Goal: Task Accomplishment & Management: Manage account settings

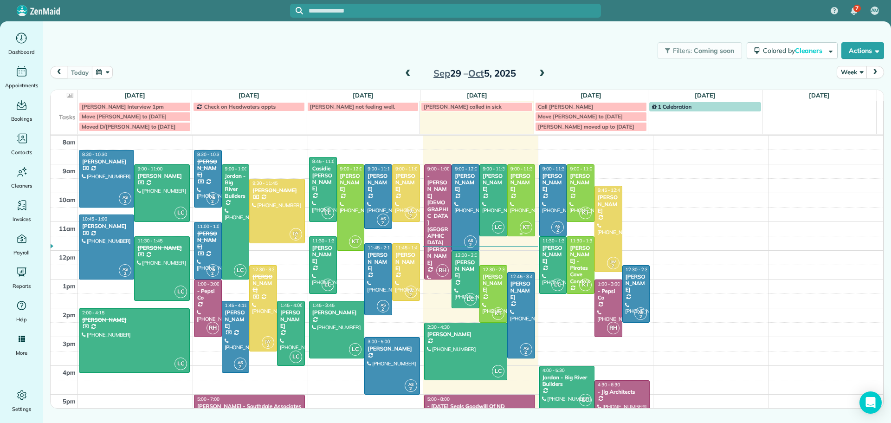
click at [511, 187] on div "Susan Canham" at bounding box center [521, 183] width 22 height 20
click at [516, 183] on div "Susan Canham" at bounding box center [521, 183] width 22 height 20
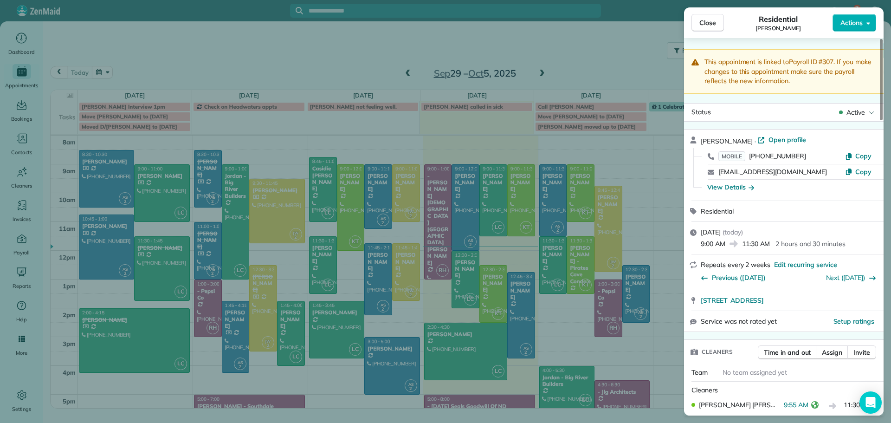
scroll to position [94, 0]
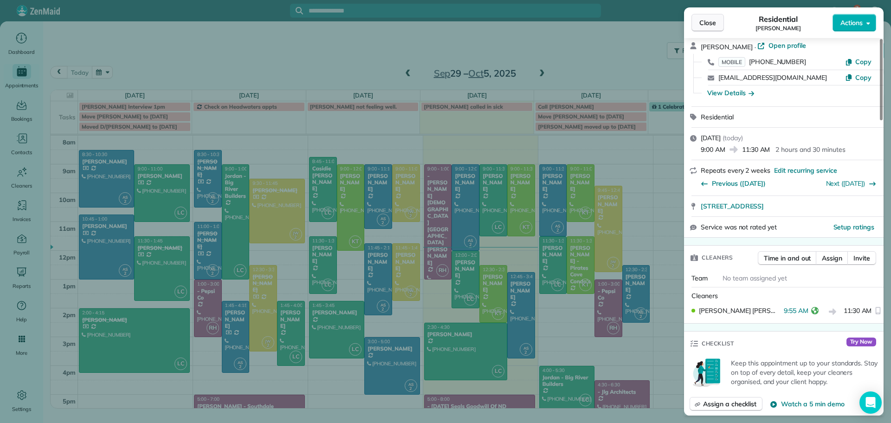
click at [710, 19] on span "Close" at bounding box center [707, 22] width 17 height 9
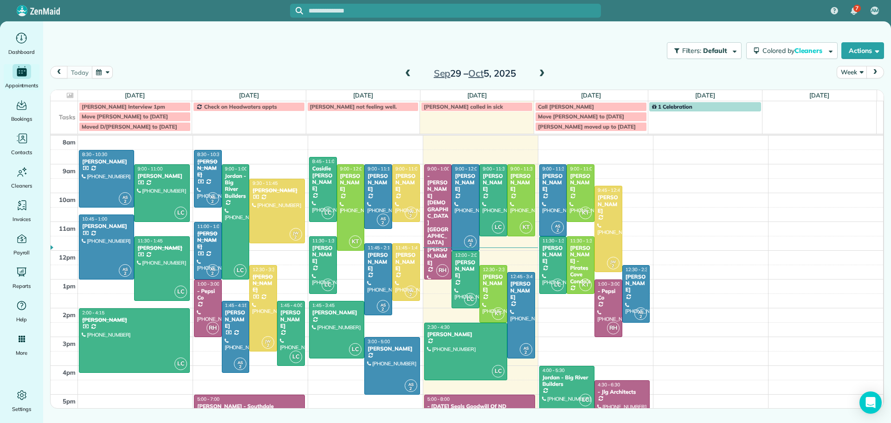
click at [407, 71] on span at bounding box center [408, 74] width 10 height 8
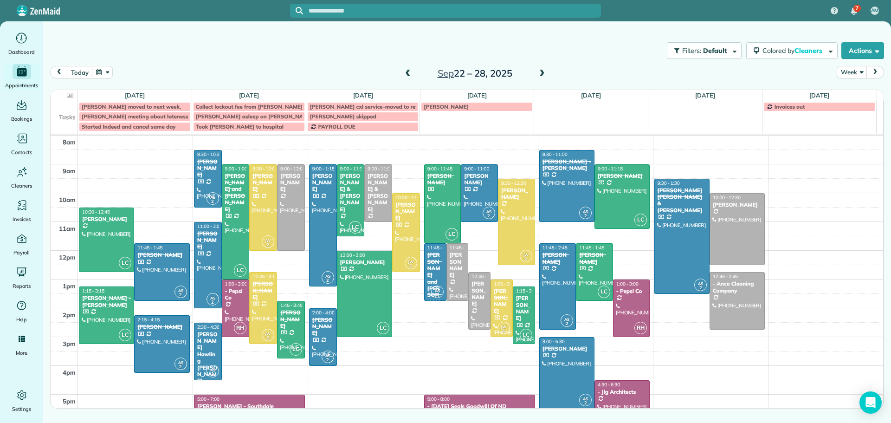
click at [406, 67] on span at bounding box center [408, 74] width 10 height 14
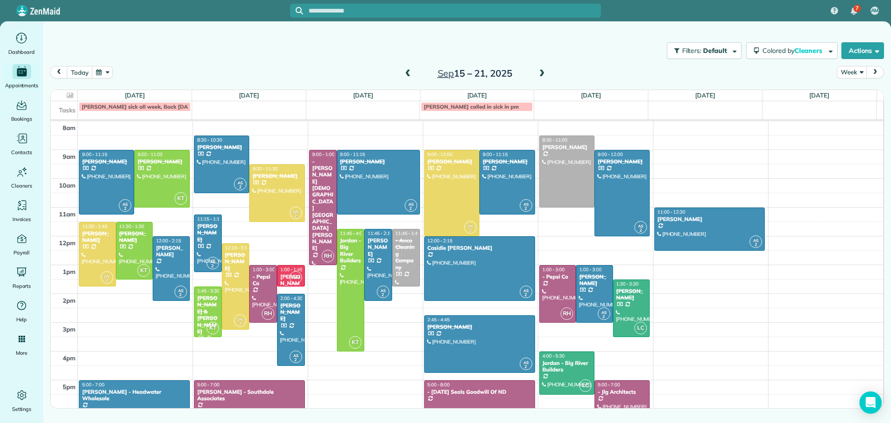
click at [408, 72] on span at bounding box center [408, 74] width 10 height 8
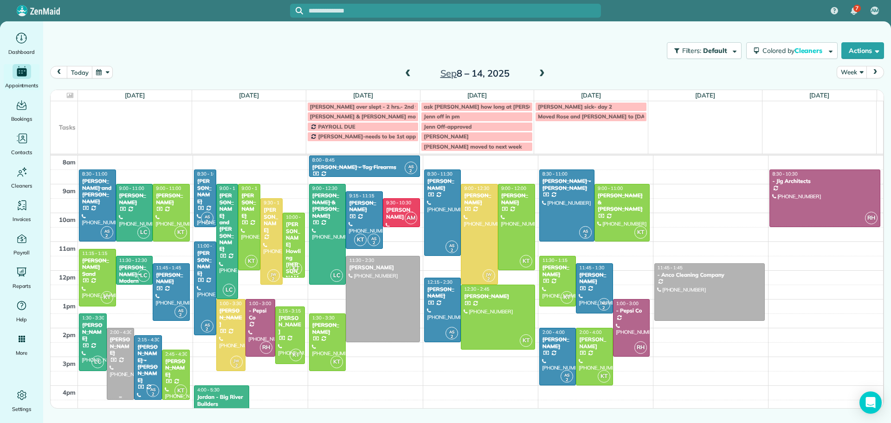
click at [118, 342] on div "[PERSON_NAME]" at bounding box center [121, 346] width 22 height 20
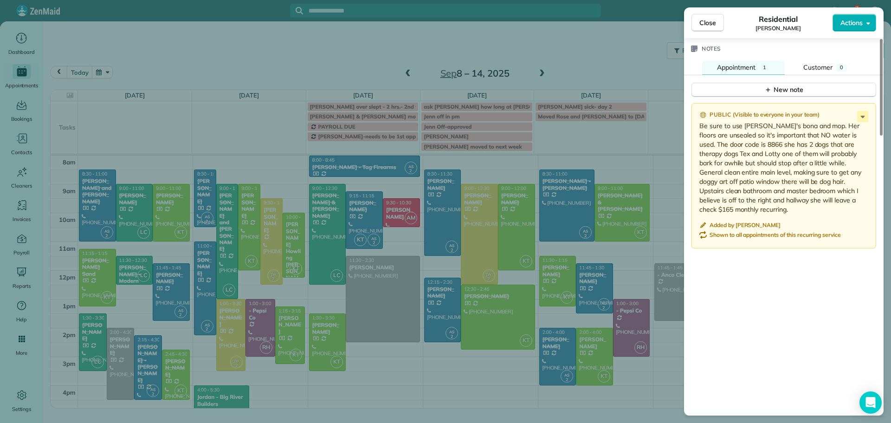
scroll to position [977, 0]
click at [705, 22] on span "Close" at bounding box center [707, 22] width 17 height 9
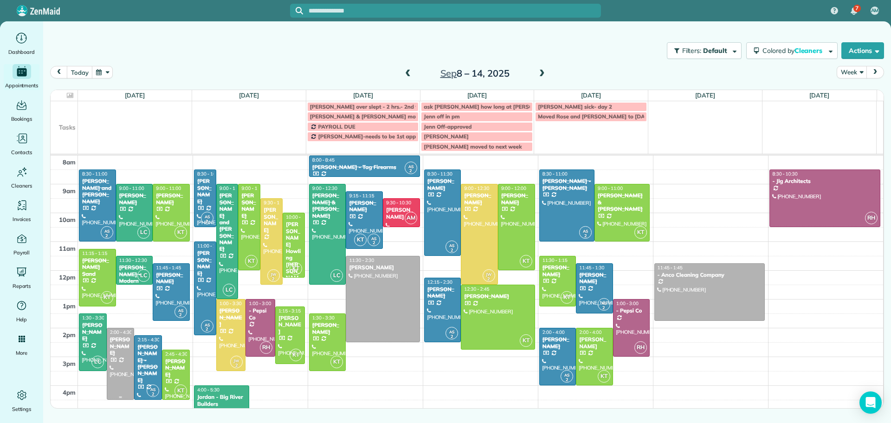
click at [116, 347] on div "[PERSON_NAME]" at bounding box center [121, 346] width 22 height 20
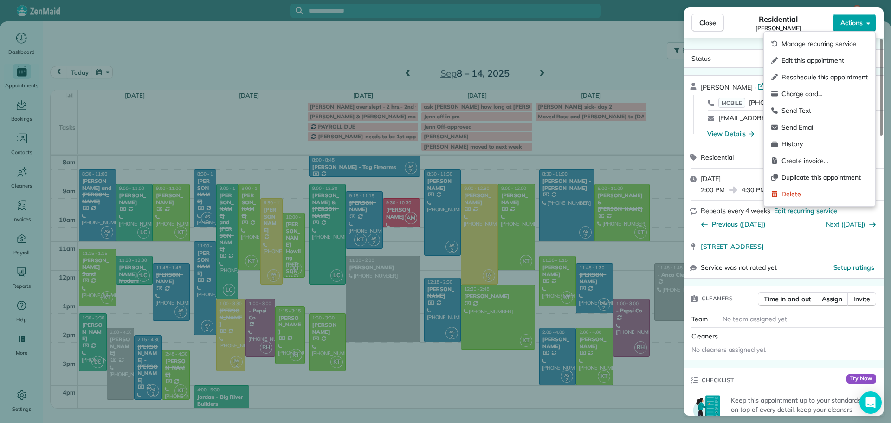
click at [859, 17] on button "Actions" at bounding box center [855, 23] width 44 height 18
click at [831, 41] on span "Manage recurring service" at bounding box center [824, 43] width 86 height 9
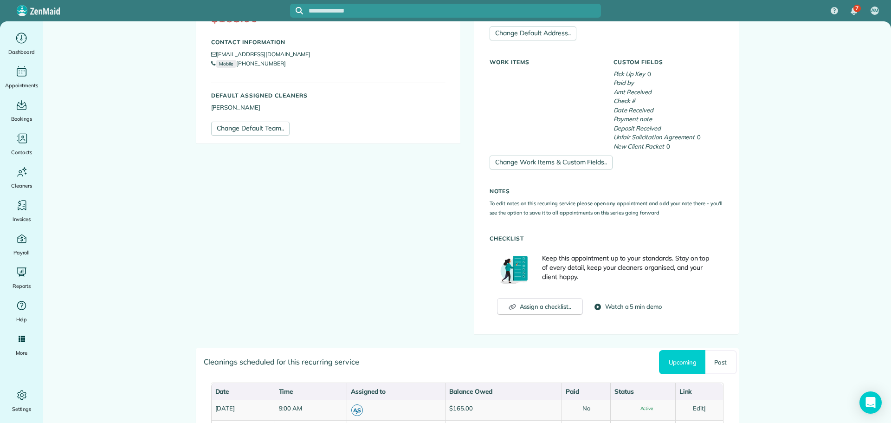
scroll to position [325, 0]
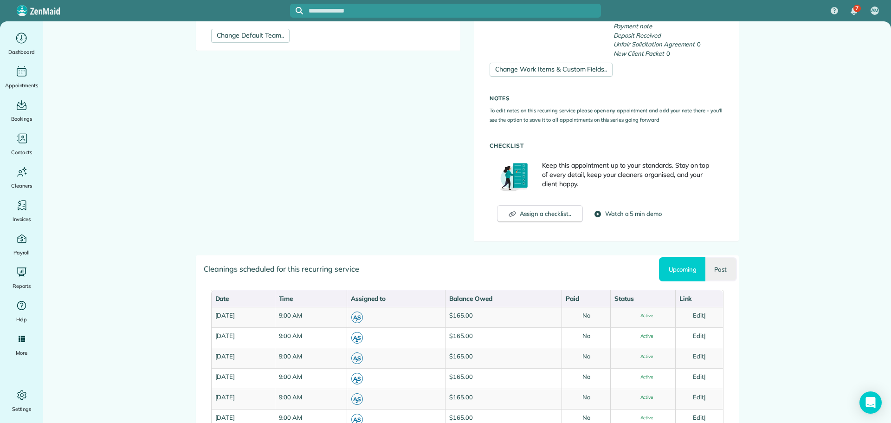
click at [718, 270] on link "Past" at bounding box center [720, 269] width 31 height 24
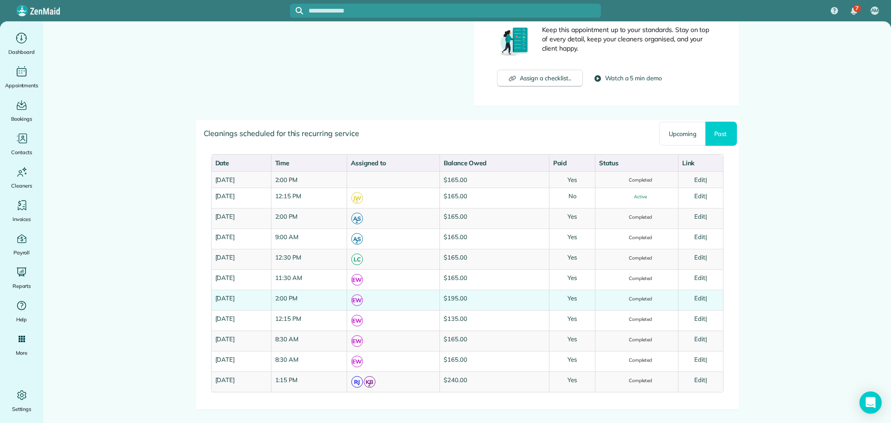
scroll to position [464, 0]
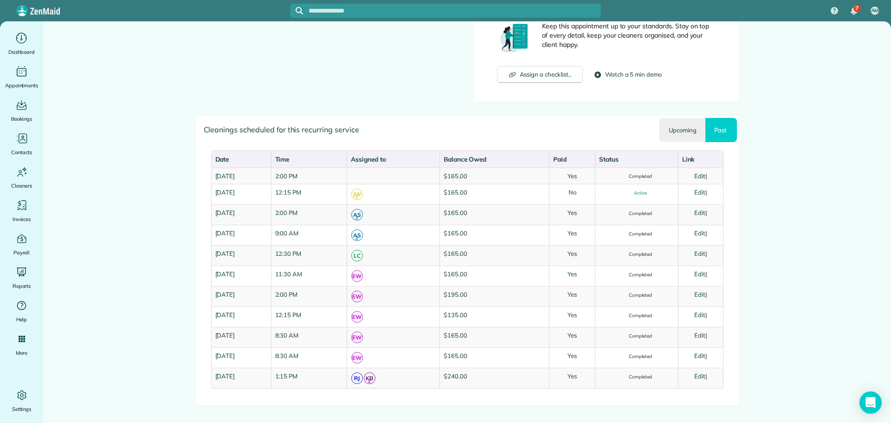
click at [689, 130] on link "Upcoming" at bounding box center [682, 130] width 46 height 24
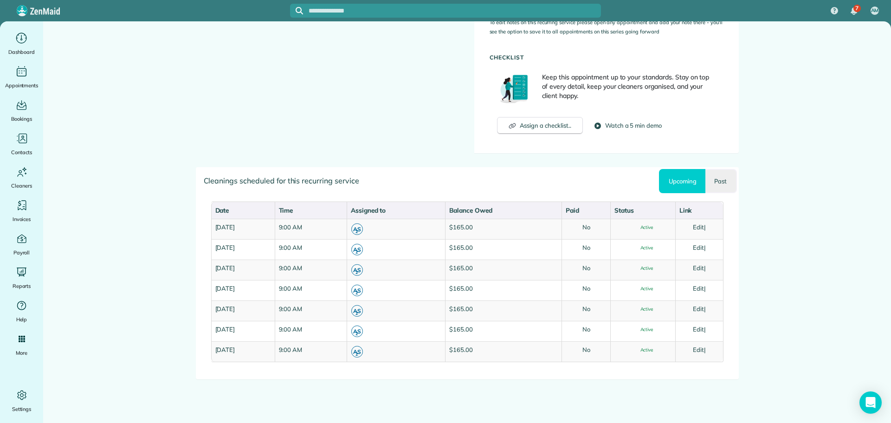
click at [717, 177] on link "Past" at bounding box center [720, 181] width 31 height 24
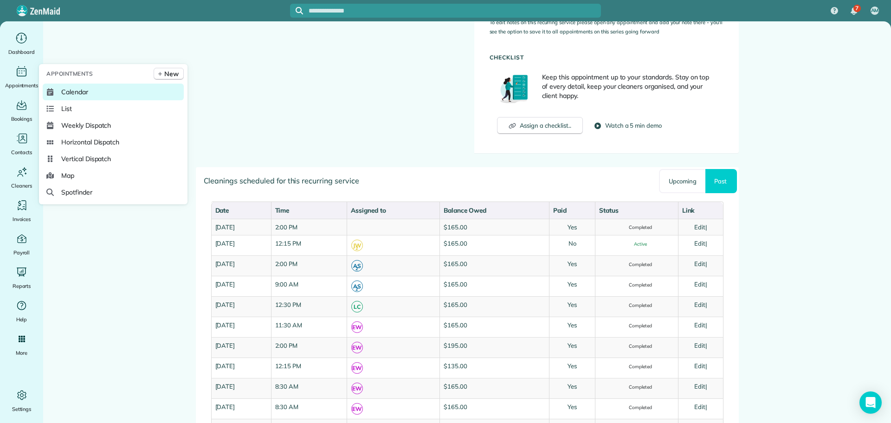
click at [64, 91] on span "Calendar" at bounding box center [74, 91] width 27 height 9
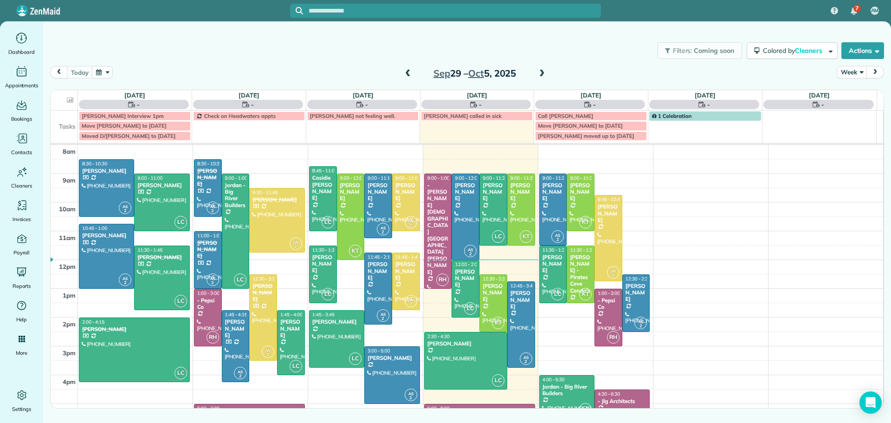
click at [407, 71] on span at bounding box center [408, 74] width 10 height 8
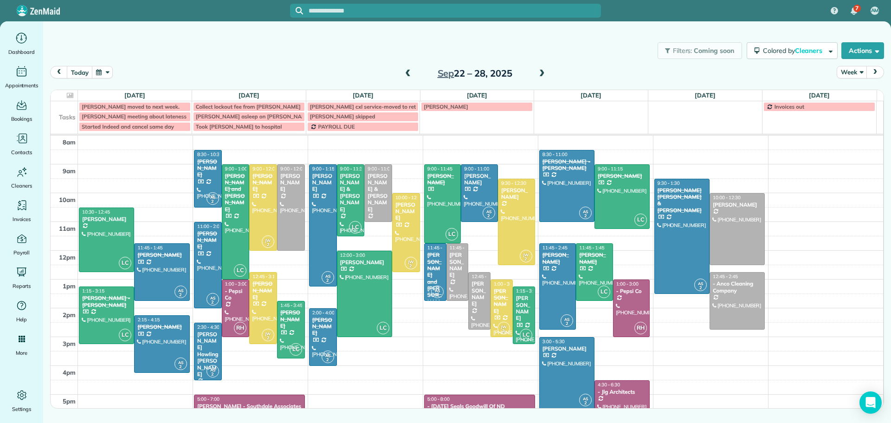
click at [407, 71] on span at bounding box center [408, 74] width 10 height 8
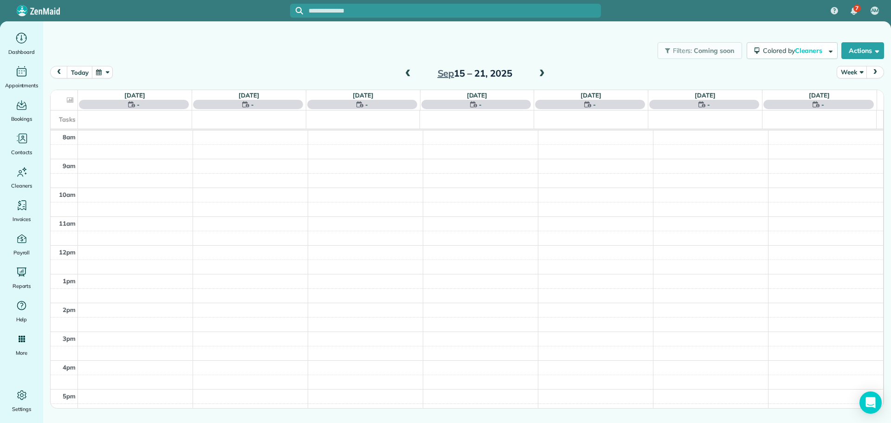
click at [408, 73] on span at bounding box center [408, 74] width 10 height 8
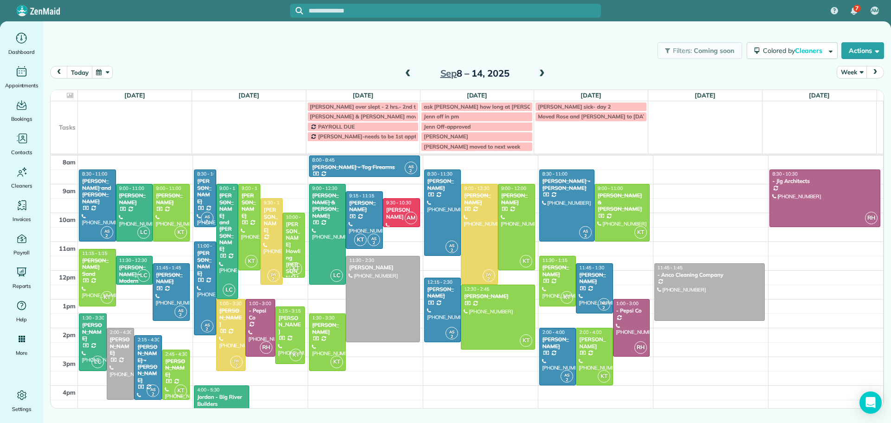
click at [288, 247] on div "Carl Howling Wolf" at bounding box center [293, 254] width 17 height 67
click at [291, 227] on div "Carl Howling Wolf" at bounding box center [293, 254] width 17 height 67
click at [291, 227] on div "[PERSON_NAME] Howling [PERSON_NAME]" at bounding box center [293, 254] width 17 height 67
click at [294, 234] on div "[PERSON_NAME] Howling [PERSON_NAME]" at bounding box center [293, 254] width 17 height 67
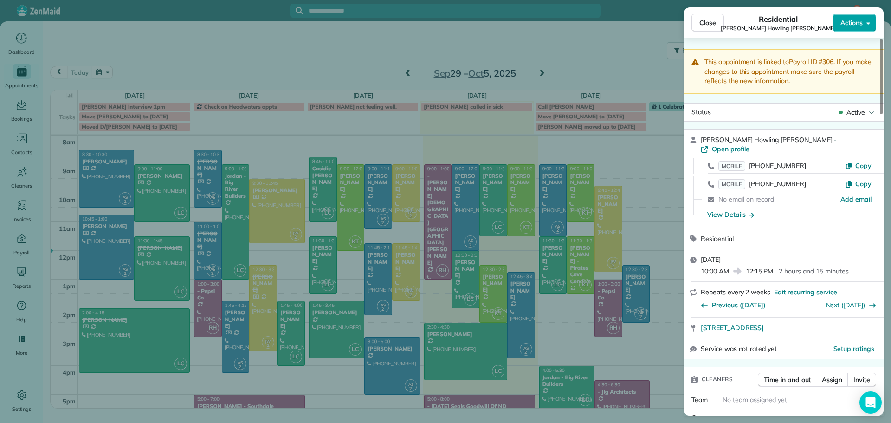
click at [860, 25] on span "Actions" at bounding box center [851, 22] width 22 height 9
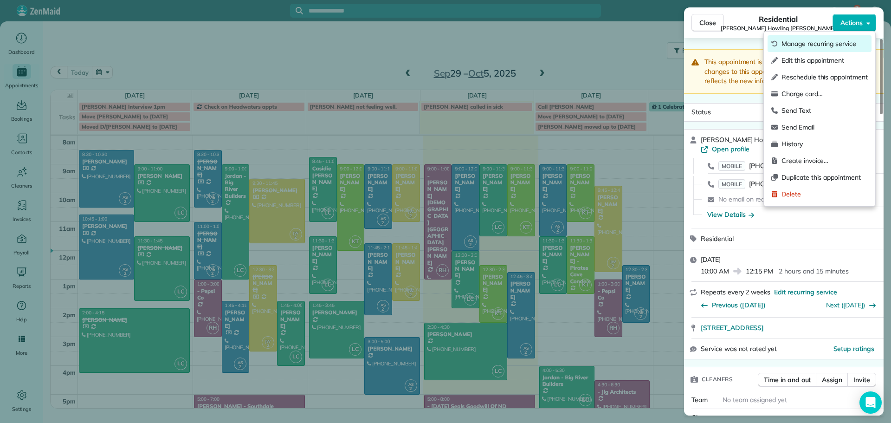
click at [805, 43] on span "Manage recurring service" at bounding box center [824, 43] width 86 height 9
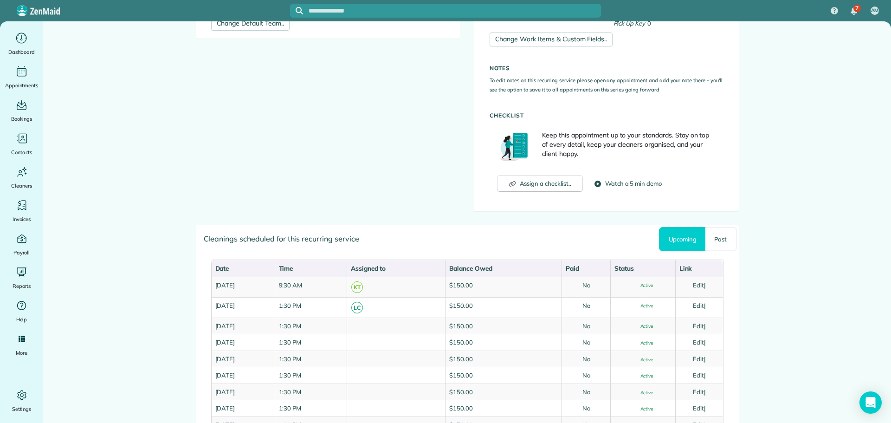
scroll to position [371, 0]
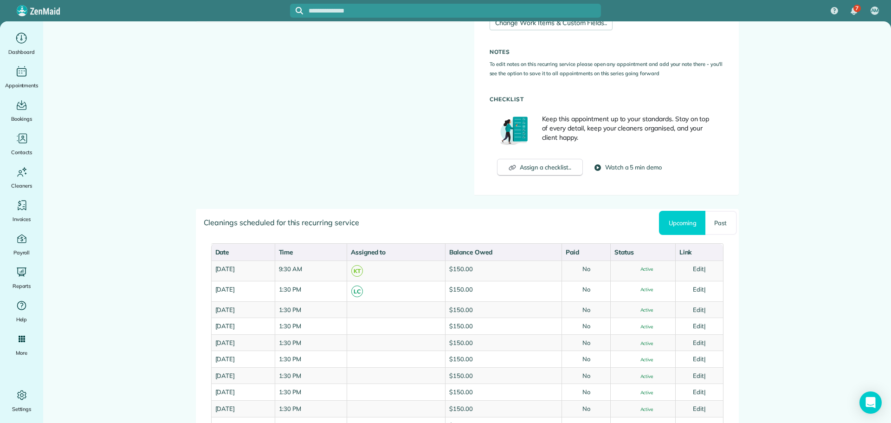
click at [677, 220] on link "Upcoming" at bounding box center [682, 223] width 46 height 24
click at [725, 223] on link "Past" at bounding box center [720, 223] width 31 height 24
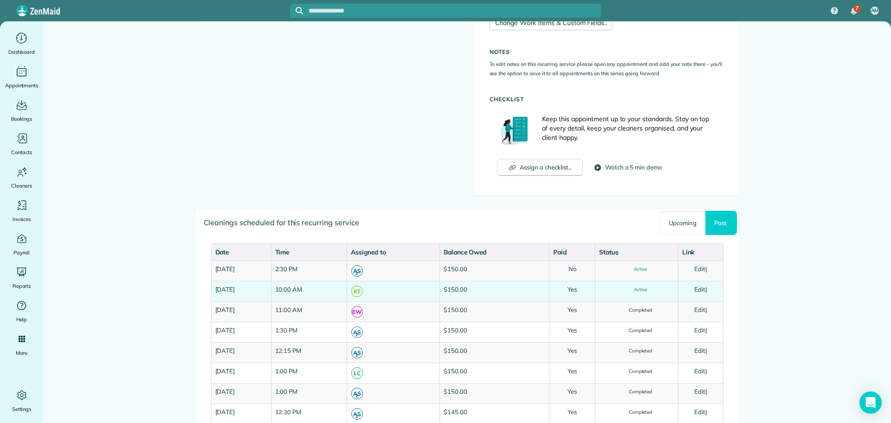
click at [703, 287] on link "Edit" at bounding box center [699, 288] width 11 height 7
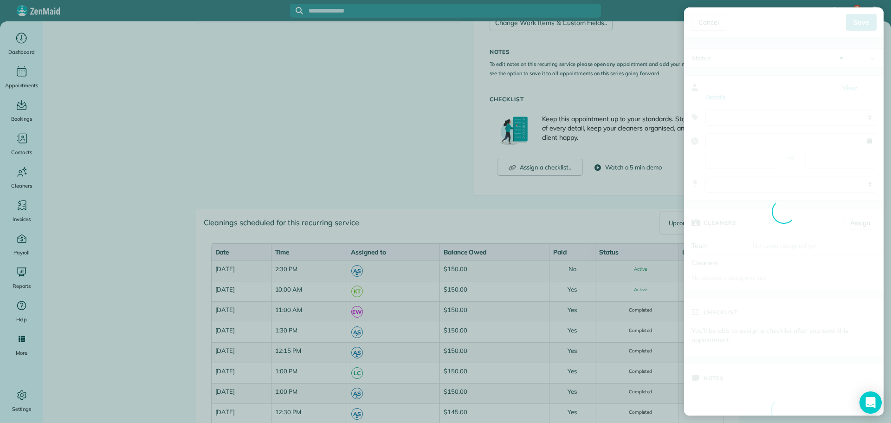
type input "**********"
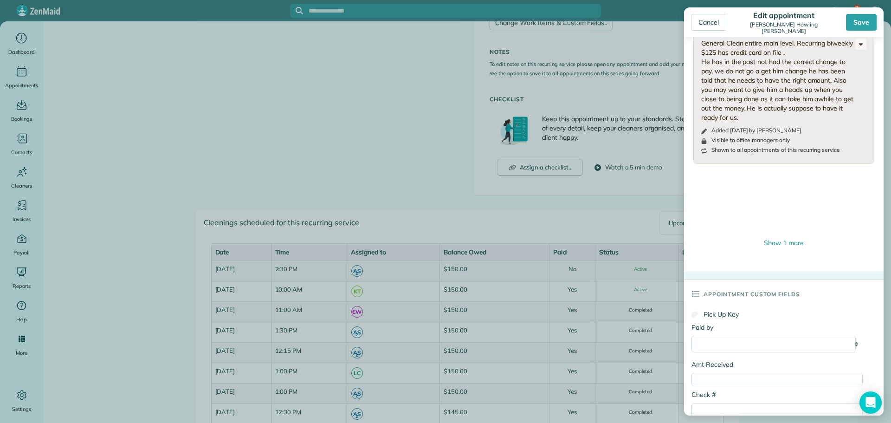
scroll to position [510, 0]
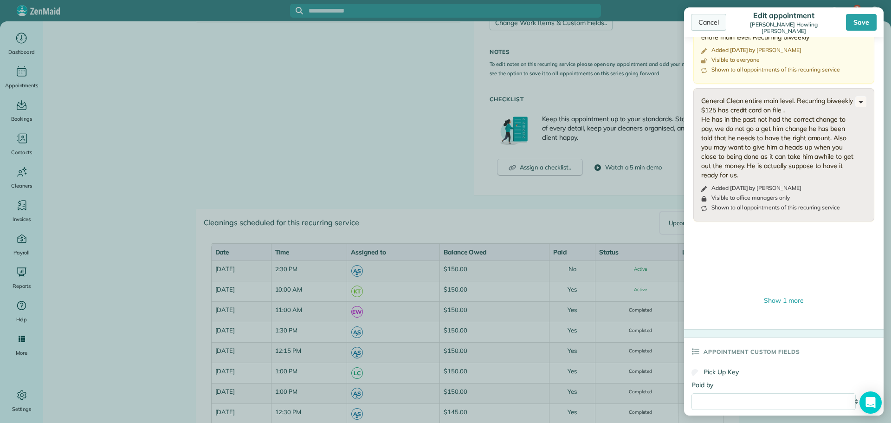
click at [703, 19] on div "Cancel" at bounding box center [708, 22] width 35 height 17
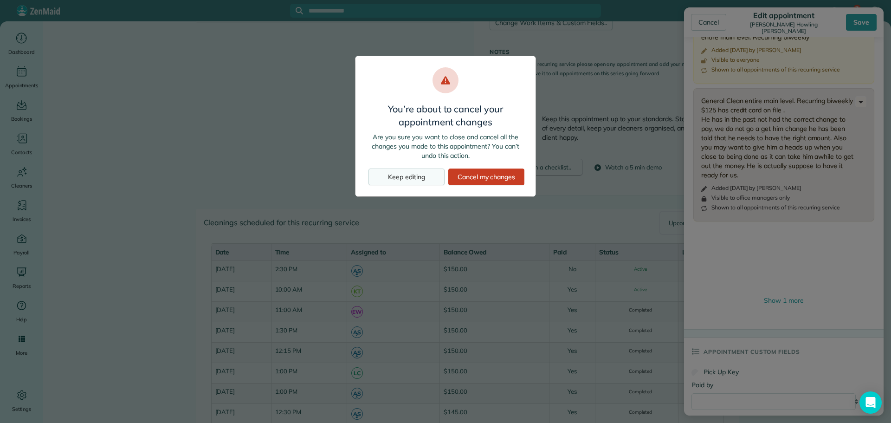
click at [417, 174] on div "Keep editing" at bounding box center [406, 176] width 76 height 17
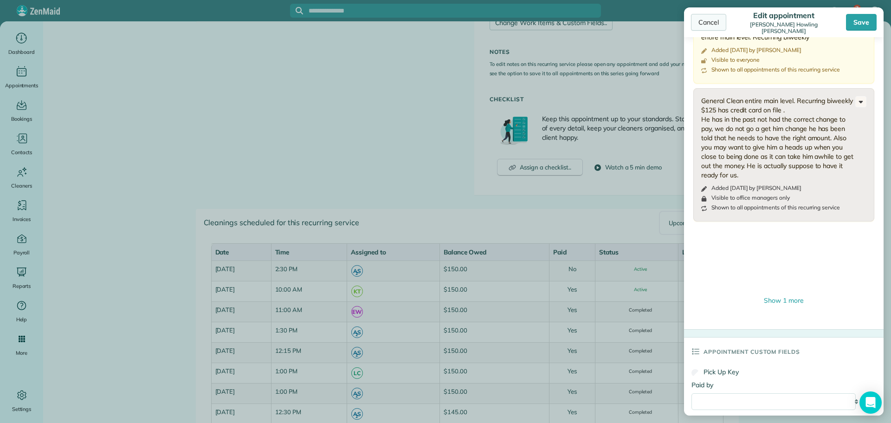
click at [707, 23] on div "Cancel" at bounding box center [708, 22] width 35 height 17
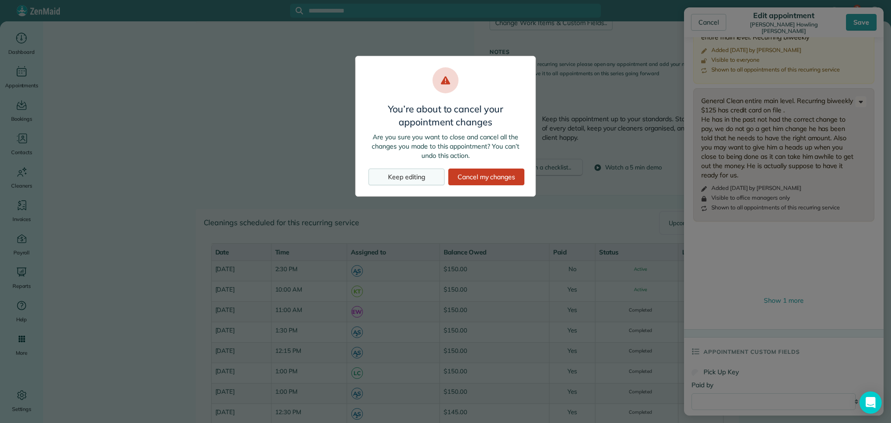
click at [375, 176] on div "Keep editing" at bounding box center [406, 176] width 76 height 17
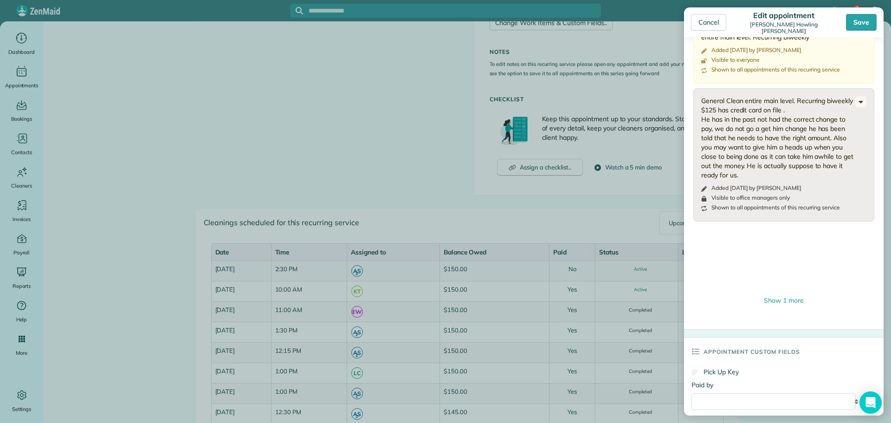
click at [19, 43] on body "7 AM Dashboard Appointments Bookings Contacts Cleaners Invoices Payroll Reports…" at bounding box center [445, 211] width 891 height 423
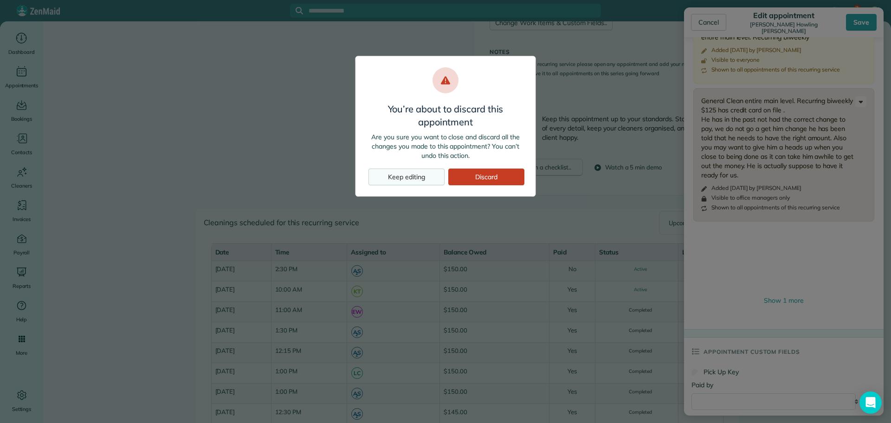
click at [393, 168] on div "Keep editing" at bounding box center [406, 176] width 76 height 17
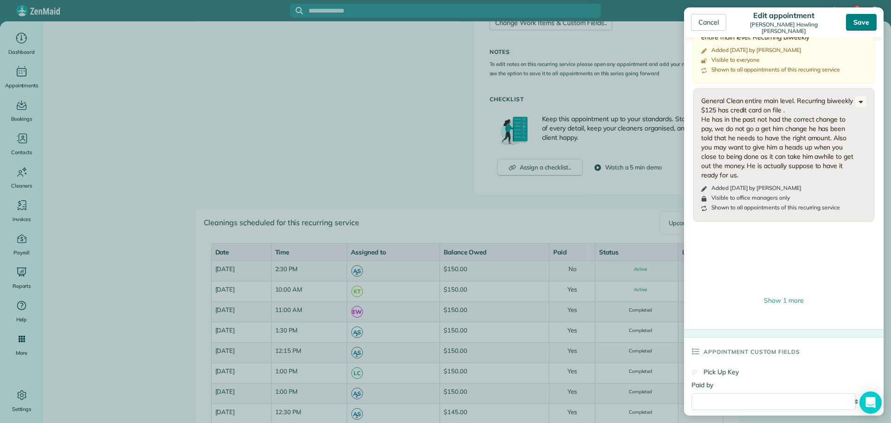
click at [867, 19] on div "Save" at bounding box center [861, 22] width 31 height 17
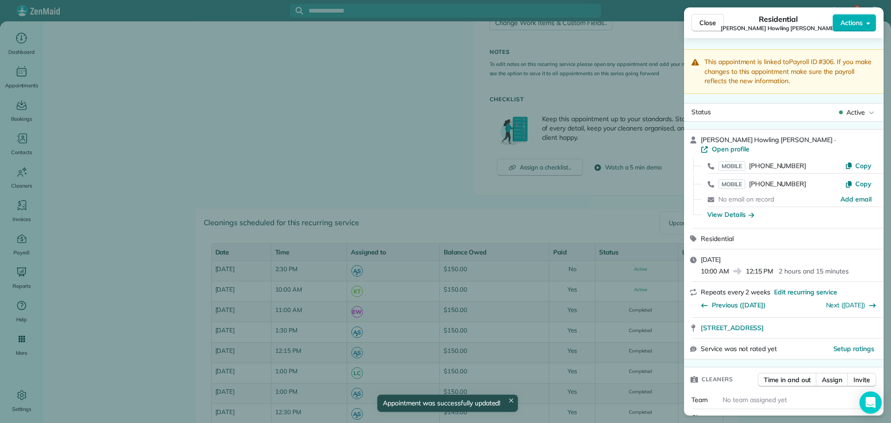
click at [703, 22] on span "Close" at bounding box center [707, 22] width 17 height 9
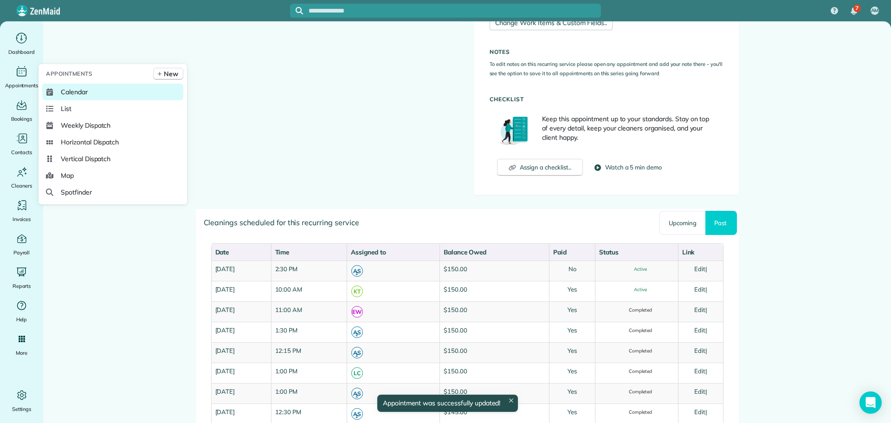
click at [77, 91] on span "Calendar" at bounding box center [74, 91] width 27 height 9
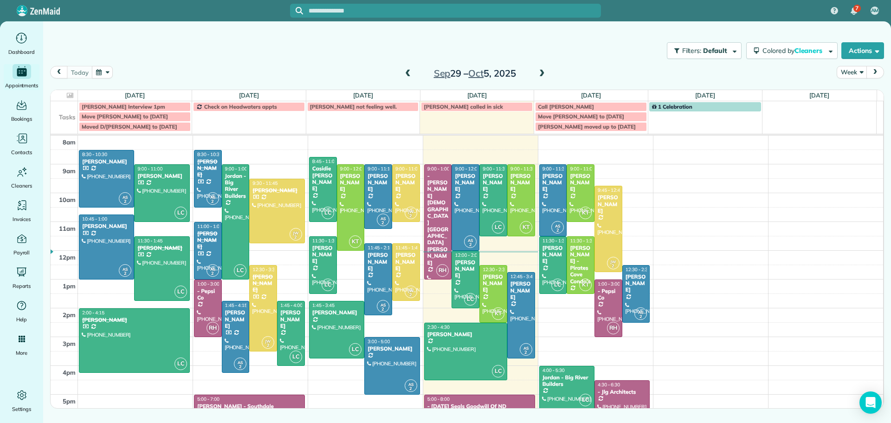
click at [407, 71] on span at bounding box center [408, 74] width 10 height 8
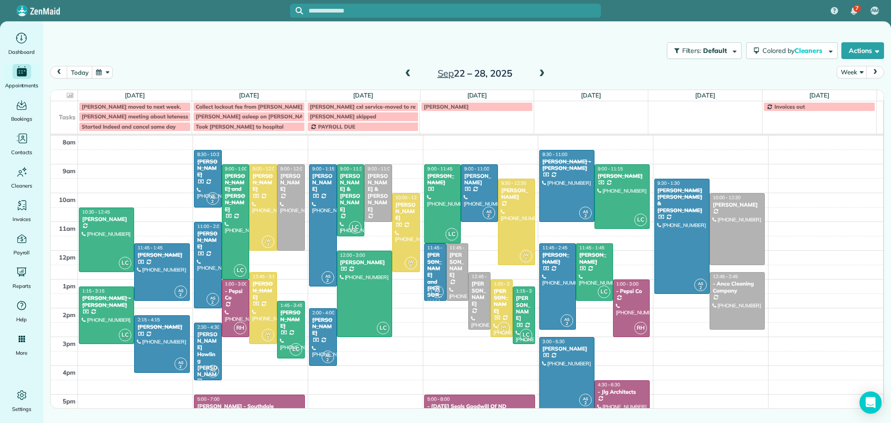
click at [406, 72] on span at bounding box center [408, 74] width 10 height 8
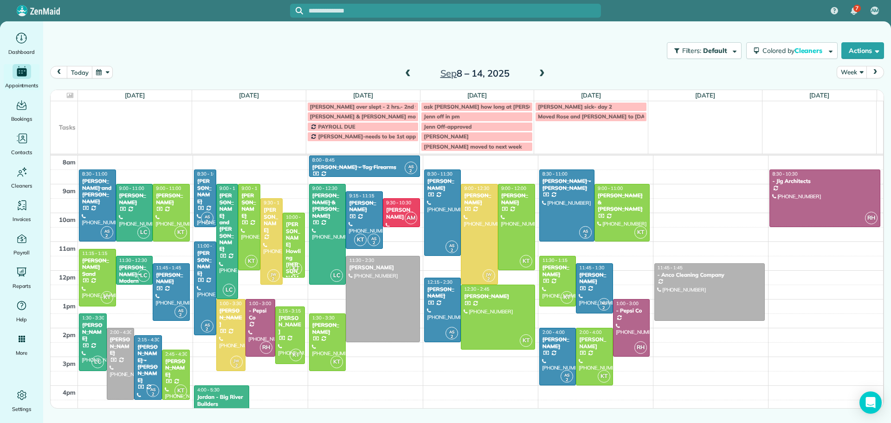
click at [291, 228] on div "[PERSON_NAME] Howling [PERSON_NAME]" at bounding box center [293, 254] width 17 height 67
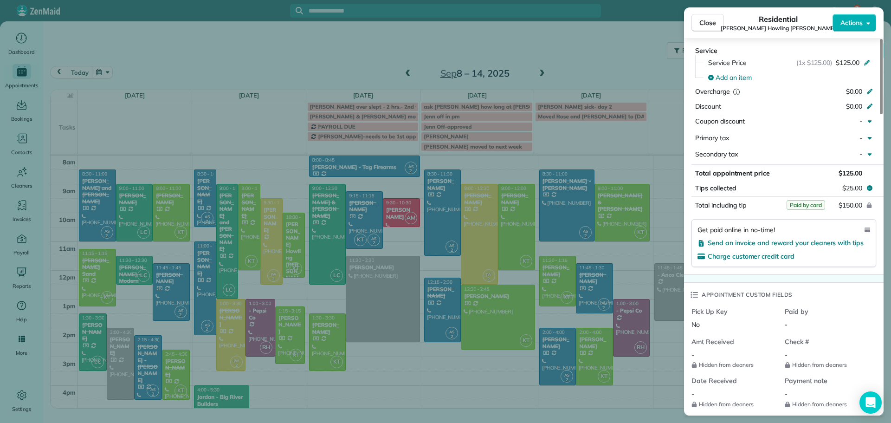
scroll to position [557, 0]
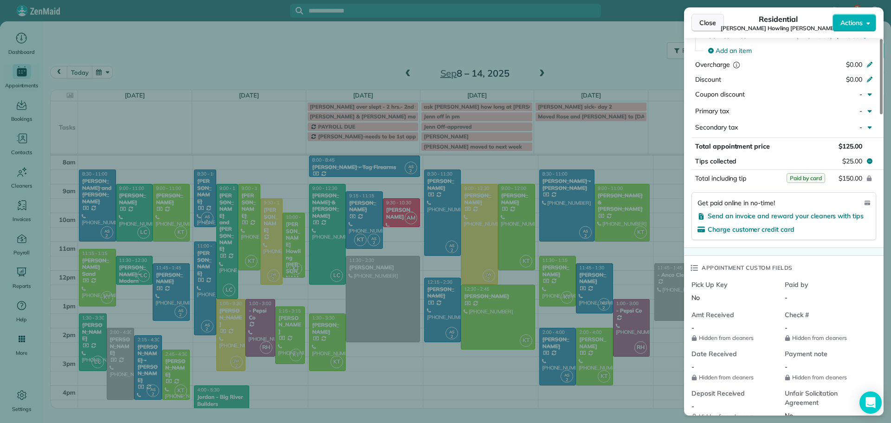
click at [713, 18] on span "Close" at bounding box center [707, 22] width 17 height 9
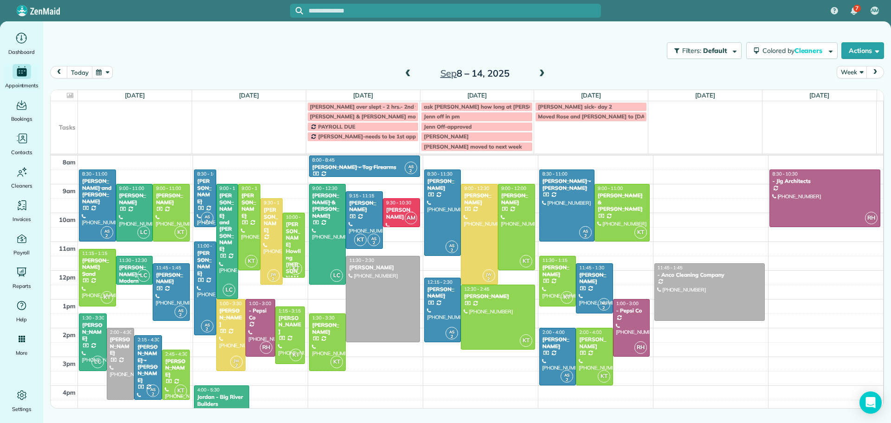
click at [538, 71] on span at bounding box center [542, 74] width 10 height 8
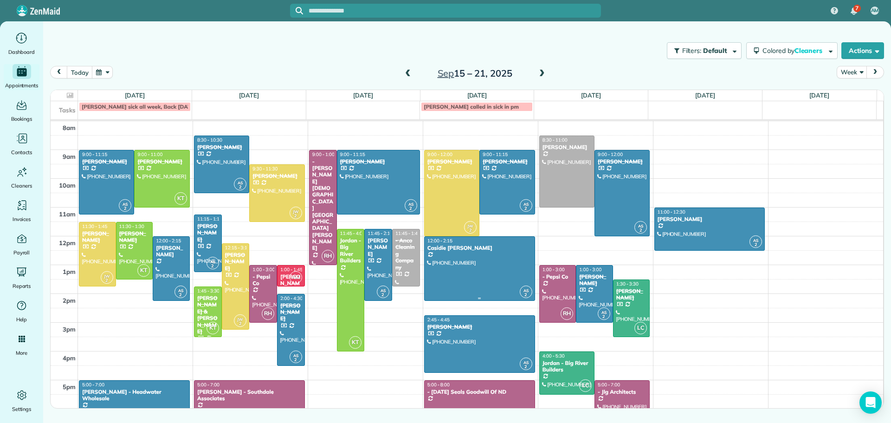
click at [459, 263] on div at bounding box center [480, 269] width 110 height 64
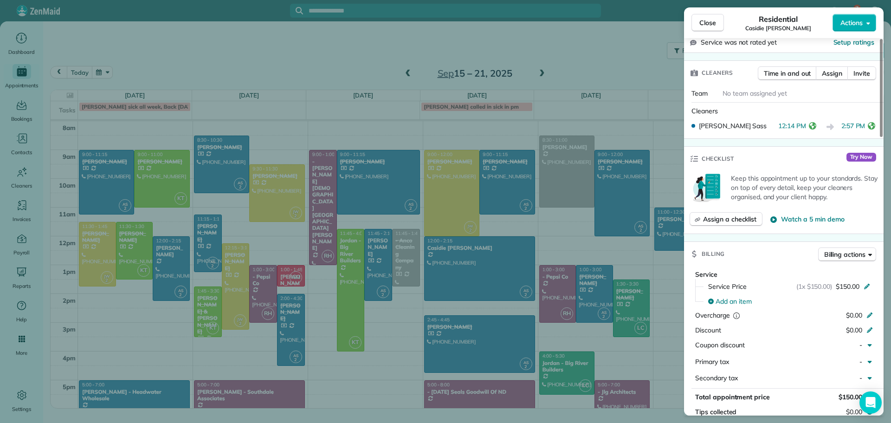
scroll to position [139, 0]
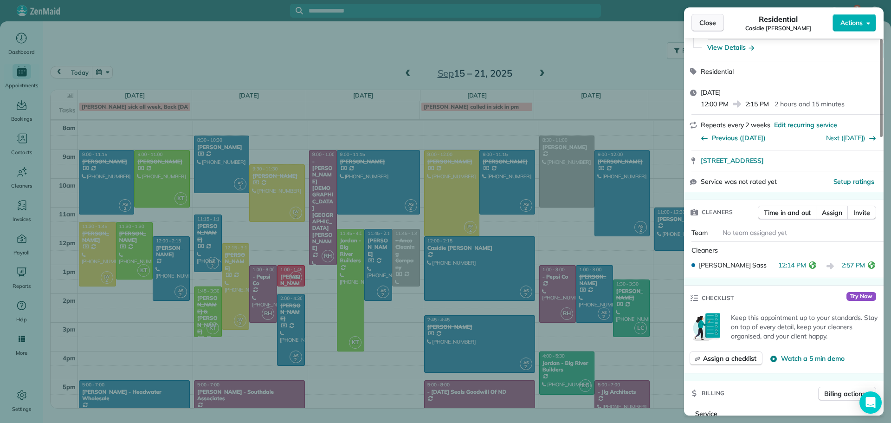
click at [706, 21] on span "Close" at bounding box center [707, 22] width 17 height 9
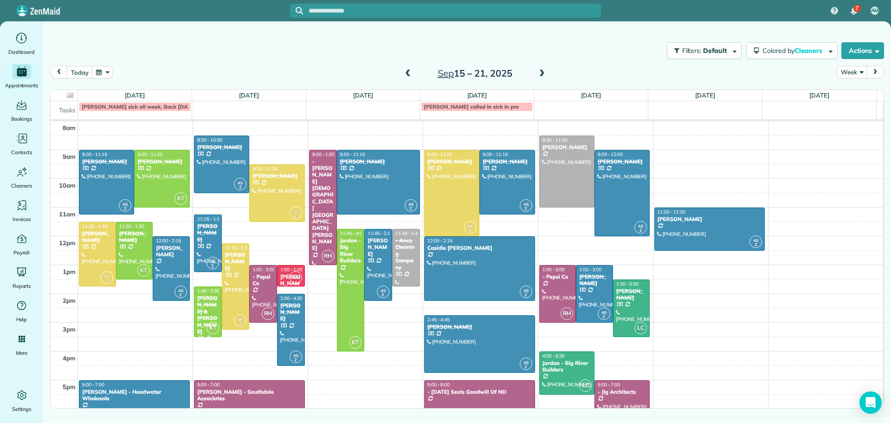
click at [408, 70] on span at bounding box center [408, 74] width 10 height 8
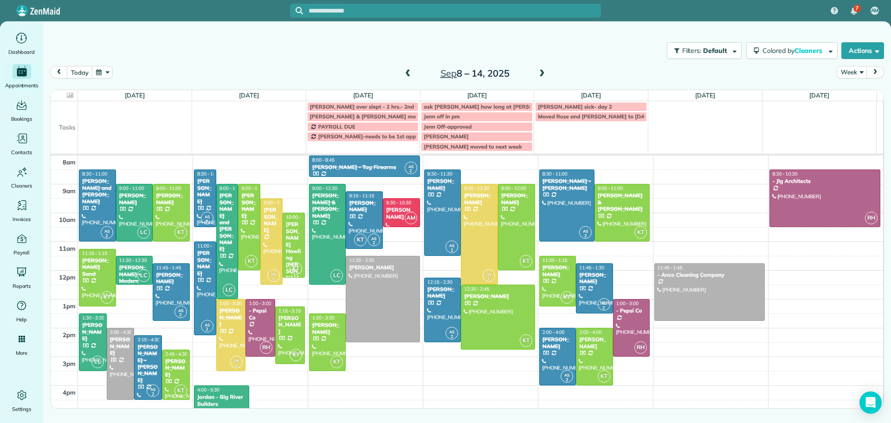
click at [409, 69] on span at bounding box center [408, 74] width 10 height 14
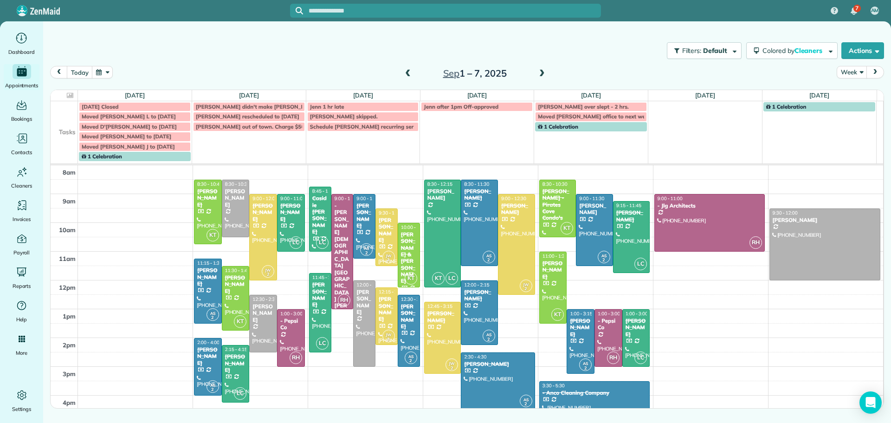
click at [542, 69] on span at bounding box center [542, 74] width 10 height 14
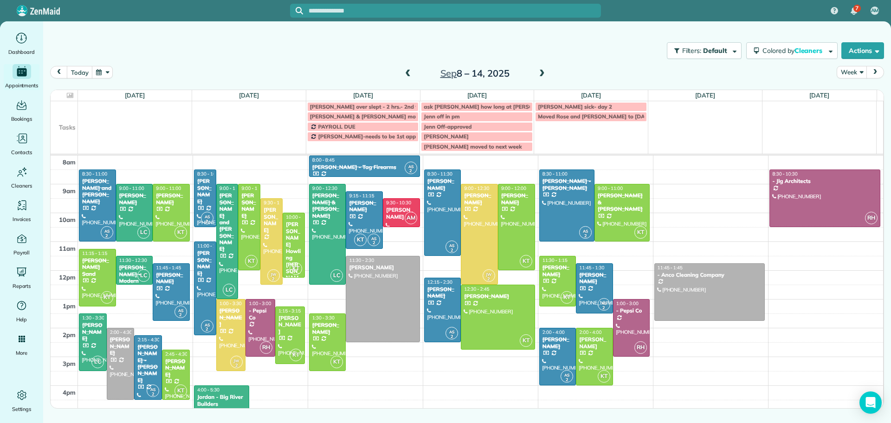
click at [408, 71] on span at bounding box center [408, 74] width 10 height 8
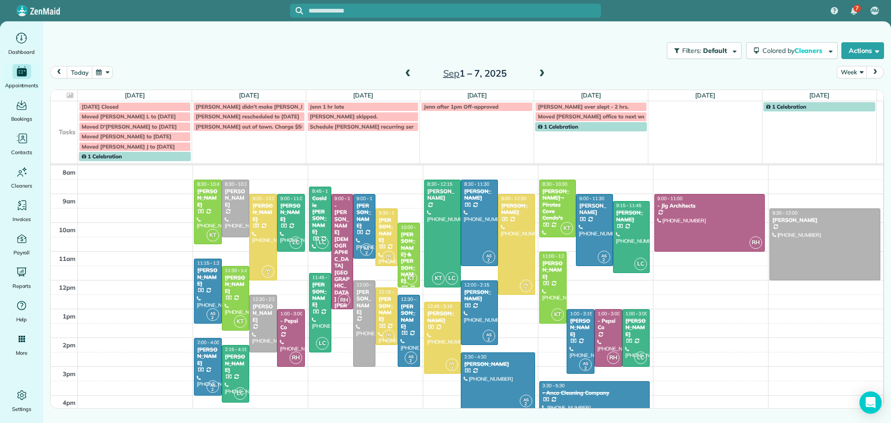
click at [541, 71] on span at bounding box center [542, 74] width 10 height 8
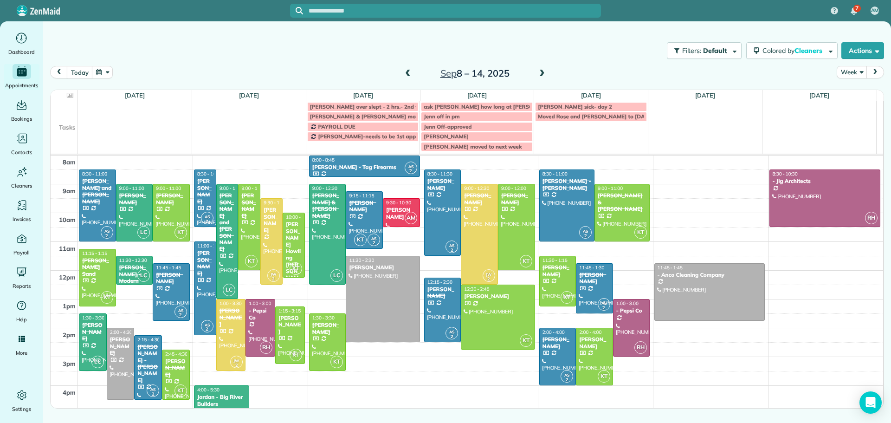
click at [541, 68] on span at bounding box center [542, 74] width 10 height 14
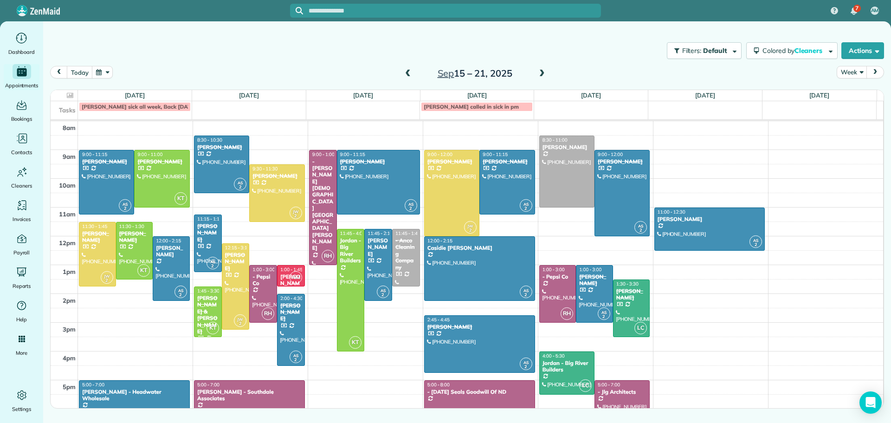
click at [543, 72] on span at bounding box center [542, 74] width 10 height 8
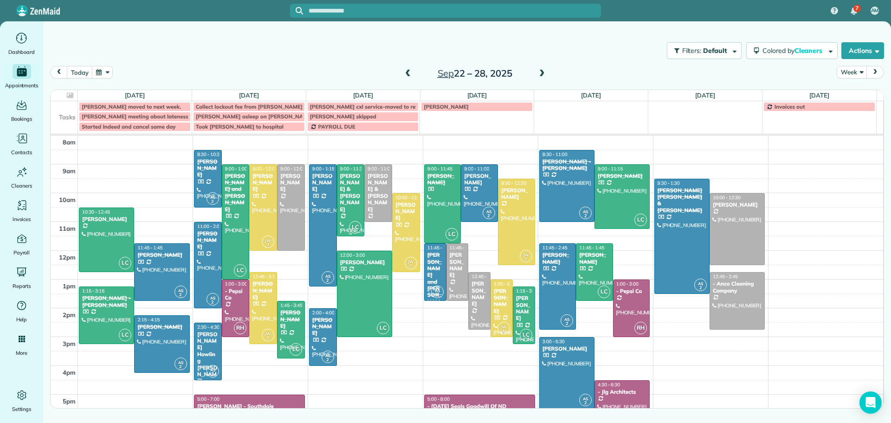
click at [346, 189] on div "[PERSON_NAME] & [PERSON_NAME]" at bounding box center [351, 193] width 22 height 40
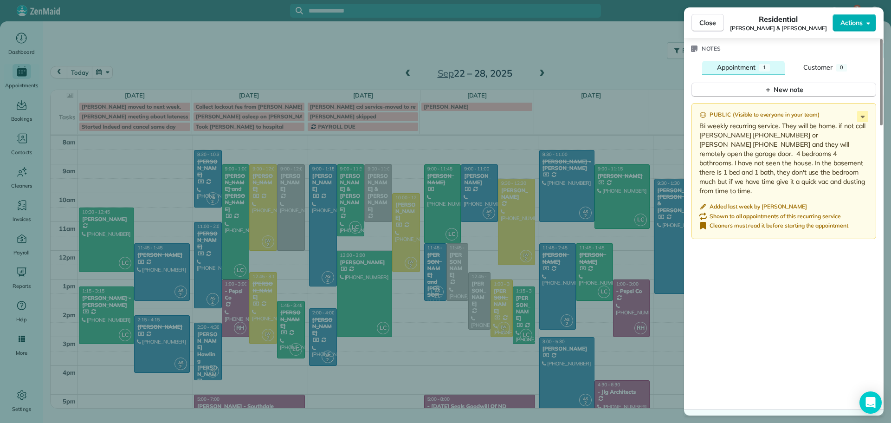
scroll to position [976, 0]
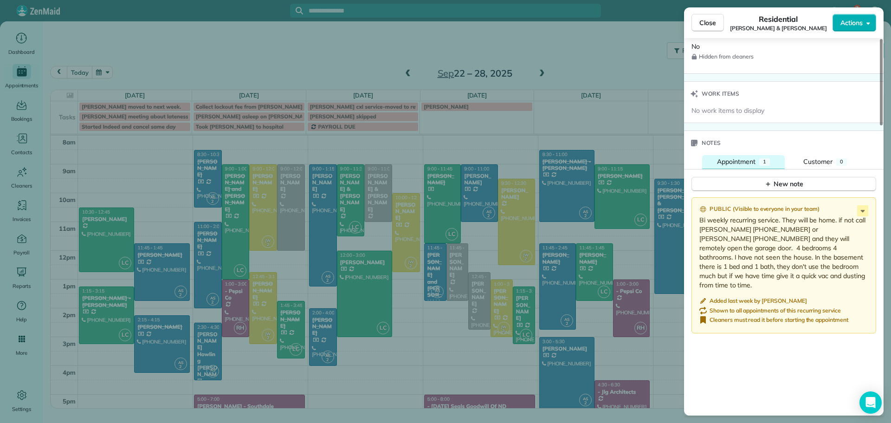
click at [746, 161] on div "Appointment" at bounding box center [736, 162] width 39 height 10
click at [747, 159] on span "Appointment" at bounding box center [736, 161] width 39 height 8
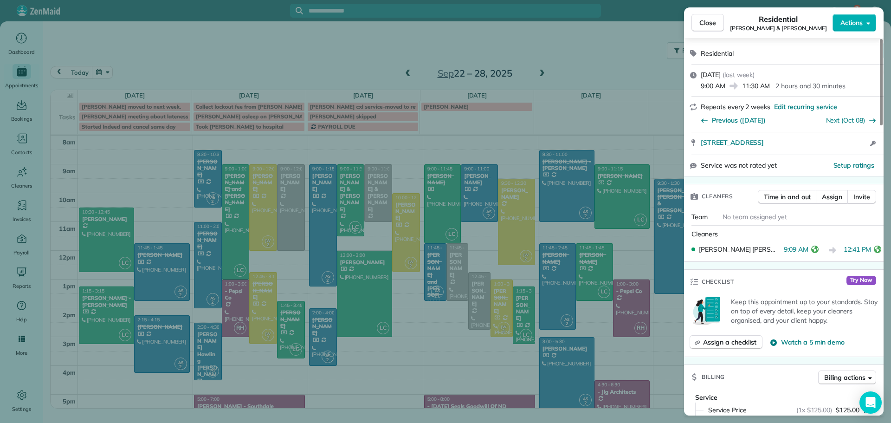
scroll to position [138, 0]
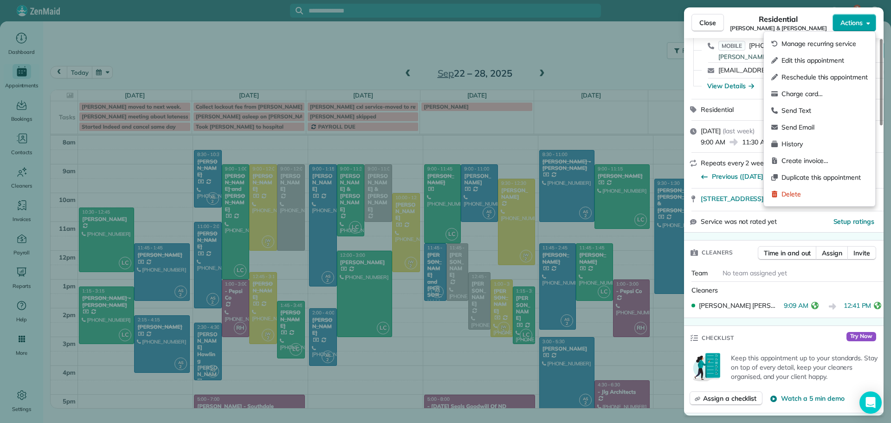
click at [845, 24] on span "Actions" at bounding box center [851, 22] width 22 height 9
click at [826, 46] on span "Manage recurring service" at bounding box center [824, 43] width 86 height 9
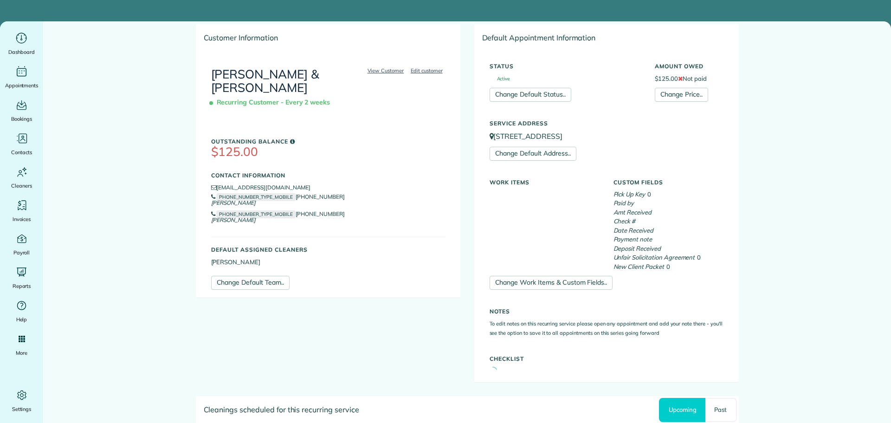
scroll to position [232, 0]
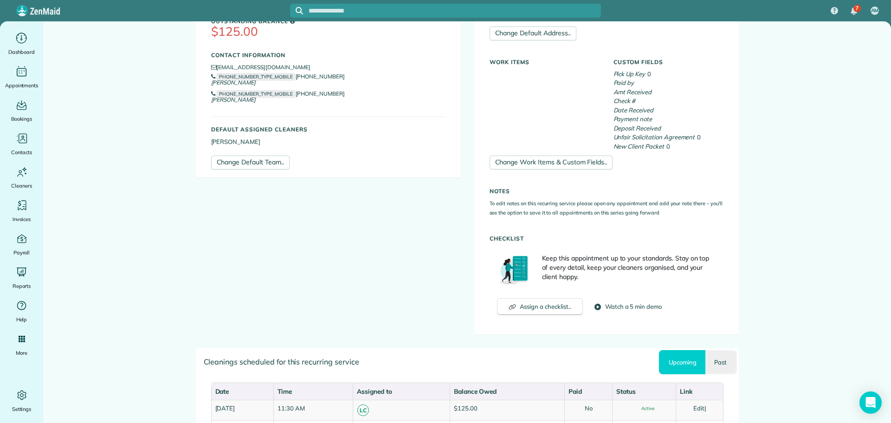
click at [717, 362] on link "Past" at bounding box center [720, 362] width 31 height 24
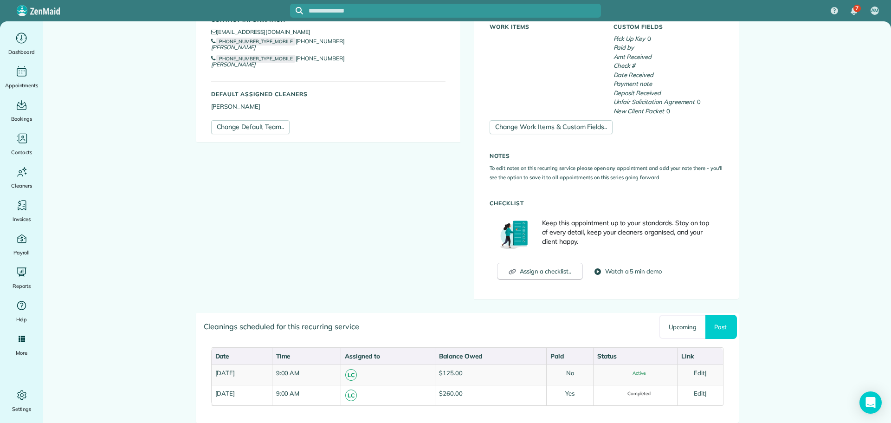
scroll to position [311, 0]
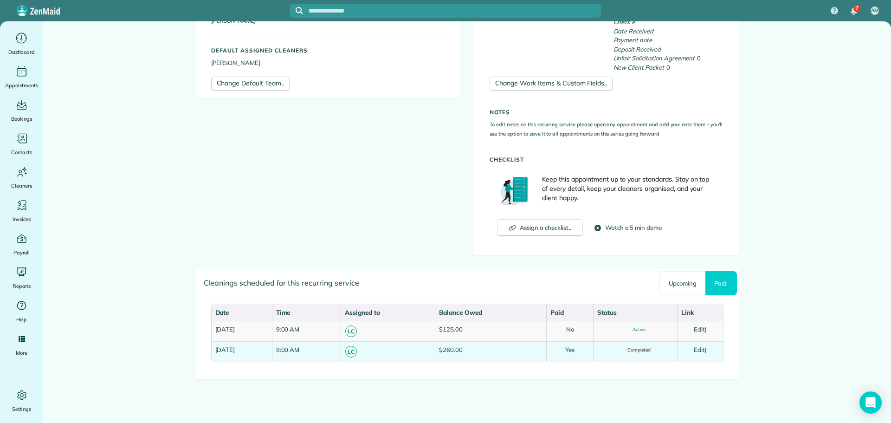
click at [702, 348] on link "Edit" at bounding box center [699, 349] width 11 height 7
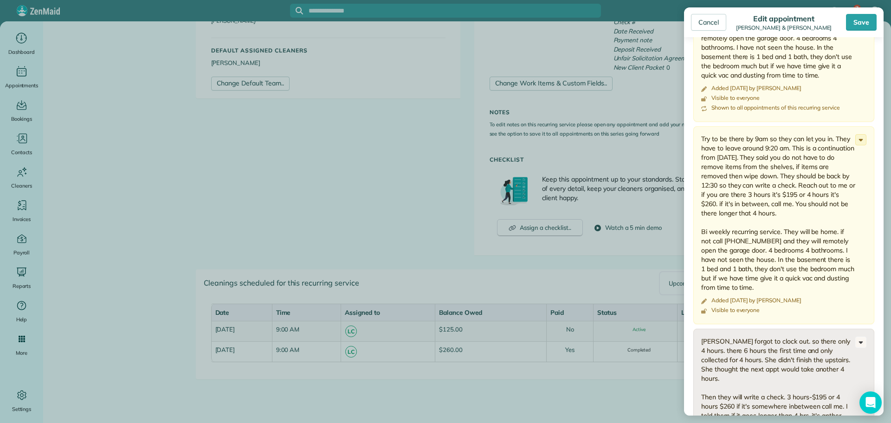
scroll to position [325, 0]
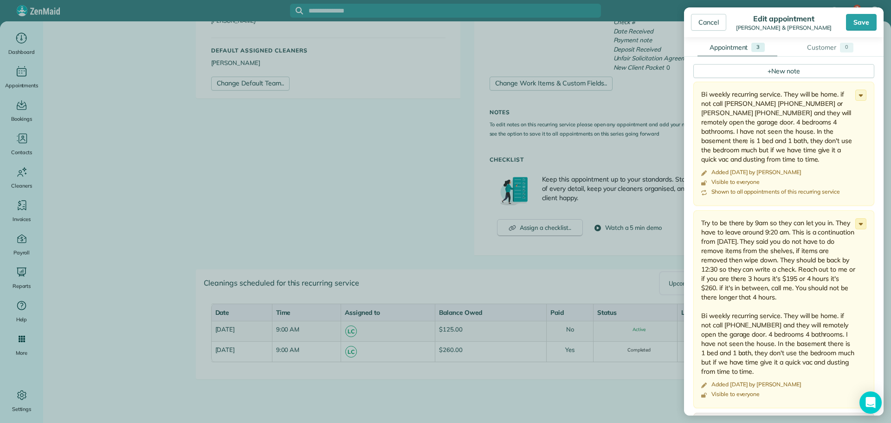
click at [856, 220] on icon at bounding box center [861, 224] width 10 height 10
click at [807, 242] on span "Change to private" at bounding box center [833, 242] width 53 height 6
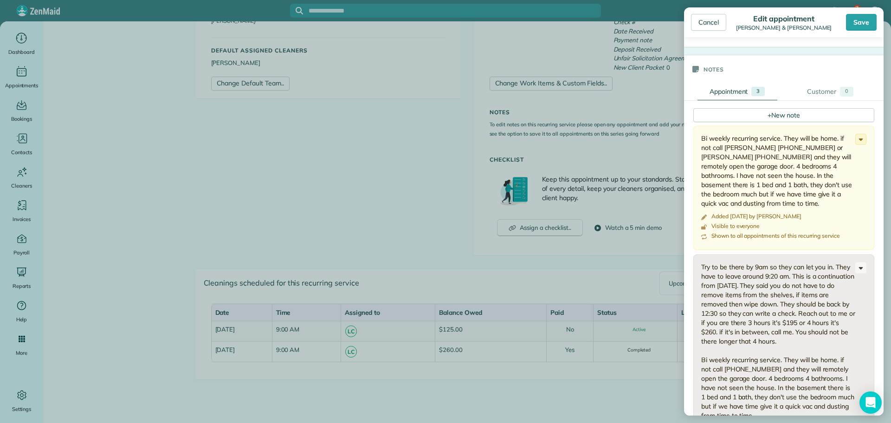
scroll to position [278, 0]
click at [708, 21] on div "Cancel" at bounding box center [708, 22] width 35 height 17
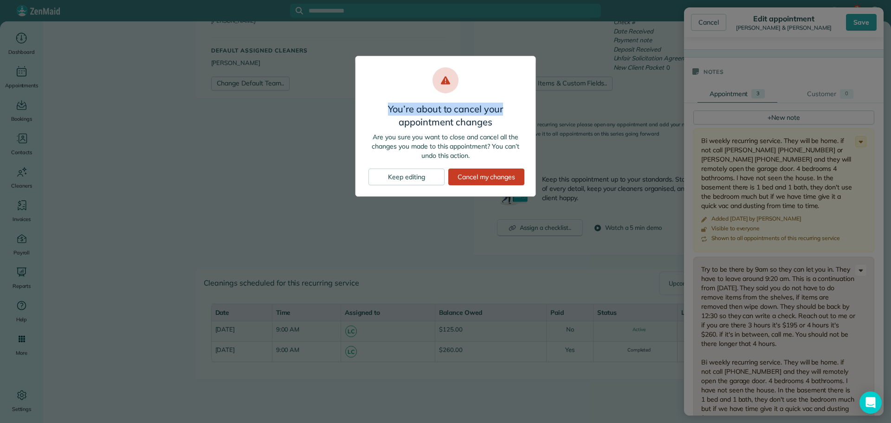
click at [638, 90] on div "You’re about to cancel your appointment changes Are you sure you want to close …" at bounding box center [445, 211] width 891 height 423
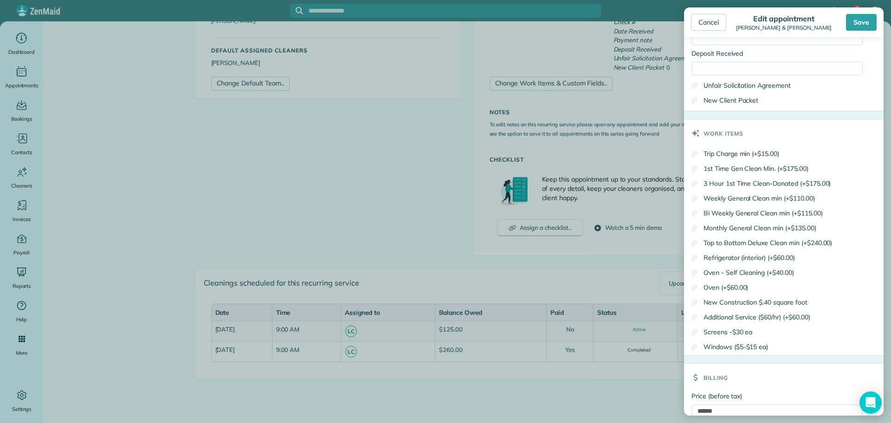
scroll to position [1148, 0]
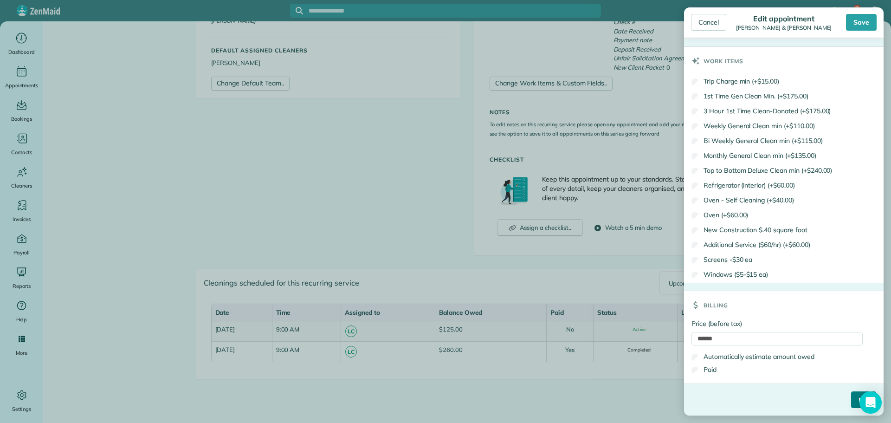
click at [851, 397] on input "****" at bounding box center [863, 399] width 25 height 17
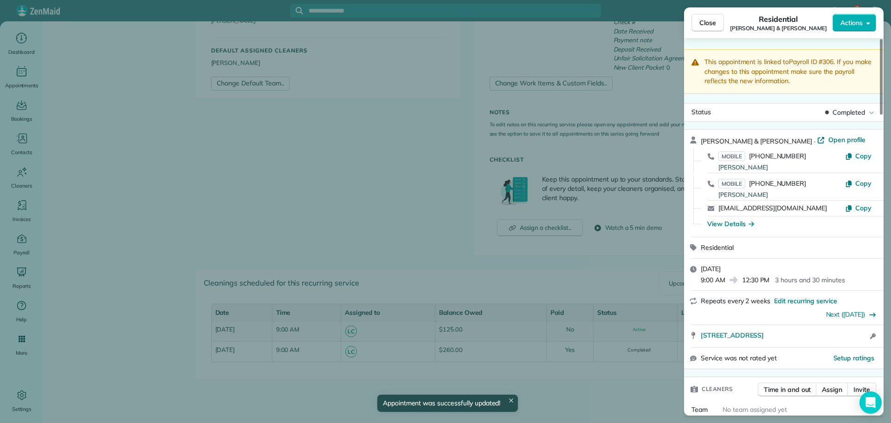
click at [704, 17] on button "Close" at bounding box center [707, 23] width 32 height 18
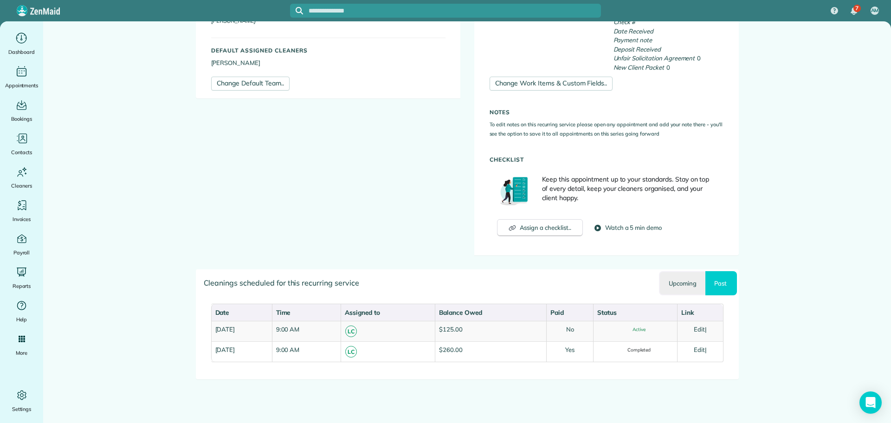
click at [673, 283] on link "Upcoming" at bounding box center [682, 283] width 46 height 24
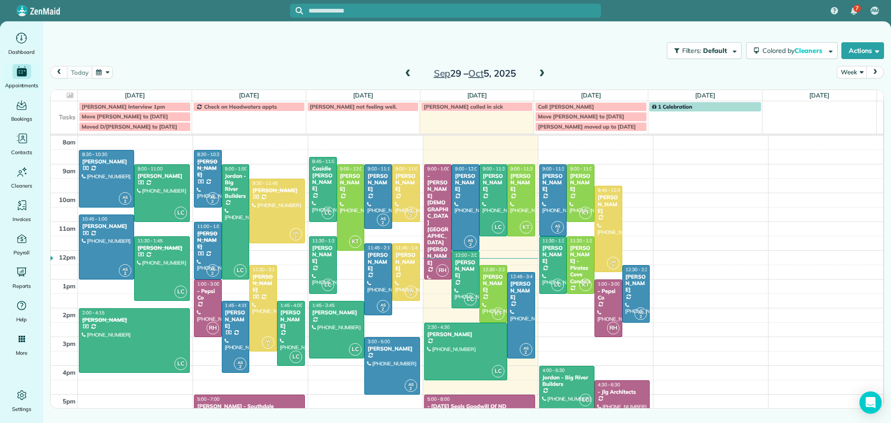
click at [542, 71] on span at bounding box center [542, 74] width 10 height 8
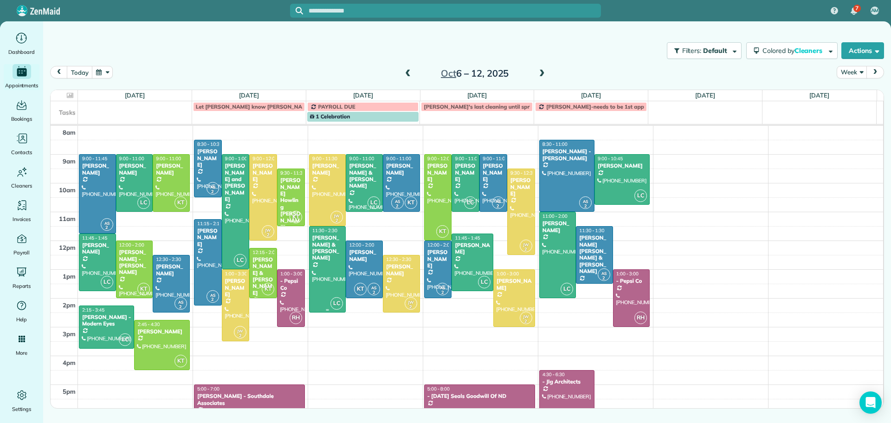
click at [322, 252] on div "[PERSON_NAME] & [PERSON_NAME]" at bounding box center [328, 247] width 32 height 27
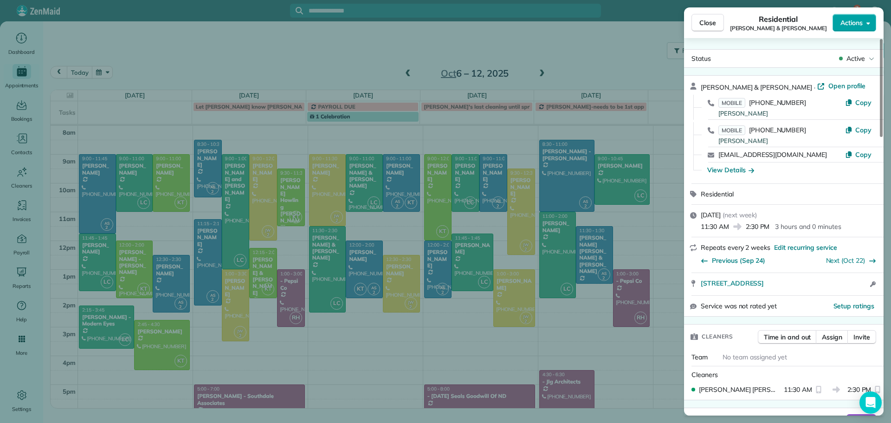
click at [855, 22] on span "Actions" at bounding box center [851, 22] width 22 height 9
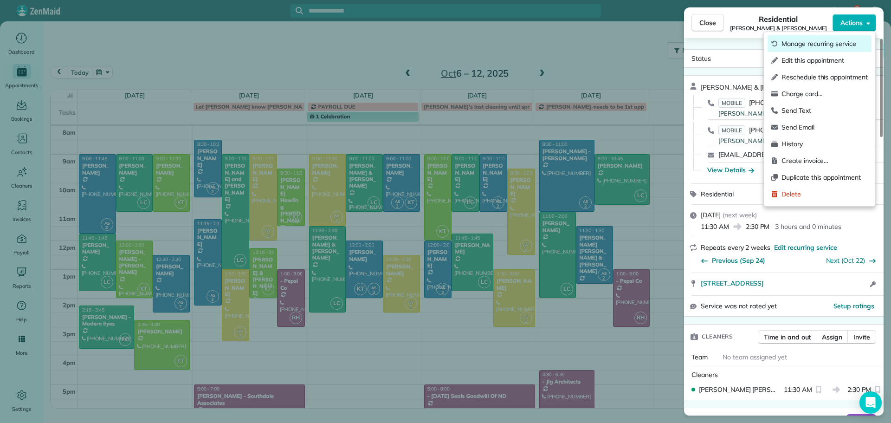
click at [828, 40] on span "Manage recurring service" at bounding box center [824, 43] width 86 height 9
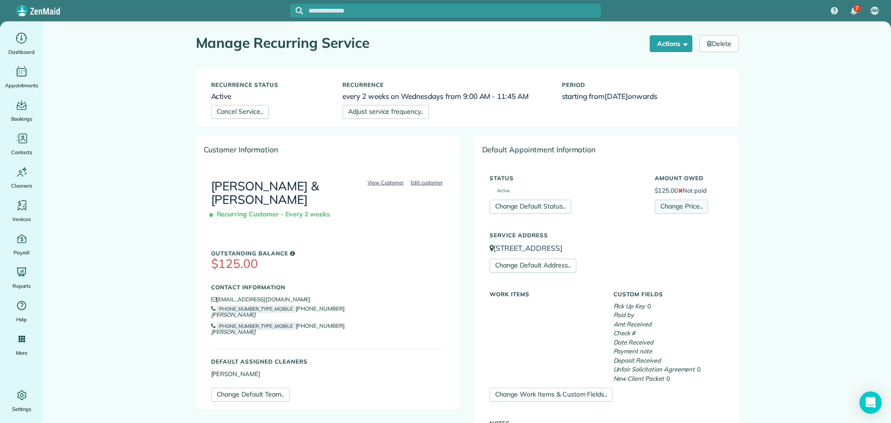
click at [672, 206] on link "Change Price.." at bounding box center [681, 207] width 53 height 14
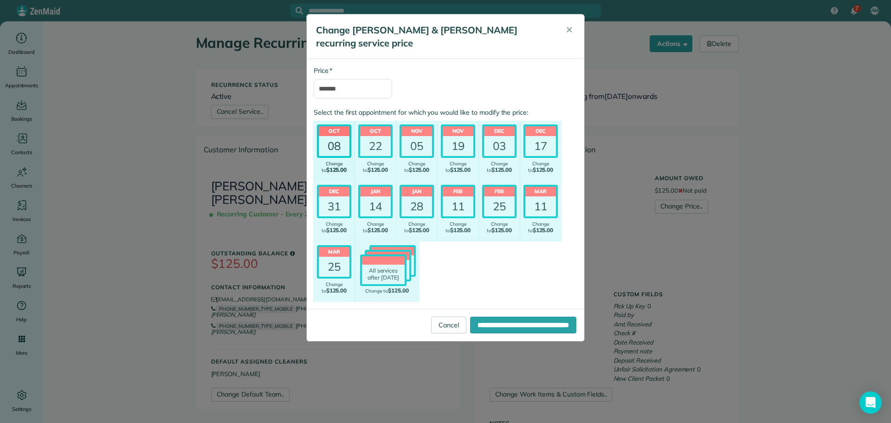
click at [328, 135] on header "Oct" at bounding box center [334, 131] width 31 height 10
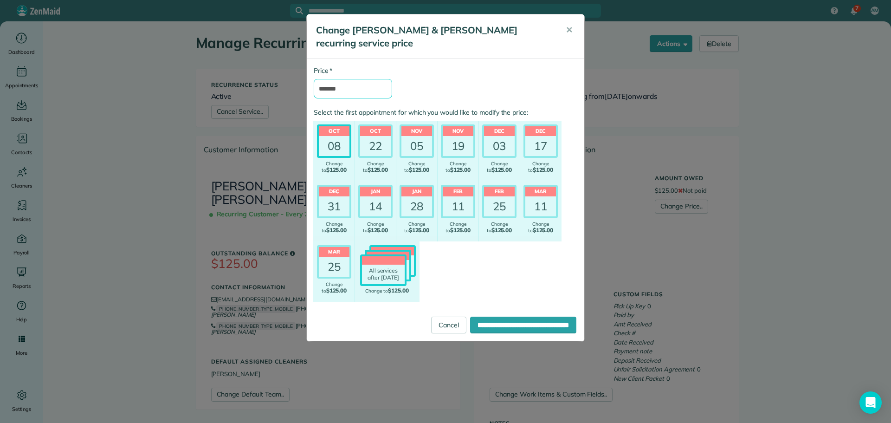
click at [356, 90] on input "*******" at bounding box center [353, 88] width 78 height 19
type input "*******"
click at [487, 326] on input "**********" at bounding box center [523, 324] width 106 height 17
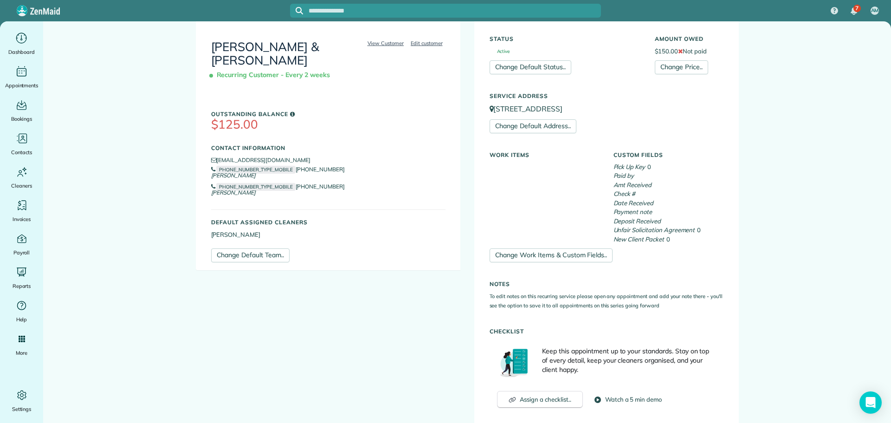
scroll to position [278, 0]
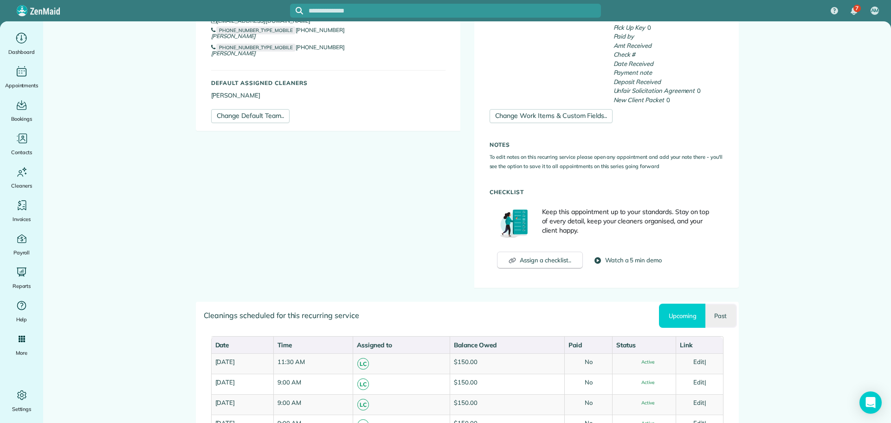
click at [710, 316] on link "Past" at bounding box center [720, 315] width 31 height 24
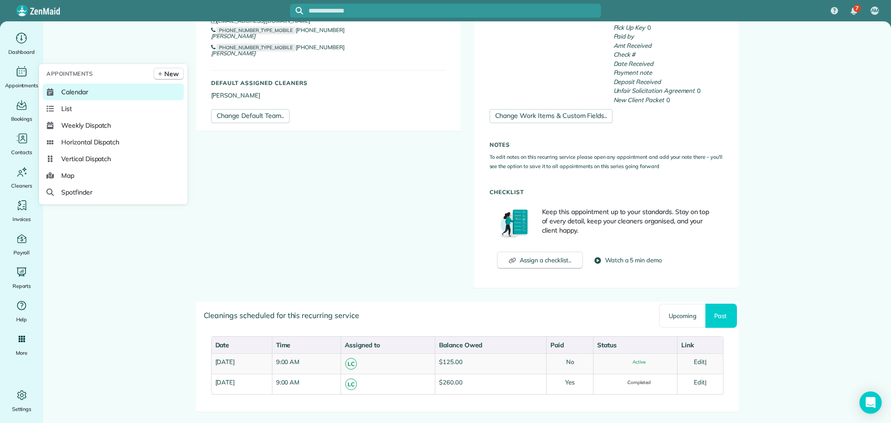
click at [75, 93] on span "Calendar" at bounding box center [74, 91] width 27 height 9
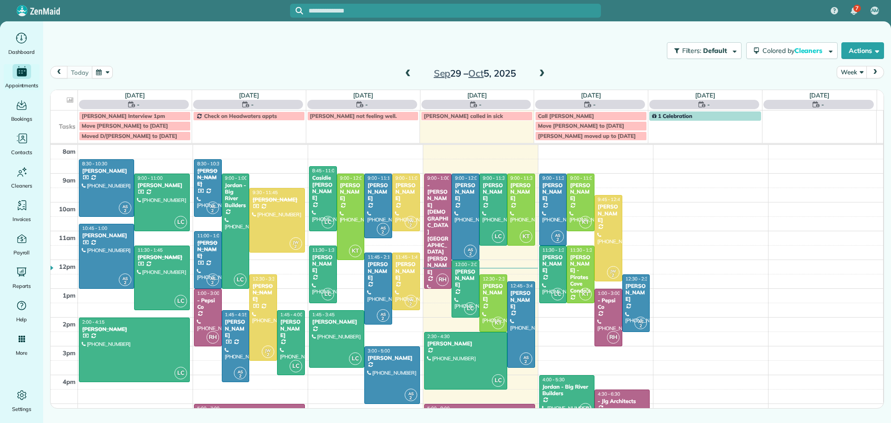
click at [405, 70] on span at bounding box center [408, 74] width 10 height 8
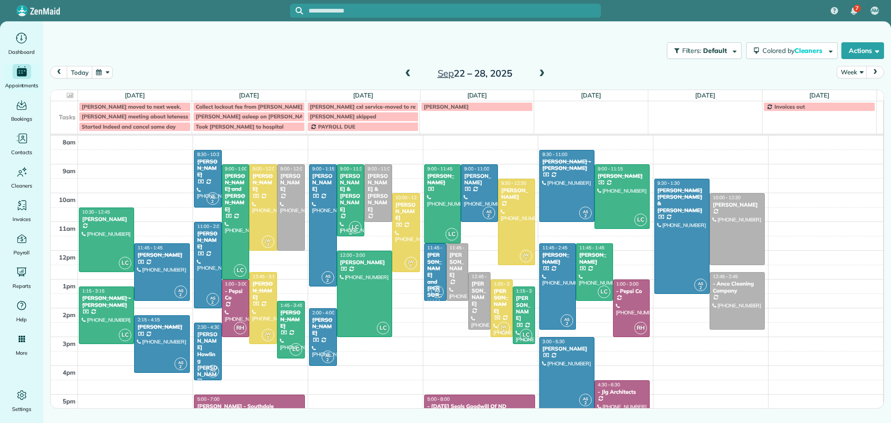
click at [344, 193] on div at bounding box center [350, 200] width 27 height 71
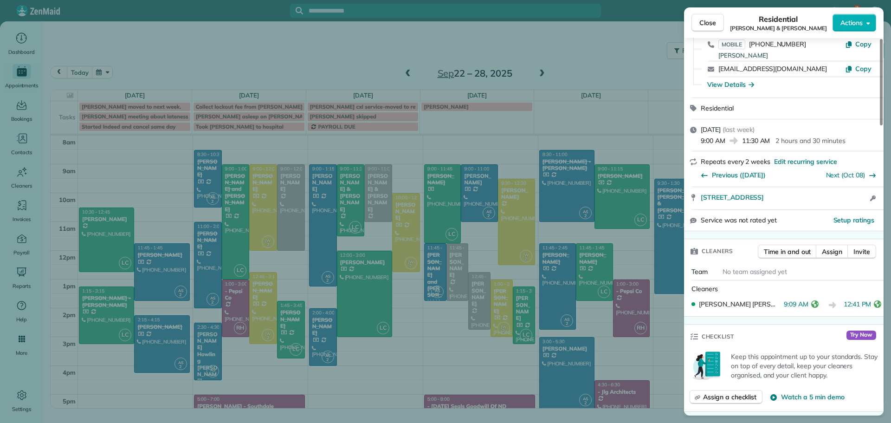
scroll to position [280, 0]
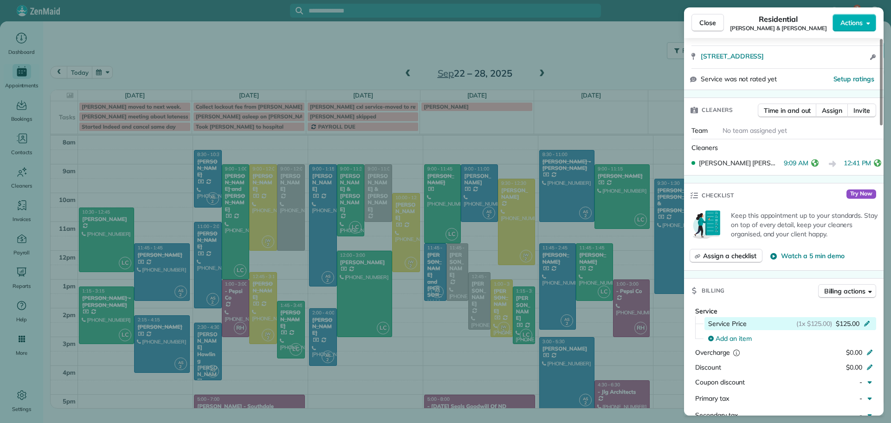
click at [864, 323] on icon at bounding box center [866, 322] width 7 height 7
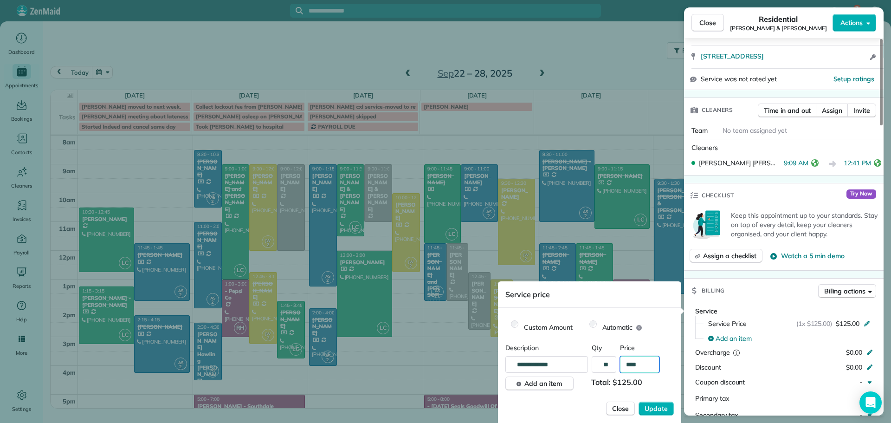
click at [648, 365] on input "****" at bounding box center [639, 364] width 39 height 17
type input "*******"
click at [663, 405] on span "Update" at bounding box center [656, 408] width 23 height 9
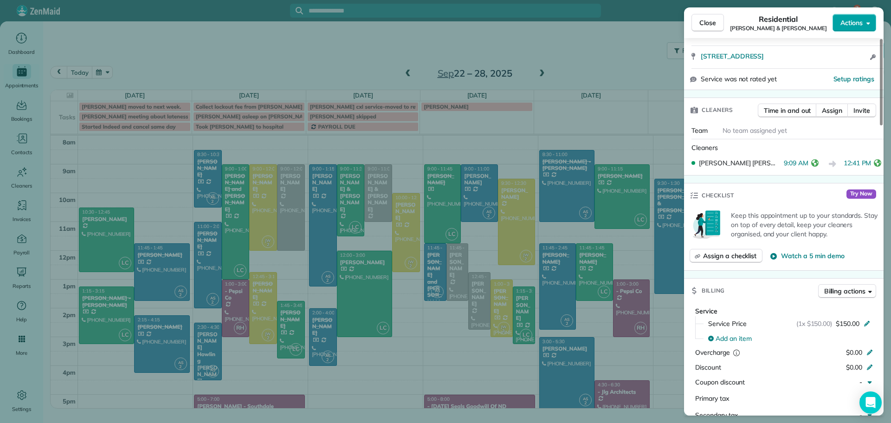
click at [859, 19] on span "Actions" at bounding box center [851, 22] width 22 height 9
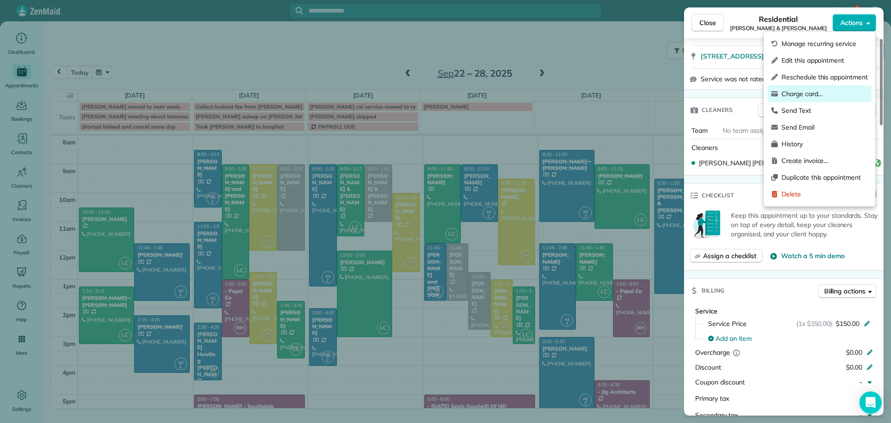
click at [792, 91] on span "Charge card…" at bounding box center [824, 93] width 86 height 9
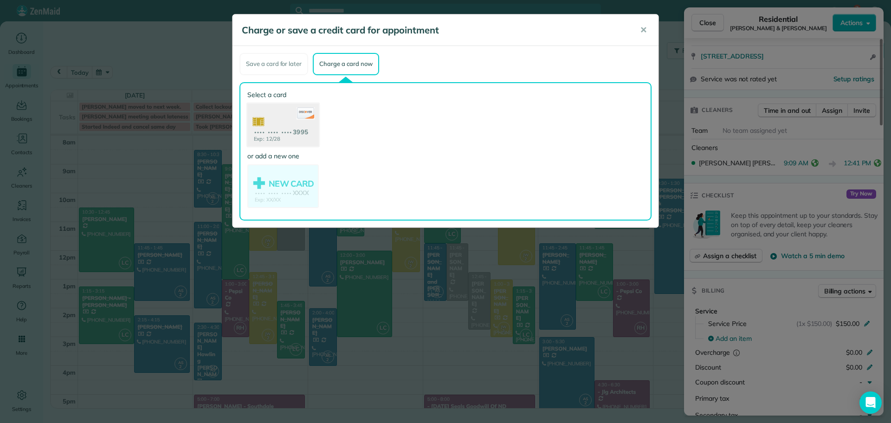
click at [306, 118] on icon at bounding box center [306, 113] width 18 height 12
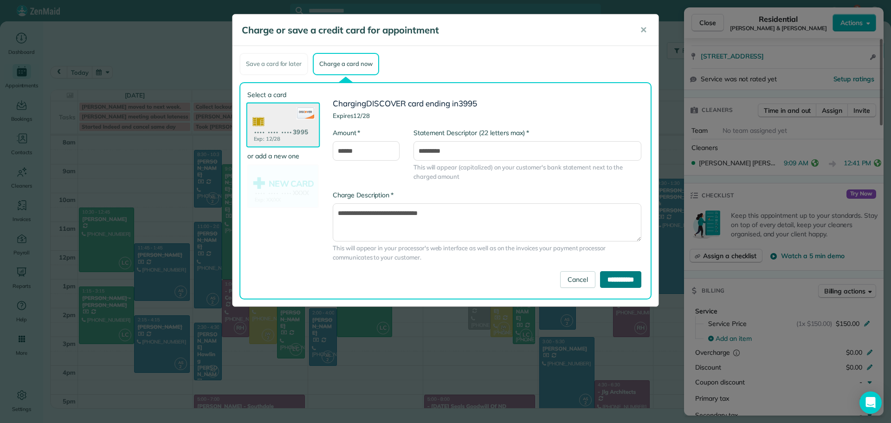
click at [618, 275] on input "**********" at bounding box center [620, 279] width 41 height 17
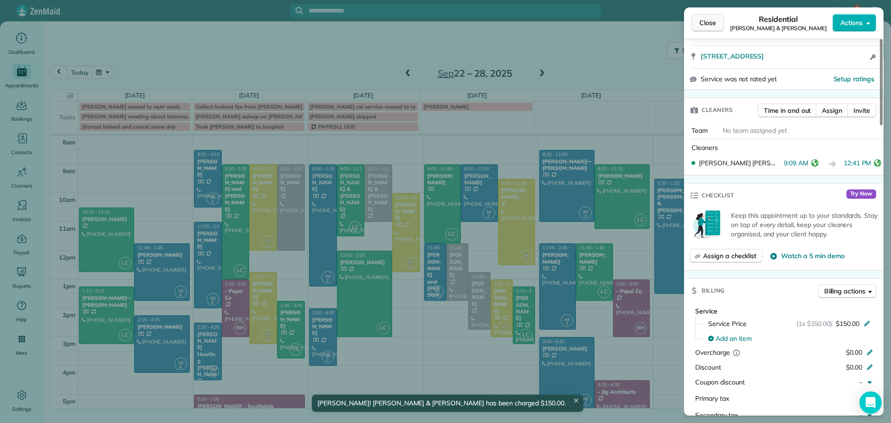
click at [708, 22] on span "Close" at bounding box center [707, 22] width 17 height 9
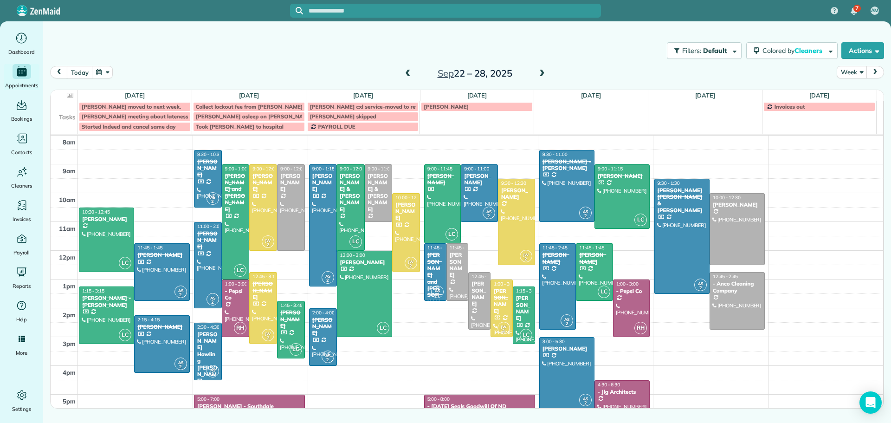
drag, startPoint x: 348, startPoint y: 234, endPoint x: 348, endPoint y: 244, distance: 9.3
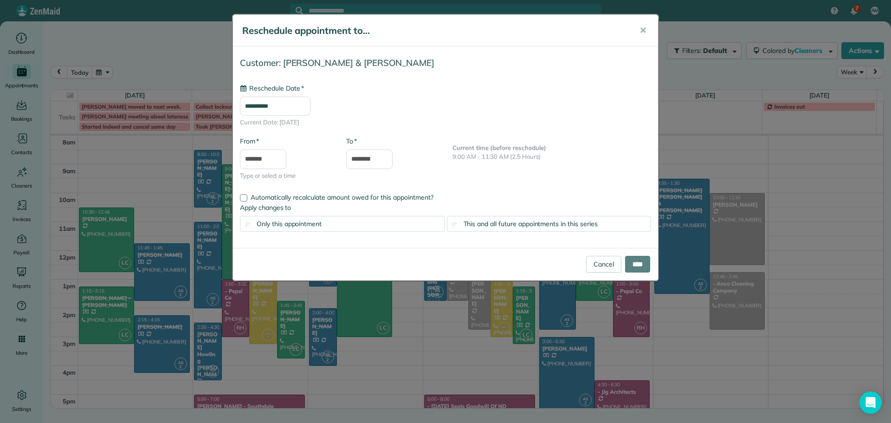
type input "**********"
click at [516, 219] on div "This and all future appointments in this series" at bounding box center [549, 224] width 205 height 16
click at [639, 260] on input "****" at bounding box center [637, 264] width 25 height 17
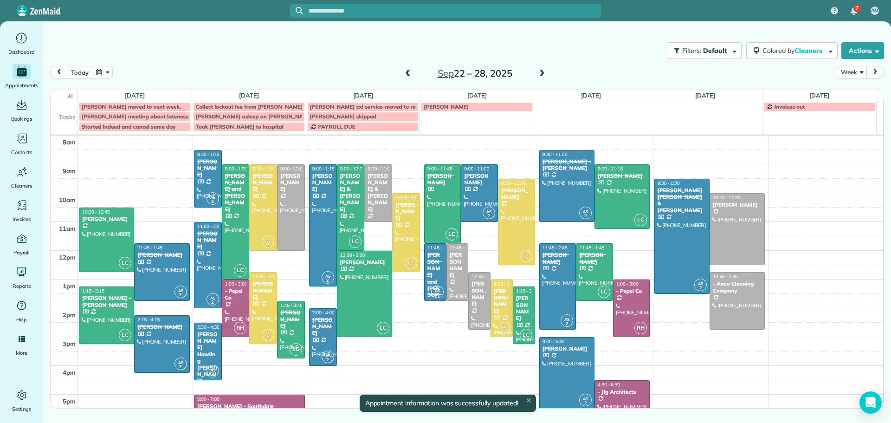
click at [542, 70] on span at bounding box center [542, 74] width 10 height 8
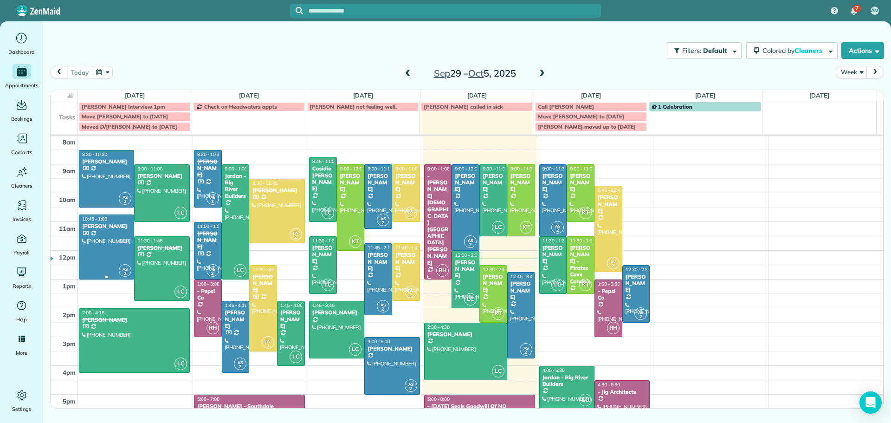
click at [97, 242] on div at bounding box center [106, 247] width 54 height 64
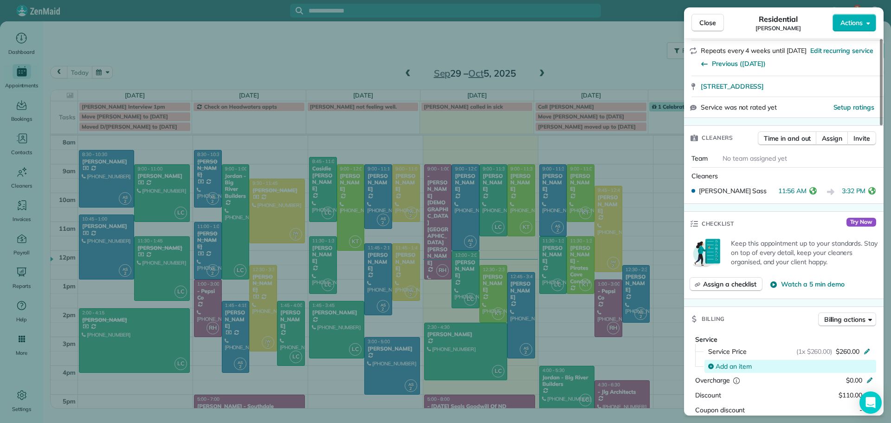
scroll to position [184, 0]
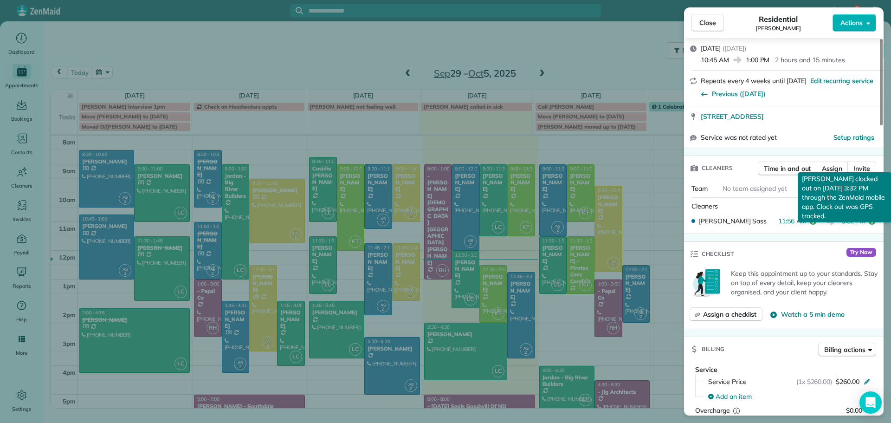
click at [872, 220] on icon "reset" at bounding box center [871, 220] width 7 height 7
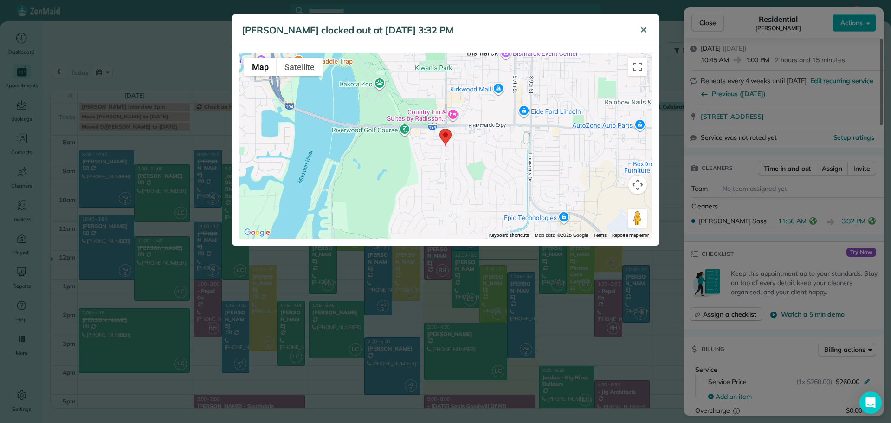
click at [639, 28] on button "✕" at bounding box center [643, 30] width 21 height 22
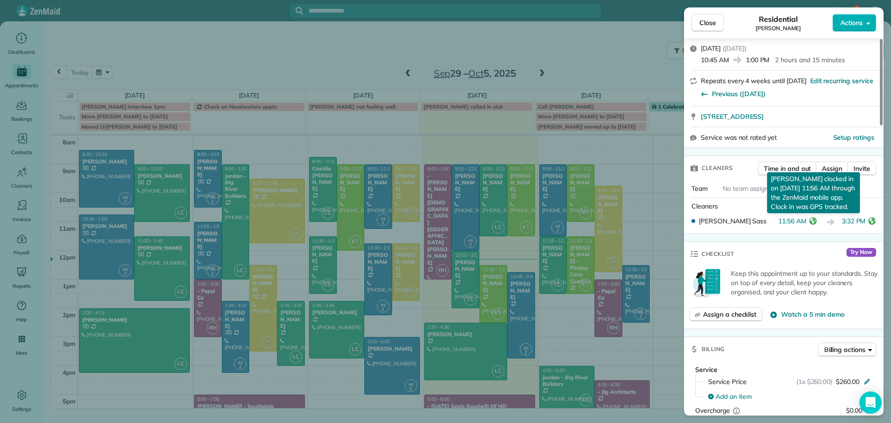
click at [813, 218] on icon "reset" at bounding box center [812, 220] width 7 height 7
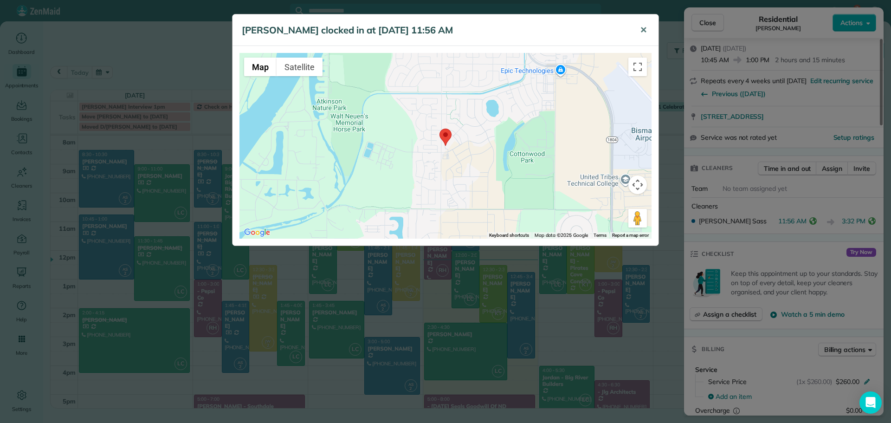
click at [643, 27] on span "✕" at bounding box center [643, 30] width 7 height 11
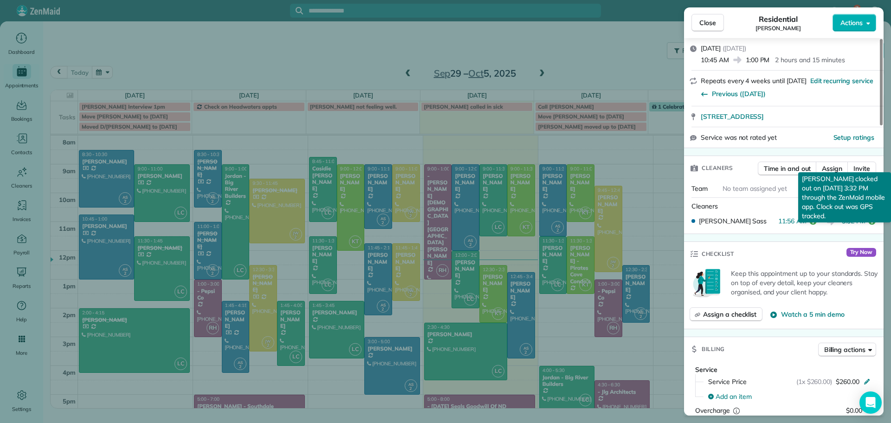
click at [874, 219] on icon "reset" at bounding box center [871, 220] width 7 height 7
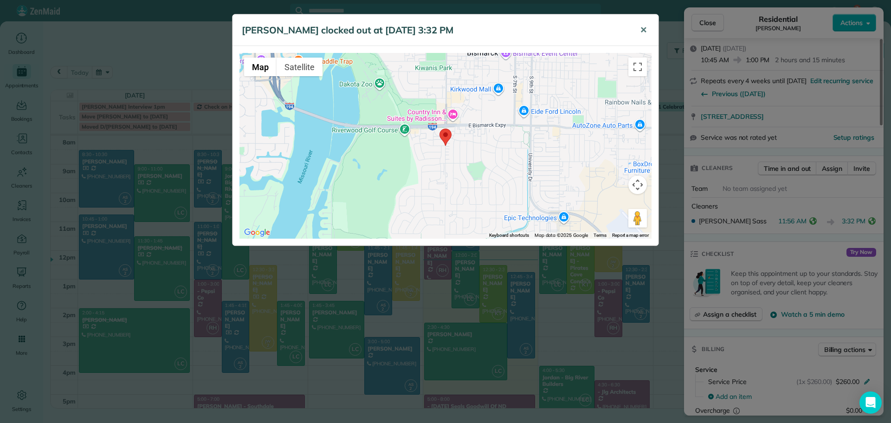
click at [642, 28] on span "✕" at bounding box center [643, 30] width 7 height 11
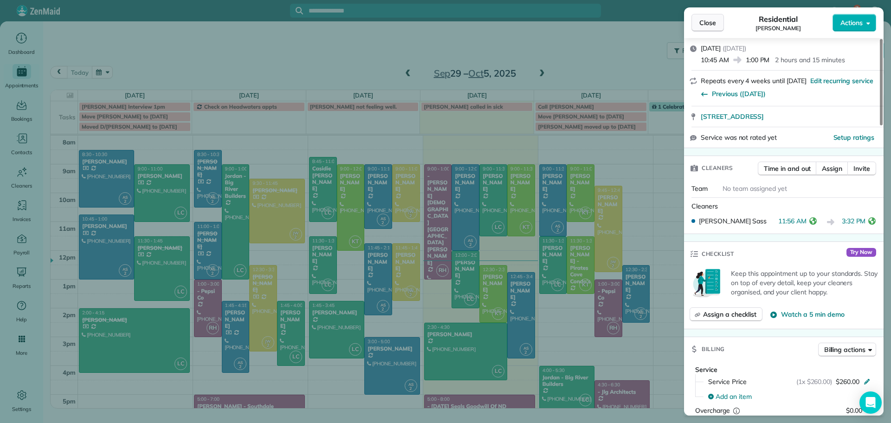
click at [711, 22] on span "Close" at bounding box center [707, 22] width 17 height 9
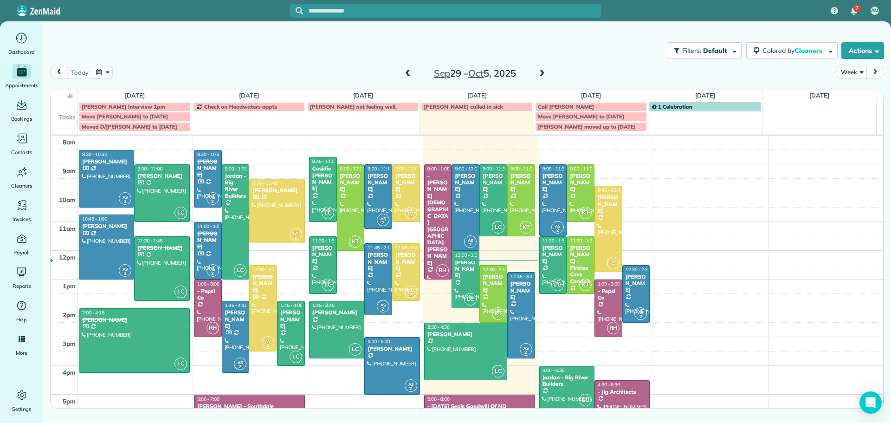
click at [163, 187] on div at bounding box center [162, 193] width 54 height 57
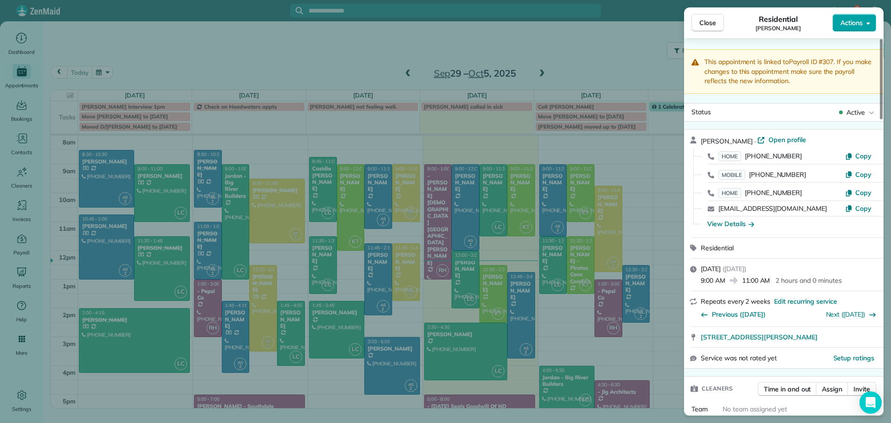
click at [840, 26] on span "Actions" at bounding box center [851, 22] width 22 height 9
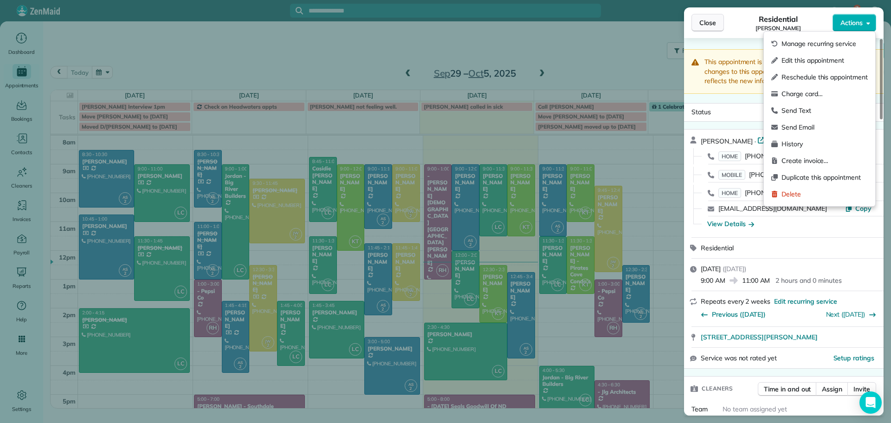
click at [709, 21] on span "Close" at bounding box center [707, 22] width 17 height 9
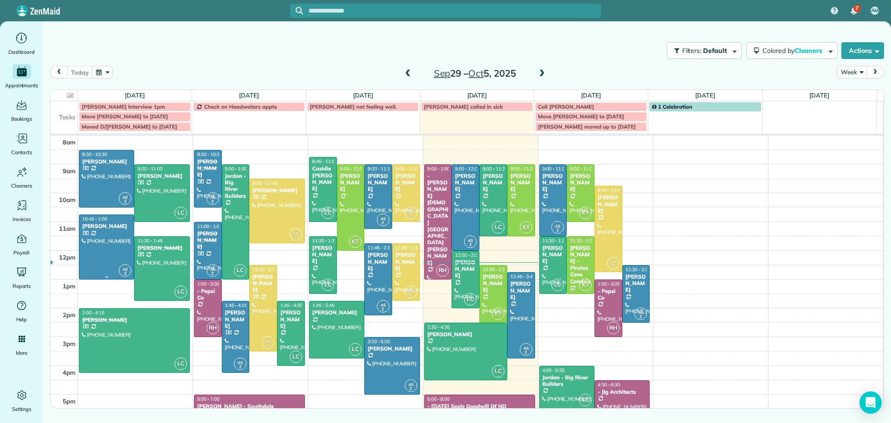
click at [112, 232] on div at bounding box center [106, 247] width 54 height 64
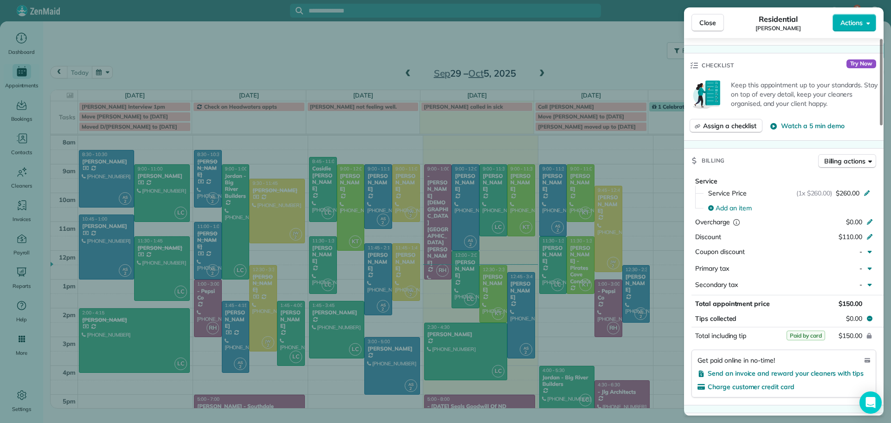
scroll to position [373, 0]
click at [867, 189] on icon at bounding box center [866, 191] width 7 height 7
click at [866, 190] on icon at bounding box center [866, 191] width 7 height 7
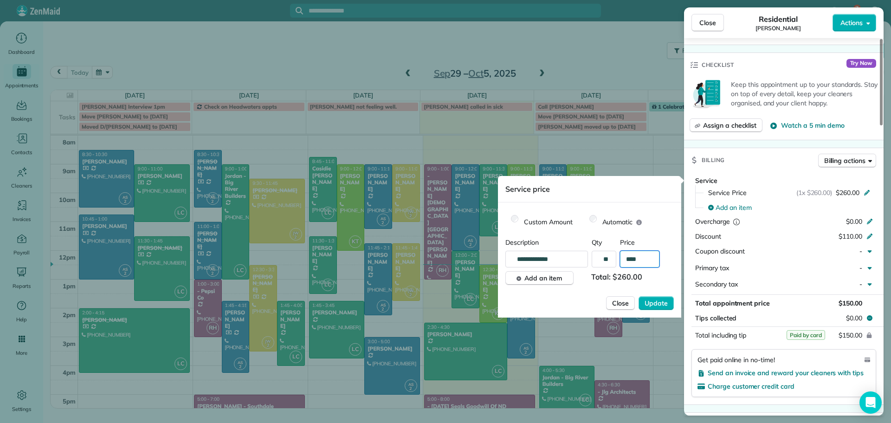
click at [648, 259] on input "****" at bounding box center [639, 259] width 39 height 17
type input "*******"
click at [639, 296] on button "Update" at bounding box center [656, 303] width 35 height 14
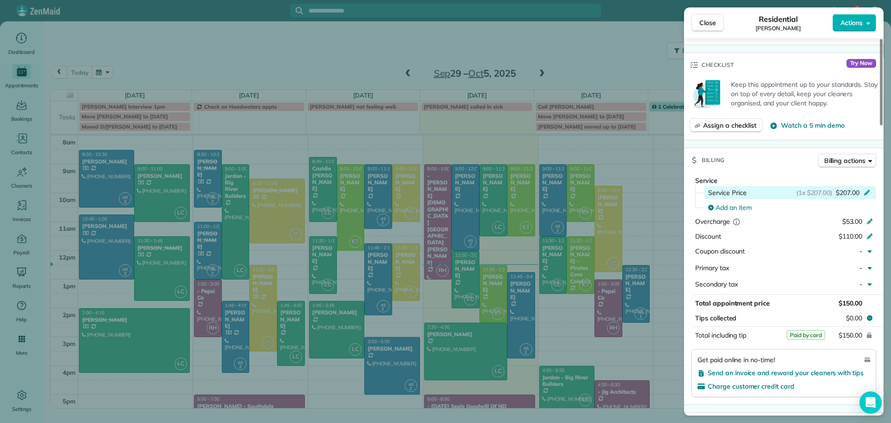
click at [867, 188] on icon at bounding box center [866, 191] width 7 height 7
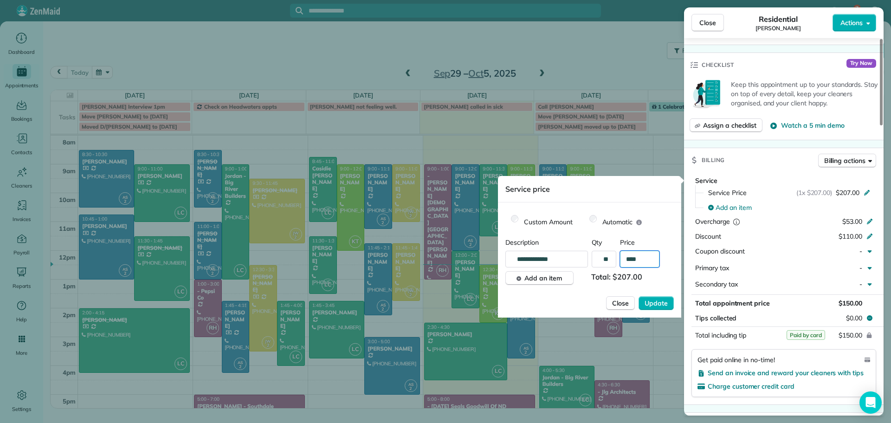
click at [645, 260] on input "****" at bounding box center [639, 259] width 39 height 17
type input "*******"
click at [660, 304] on span "Update" at bounding box center [656, 302] width 23 height 9
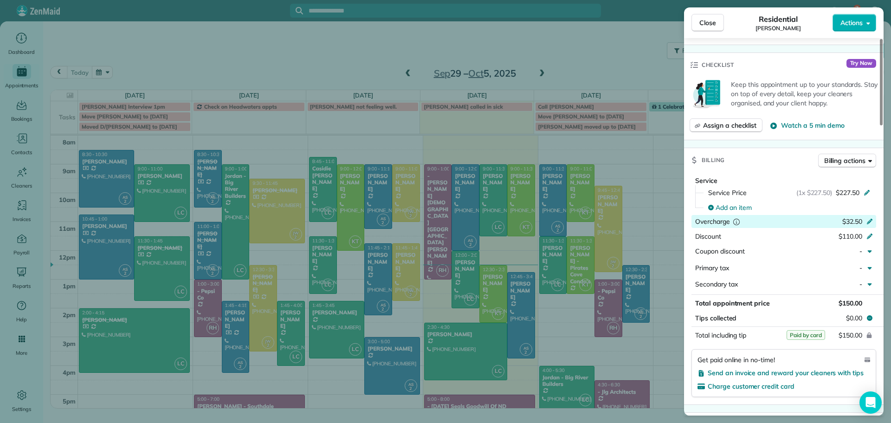
click at [870, 217] on icon at bounding box center [869, 220] width 7 height 7
type input "*****"
click at [862, 237] on input "******" at bounding box center [846, 236] width 39 height 13
type input "*"
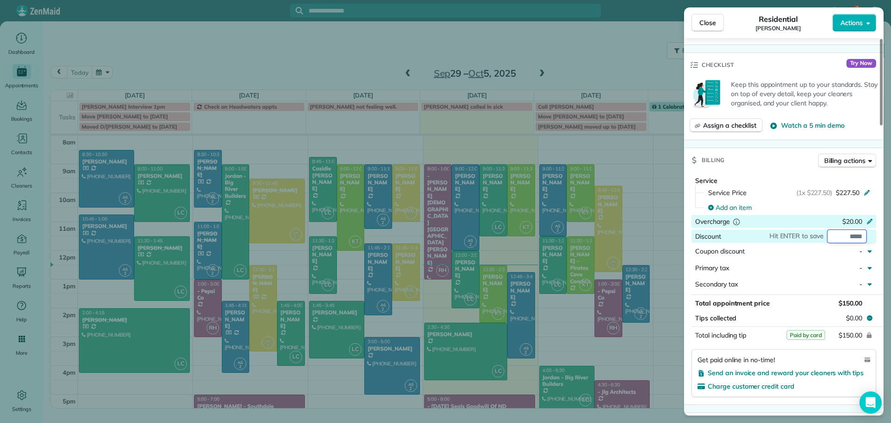
click at [862, 241] on input "Discount" at bounding box center [846, 236] width 39 height 13
click at [839, 277] on div "Primary tax -" at bounding box center [783, 269] width 185 height 17
click at [738, 208] on span "Add an item" at bounding box center [734, 207] width 36 height 9
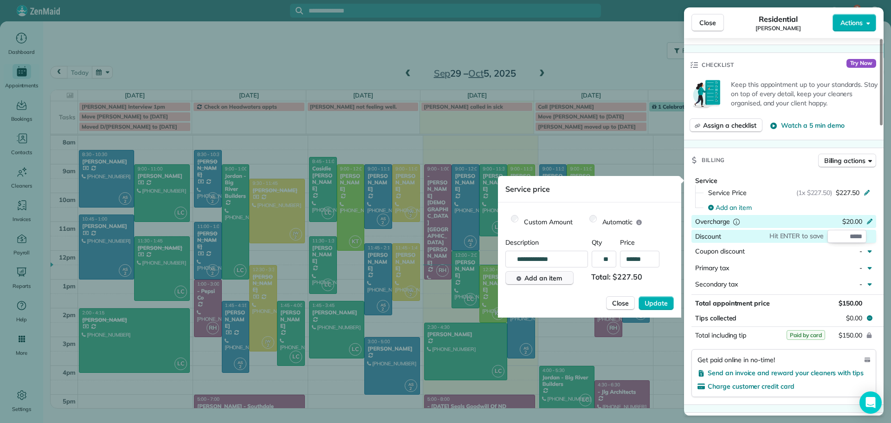
click at [554, 278] on span "Add an item" at bounding box center [543, 277] width 38 height 9
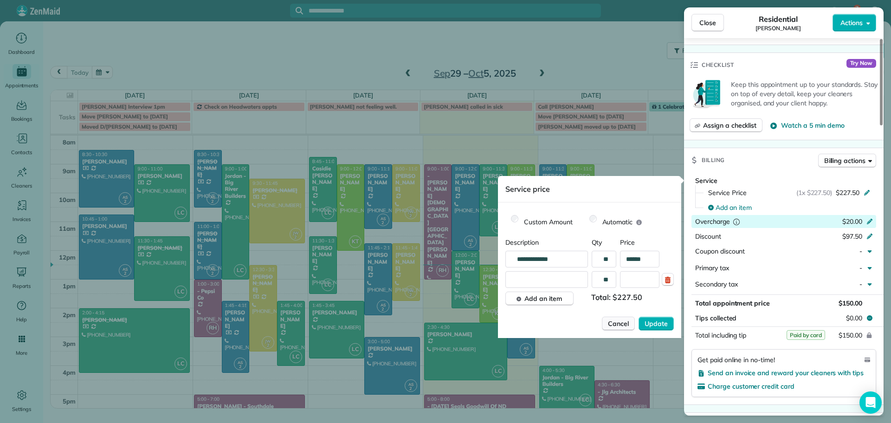
click at [614, 324] on span "Cancel" at bounding box center [618, 323] width 21 height 9
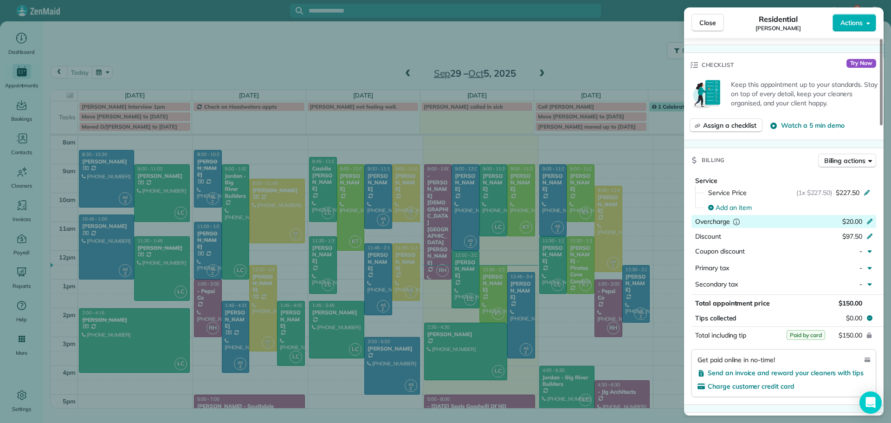
click at [868, 217] on icon at bounding box center [869, 220] width 7 height 7
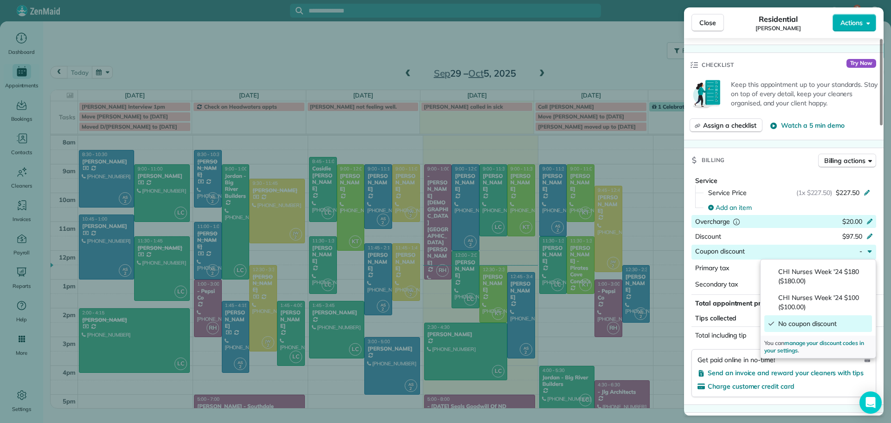
click at [858, 117] on div "Keep this appointment up to your standards. Stay on top of every detail, keep y…" at bounding box center [784, 108] width 200 height 63
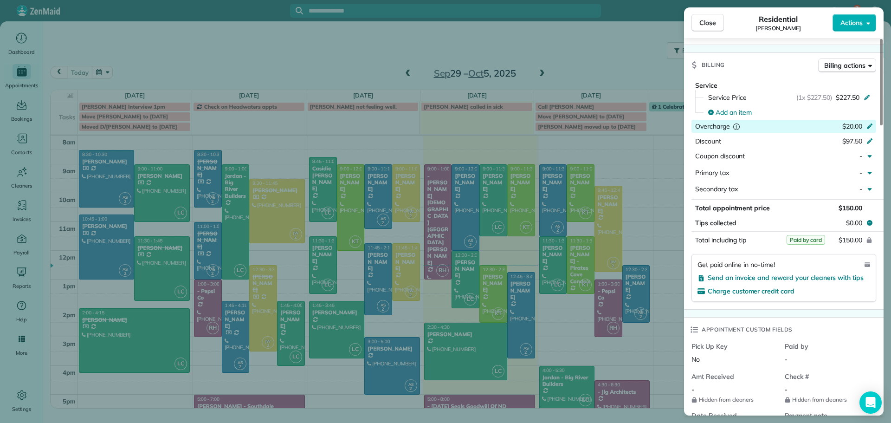
scroll to position [467, 0]
click at [869, 123] on icon at bounding box center [869, 125] width 7 height 7
type input "****"
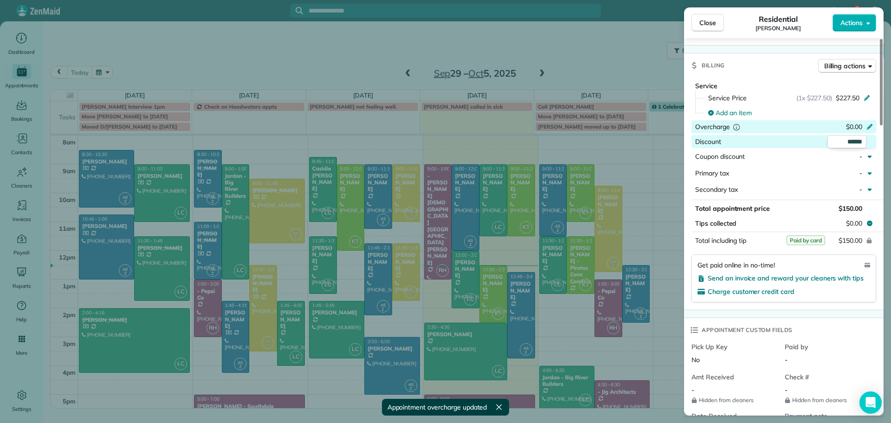
click at [869, 140] on div "Hit ENTER to save ******" at bounding box center [851, 141] width 49 height 13
click at [863, 141] on input "******" at bounding box center [846, 141] width 39 height 13
type input "*****"
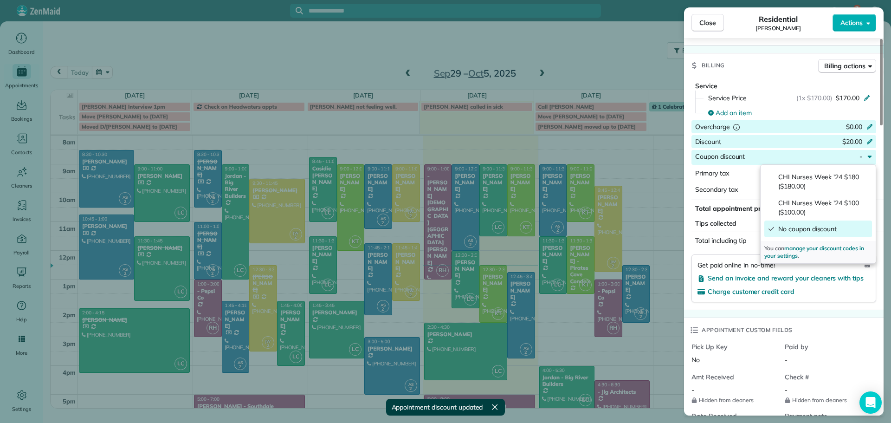
click at [788, 65] on div "Billing Billing actions" at bounding box center [784, 65] width 200 height 24
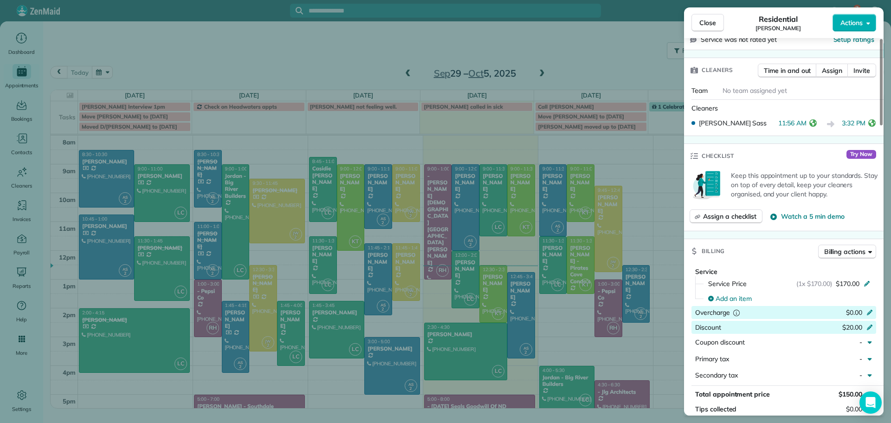
scroll to position [376, 0]
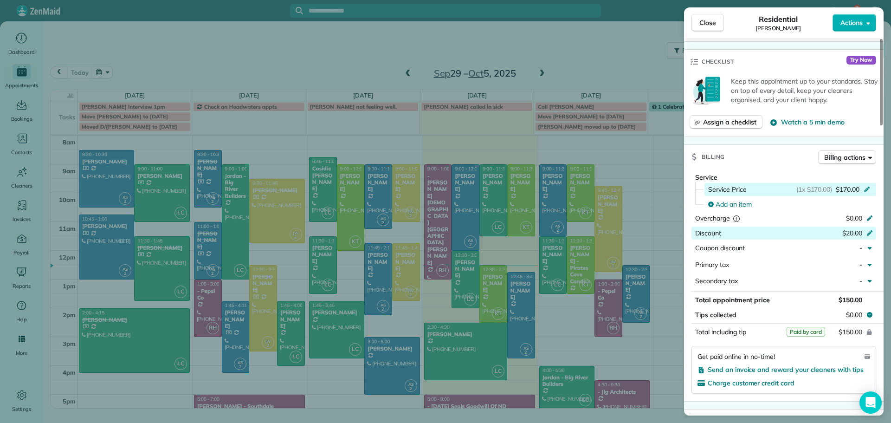
click at [863, 184] on div "Service Price (1x $170.00) $170.00" at bounding box center [790, 189] width 172 height 13
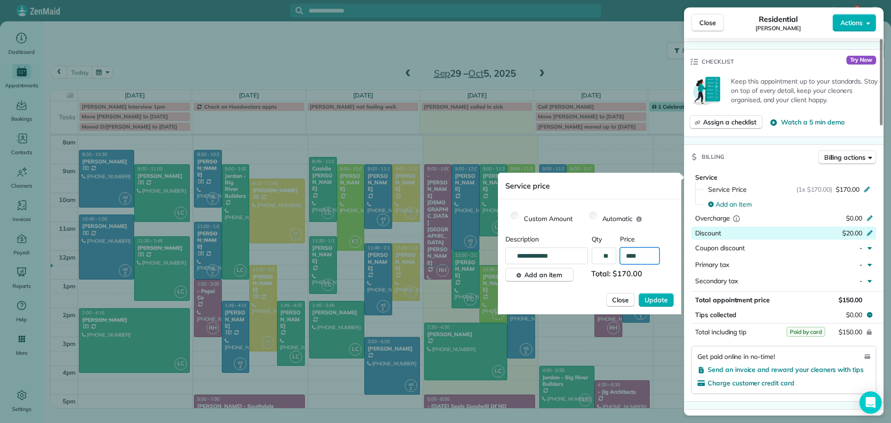
click at [649, 252] on input "****" at bounding box center [639, 255] width 39 height 17
type input "*******"
click at [655, 303] on span "Update" at bounding box center [656, 299] width 23 height 9
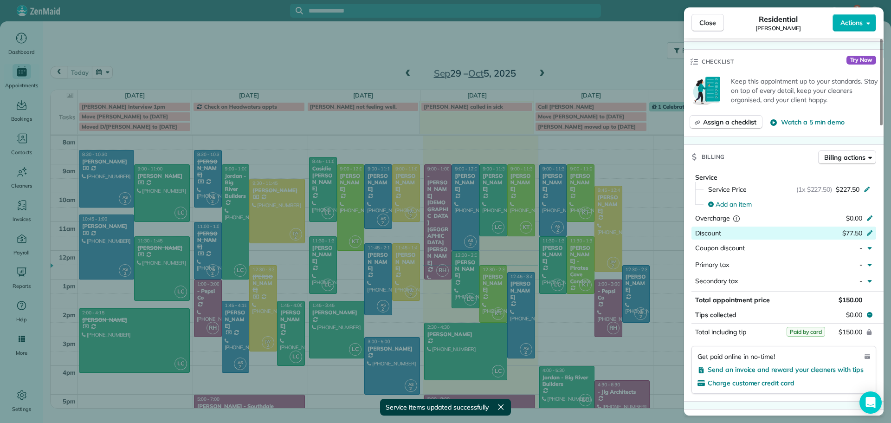
click at [869, 231] on icon at bounding box center [869, 231] width 7 height 7
type input "*****"
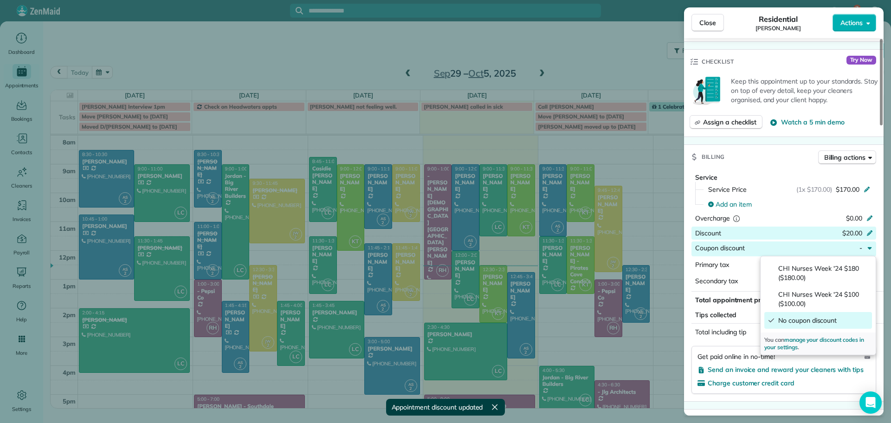
click at [838, 387] on div "Get paid online in no-time! Send an invoice and reward your cleaners with tips …" at bounding box center [783, 370] width 185 height 48
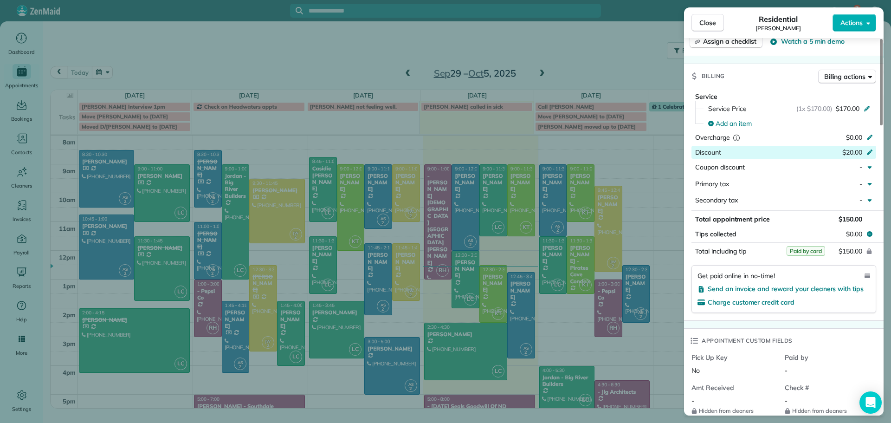
scroll to position [325, 0]
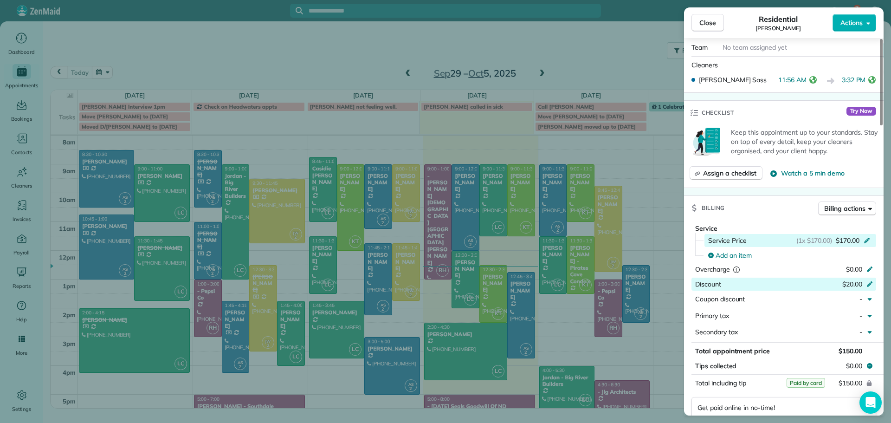
click at [868, 236] on icon at bounding box center [866, 239] width 7 height 7
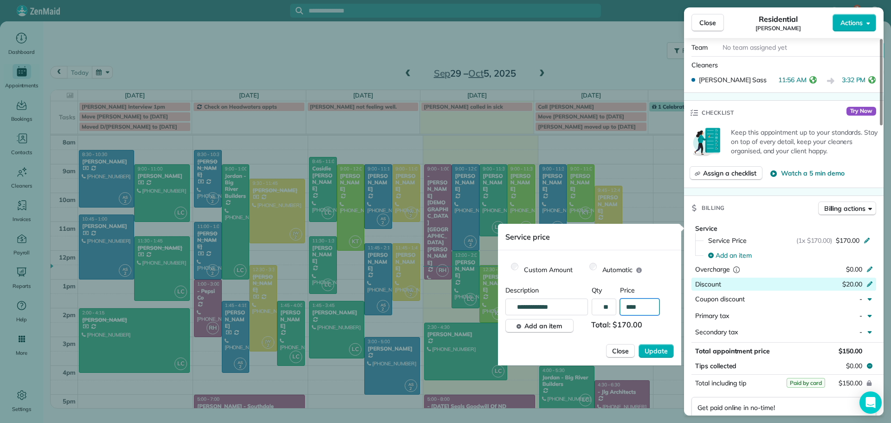
click at [646, 304] on input "****" at bounding box center [639, 306] width 39 height 17
type input "*******"
click at [653, 349] on span "Update" at bounding box center [656, 350] width 23 height 9
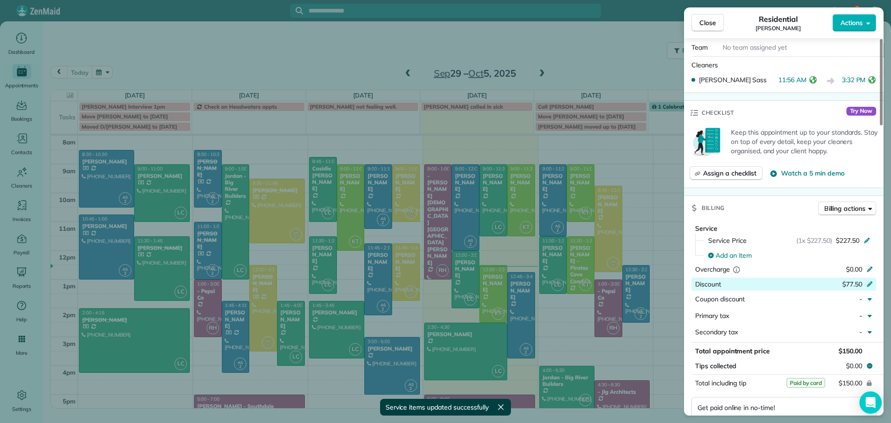
click at [867, 282] on icon at bounding box center [869, 282] width 7 height 7
type input "****"
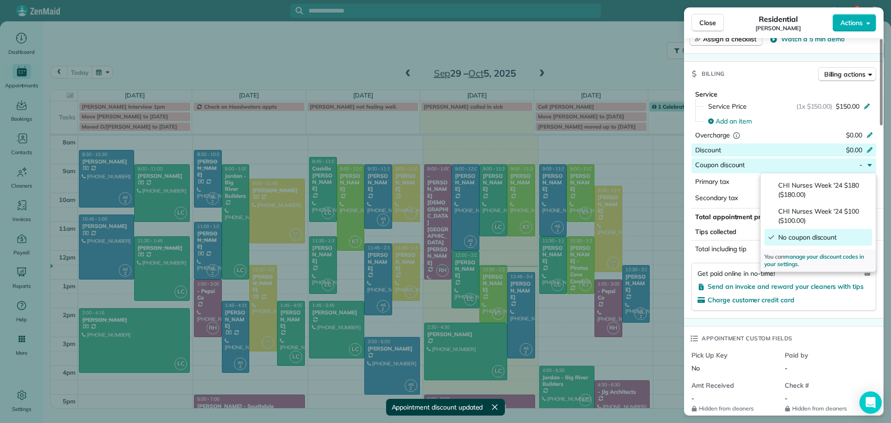
scroll to position [510, 0]
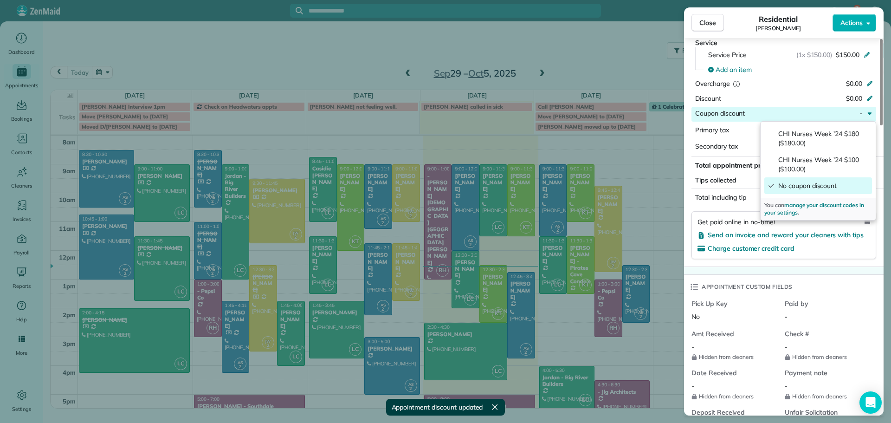
click at [846, 284] on div "Appointment custom fields" at bounding box center [784, 287] width 200 height 24
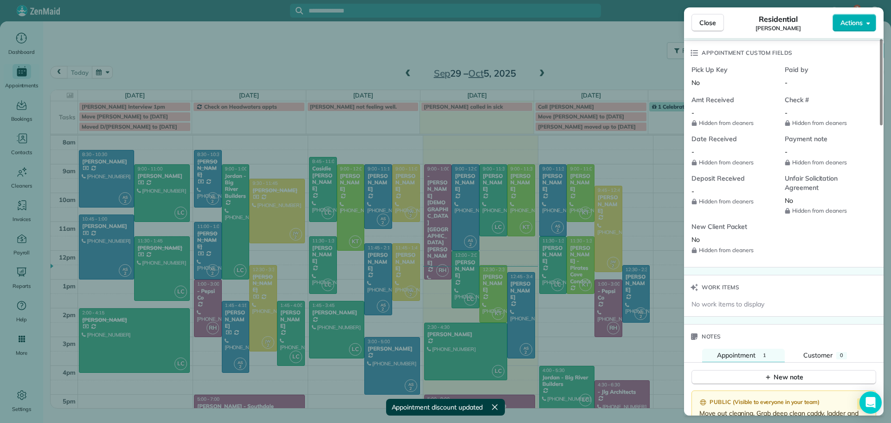
scroll to position [884, 0]
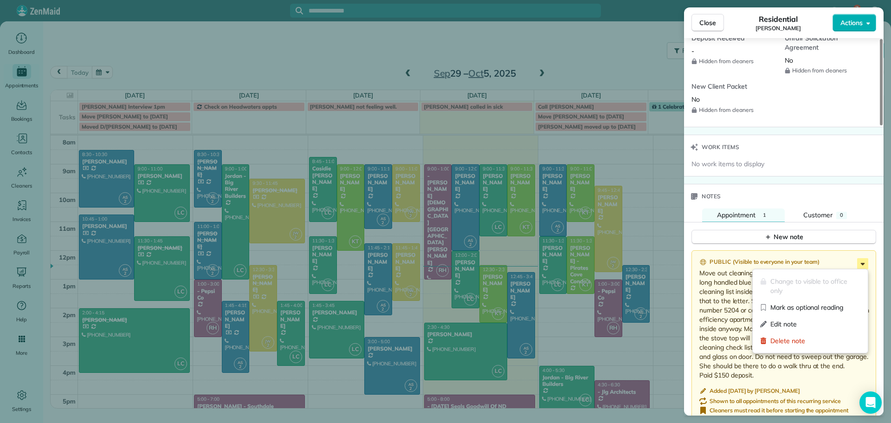
click at [864, 259] on icon at bounding box center [862, 263] width 11 height 11
click at [837, 227] on div "New note" at bounding box center [784, 233] width 200 height 22
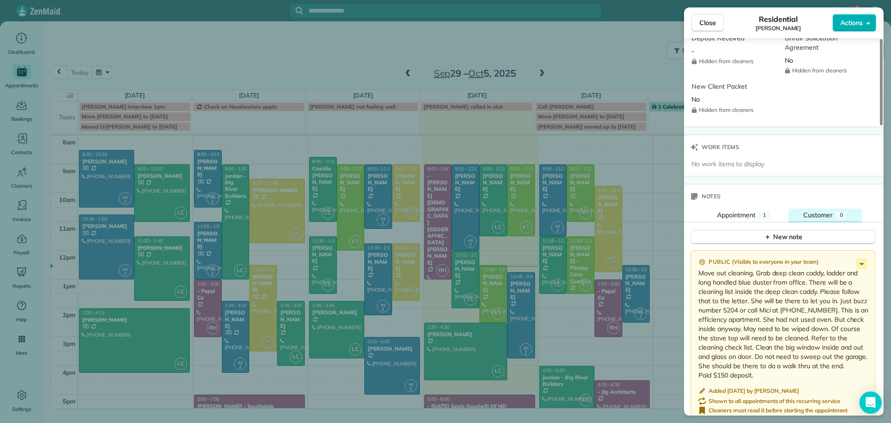
click at [823, 213] on span "Customer" at bounding box center [817, 215] width 29 height 8
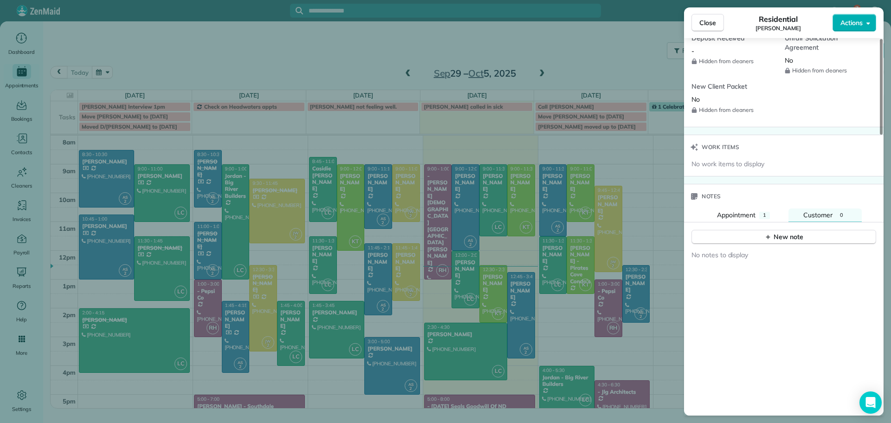
click at [712, 256] on span "No notes to display" at bounding box center [719, 255] width 57 height 8
click at [715, 236] on button "New note" at bounding box center [783, 237] width 185 height 14
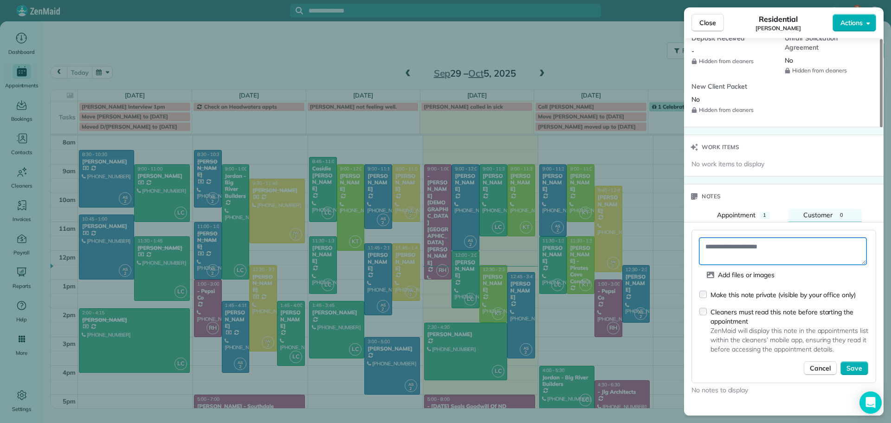
click at [713, 247] on textarea at bounding box center [782, 251] width 167 height 27
type textarea "**********"
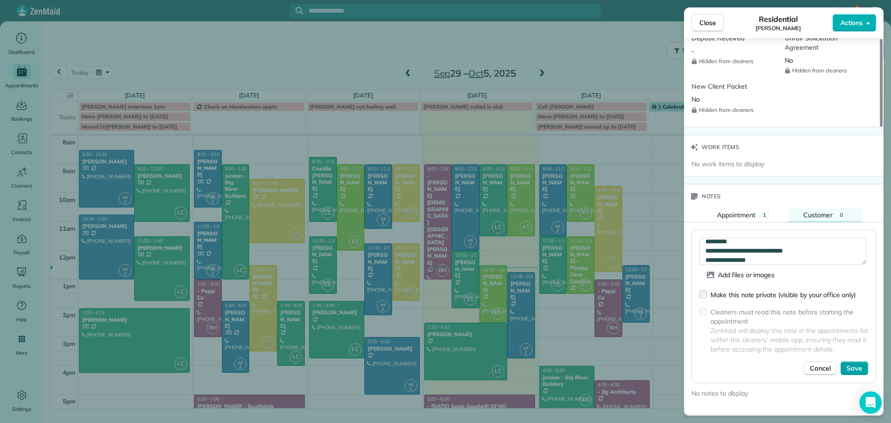
click at [858, 370] on span "Save" at bounding box center [854, 367] width 16 height 9
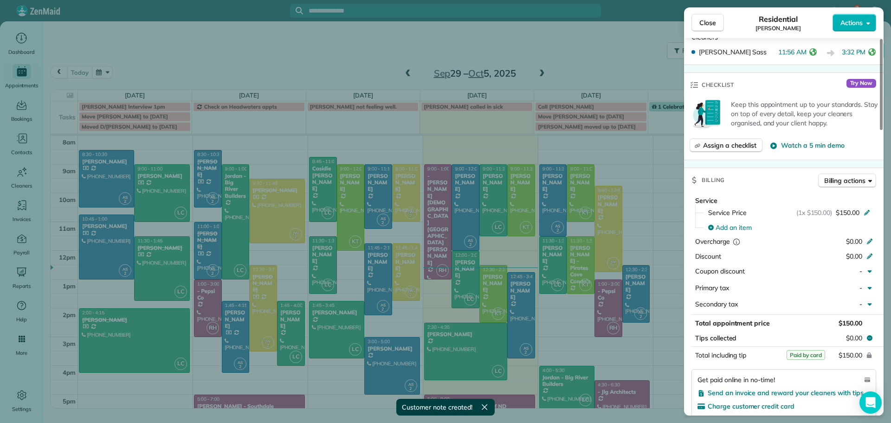
scroll to position [235, 0]
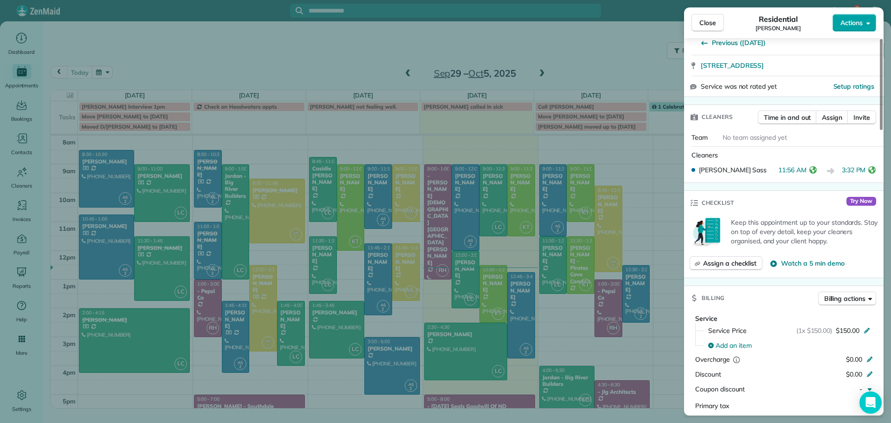
click at [846, 19] on span "Actions" at bounding box center [851, 22] width 22 height 9
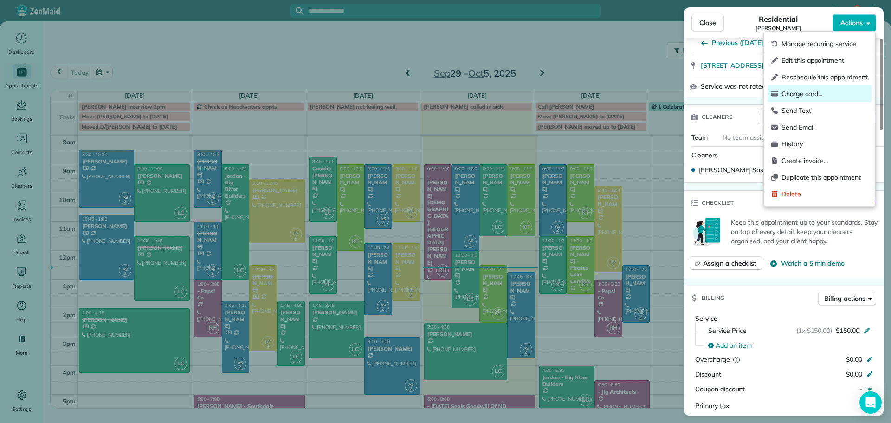
click at [801, 92] on span "Charge card…" at bounding box center [824, 93] width 86 height 9
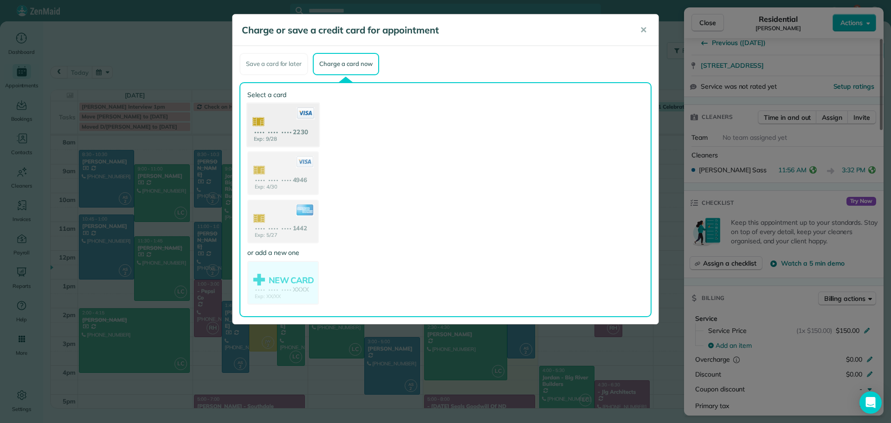
click at [283, 117] on use at bounding box center [282, 125] width 71 height 45
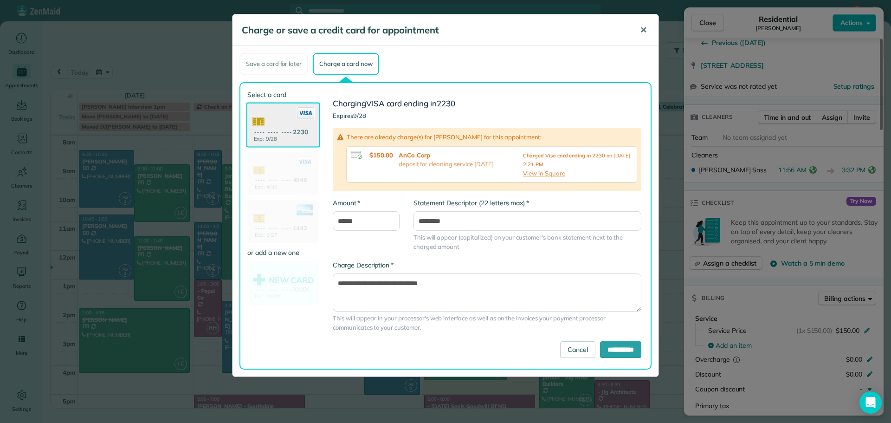
click at [640, 28] on span "✕" at bounding box center [643, 30] width 7 height 11
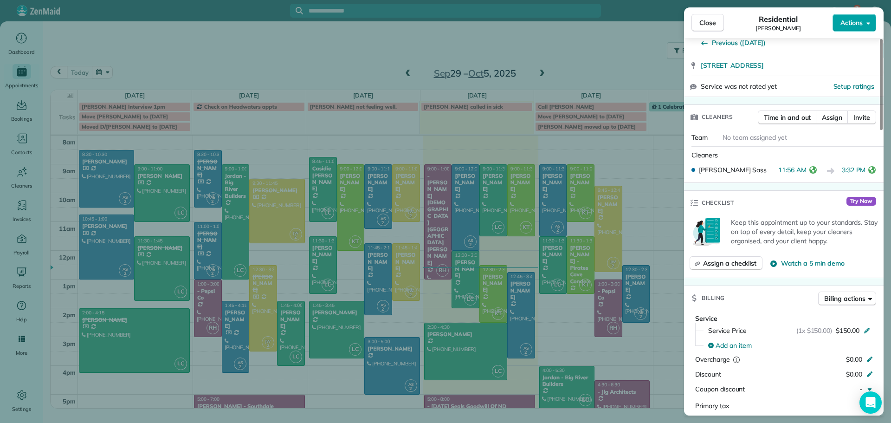
click at [852, 19] on span "Actions" at bounding box center [851, 22] width 22 height 9
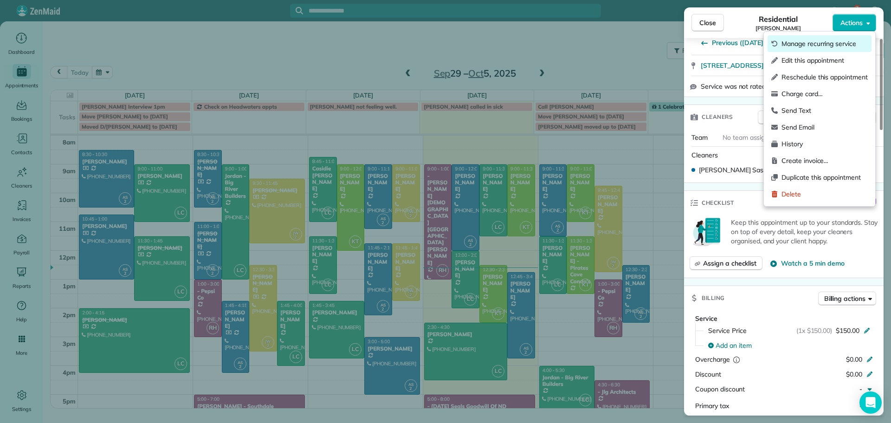
click at [793, 40] on span "Manage recurring service" at bounding box center [824, 43] width 86 height 9
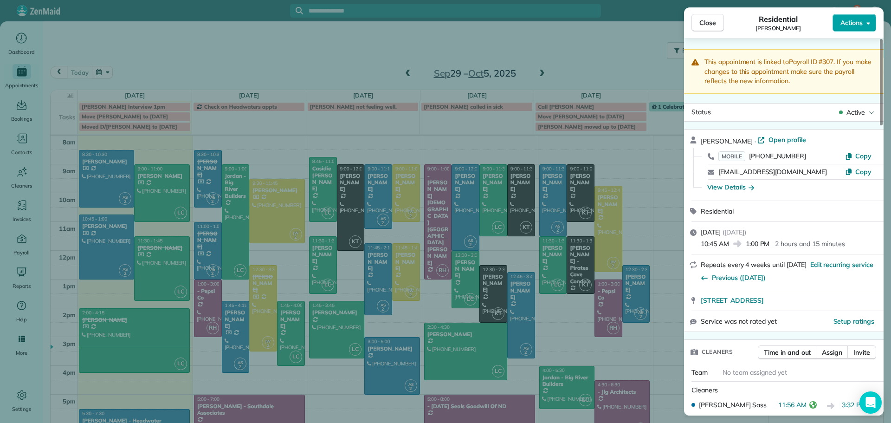
click at [848, 23] on span "Actions" at bounding box center [851, 22] width 22 height 9
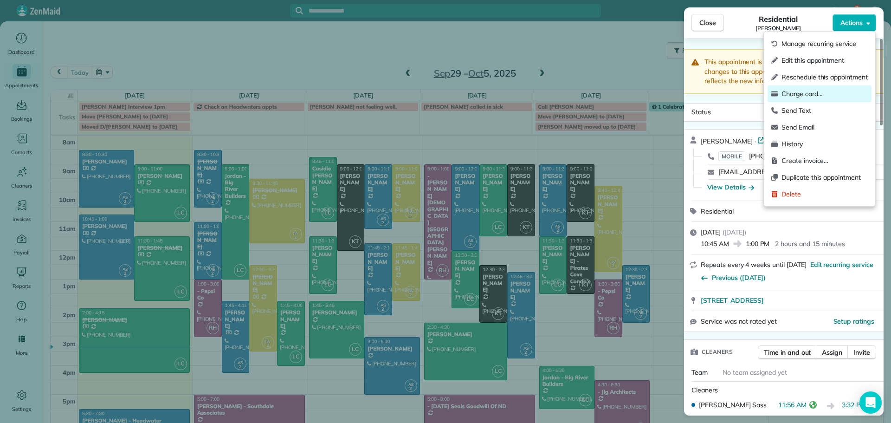
click at [803, 89] on span "Charge card…" at bounding box center [824, 93] width 86 height 9
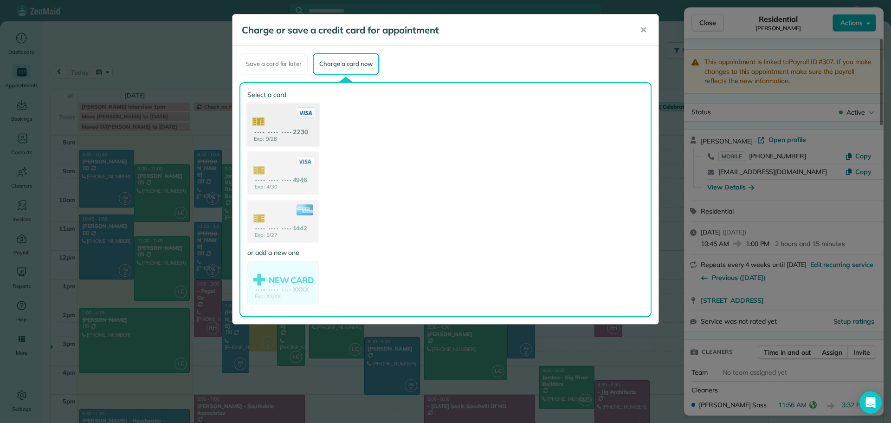
click at [281, 130] on use at bounding box center [282, 125] width 71 height 45
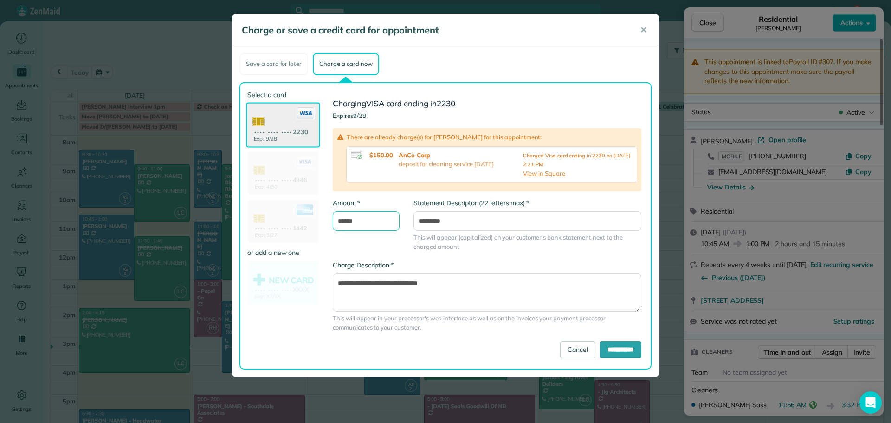
click at [374, 221] on input "******" at bounding box center [366, 220] width 67 height 19
type input "*****"
click at [471, 220] on input "*********" at bounding box center [527, 220] width 228 height 19
click at [615, 352] on input "**********" at bounding box center [620, 349] width 41 height 17
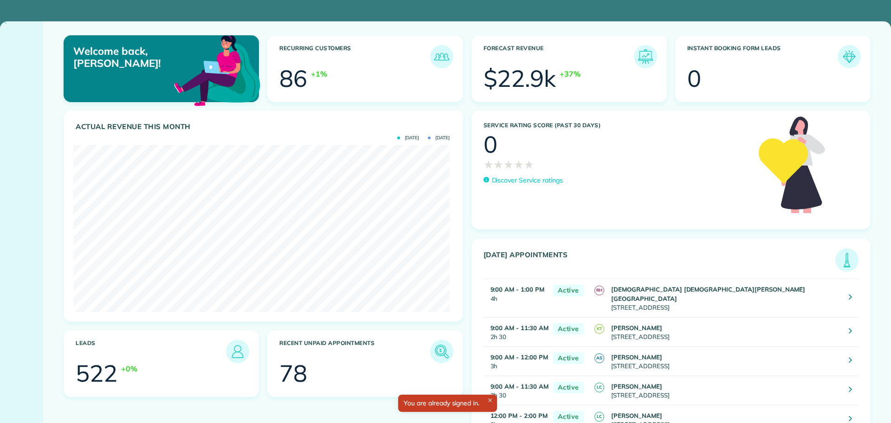
scroll to position [167, 376]
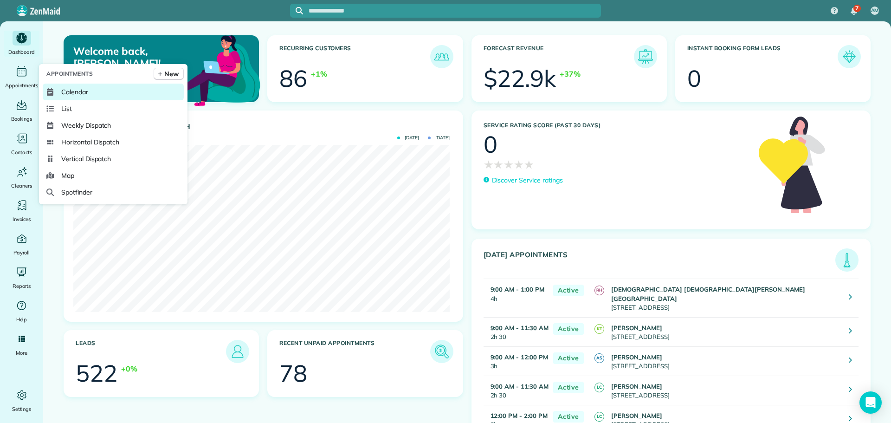
click at [68, 92] on span "Calendar" at bounding box center [74, 91] width 27 height 9
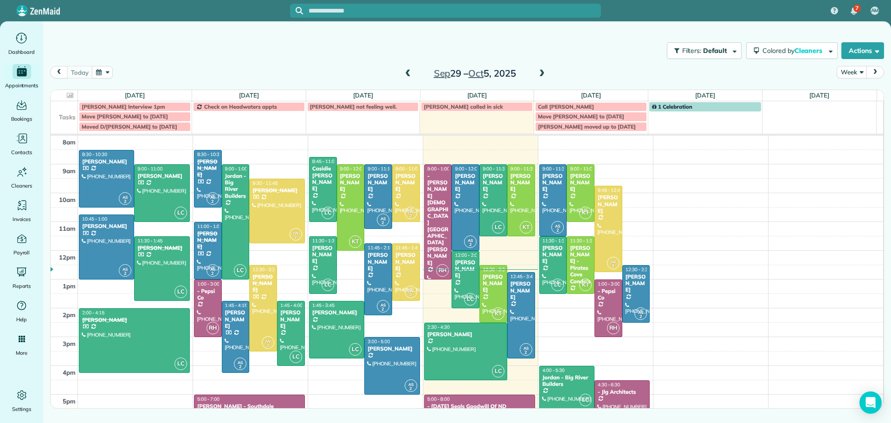
click at [406, 71] on span at bounding box center [408, 74] width 10 height 8
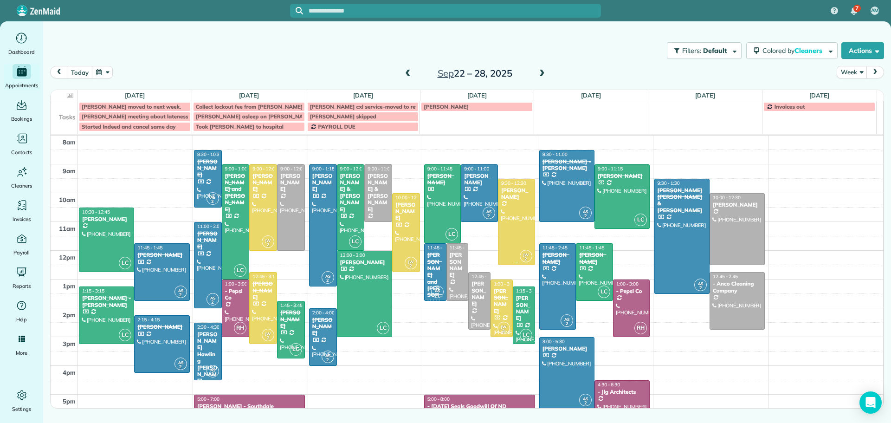
click at [512, 207] on div at bounding box center [516, 221] width 36 height 85
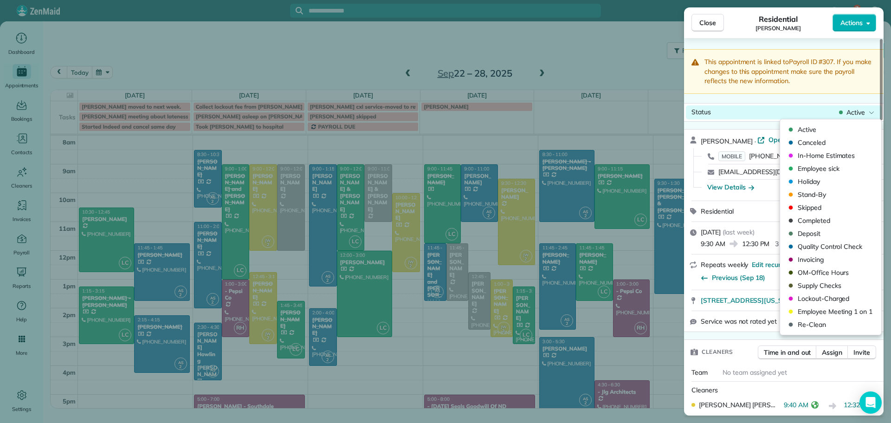
click at [855, 109] on span "Active" at bounding box center [855, 112] width 19 height 9
click at [815, 220] on span "Completed" at bounding box center [837, 220] width 78 height 9
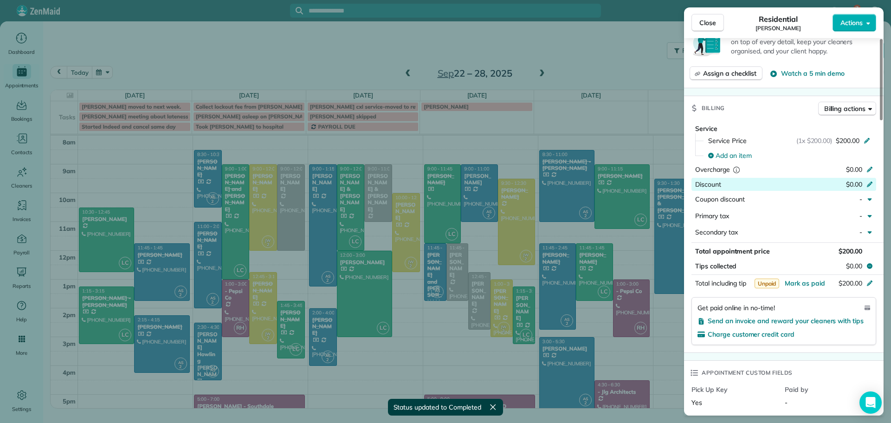
scroll to position [464, 0]
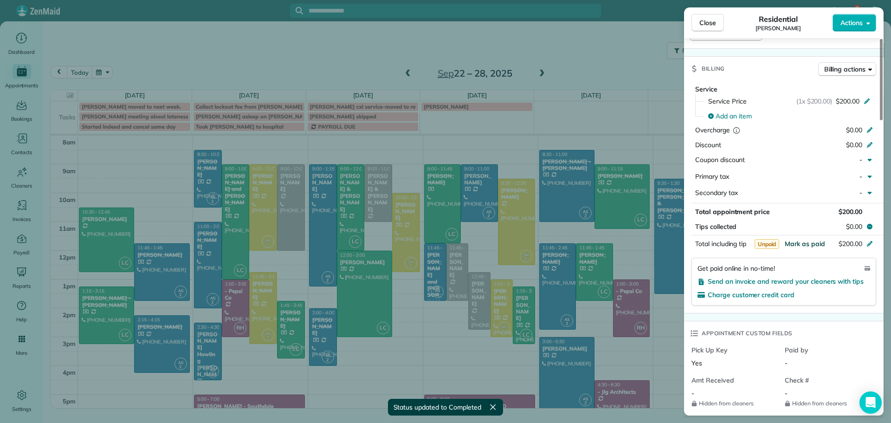
click at [804, 245] on span "Mark as paid" at bounding box center [805, 243] width 40 height 8
click at [710, 17] on button "Close" at bounding box center [707, 23] width 32 height 18
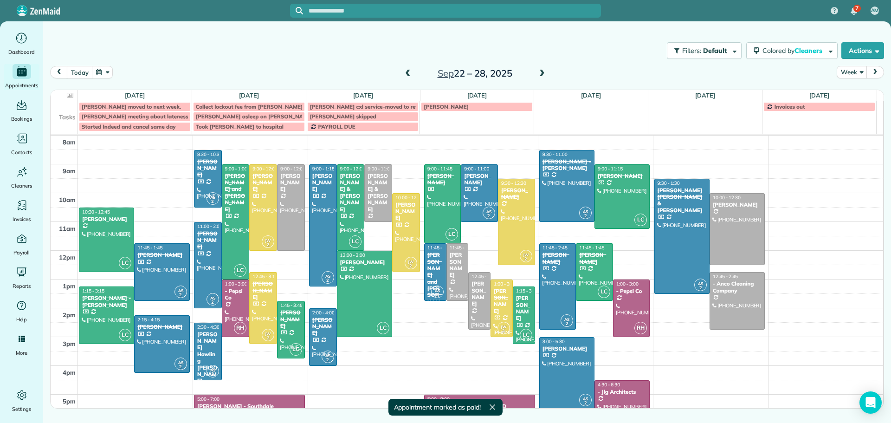
click at [405, 74] on span at bounding box center [408, 74] width 10 height 8
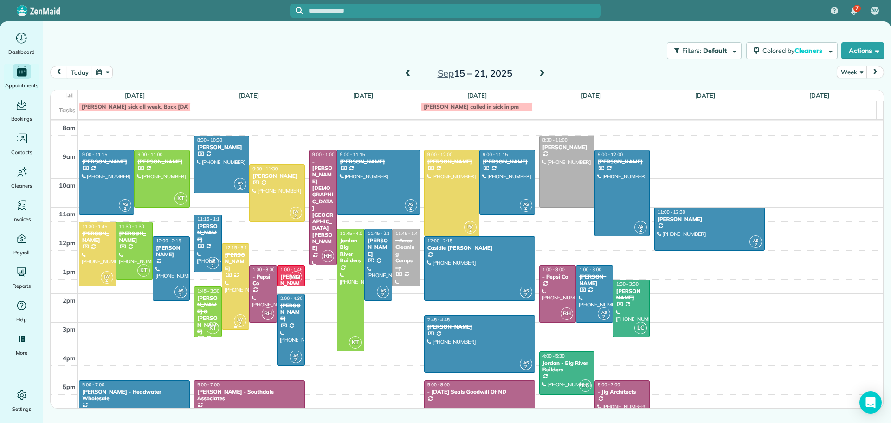
click at [229, 265] on div "[PERSON_NAME]" at bounding box center [236, 262] width 22 height 20
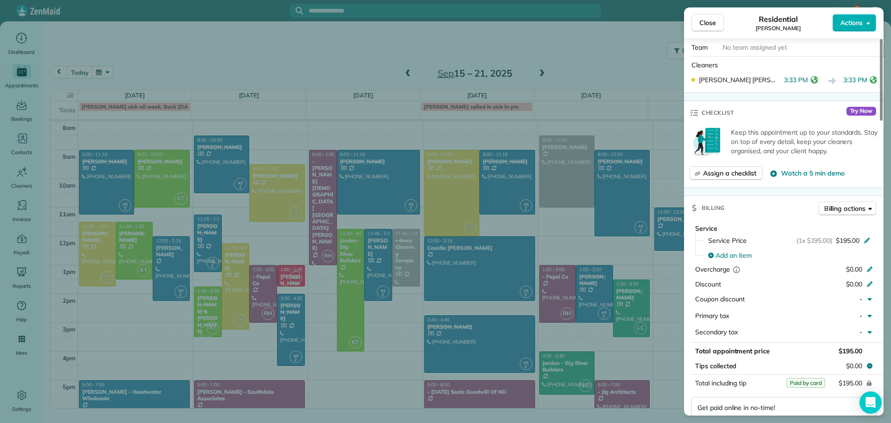
scroll to position [278, 0]
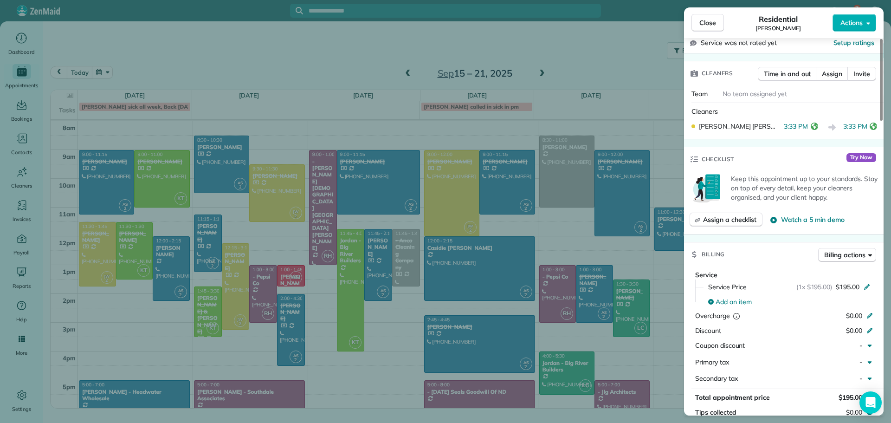
click at [708, 21] on span "Close" at bounding box center [707, 22] width 17 height 9
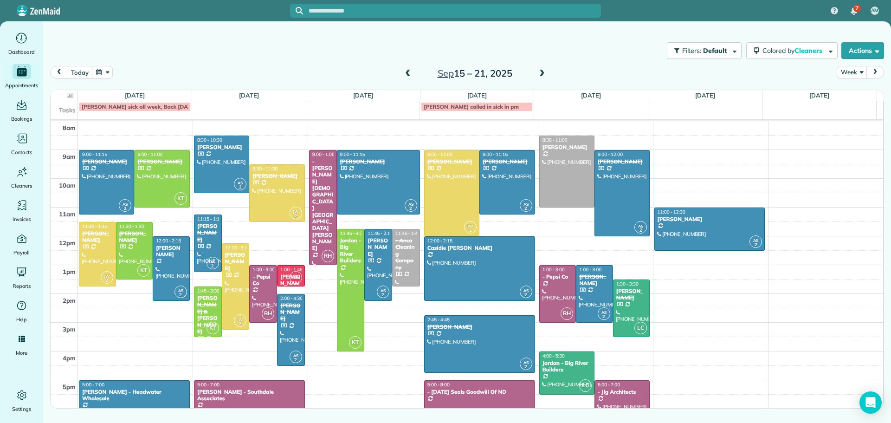
click at [405, 71] on span at bounding box center [408, 74] width 10 height 8
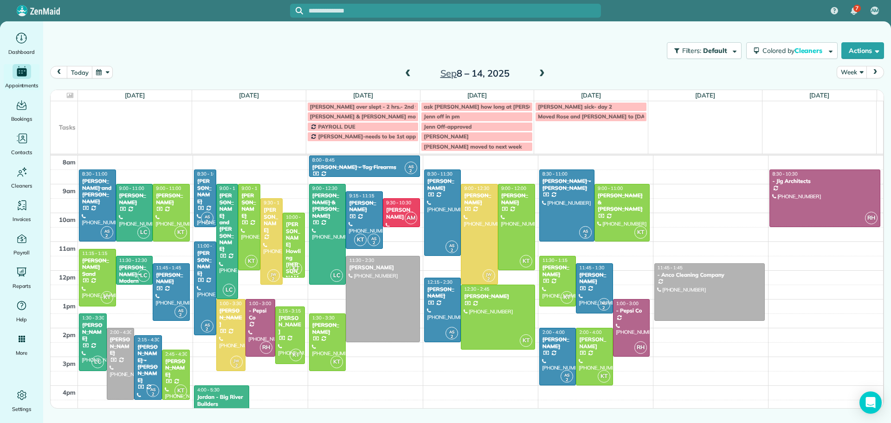
click at [542, 73] on span at bounding box center [542, 74] width 10 height 8
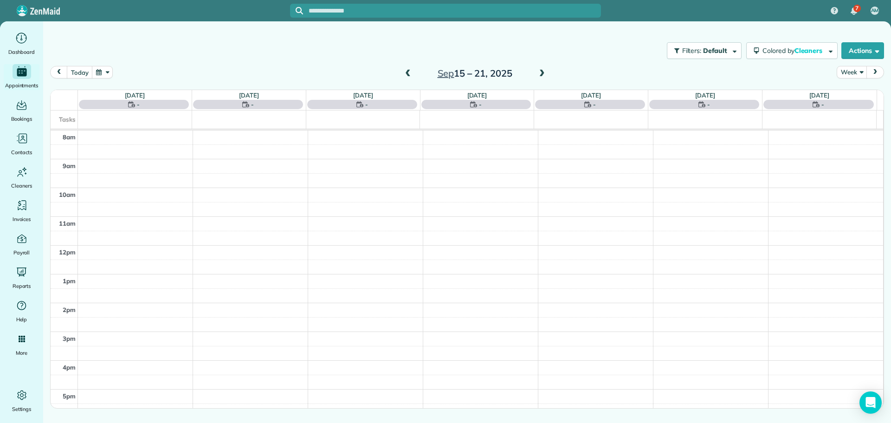
click at [542, 72] on span at bounding box center [542, 74] width 10 height 8
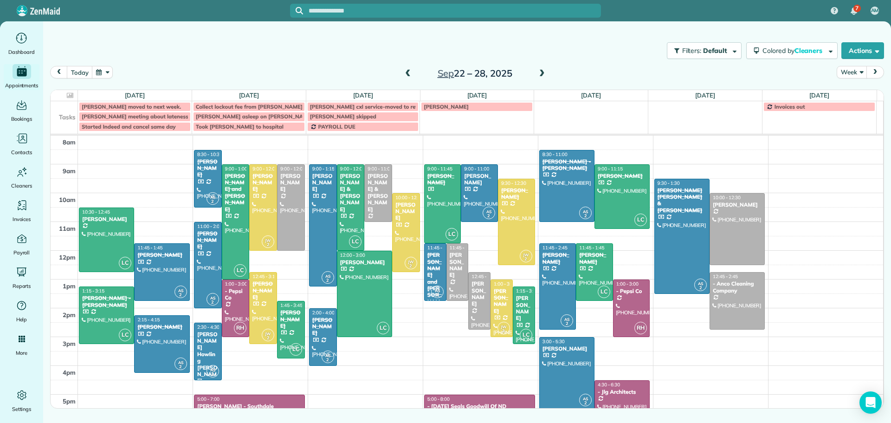
click at [542, 71] on span at bounding box center [542, 74] width 10 height 8
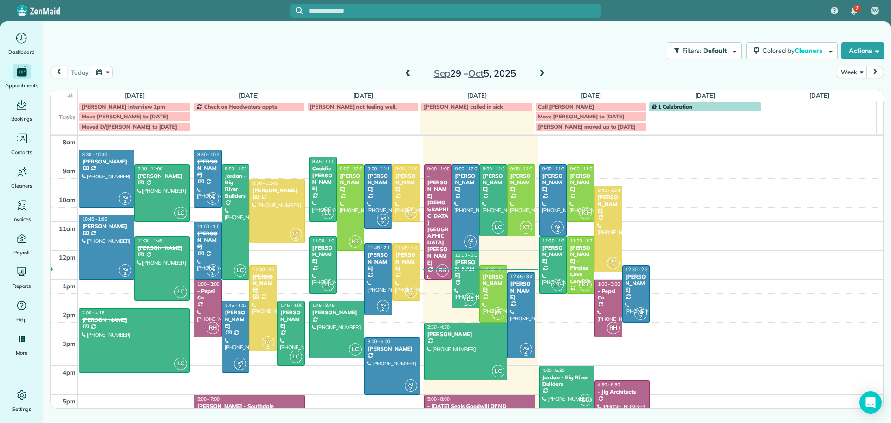
click at [456, 277] on div at bounding box center [465, 279] width 27 height 57
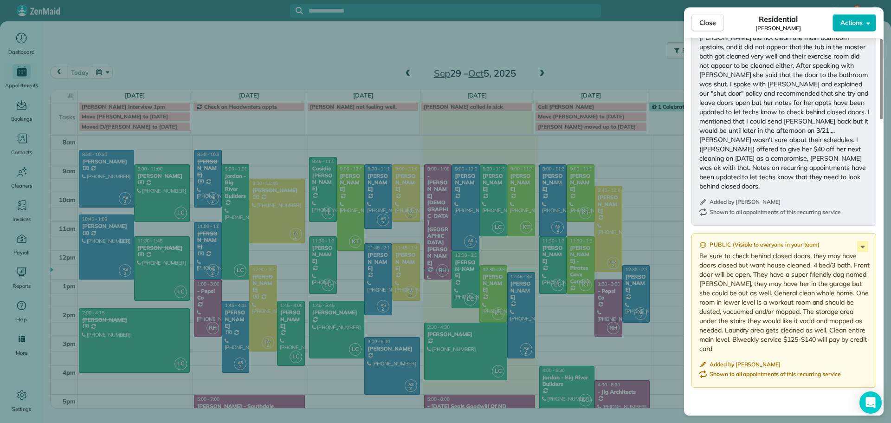
scroll to position [1119, 0]
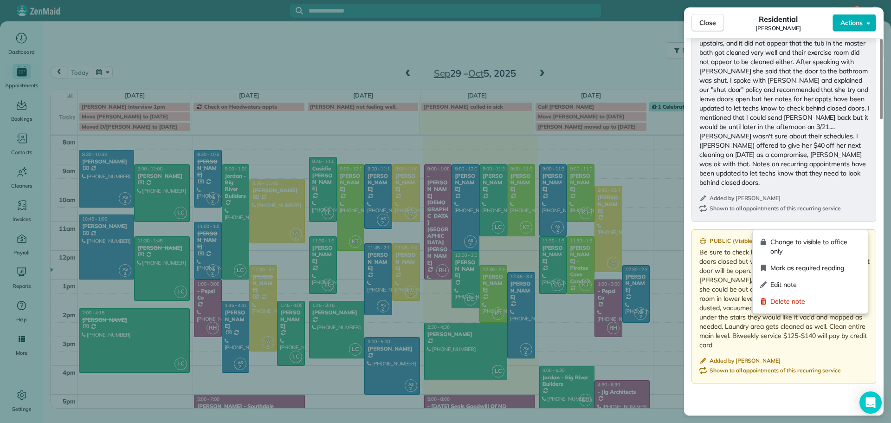
click at [860, 237] on icon at bounding box center [862, 242] width 11 height 11
click at [781, 284] on span "Edit note" at bounding box center [815, 284] width 90 height 9
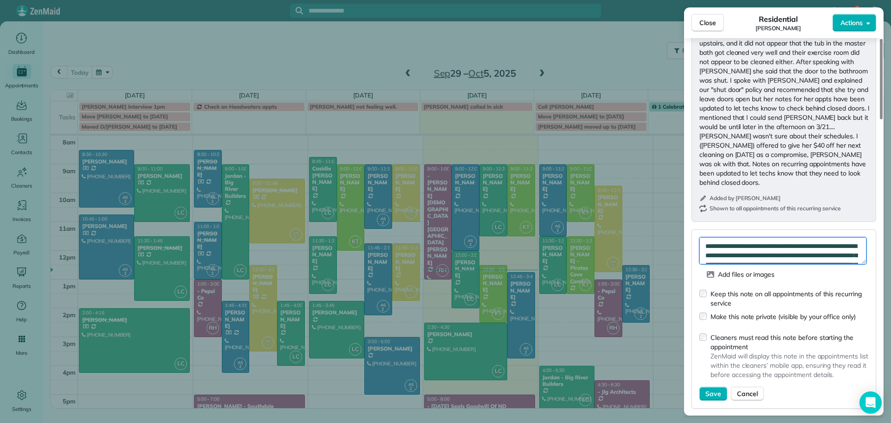
click at [704, 237] on textarea "**********" at bounding box center [782, 250] width 167 height 27
type textarea "**********"
click at [711, 389] on span "Save" at bounding box center [713, 393] width 16 height 9
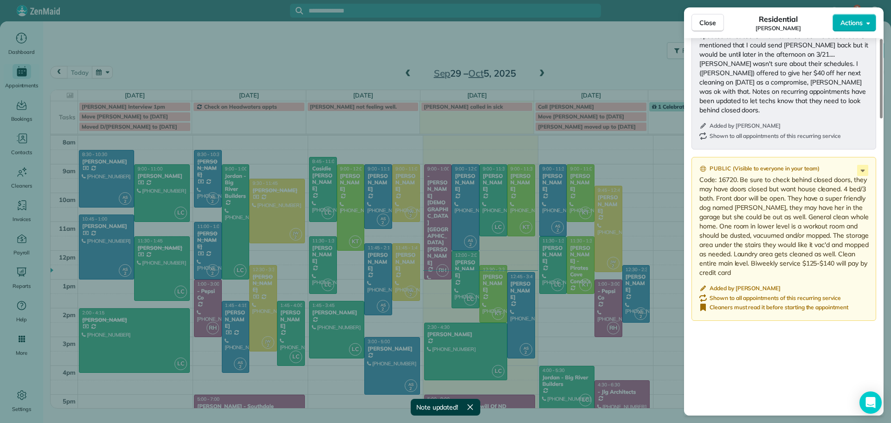
scroll to position [1212, 0]
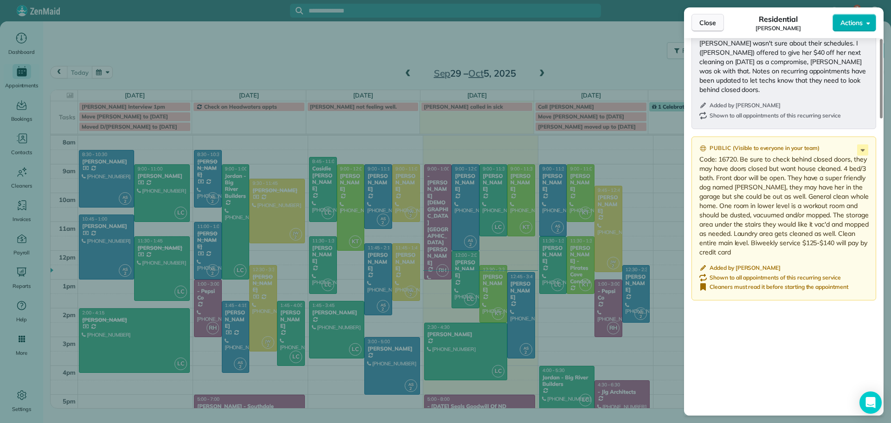
click at [718, 21] on button "Close" at bounding box center [707, 23] width 32 height 18
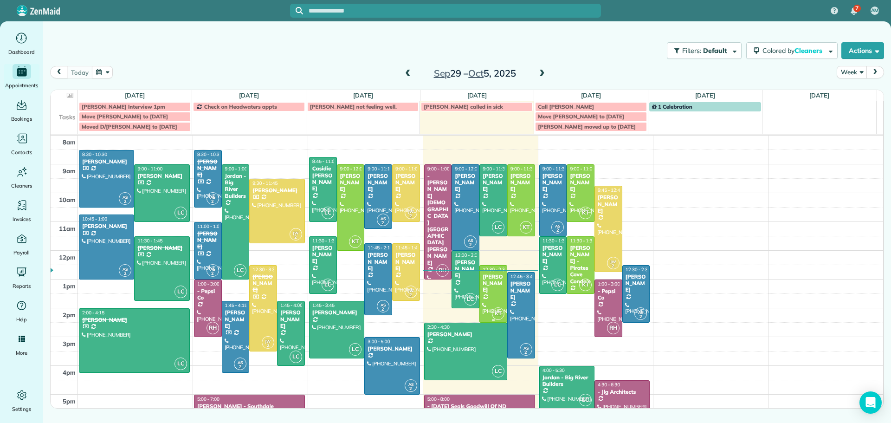
click at [488, 284] on div "[PERSON_NAME]" at bounding box center [493, 283] width 22 height 20
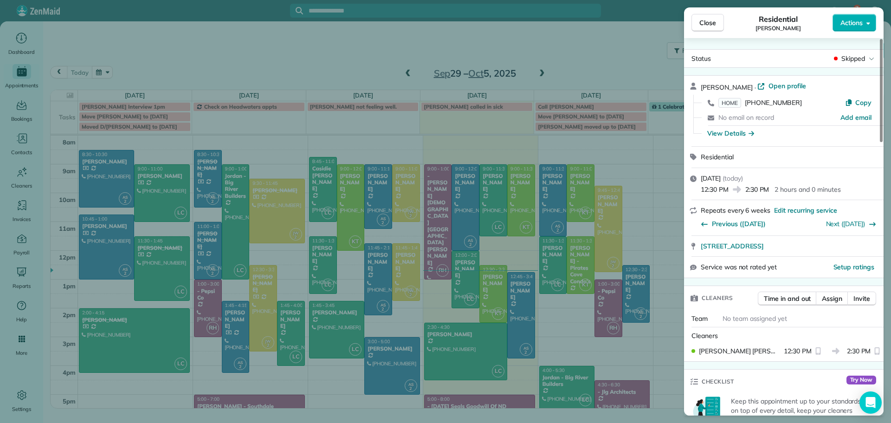
scroll to position [94, 0]
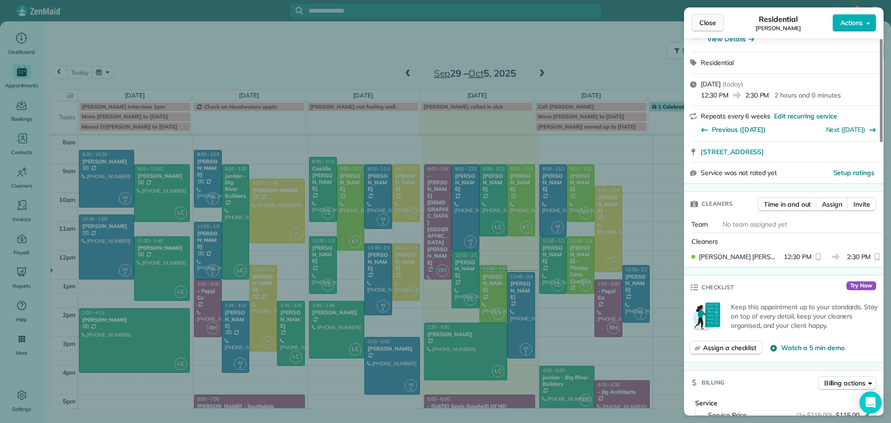
click at [703, 21] on span "Close" at bounding box center [707, 22] width 17 height 9
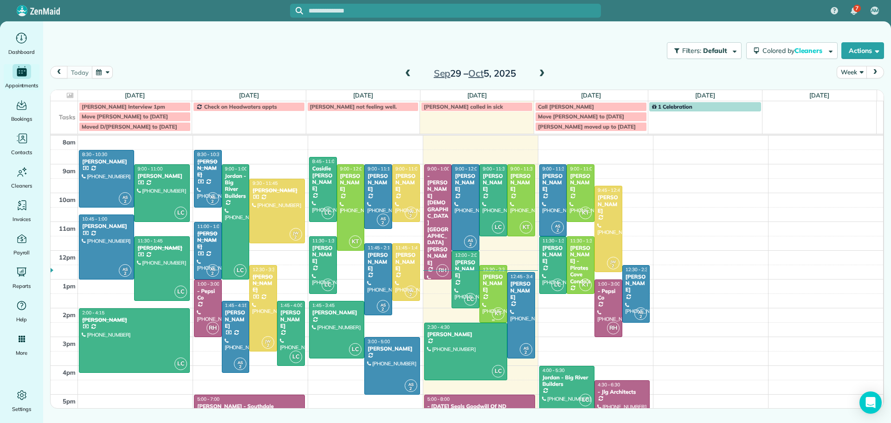
click at [488, 284] on div "[PERSON_NAME]" at bounding box center [493, 283] width 22 height 20
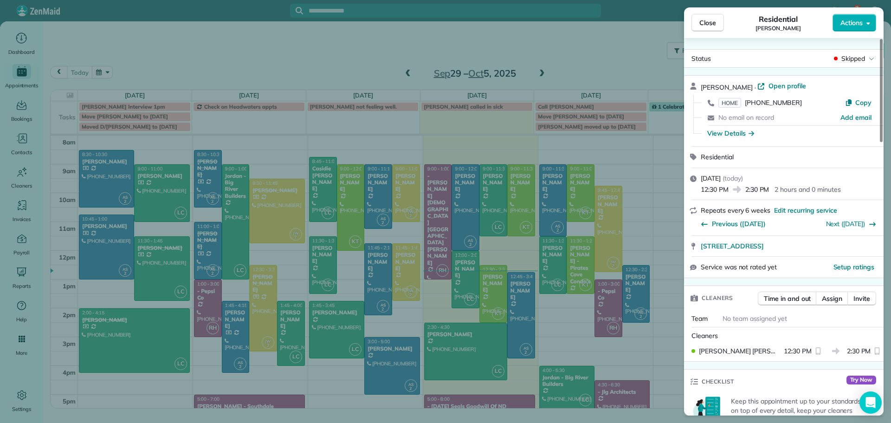
click at [519, 197] on div "Close Residential Marian Meyer Actions Status Skipped Marian Meyer · Open profi…" at bounding box center [445, 211] width 891 height 423
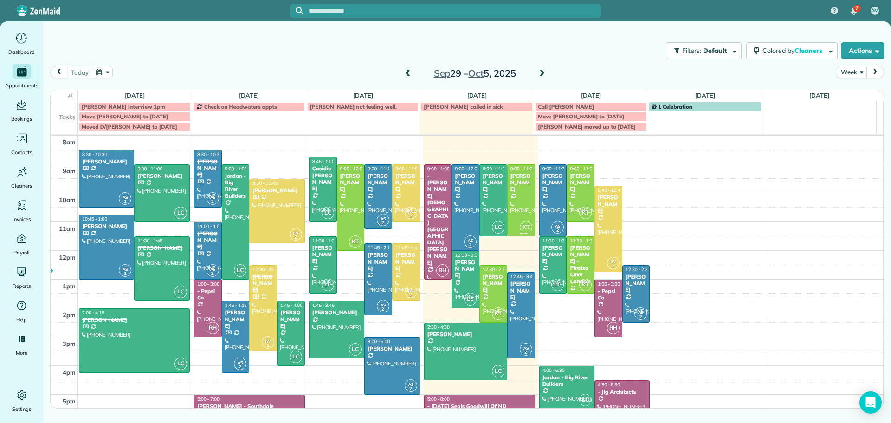
click at [515, 195] on div at bounding box center [521, 200] width 27 height 71
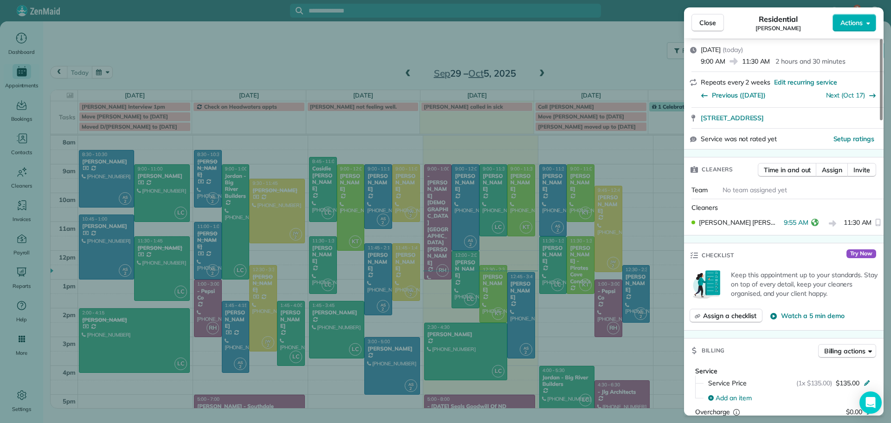
scroll to position [186, 0]
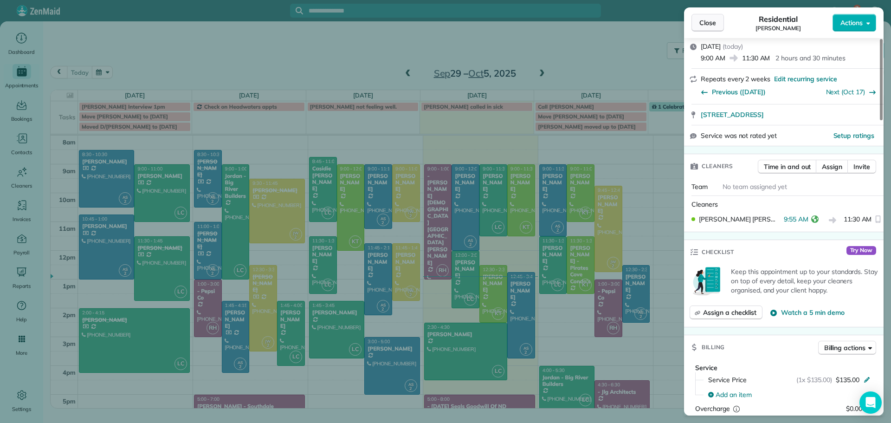
click at [707, 20] on span "Close" at bounding box center [707, 22] width 17 height 9
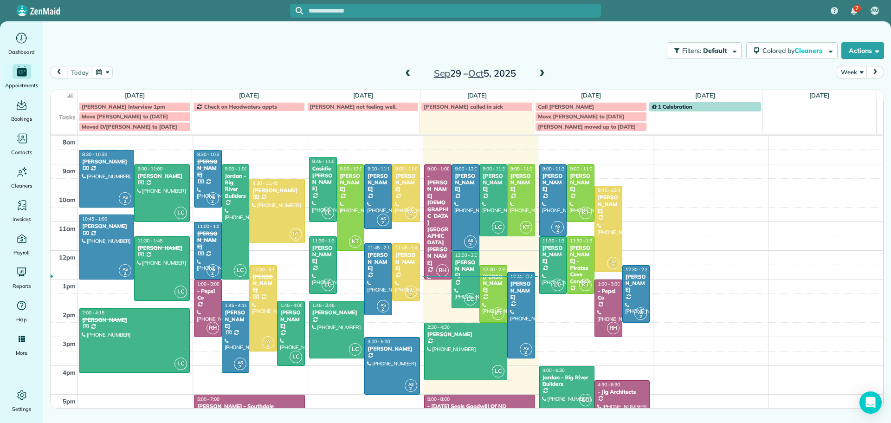
click at [539, 73] on span at bounding box center [542, 74] width 10 height 8
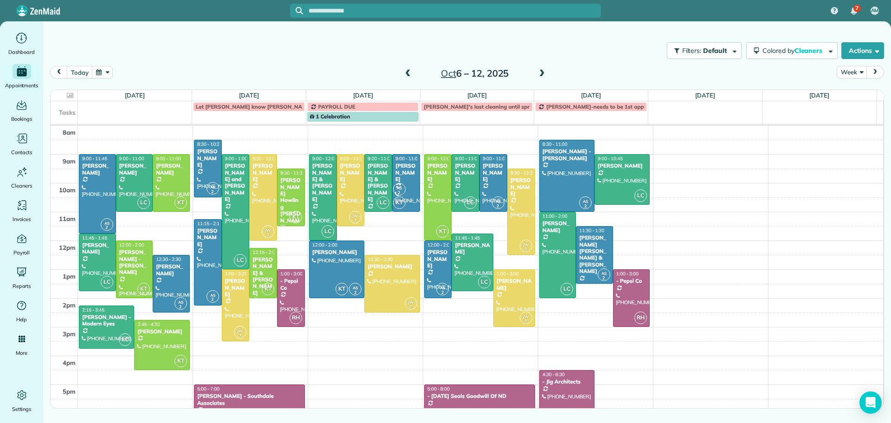
click at [407, 71] on span at bounding box center [408, 74] width 10 height 8
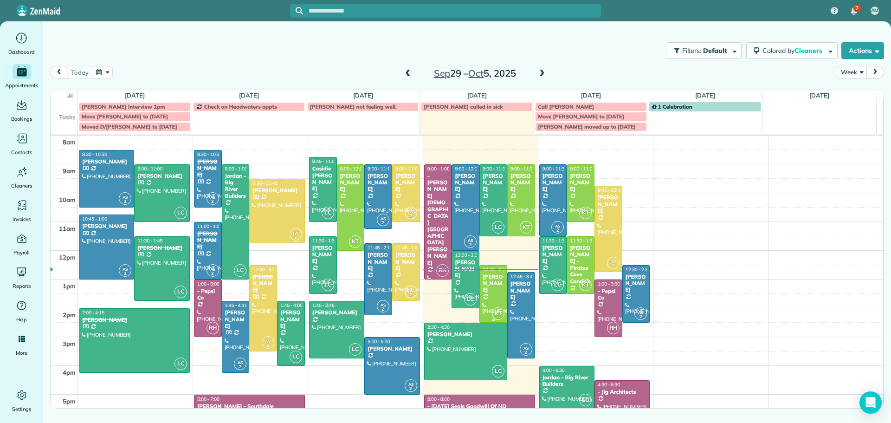
click at [486, 288] on div at bounding box center [493, 293] width 27 height 57
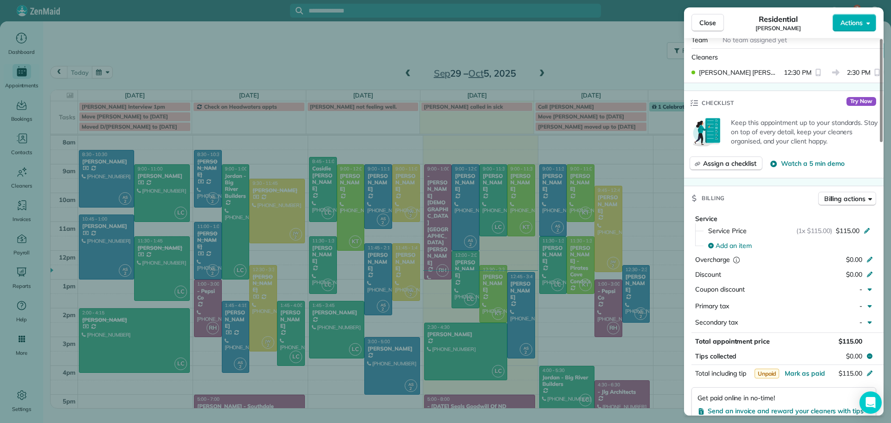
scroll to position [185, 0]
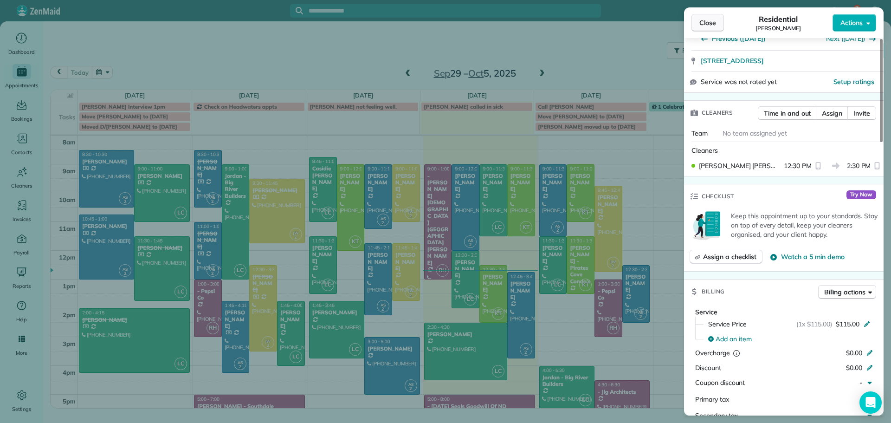
click at [705, 22] on span "Close" at bounding box center [707, 22] width 17 height 9
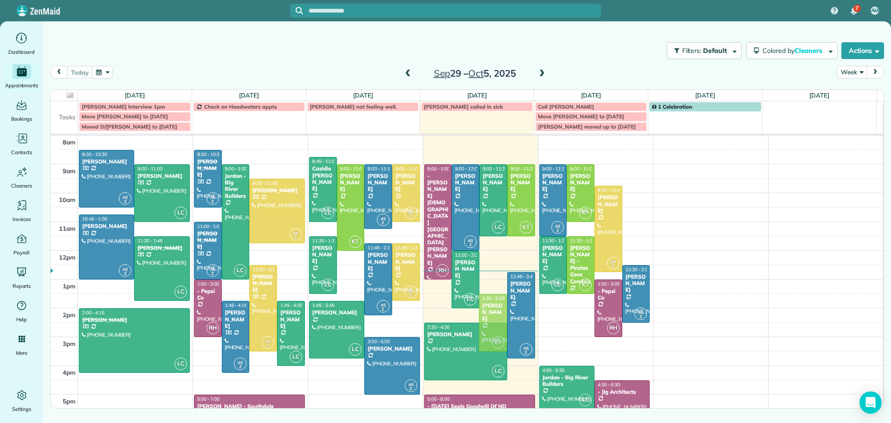
drag, startPoint x: 489, startPoint y: 277, endPoint x: 483, endPoint y: 304, distance: 27.9
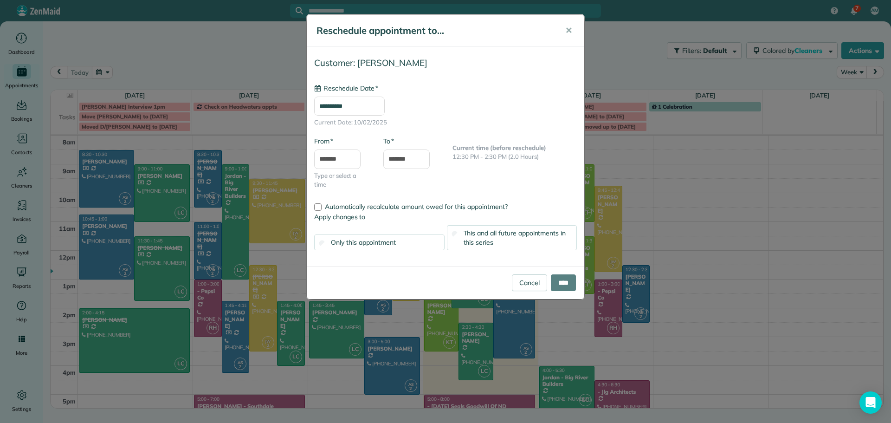
type input "**********"
click at [563, 283] on input "****" at bounding box center [563, 282] width 25 height 17
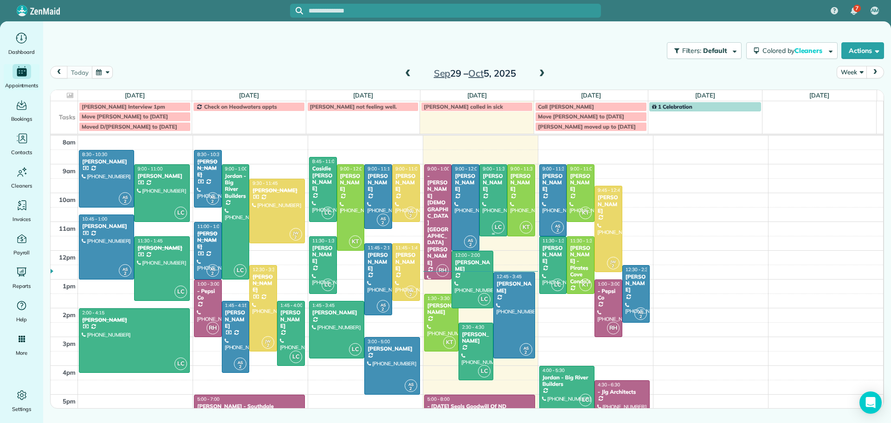
click at [488, 197] on div at bounding box center [493, 200] width 27 height 71
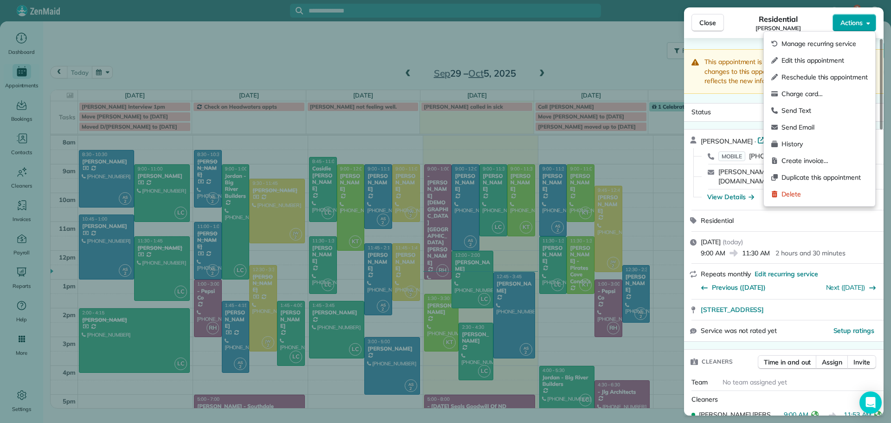
click at [859, 23] on span "Actions" at bounding box center [851, 22] width 22 height 9
click at [802, 92] on span "Charge card…" at bounding box center [824, 93] width 86 height 9
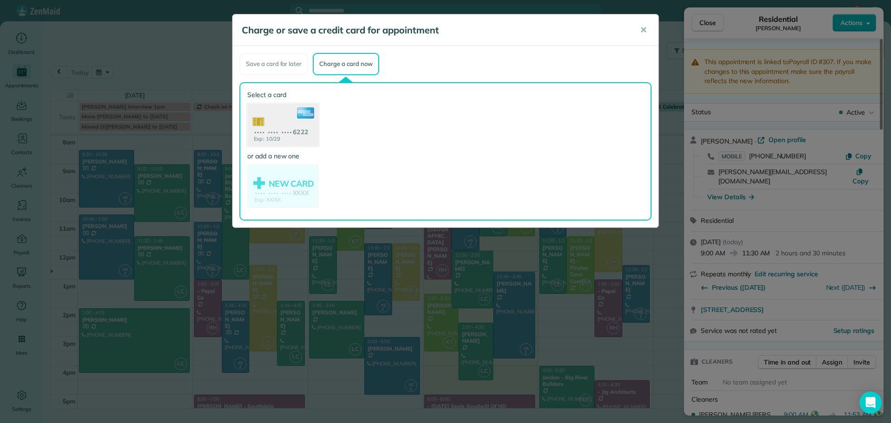
click at [279, 125] on use at bounding box center [282, 125] width 71 height 45
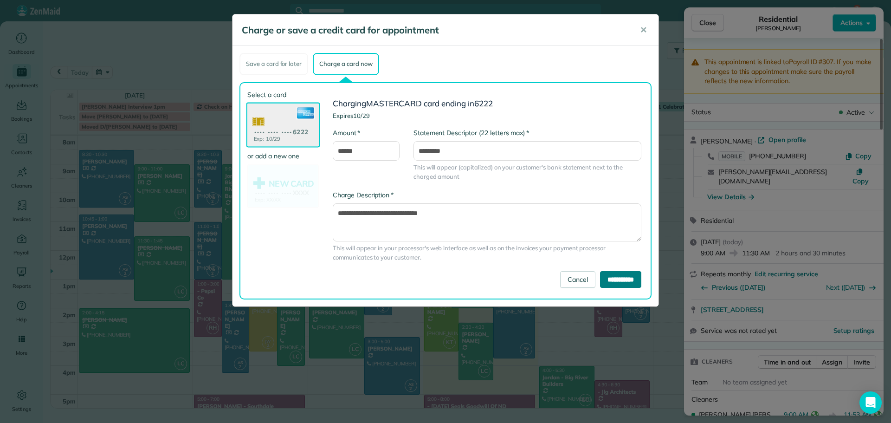
click at [627, 281] on input "**********" at bounding box center [620, 279] width 41 height 17
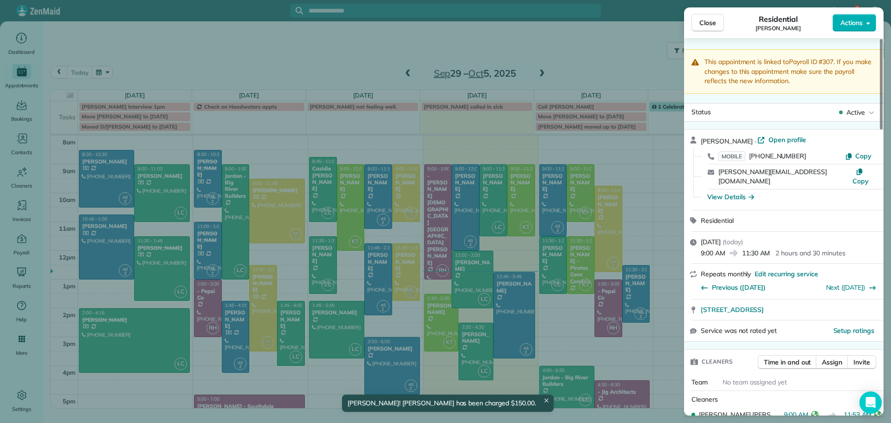
drag, startPoint x: 704, startPoint y: 23, endPoint x: 704, endPoint y: 0, distance: 22.7
click at [704, 22] on span "Close" at bounding box center [707, 22] width 17 height 9
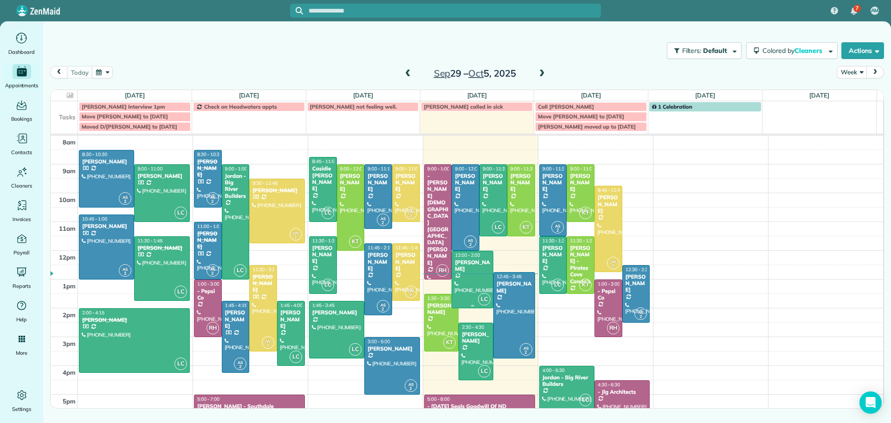
click at [465, 270] on div at bounding box center [472, 279] width 41 height 57
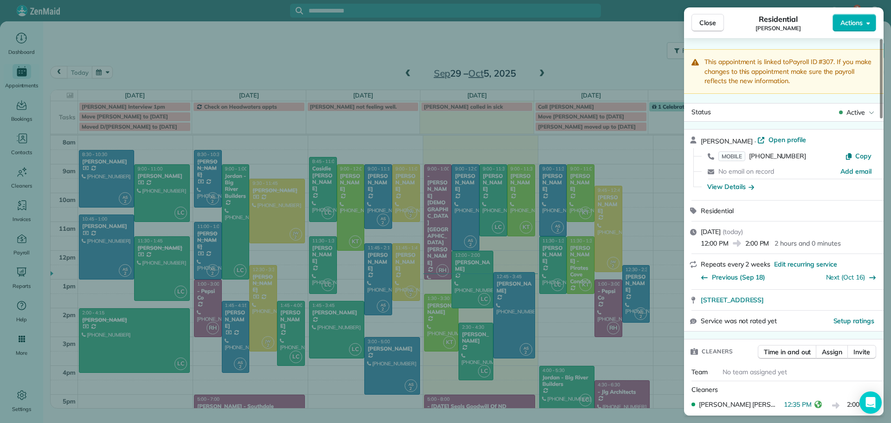
click at [466, 344] on div "Close Residential Ben Hertz Actions This appointment is linked to Payroll ID #3…" at bounding box center [445, 211] width 891 height 423
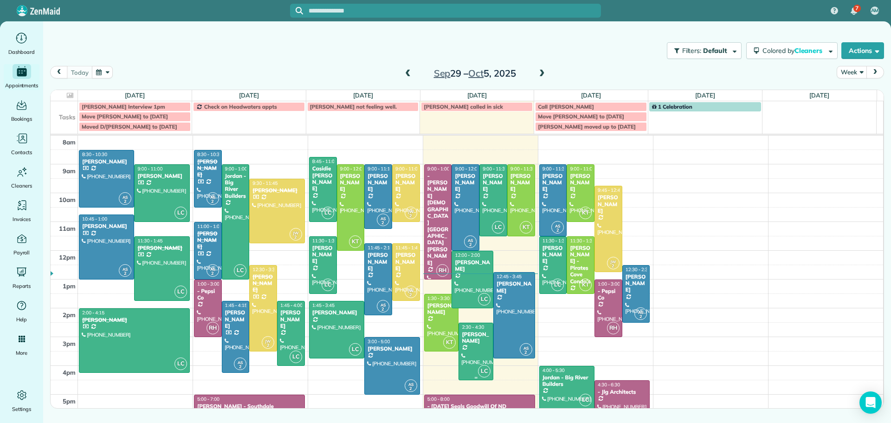
click at [464, 338] on div "[PERSON_NAME]" at bounding box center [475, 337] width 29 height 13
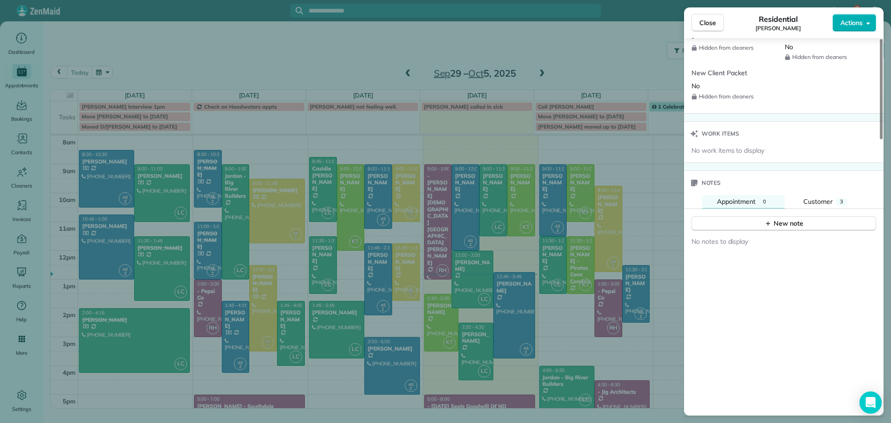
scroll to position [932, 0]
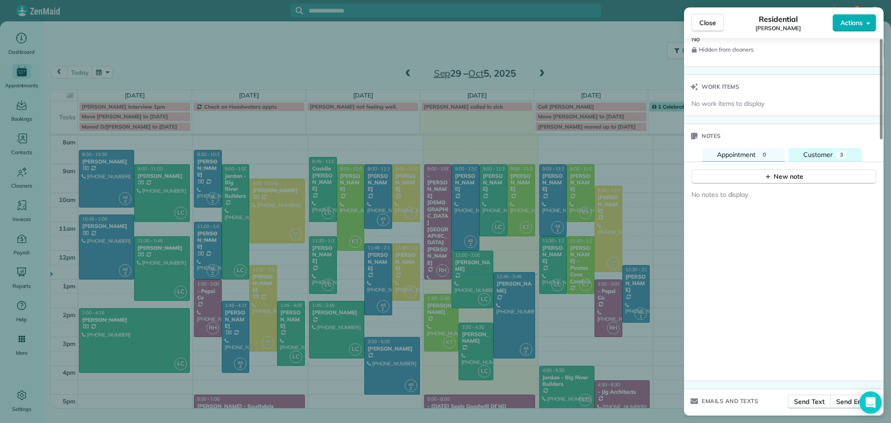
click at [821, 150] on span "Customer" at bounding box center [817, 154] width 29 height 8
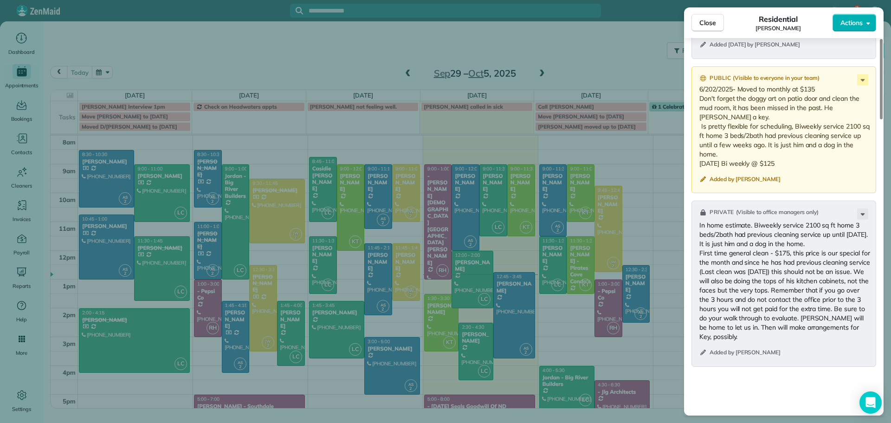
scroll to position [1072, 0]
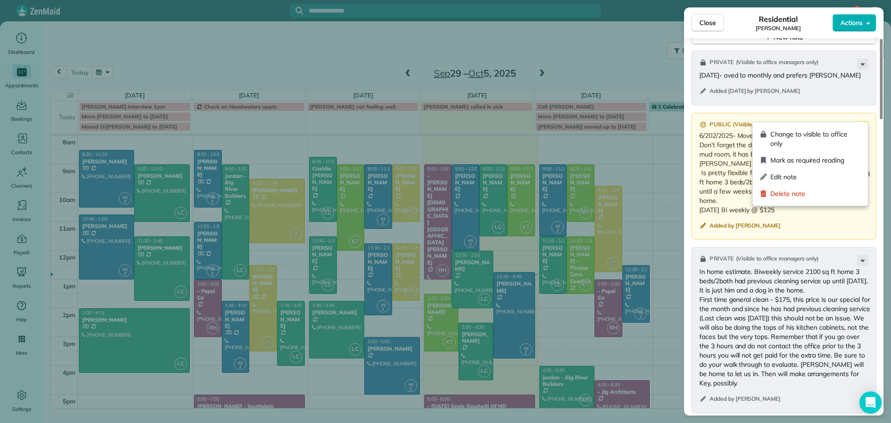
click at [863, 121] on icon at bounding box center [862, 126] width 11 height 11
click at [776, 177] on span "Edit note" at bounding box center [815, 176] width 90 height 9
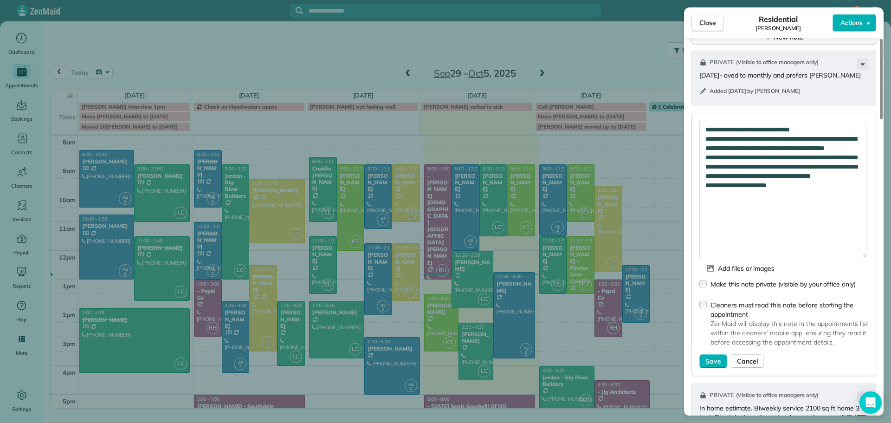
drag, startPoint x: 861, startPoint y: 136, endPoint x: 861, endPoint y: 246, distance: 110.4
click at [861, 246] on textarea "**********" at bounding box center [782, 189] width 167 height 137
click at [804, 196] on textarea "**********" at bounding box center [782, 189] width 167 height 137
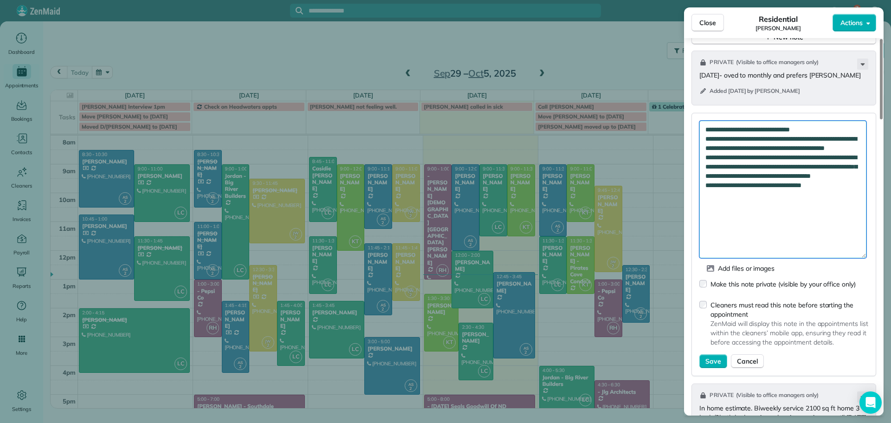
type textarea "**********"
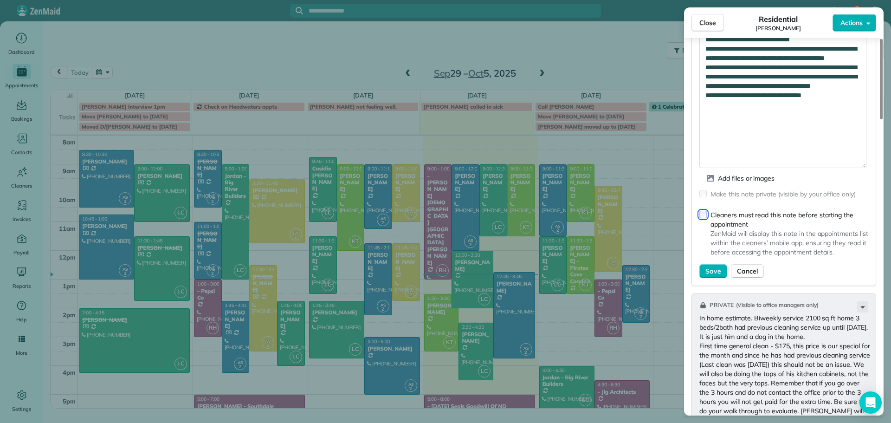
scroll to position [1164, 0]
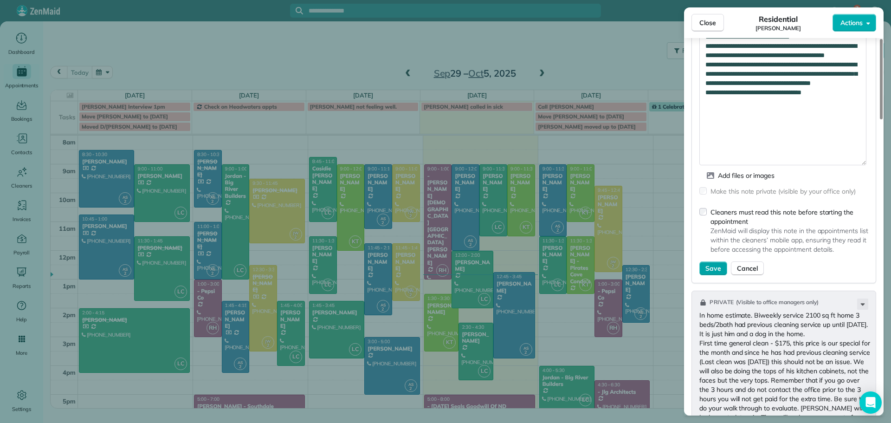
click at [716, 264] on span "Save" at bounding box center [713, 268] width 16 height 9
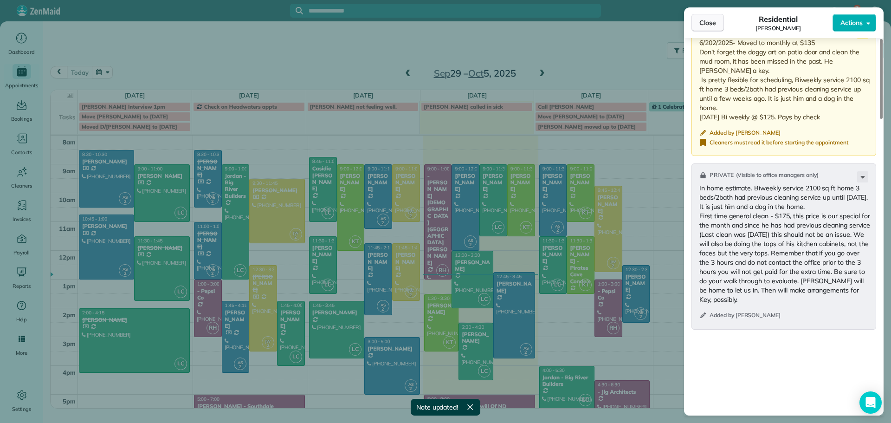
click at [703, 20] on span "Close" at bounding box center [707, 22] width 17 height 9
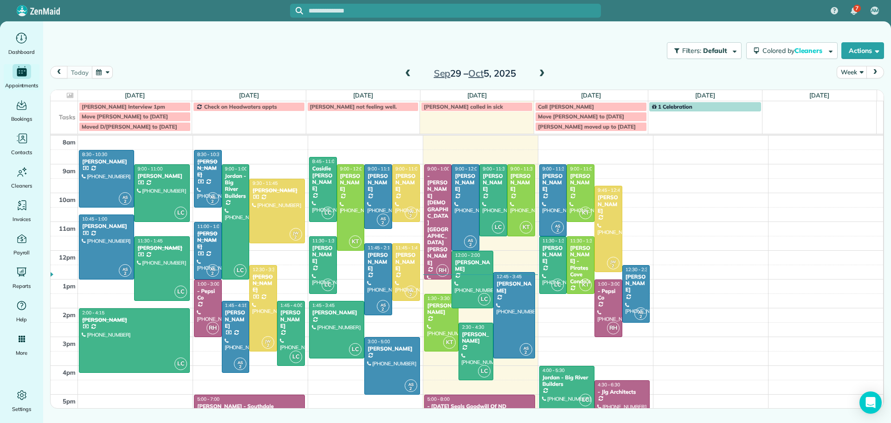
click at [538, 71] on span at bounding box center [542, 74] width 10 height 8
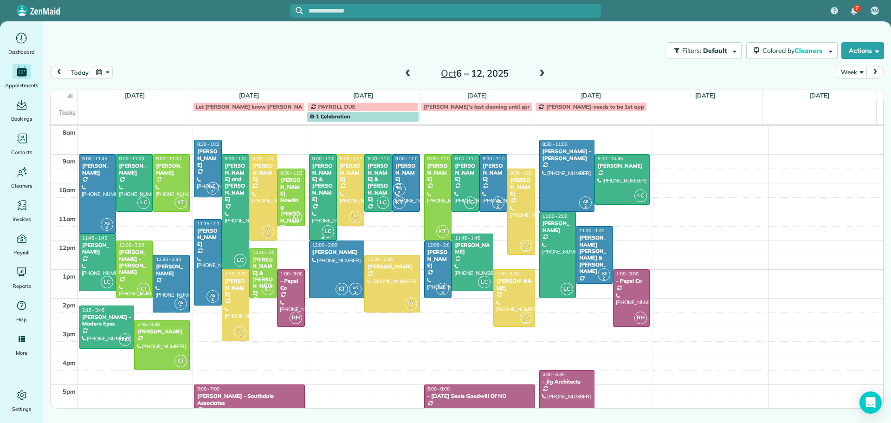
click at [315, 180] on div "[PERSON_NAME] & [PERSON_NAME]" at bounding box center [323, 182] width 22 height 40
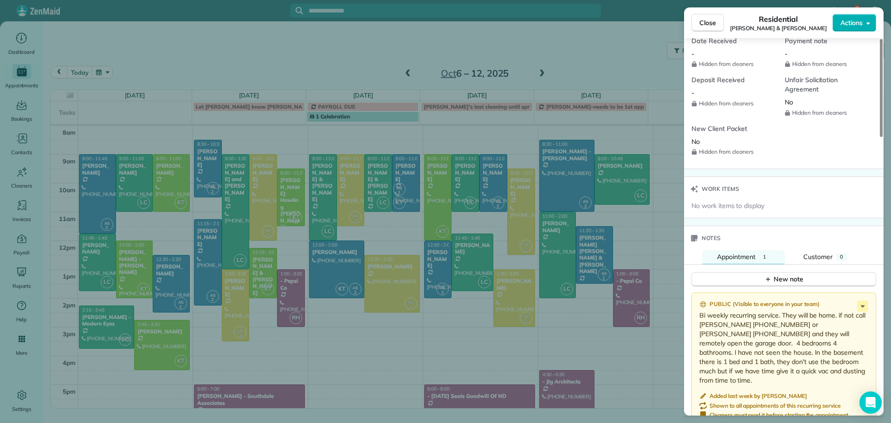
scroll to position [930, 0]
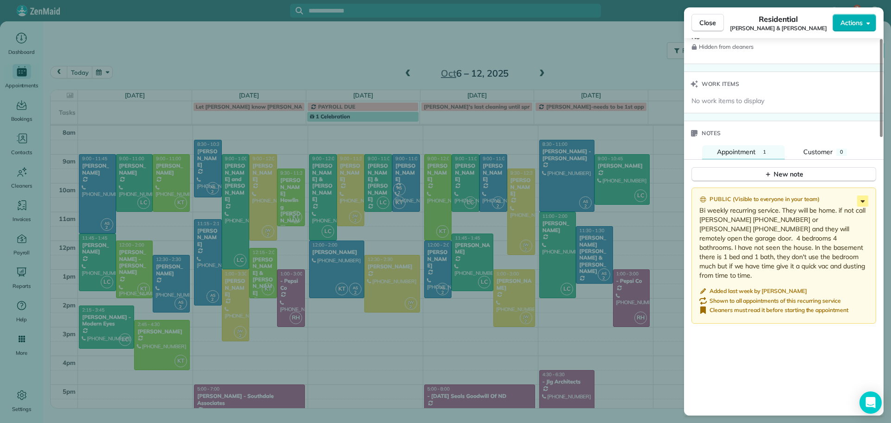
click at [864, 200] on icon at bounding box center [863, 201] width 4 height 2
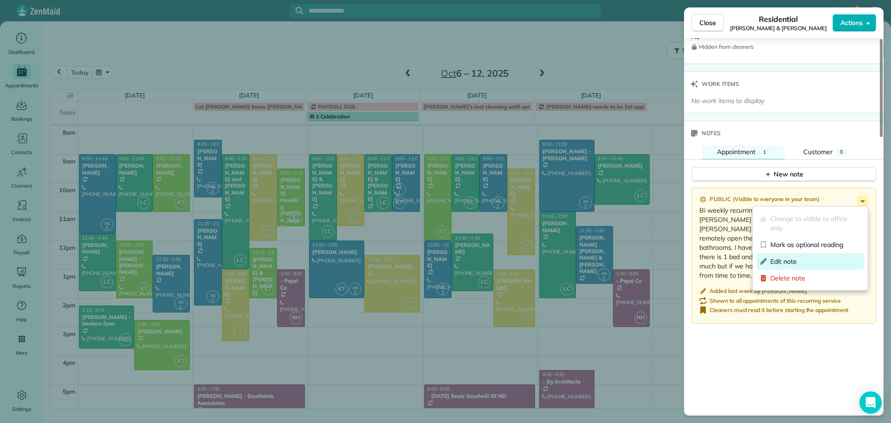
click at [799, 259] on span "Edit note" at bounding box center [815, 261] width 90 height 9
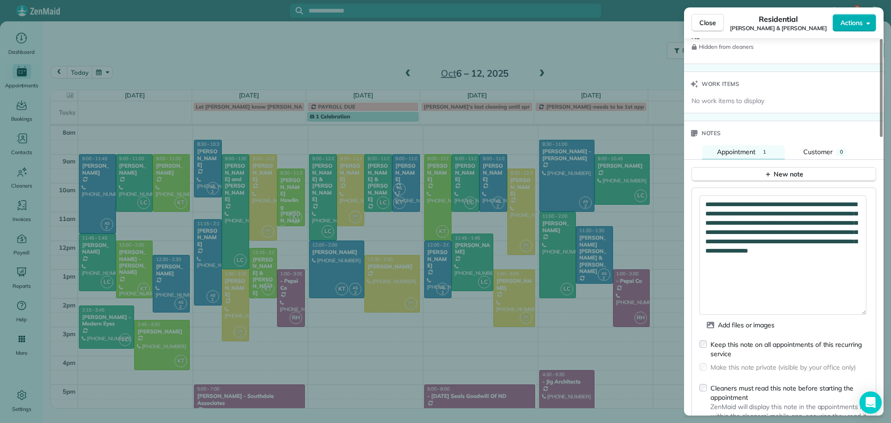
drag, startPoint x: 862, startPoint y: 219, endPoint x: 858, endPoint y: 314, distance: 94.8
click at [858, 314] on textarea "**********" at bounding box center [782, 254] width 167 height 119
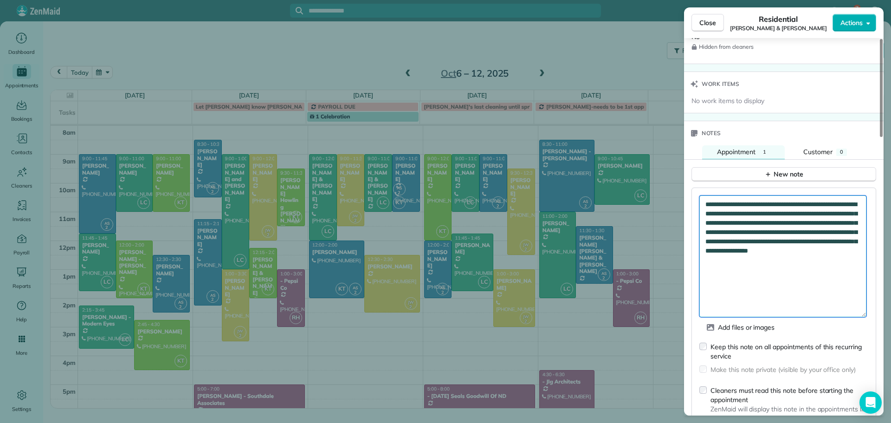
click at [854, 259] on textarea "**********" at bounding box center [782, 256] width 167 height 122
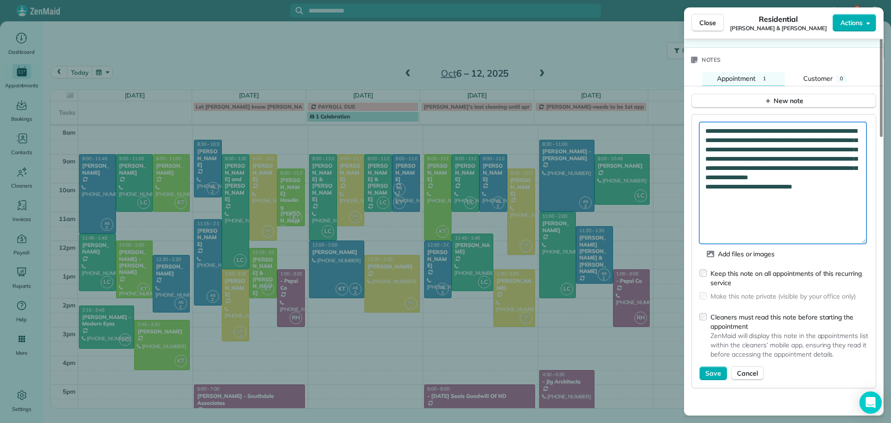
scroll to position [1023, 0]
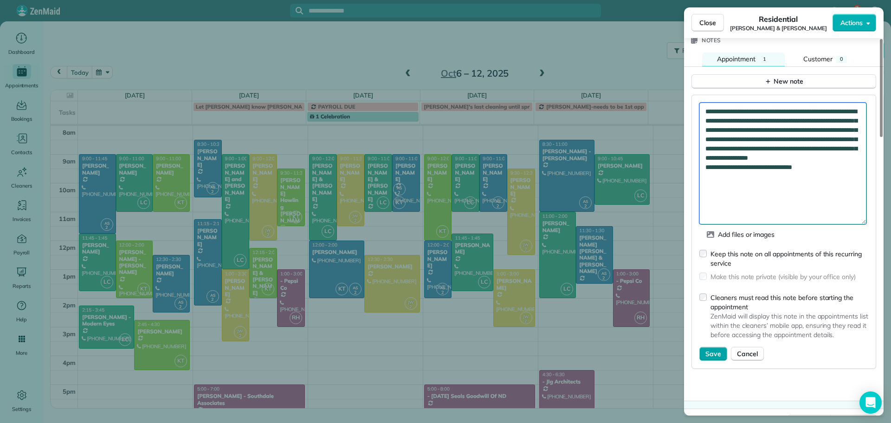
type textarea "**********"
click at [707, 351] on span "Save" at bounding box center [713, 353] width 16 height 9
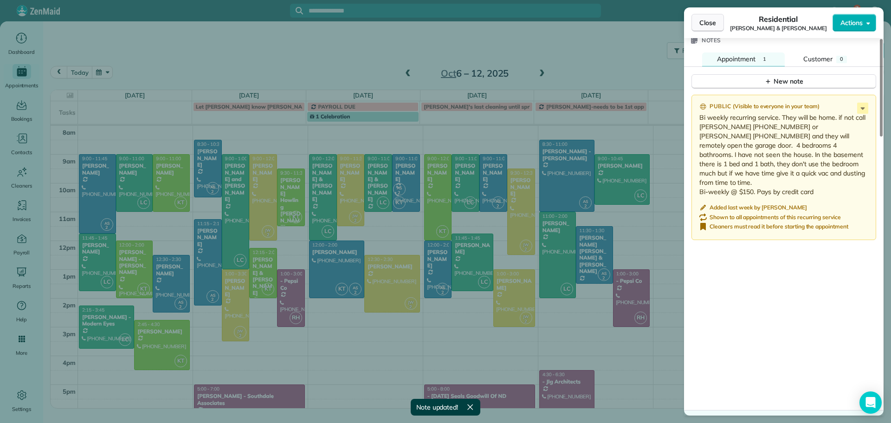
click at [706, 26] on span "Close" at bounding box center [707, 22] width 17 height 9
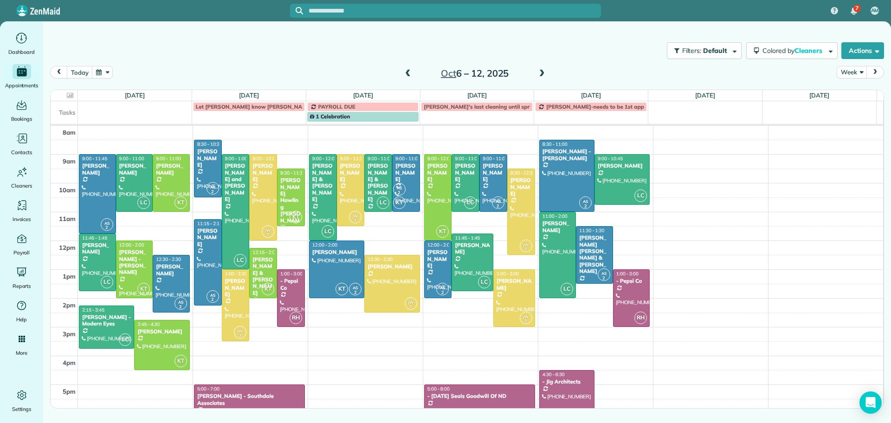
click at [407, 72] on span at bounding box center [408, 74] width 10 height 8
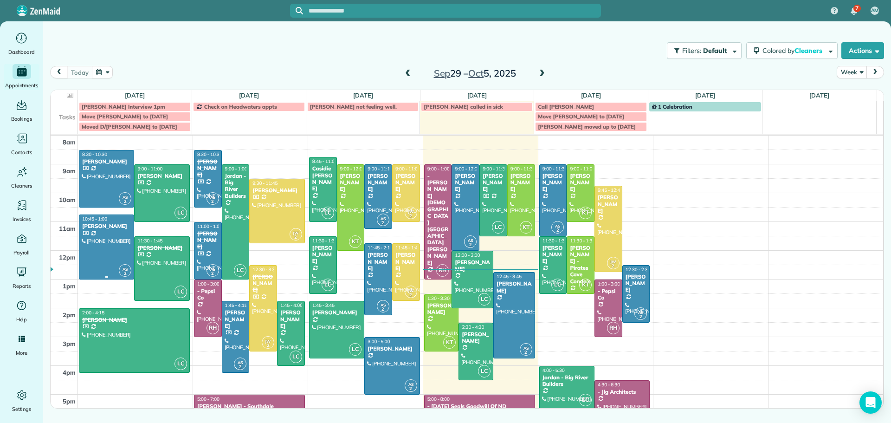
click at [98, 234] on div at bounding box center [106, 247] width 54 height 64
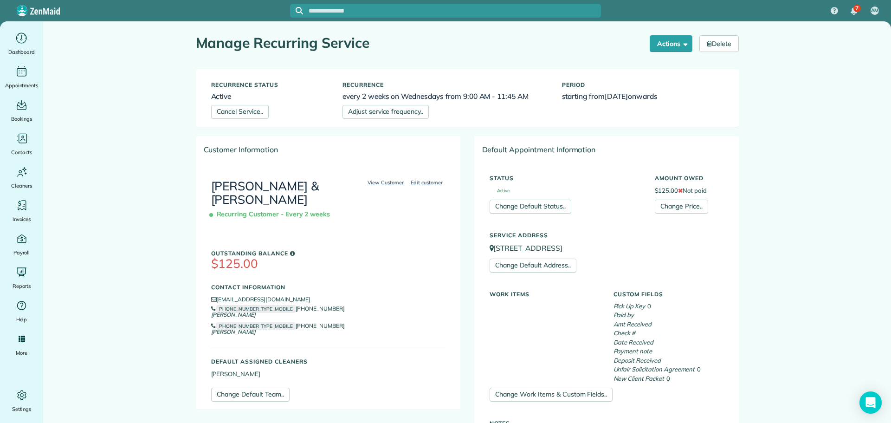
scroll to position [311, 0]
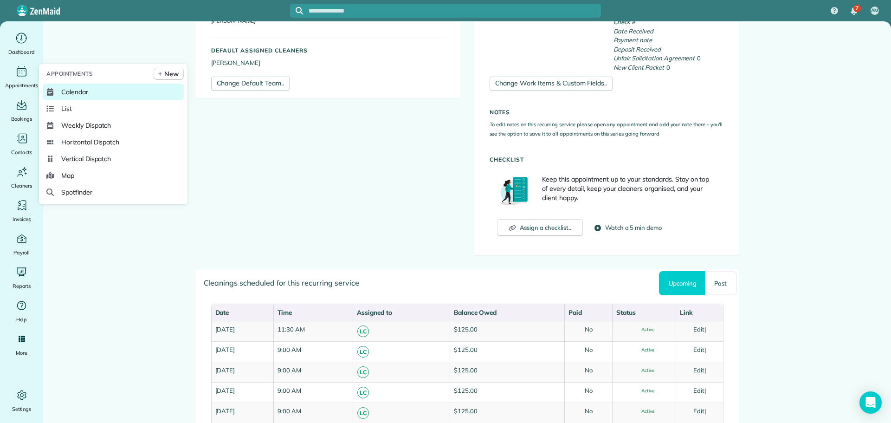
click at [90, 88] on link "Calendar" at bounding box center [113, 92] width 141 height 17
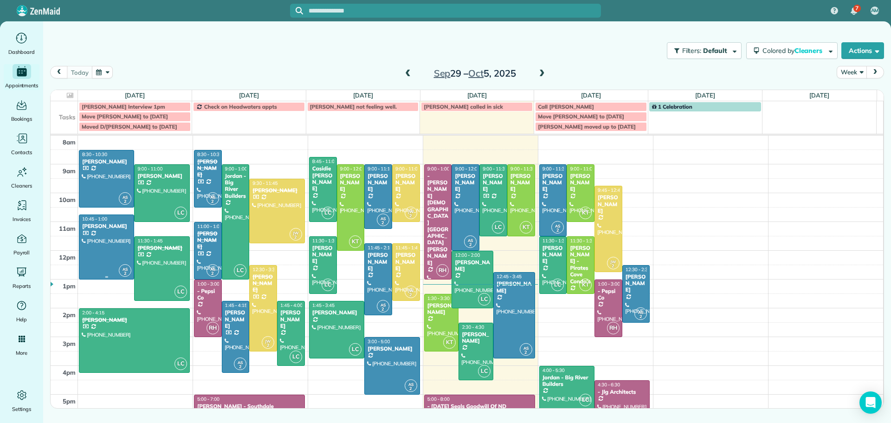
click at [109, 232] on div at bounding box center [106, 247] width 54 height 64
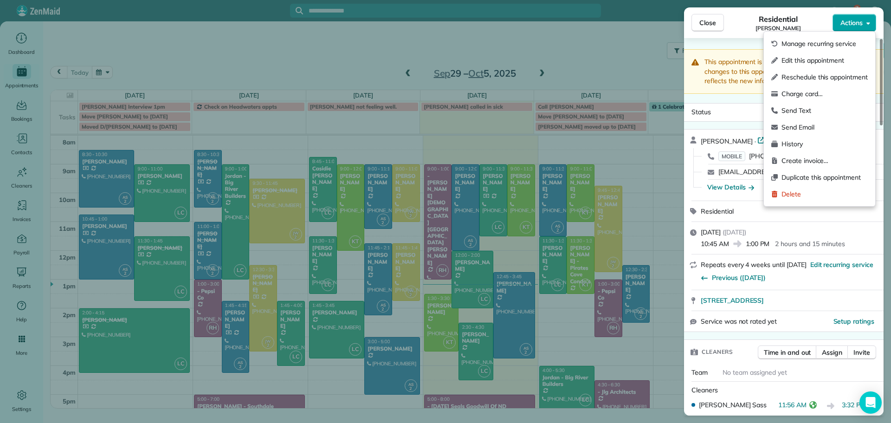
click at [853, 21] on span "Actions" at bounding box center [851, 22] width 22 height 9
click at [820, 179] on span "Duplicate this appointment" at bounding box center [824, 177] width 86 height 9
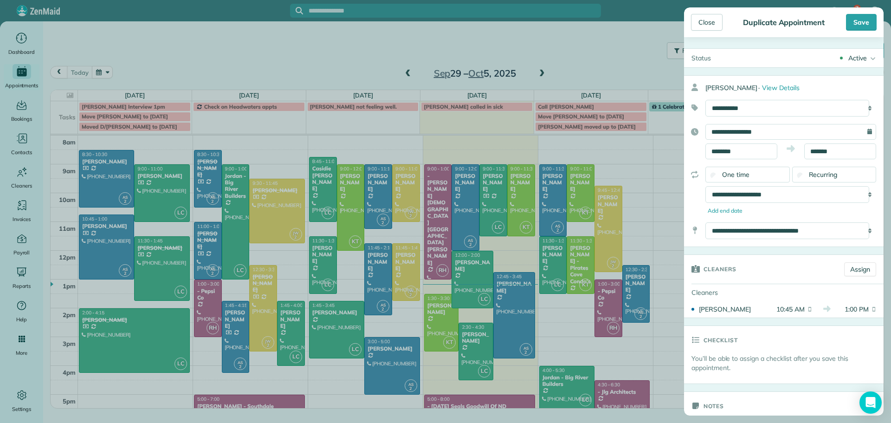
click at [734, 174] on span "One time" at bounding box center [735, 174] width 27 height 8
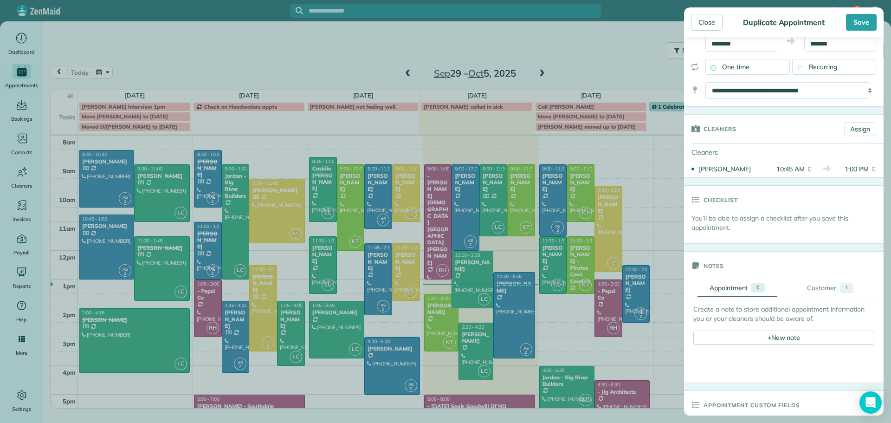
scroll to position [93, 0]
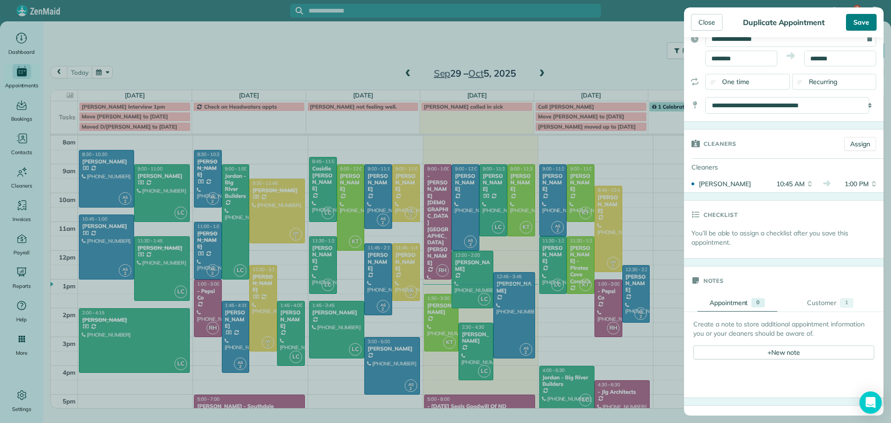
click at [863, 20] on div "Save" at bounding box center [861, 22] width 31 height 17
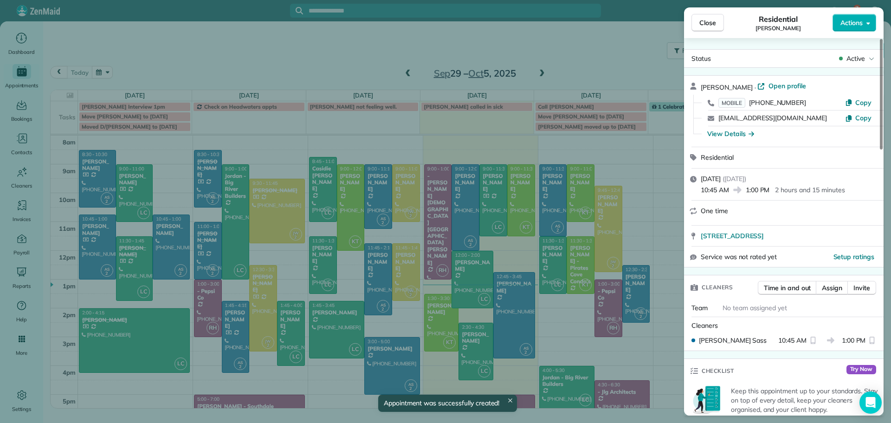
click at [171, 242] on div "Close Residential Michelle Williams Actions Status Active Michelle Williams · O…" at bounding box center [445, 211] width 891 height 423
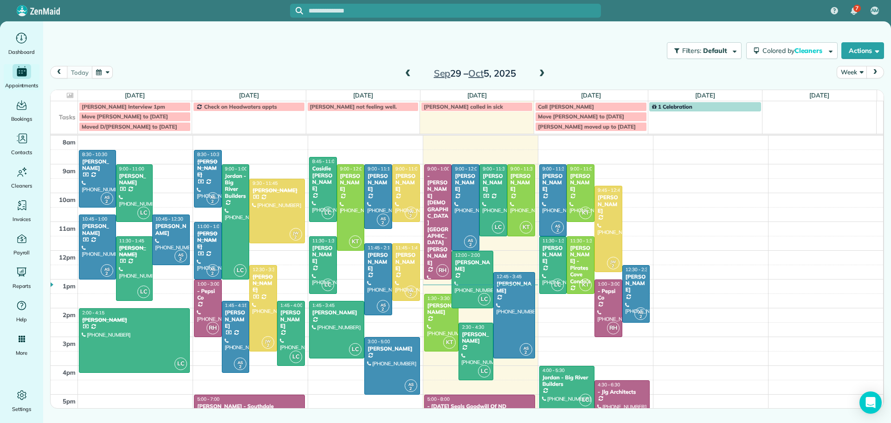
drag, startPoint x: 166, startPoint y: 276, endPoint x: 167, endPoint y: 260, distance: 15.8
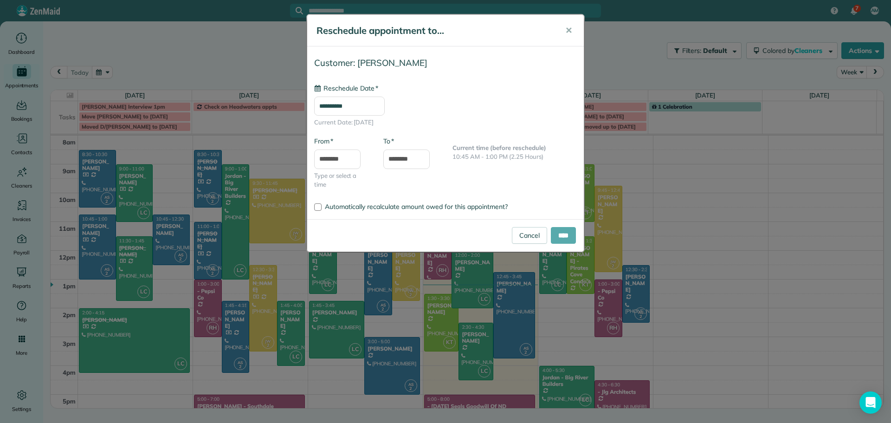
type input "**********"
click at [555, 239] on input "****" at bounding box center [563, 235] width 25 height 17
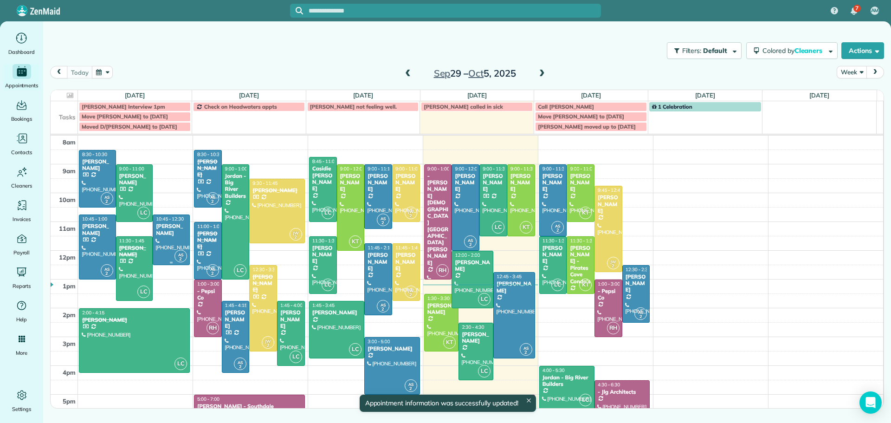
click at [165, 230] on div "[PERSON_NAME]" at bounding box center [171, 229] width 32 height 13
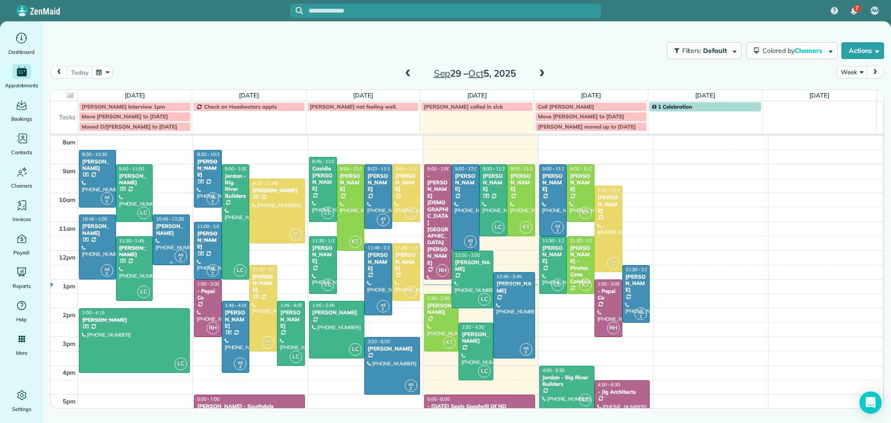
click at [166, 239] on div at bounding box center [171, 240] width 36 height 50
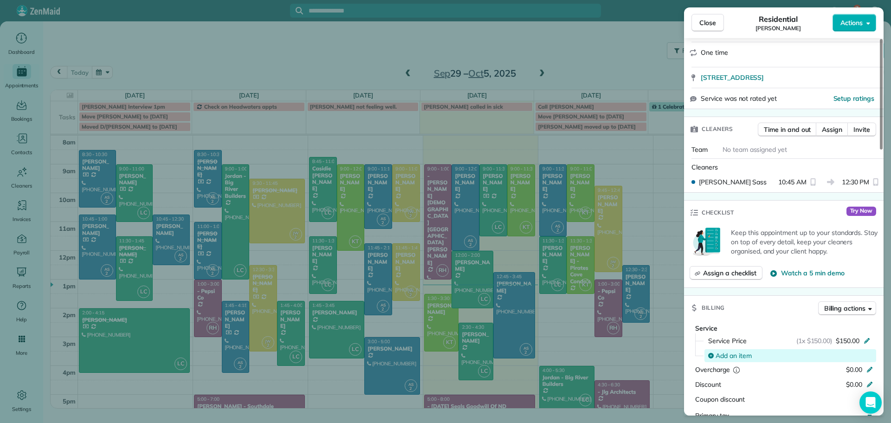
scroll to position [278, 0]
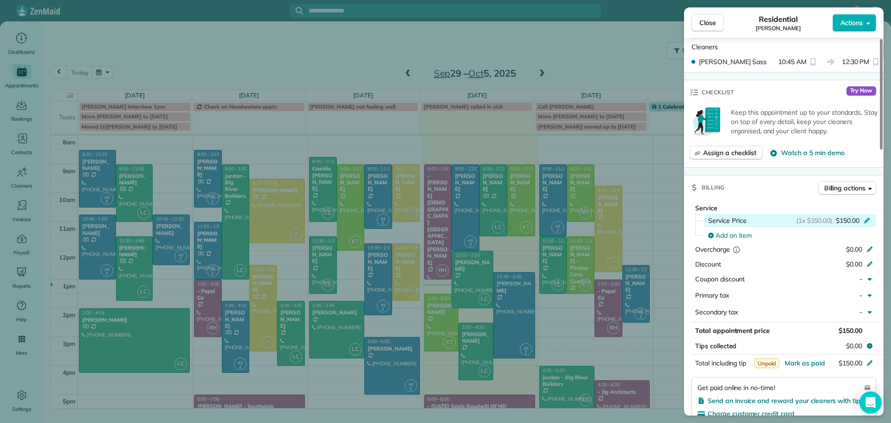
click at [864, 216] on icon at bounding box center [866, 219] width 7 height 7
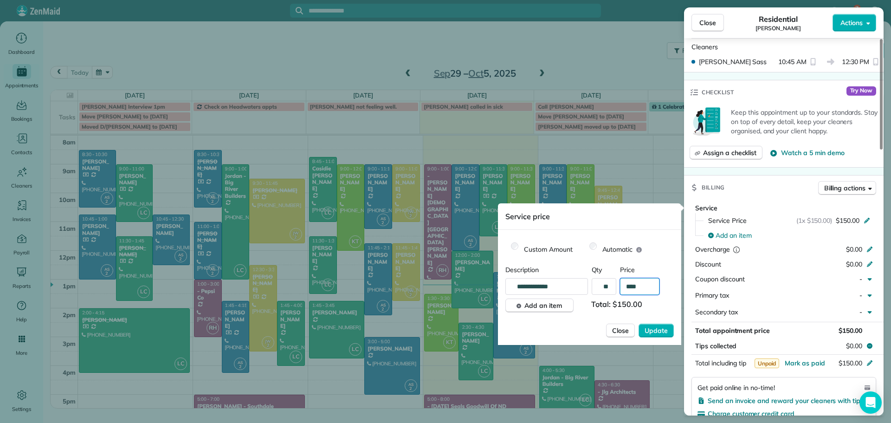
click at [644, 287] on input "****" at bounding box center [639, 286] width 39 height 17
type input "******"
click at [657, 328] on span "Update" at bounding box center [656, 330] width 23 height 9
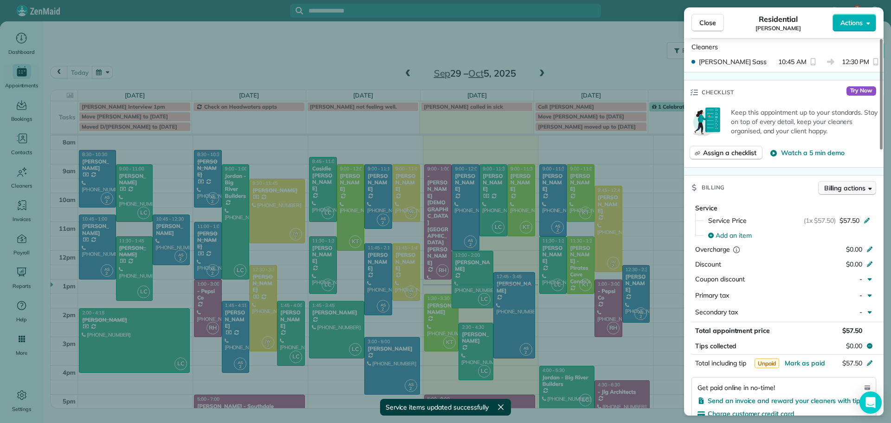
click at [840, 184] on span "Billing actions" at bounding box center [844, 187] width 41 height 9
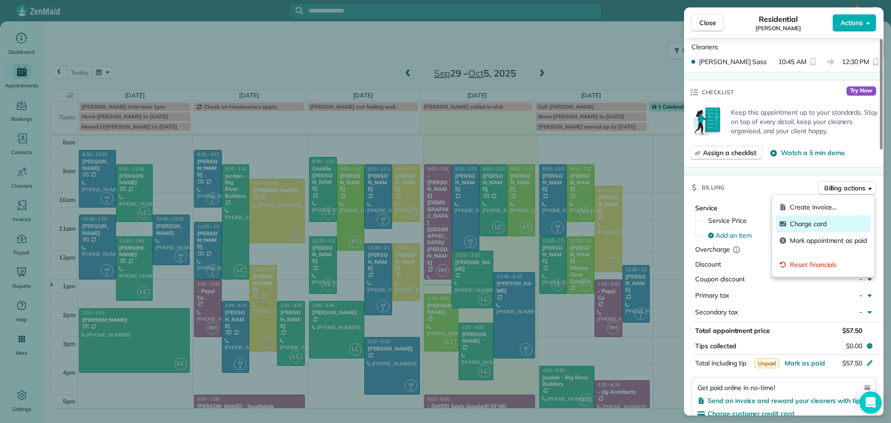
click at [816, 221] on span "Charge card" at bounding box center [828, 223] width 77 height 9
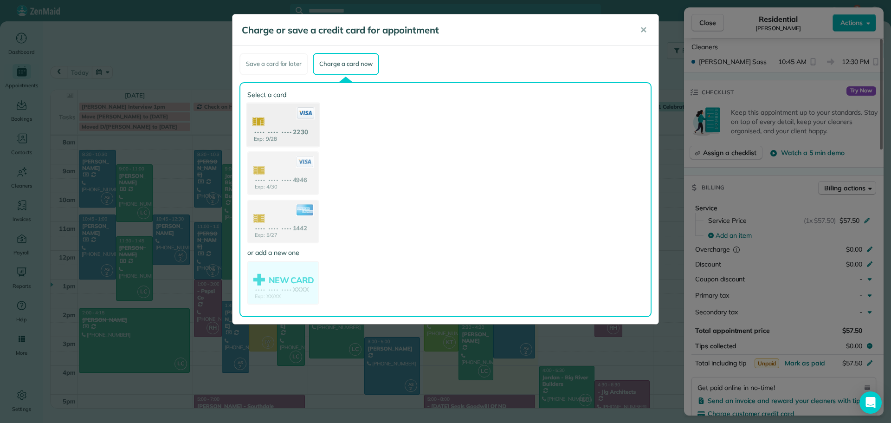
click at [291, 126] on use at bounding box center [282, 125] width 71 height 45
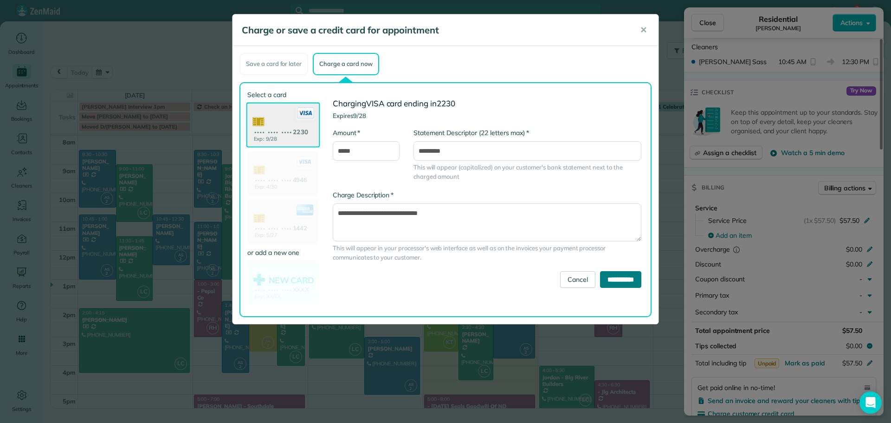
click at [613, 279] on input "**********" at bounding box center [620, 279] width 41 height 17
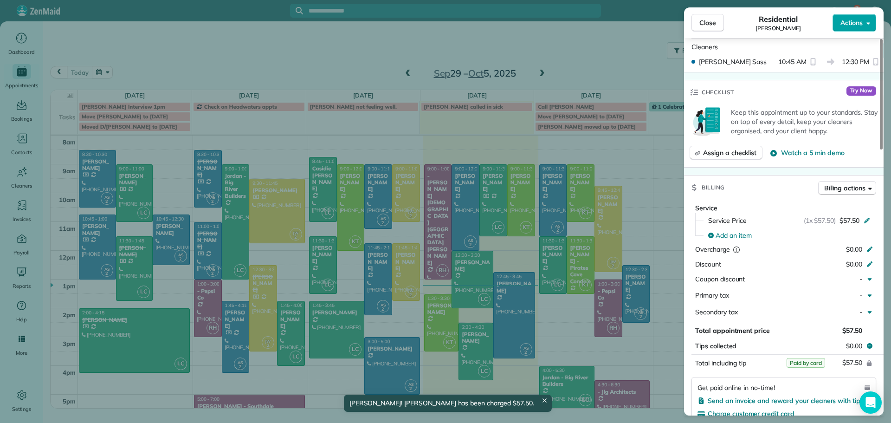
click at [849, 21] on span "Actions" at bounding box center [851, 22] width 22 height 9
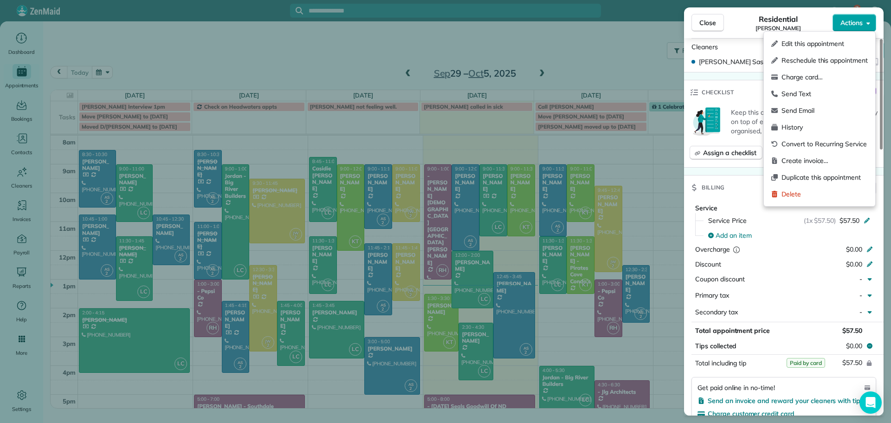
click at [849, 21] on span "Actions" at bounding box center [851, 22] width 22 height 9
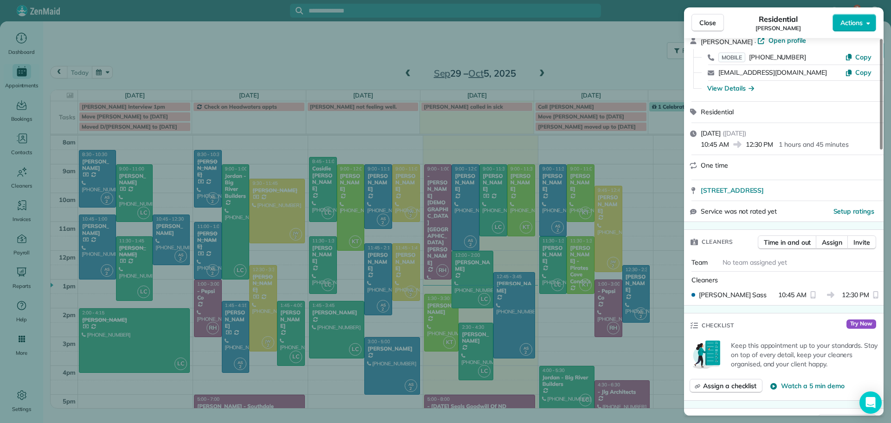
scroll to position [0, 0]
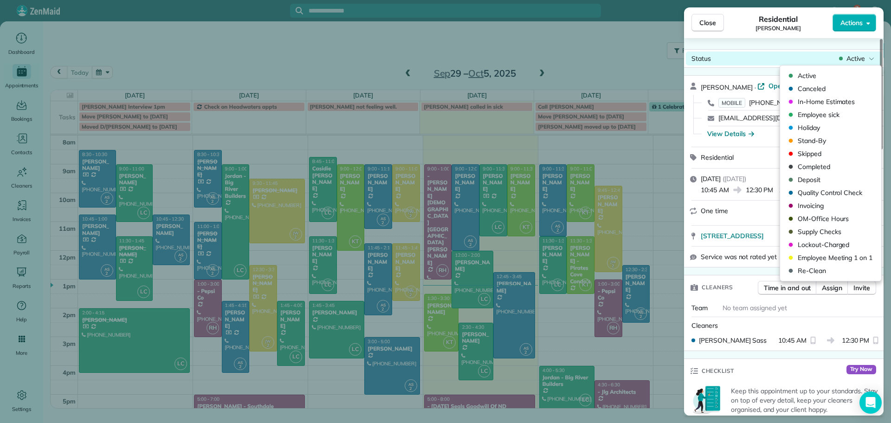
click at [846, 53] on div "Status Active" at bounding box center [784, 59] width 196 height 14
click at [818, 166] on span "Completed" at bounding box center [837, 166] width 78 height 9
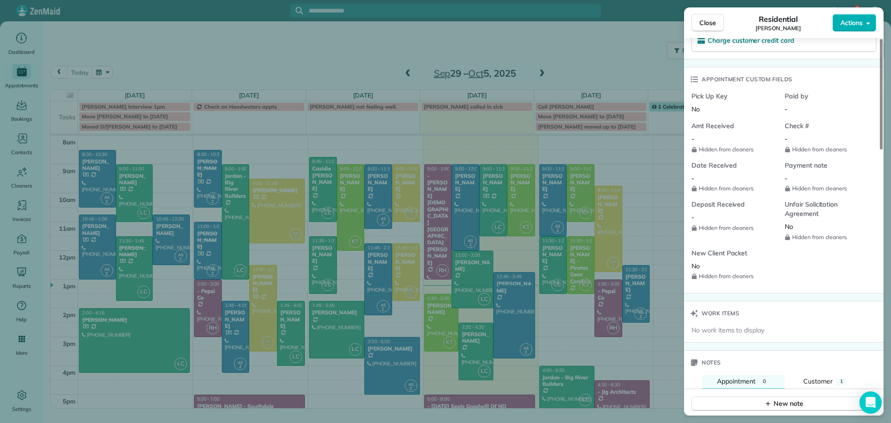
scroll to position [903, 0]
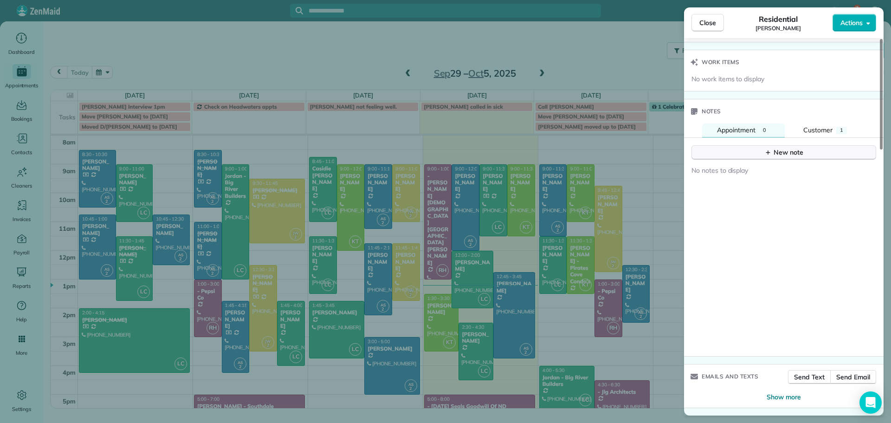
click at [775, 153] on div "New note" at bounding box center [783, 153] width 39 height 10
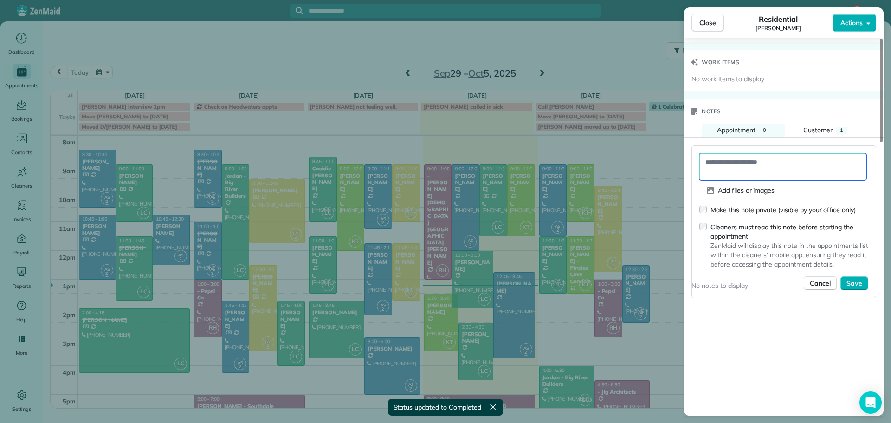
click at [730, 167] on textarea at bounding box center [782, 166] width 167 height 27
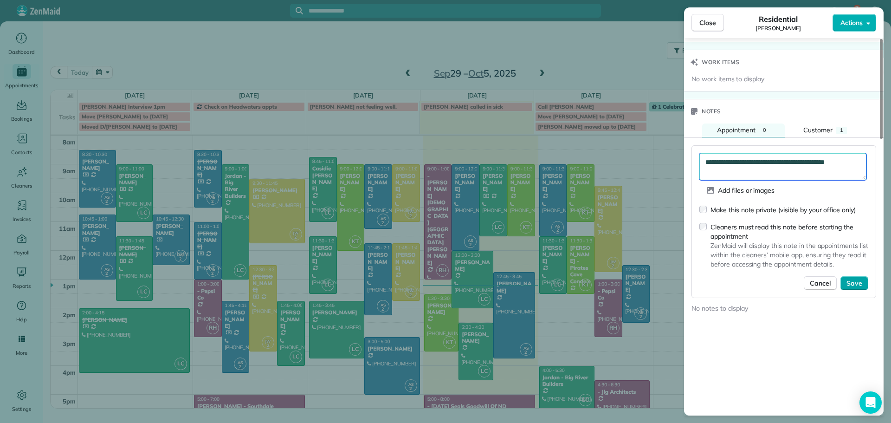
type textarea "**********"
click at [858, 282] on span "Save" at bounding box center [854, 282] width 16 height 9
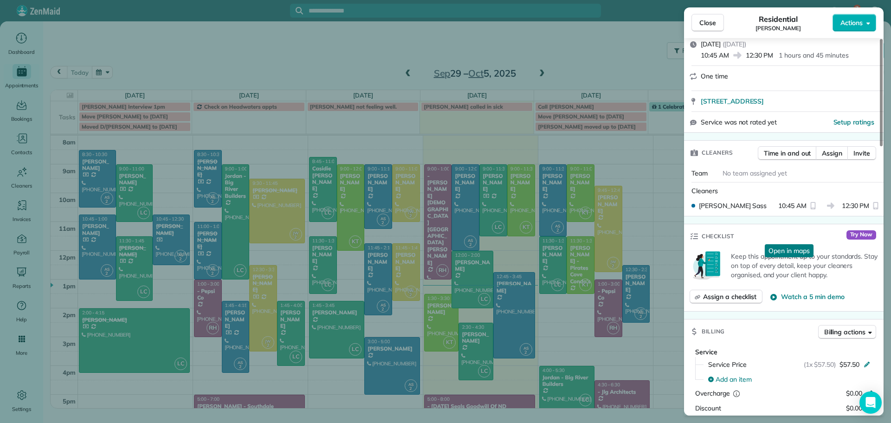
scroll to position [0, 0]
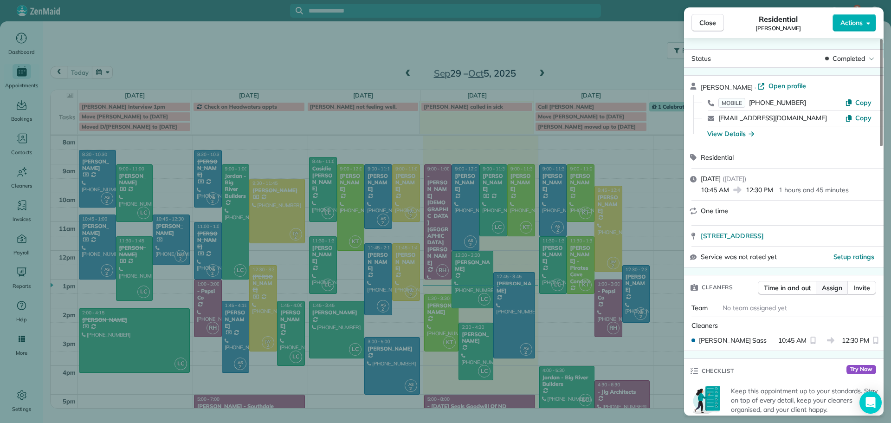
click at [831, 285] on span "Assign" at bounding box center [832, 287] width 20 height 9
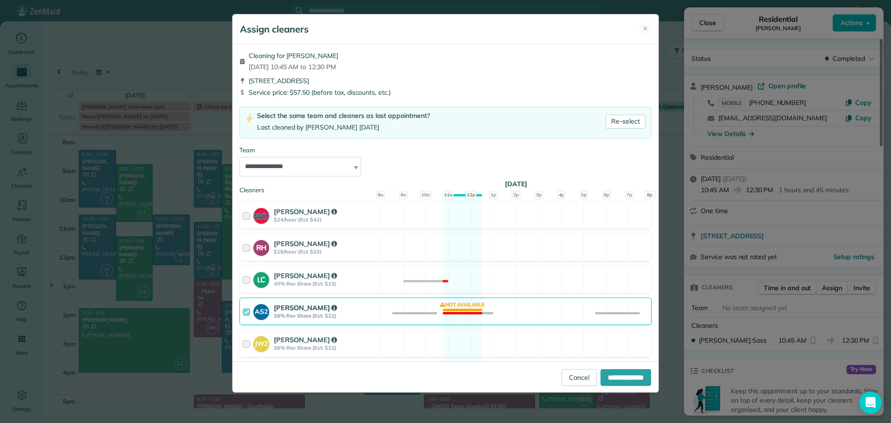
click at [290, 305] on strong "Ashley Sass" at bounding box center [305, 307] width 63 height 9
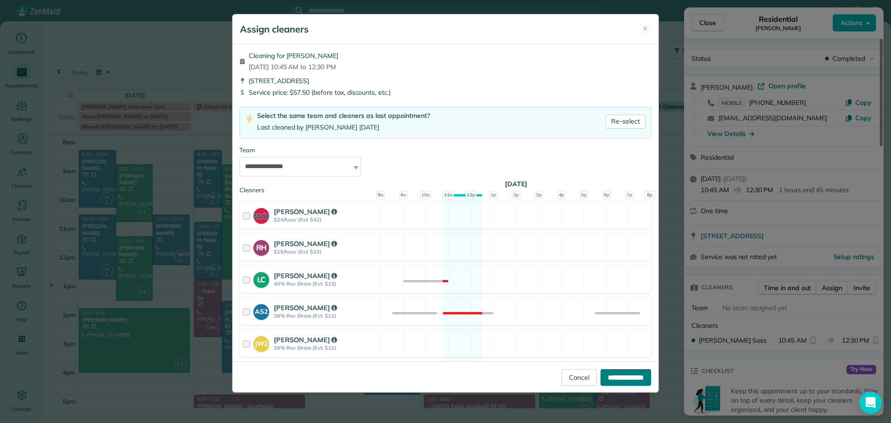
click at [615, 377] on input "**********" at bounding box center [625, 377] width 51 height 17
type input "**********"
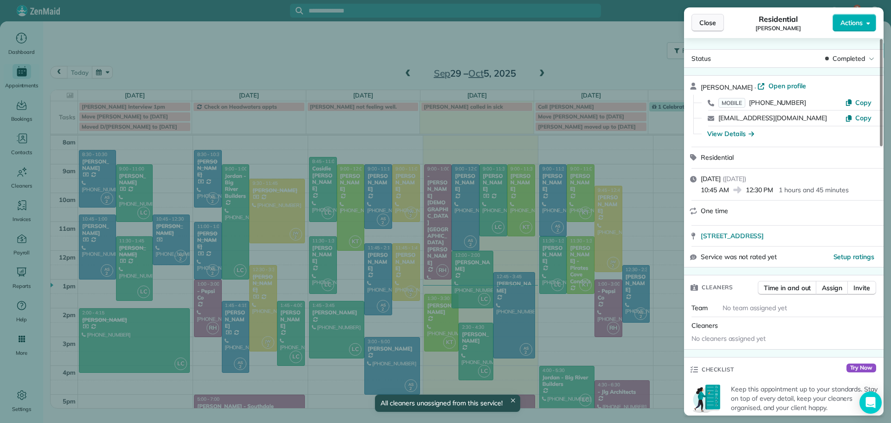
click at [704, 20] on span "Close" at bounding box center [707, 22] width 17 height 9
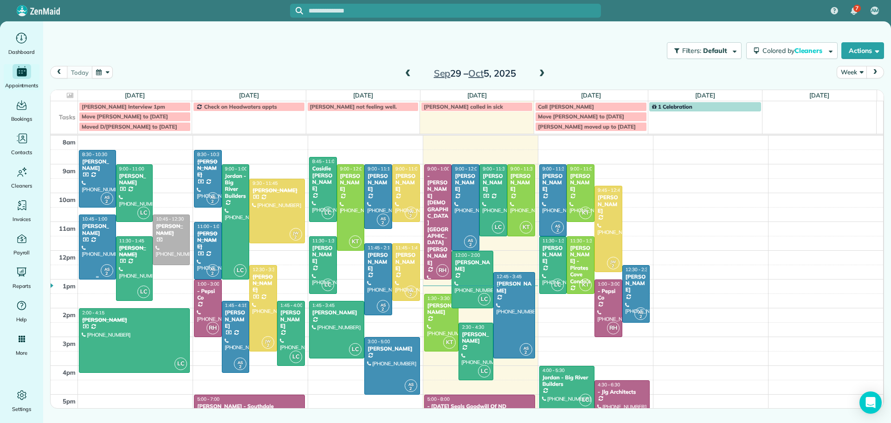
click at [90, 234] on div "[PERSON_NAME]" at bounding box center [98, 229] width 32 height 13
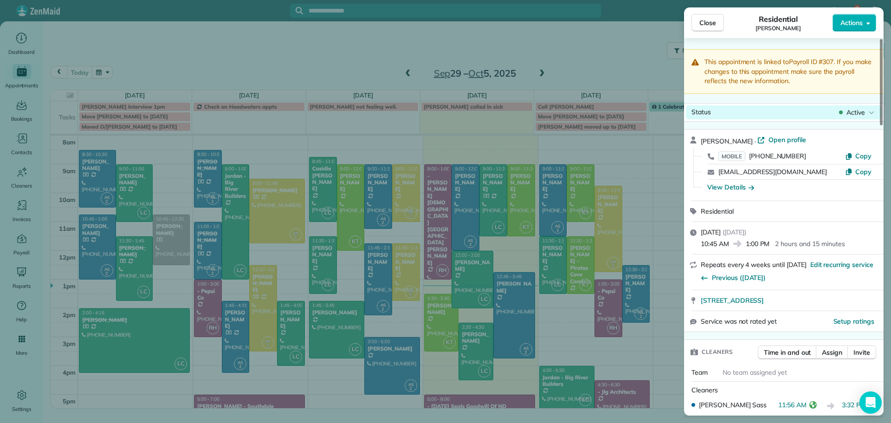
click at [852, 111] on span "Active" at bounding box center [855, 112] width 19 height 9
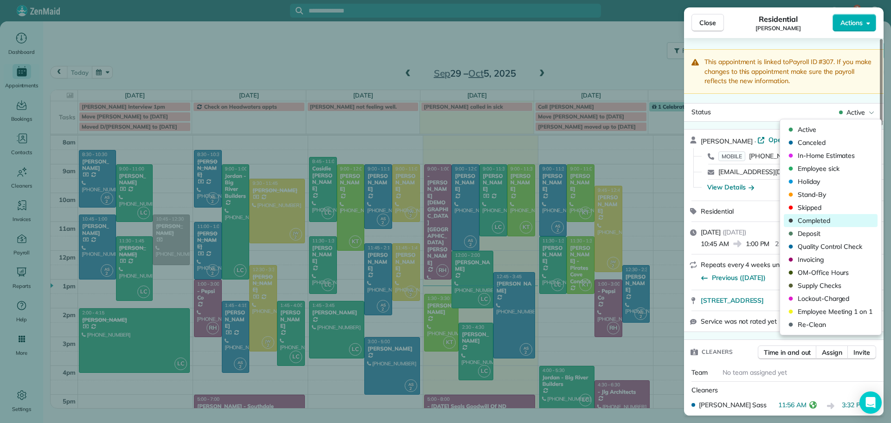
click at [816, 220] on span "Completed" at bounding box center [837, 220] width 78 height 9
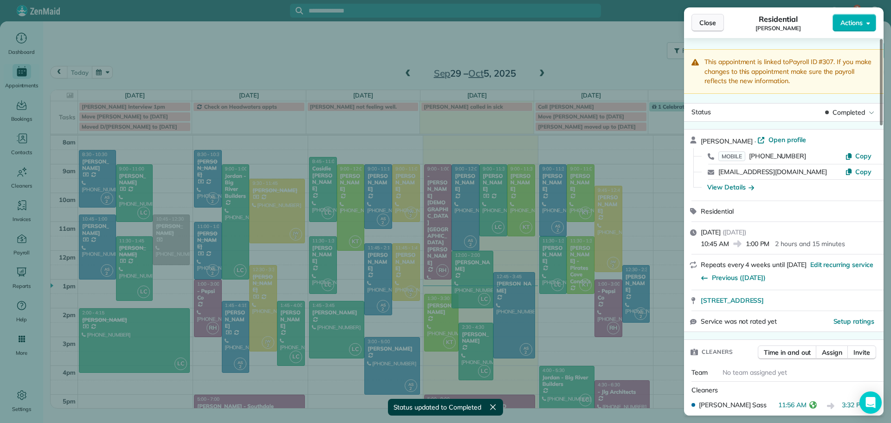
click at [711, 18] on button "Close" at bounding box center [707, 23] width 32 height 18
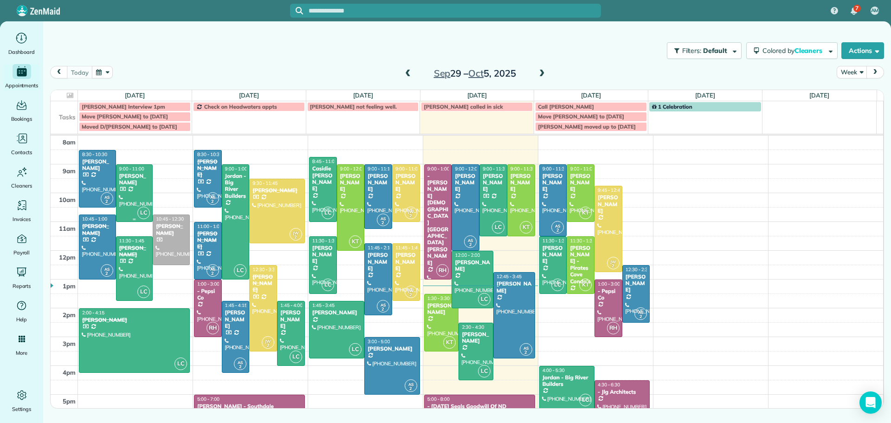
click at [130, 187] on div at bounding box center [134, 193] width 36 height 57
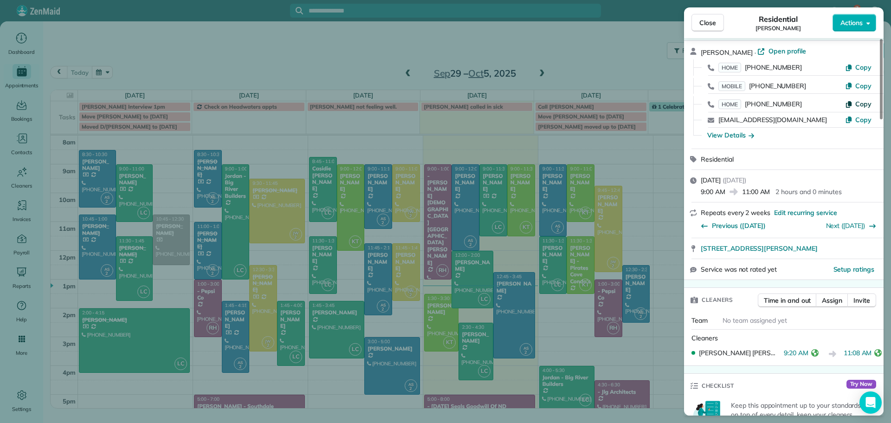
scroll to position [45, 0]
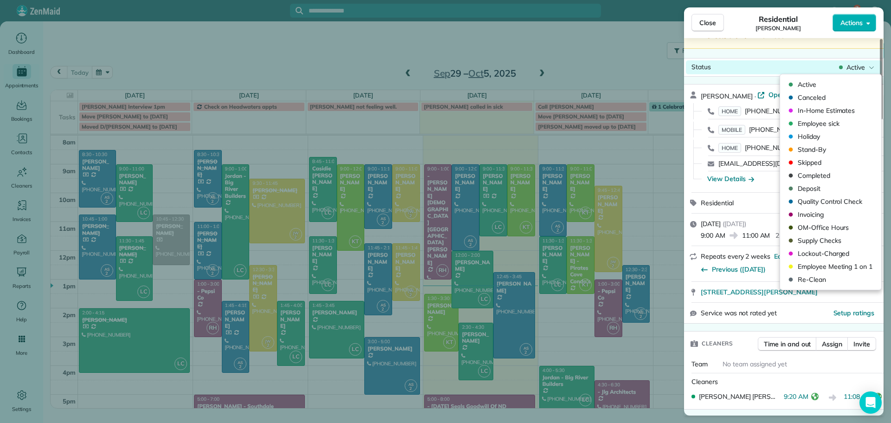
click at [854, 67] on span "Active" at bounding box center [855, 67] width 19 height 9
click at [811, 175] on span "Completed" at bounding box center [837, 175] width 78 height 9
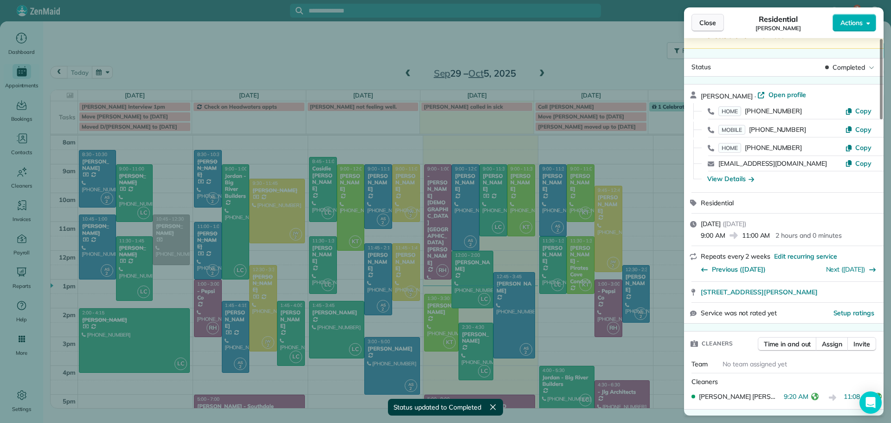
click at [706, 26] on span "Close" at bounding box center [707, 22] width 17 height 9
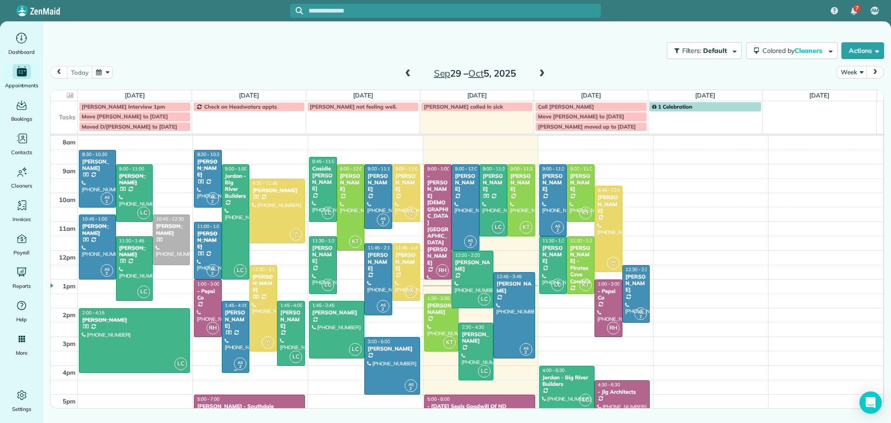
click at [233, 321] on div "[PERSON_NAME]" at bounding box center [236, 319] width 22 height 20
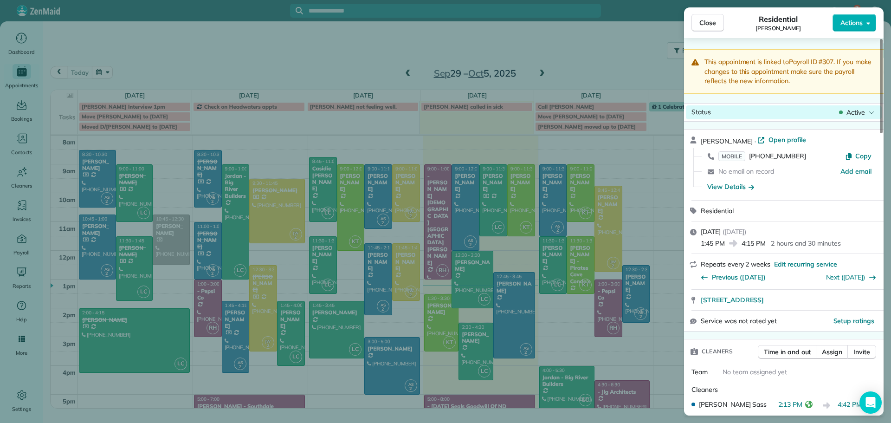
click at [851, 110] on span "Active" at bounding box center [855, 112] width 19 height 9
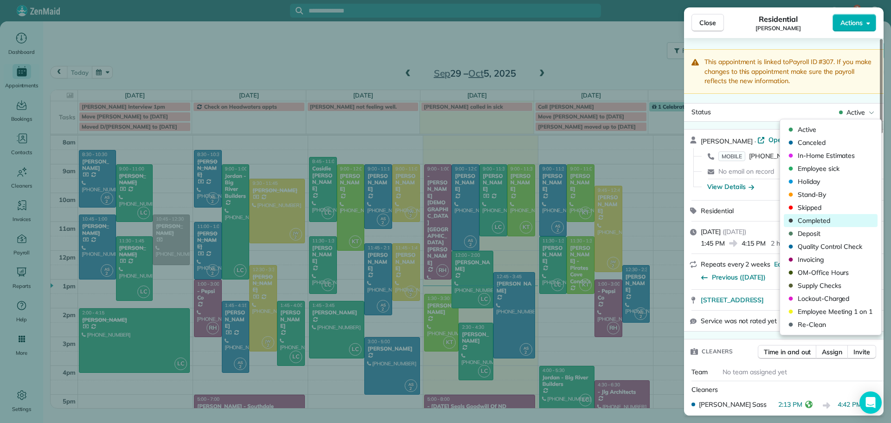
click at [819, 218] on span "Completed" at bounding box center [837, 220] width 78 height 9
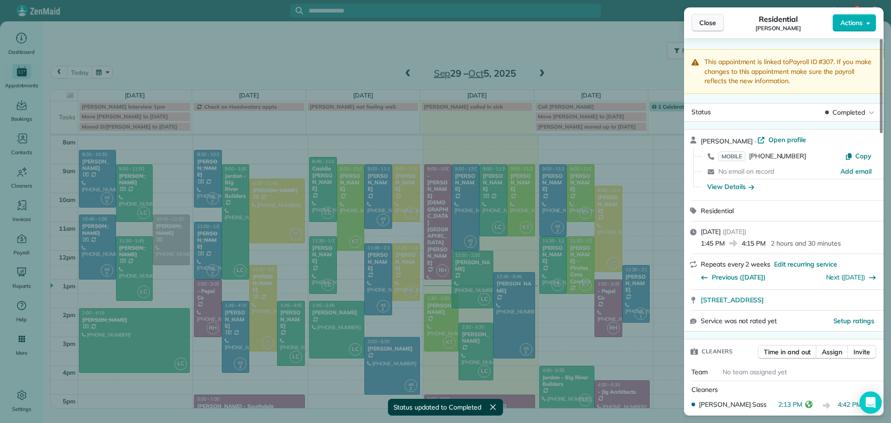
click at [699, 26] on button "Close" at bounding box center [707, 23] width 32 height 18
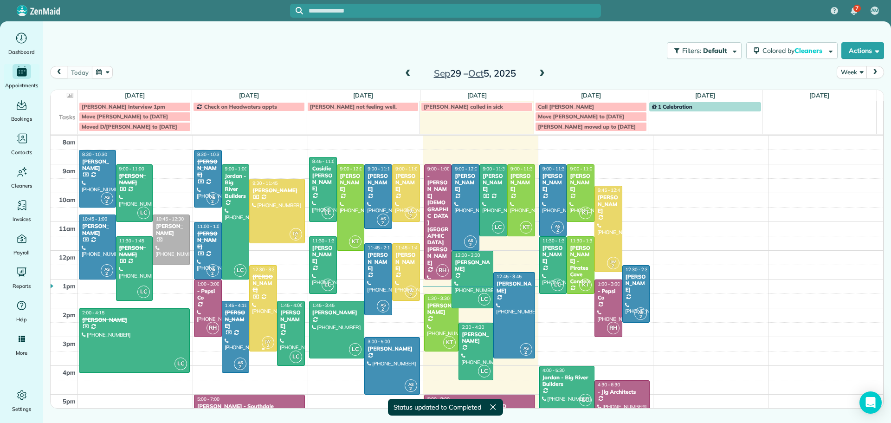
click at [258, 294] on div at bounding box center [263, 307] width 27 height 85
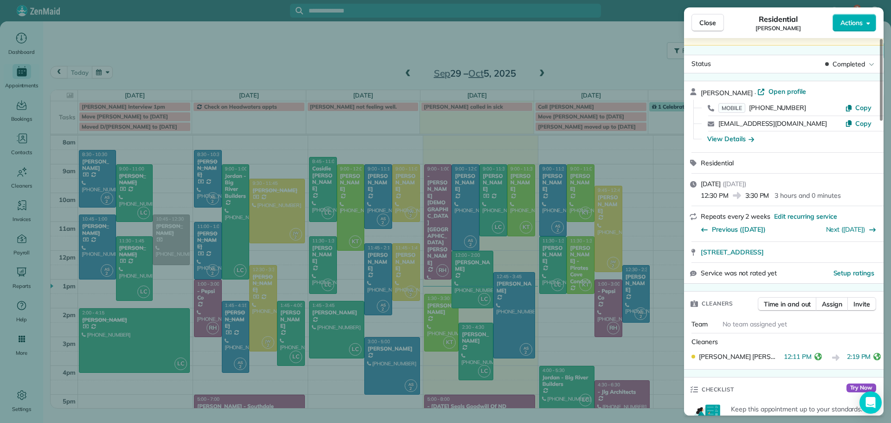
scroll to position [48, 0]
click at [701, 24] on span "Close" at bounding box center [707, 22] width 17 height 9
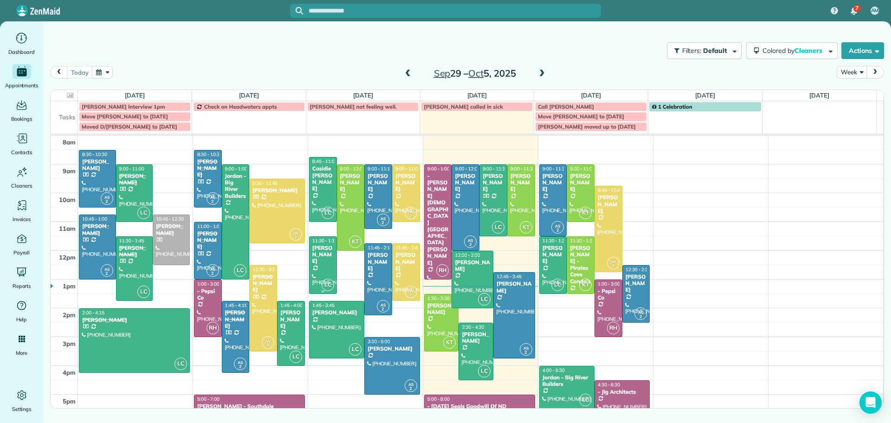
click at [317, 255] on div "[PERSON_NAME]" at bounding box center [323, 255] width 22 height 20
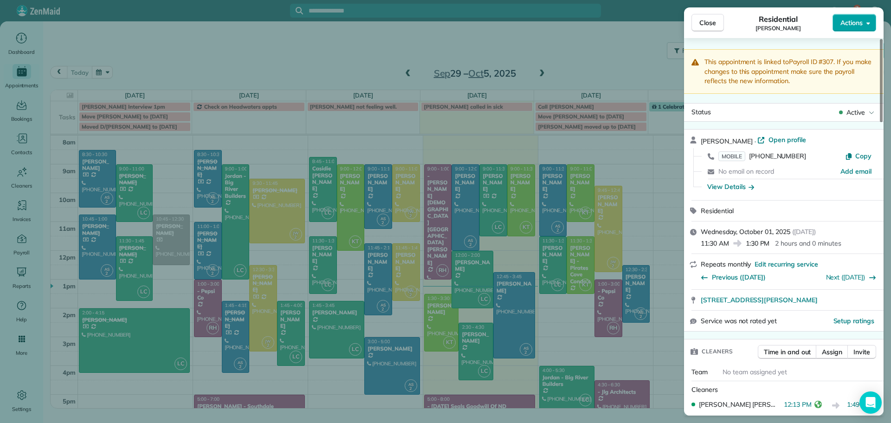
click at [849, 19] on span "Actions" at bounding box center [851, 22] width 22 height 9
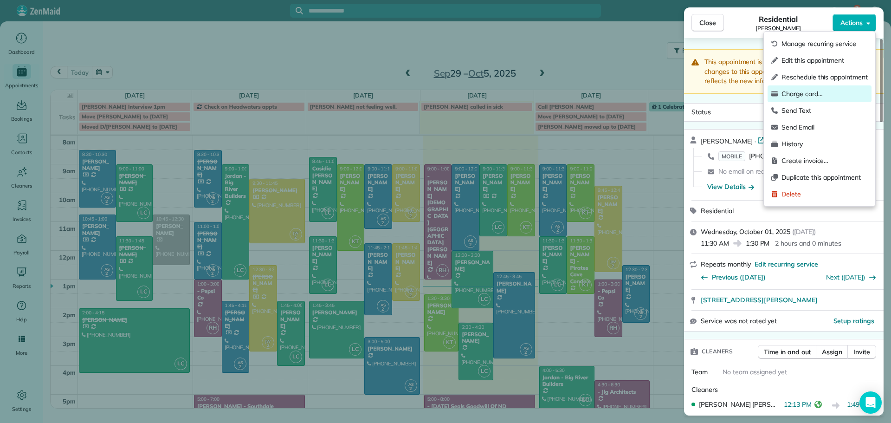
click at [793, 90] on span "Charge card…" at bounding box center [824, 93] width 86 height 9
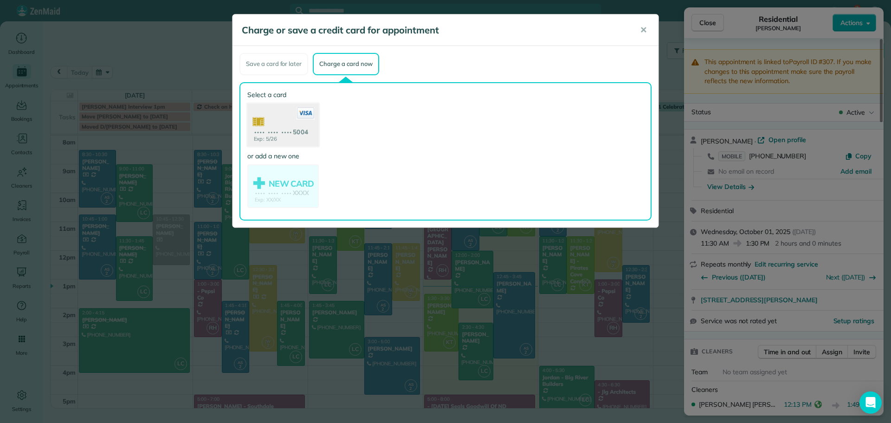
click at [289, 128] on use at bounding box center [282, 125] width 71 height 45
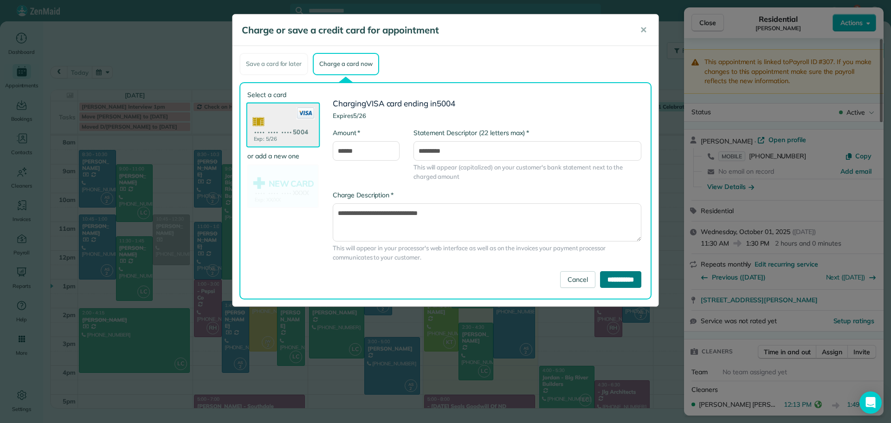
click at [618, 280] on input "**********" at bounding box center [620, 279] width 41 height 17
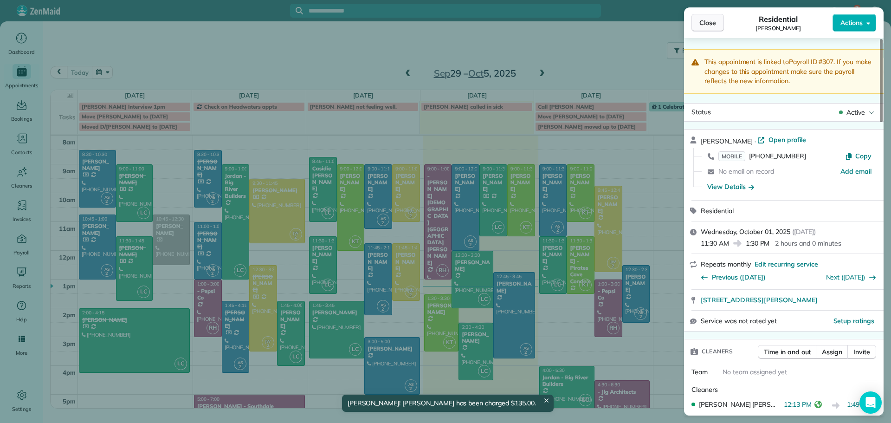
click at [710, 22] on span "Close" at bounding box center [707, 22] width 17 height 9
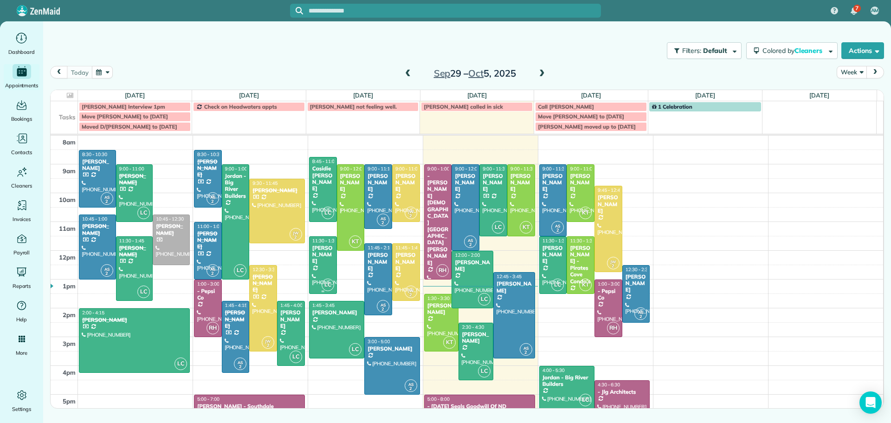
click at [320, 256] on div "[PERSON_NAME]" at bounding box center [323, 255] width 22 height 20
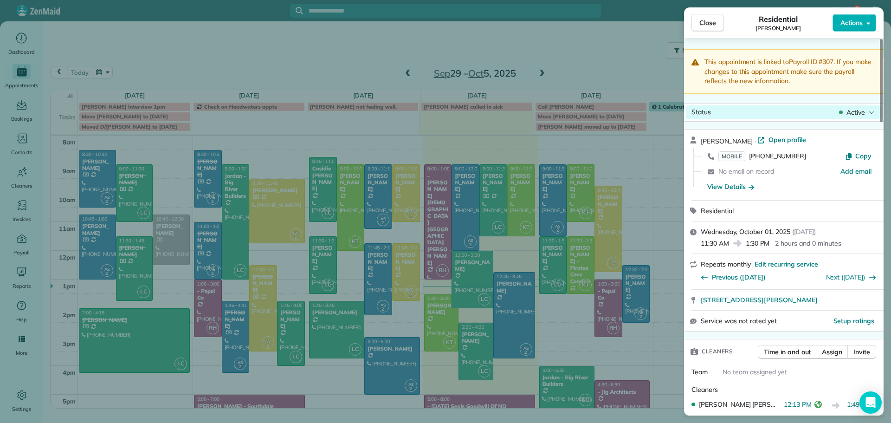
click at [850, 111] on span "Active" at bounding box center [855, 112] width 19 height 9
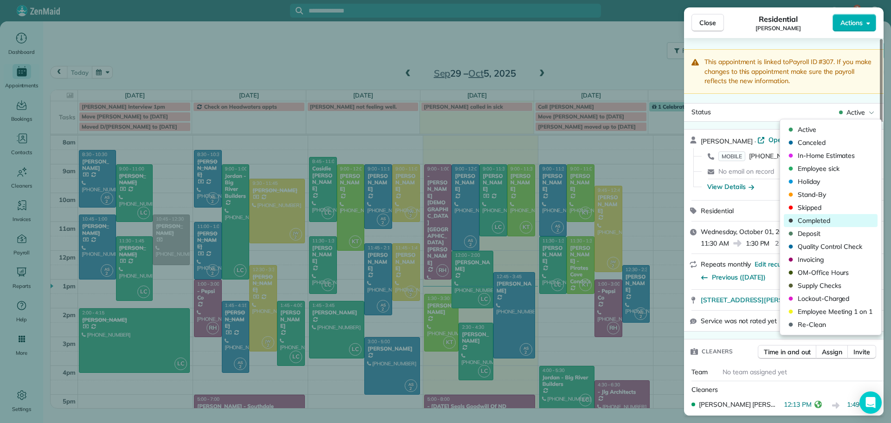
click at [816, 221] on span "Completed" at bounding box center [837, 220] width 78 height 9
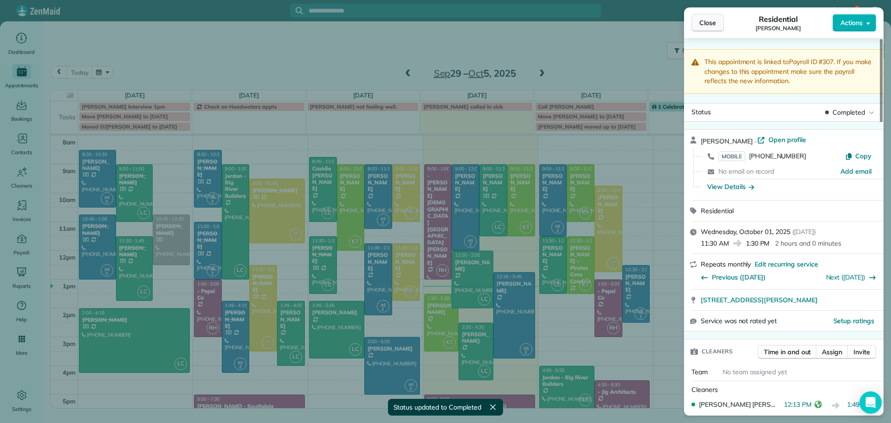
click at [709, 23] on span "Close" at bounding box center [707, 22] width 17 height 9
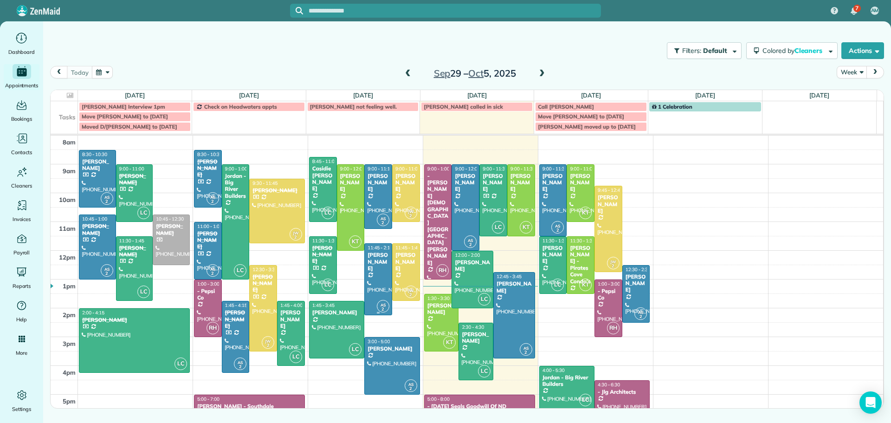
click at [375, 263] on div "[PERSON_NAME]" at bounding box center [378, 262] width 22 height 20
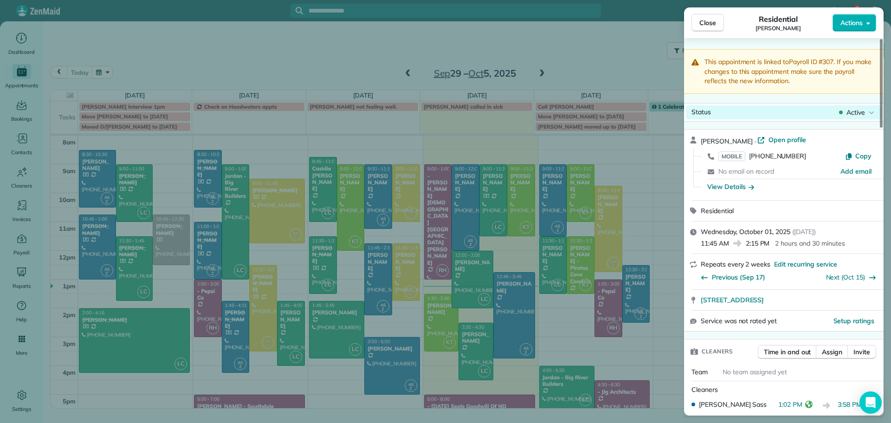
click at [859, 112] on span "Active" at bounding box center [855, 112] width 19 height 9
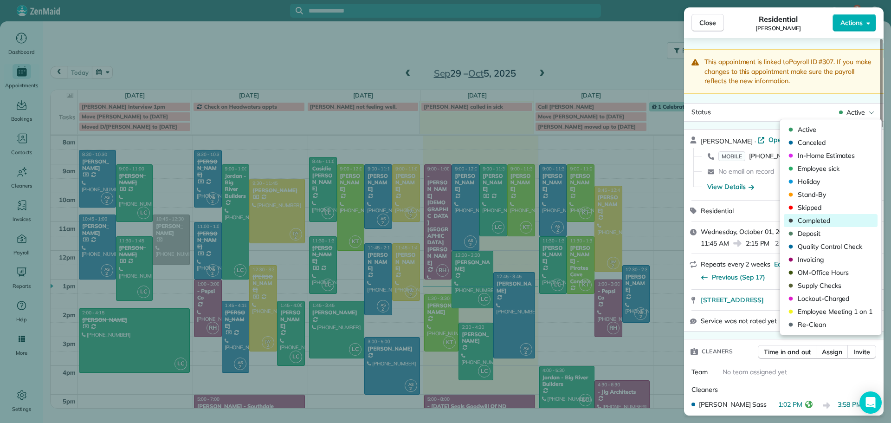
click at [823, 220] on span "Completed" at bounding box center [837, 220] width 78 height 9
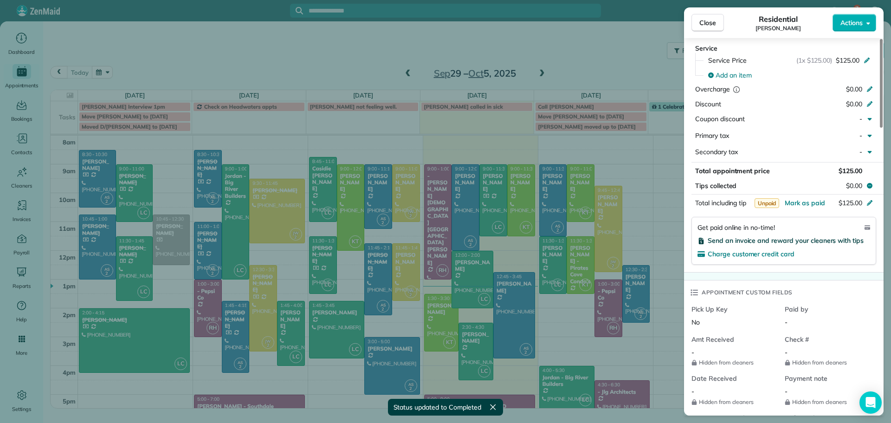
scroll to position [510, 0]
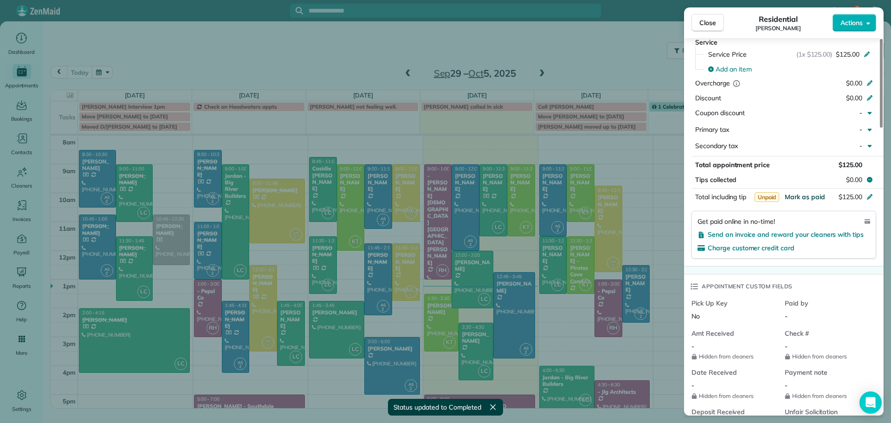
click at [801, 195] on span "Mark as paid" at bounding box center [805, 197] width 40 height 8
click at [814, 198] on span "Paid" at bounding box center [816, 197] width 18 height 10
click at [711, 24] on span "Close" at bounding box center [707, 22] width 17 height 9
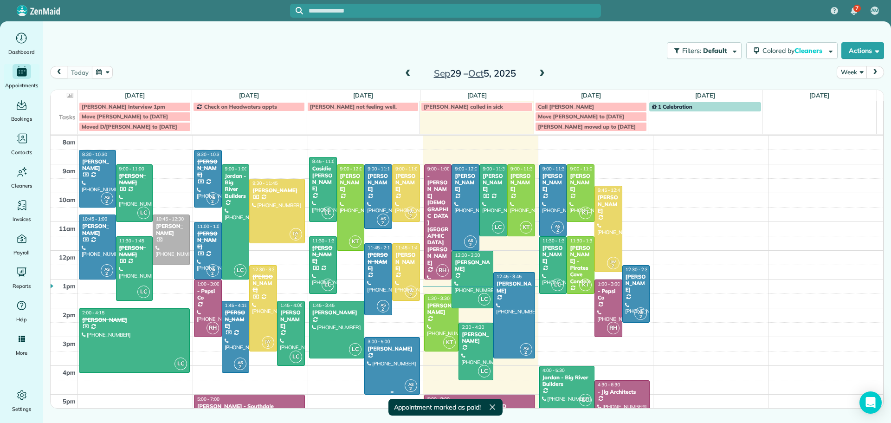
click at [378, 356] on div at bounding box center [392, 365] width 54 height 57
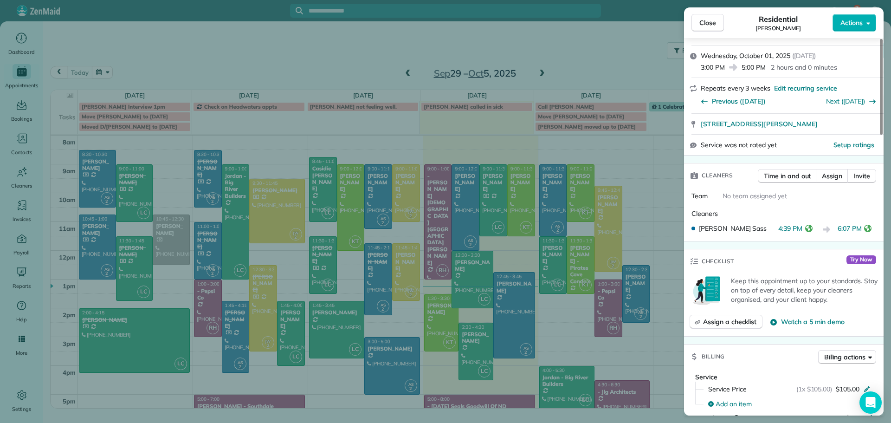
scroll to position [186, 0]
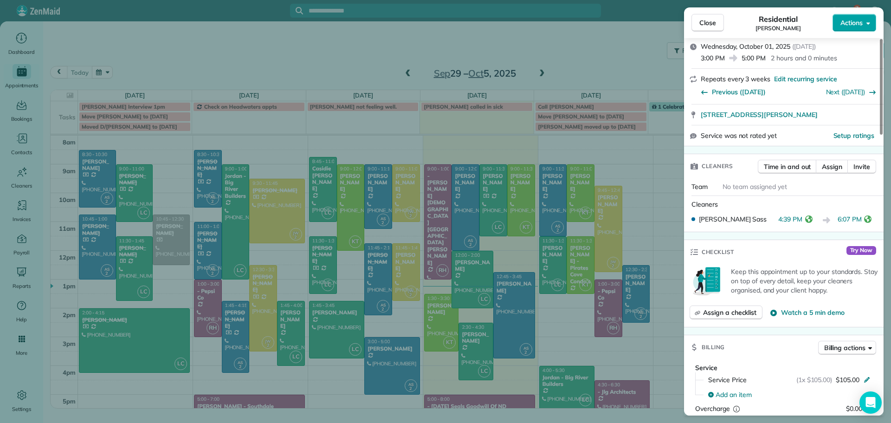
click at [858, 20] on span "Actions" at bounding box center [851, 22] width 22 height 9
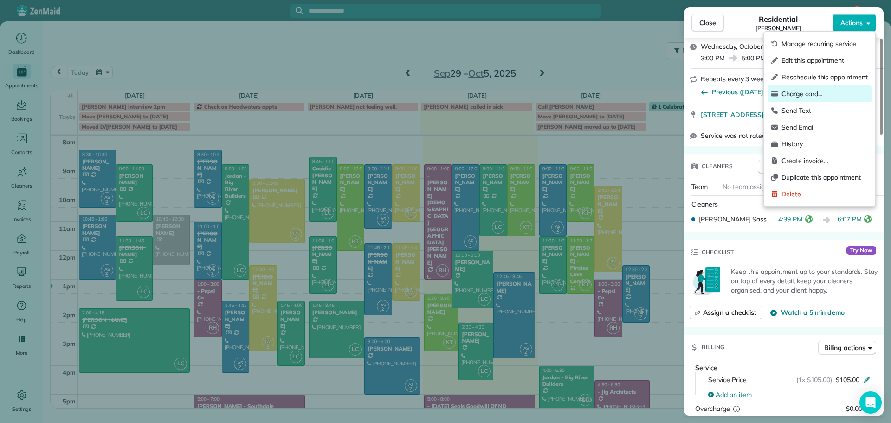
click at [801, 94] on span "Charge card…" at bounding box center [824, 93] width 86 height 9
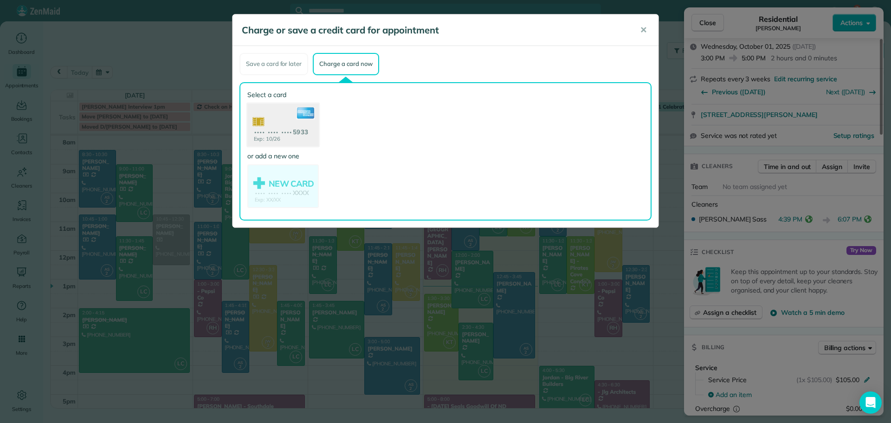
click at [292, 127] on use at bounding box center [282, 125] width 71 height 45
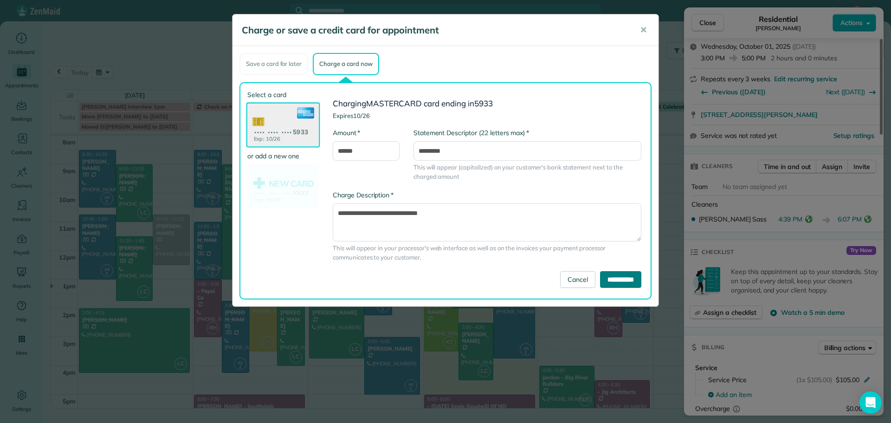
drag, startPoint x: 607, startPoint y: 279, endPoint x: 612, endPoint y: 273, distance: 8.0
click at [608, 279] on input "**********" at bounding box center [620, 279] width 41 height 17
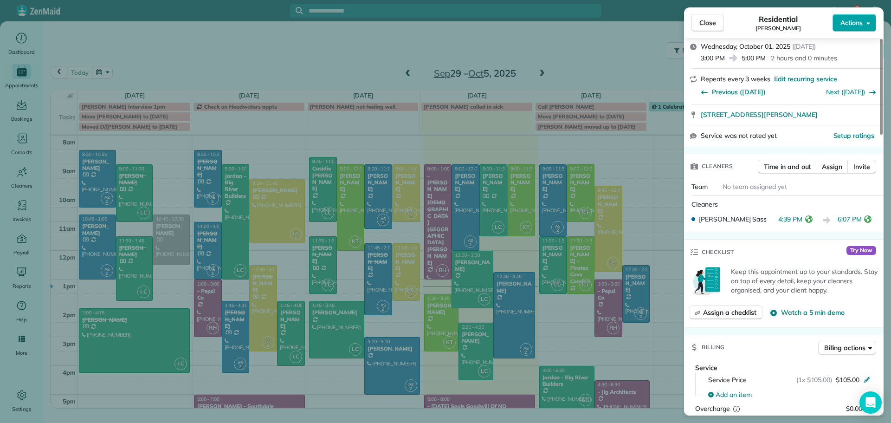
click at [852, 23] on span "Actions" at bounding box center [851, 22] width 22 height 9
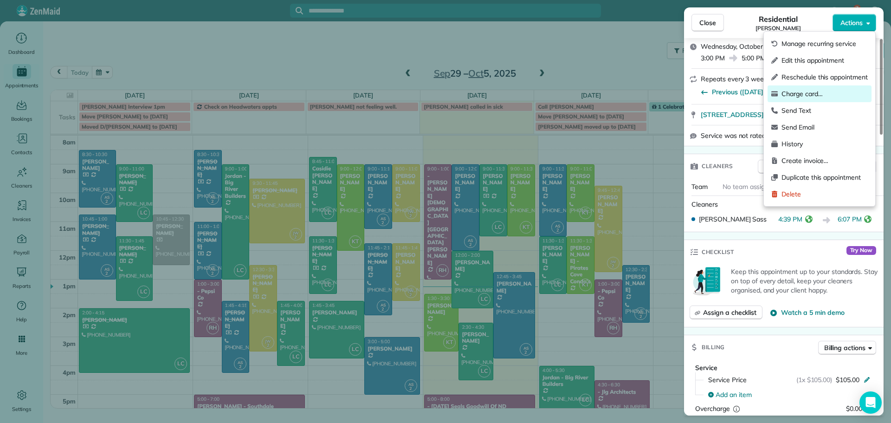
click at [810, 91] on span "Charge card…" at bounding box center [824, 93] width 86 height 9
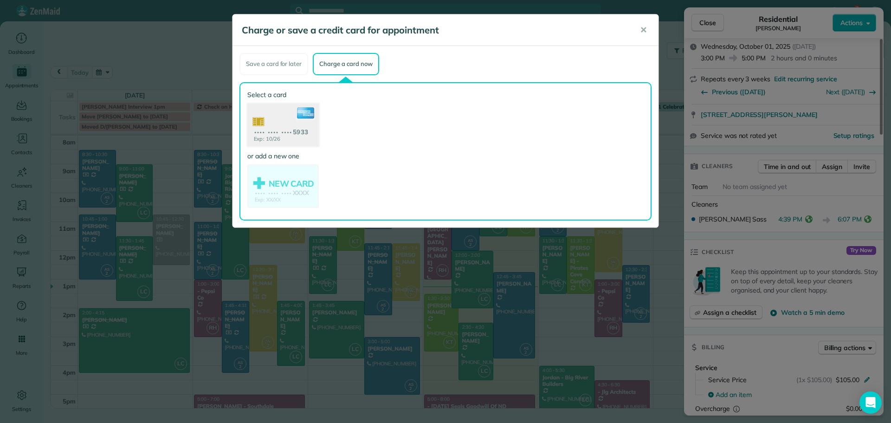
click at [297, 124] on use at bounding box center [282, 125] width 71 height 45
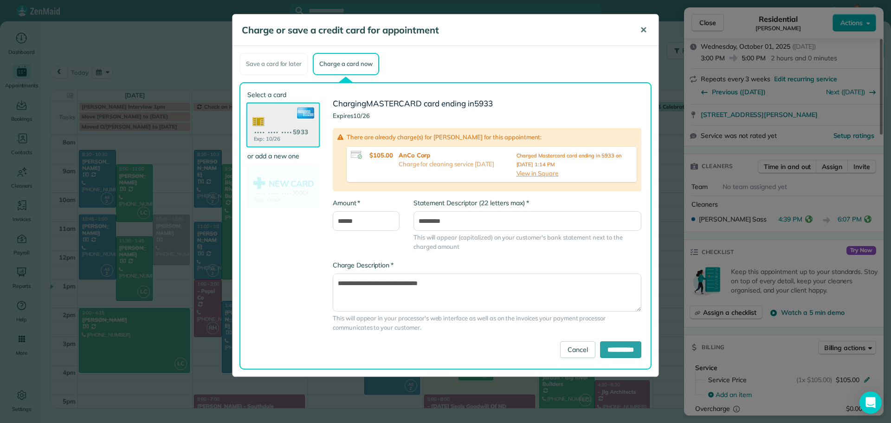
click at [640, 29] on span "✕" at bounding box center [643, 30] width 7 height 11
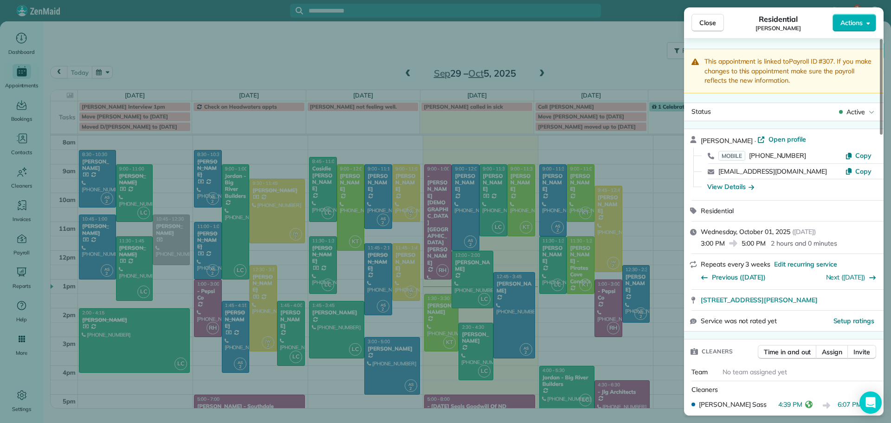
scroll to position [0, 0]
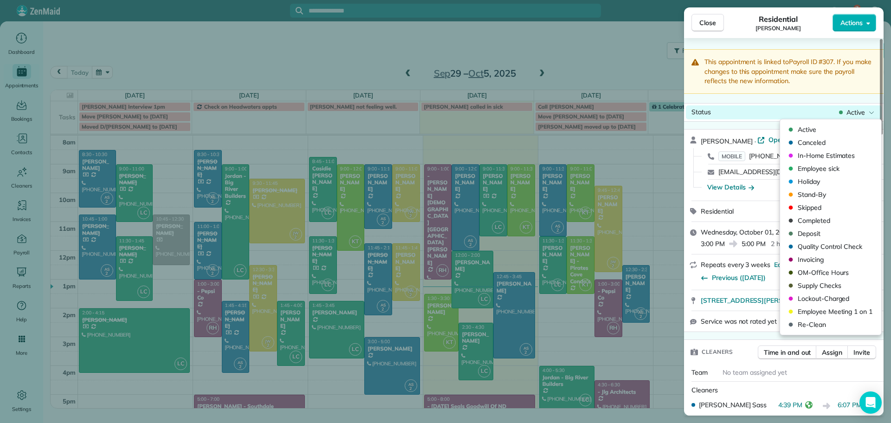
click at [853, 105] on div "Status Active" at bounding box center [784, 112] width 196 height 14
click at [808, 220] on span "Completed" at bounding box center [837, 220] width 78 height 9
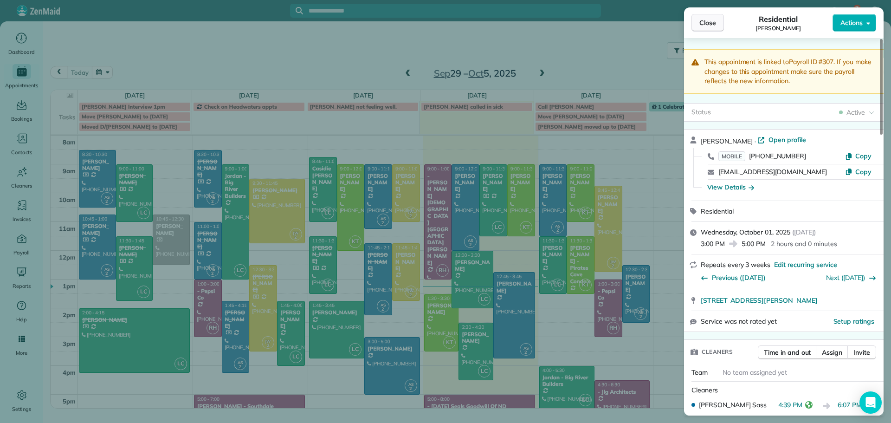
click at [703, 23] on span "Close" at bounding box center [707, 22] width 17 height 9
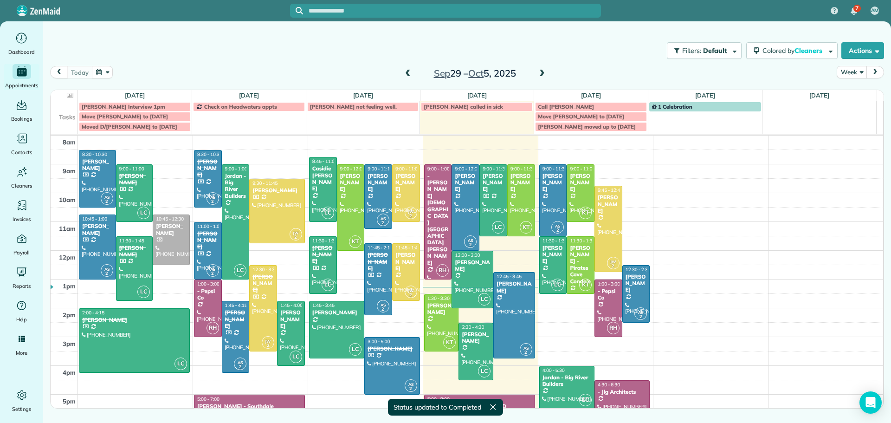
click at [541, 71] on span at bounding box center [542, 74] width 10 height 8
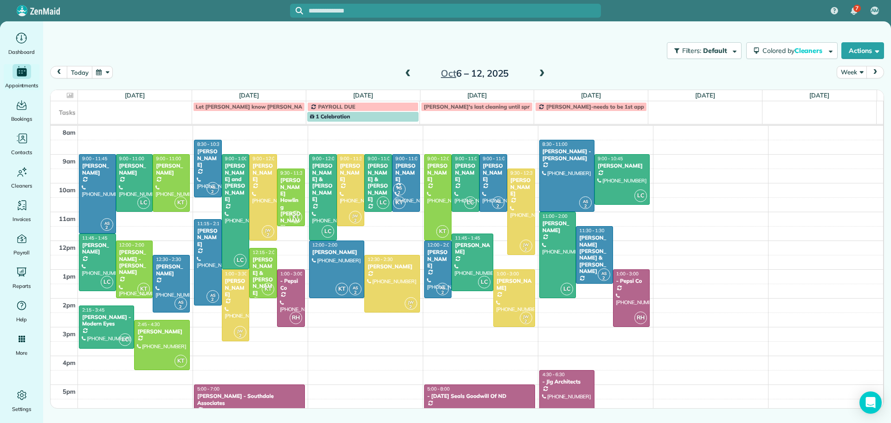
click at [543, 68] on span at bounding box center [542, 74] width 10 height 14
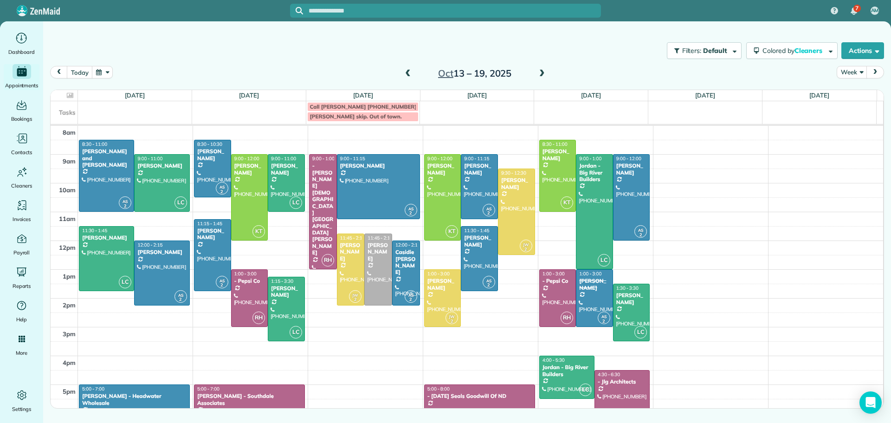
click at [407, 72] on span at bounding box center [408, 74] width 10 height 8
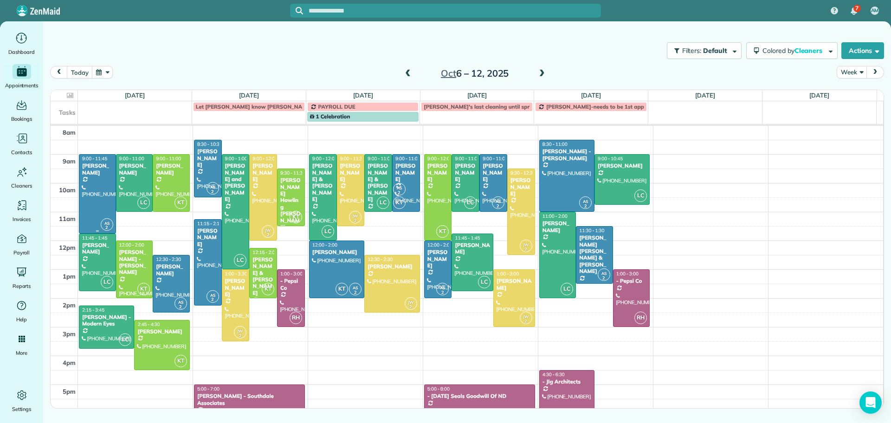
click at [90, 190] on div at bounding box center [97, 194] width 36 height 78
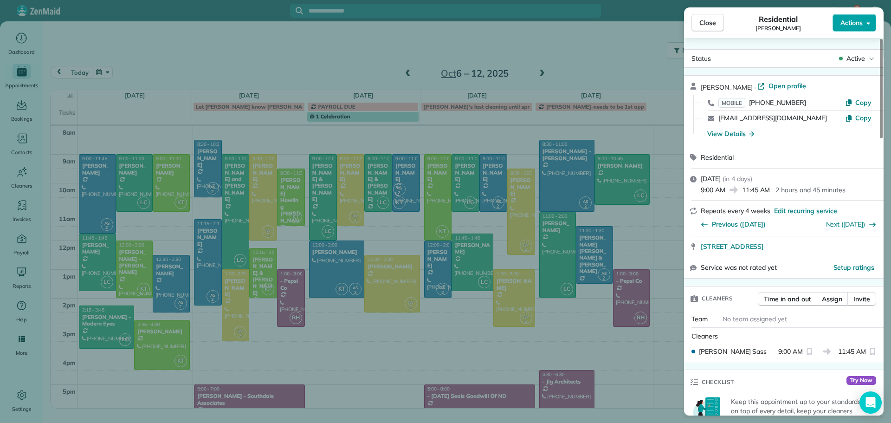
click at [848, 21] on span "Actions" at bounding box center [851, 22] width 22 height 9
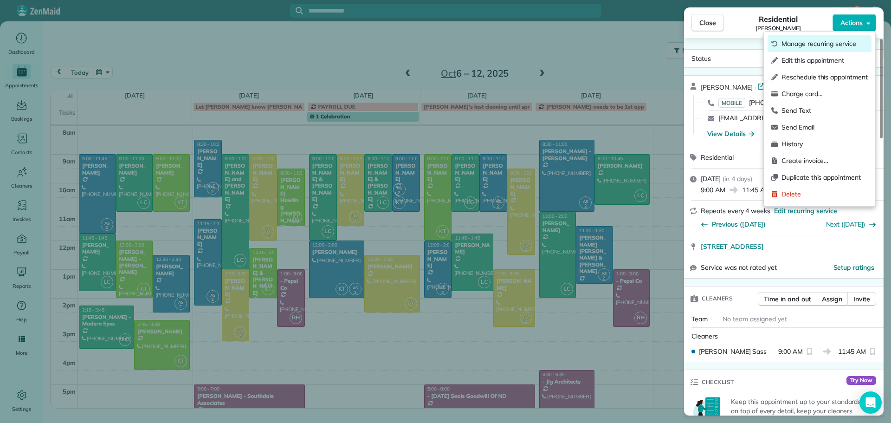
click at [827, 43] on span "Manage recurring service" at bounding box center [824, 43] width 86 height 9
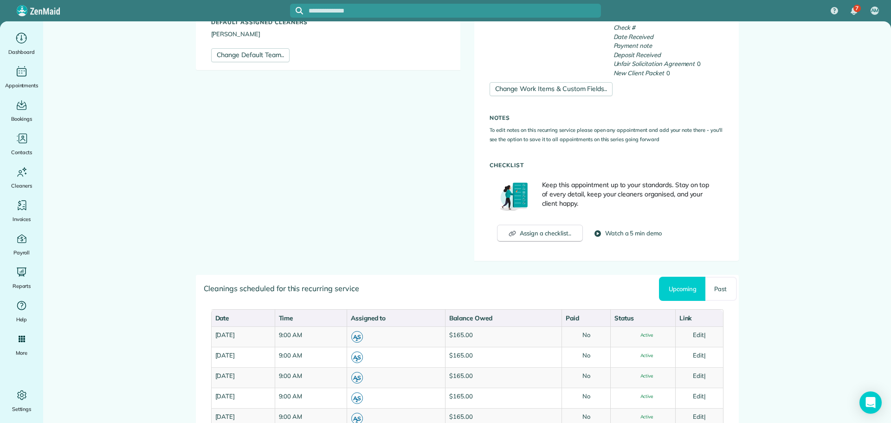
scroll to position [325, 0]
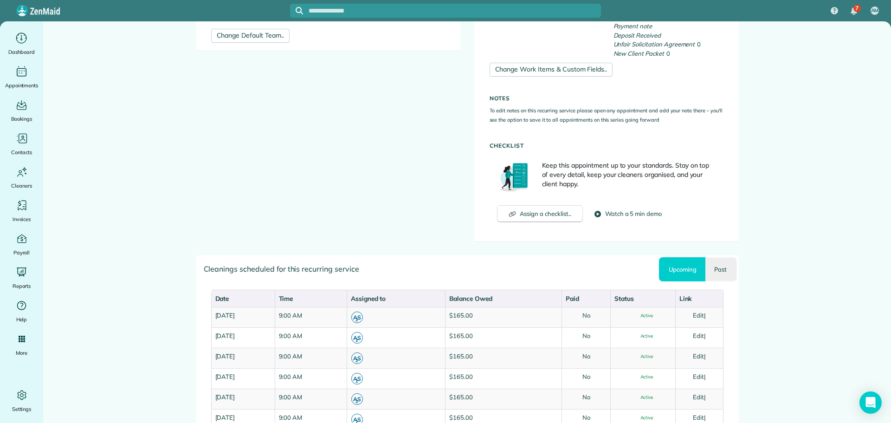
click at [719, 271] on link "Past" at bounding box center [720, 269] width 31 height 24
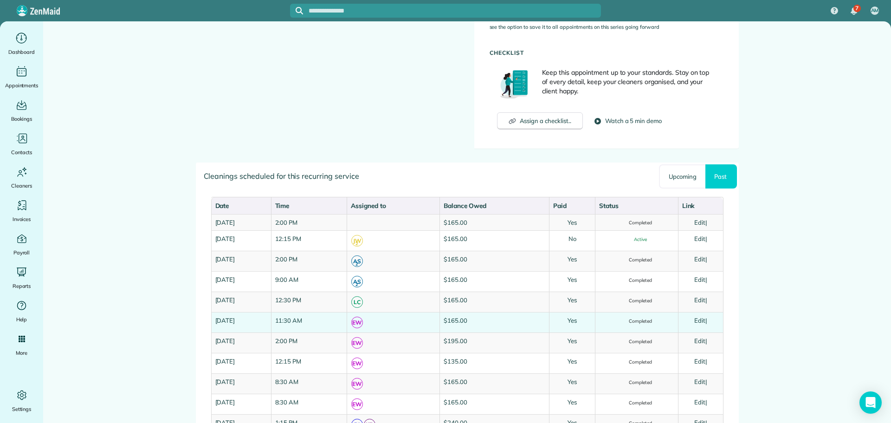
scroll to position [491, 0]
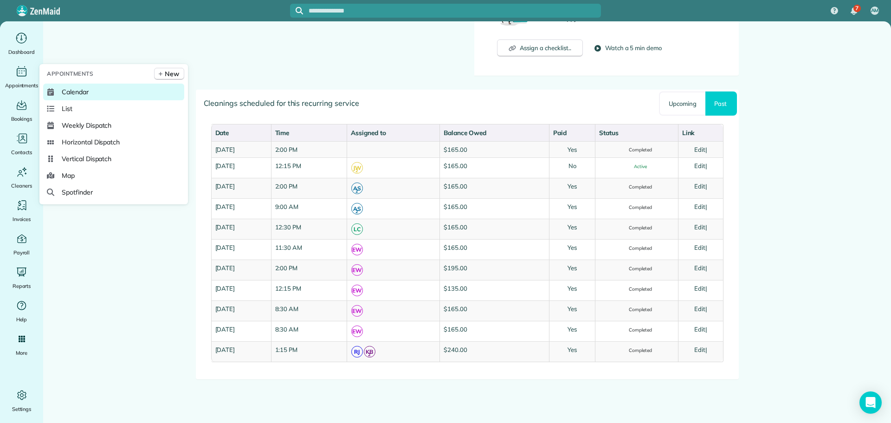
click at [74, 88] on span "Calendar" at bounding box center [75, 91] width 27 height 9
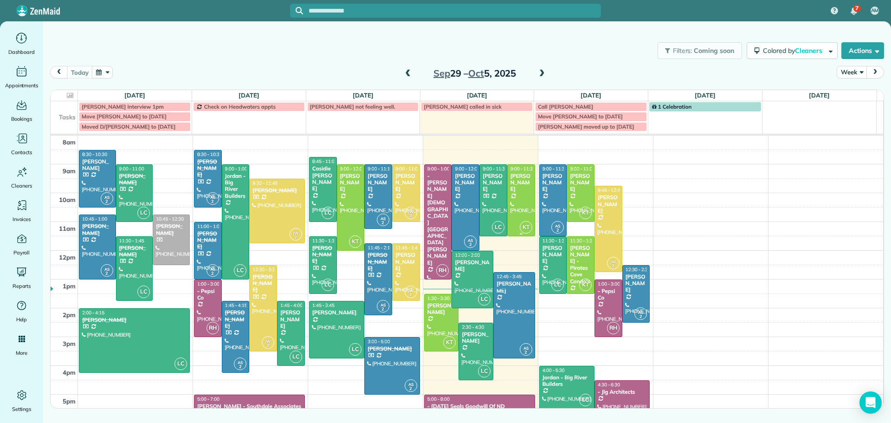
click at [513, 180] on div "[PERSON_NAME]" at bounding box center [521, 183] width 22 height 20
click at [514, 194] on div at bounding box center [521, 200] width 27 height 71
click at [513, 194] on div at bounding box center [521, 200] width 27 height 71
click at [512, 193] on div at bounding box center [521, 200] width 27 height 71
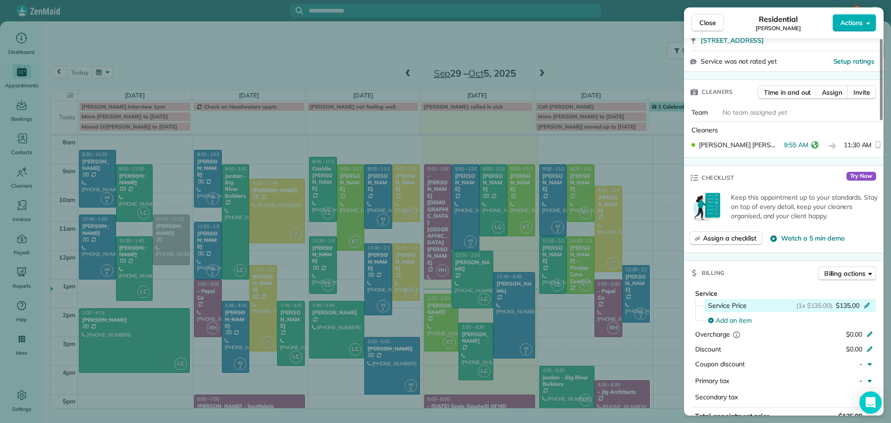
scroll to position [278, 0]
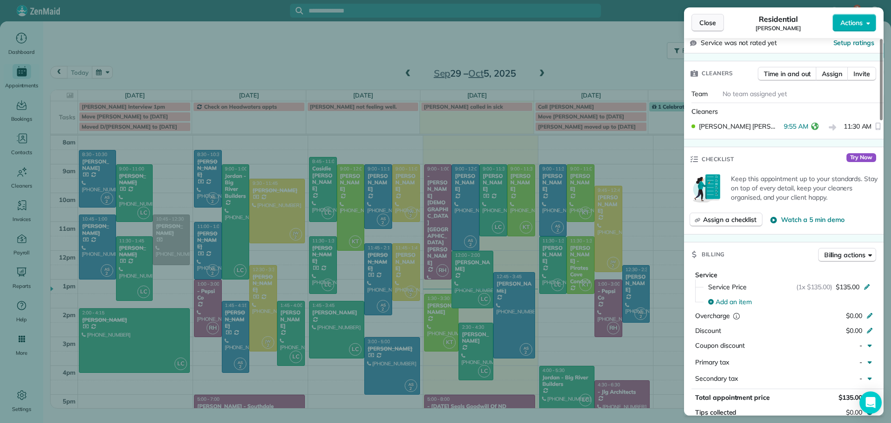
click at [707, 25] on span "Close" at bounding box center [707, 22] width 17 height 9
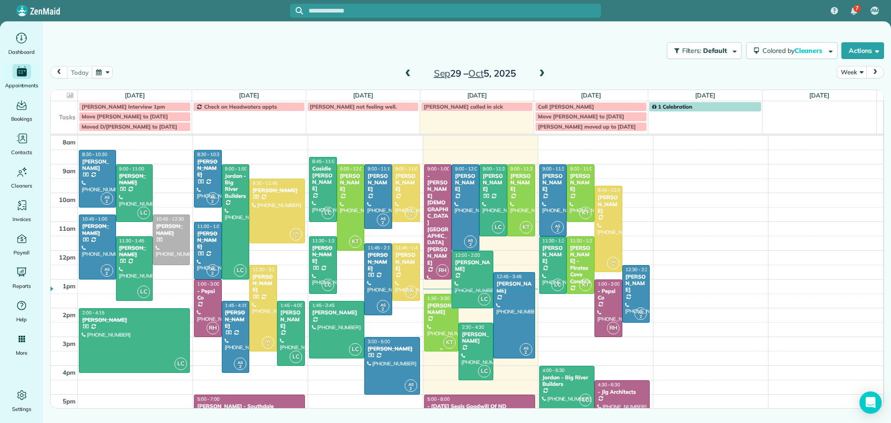
click at [439, 310] on div "[PERSON_NAME]" at bounding box center [441, 308] width 29 height 13
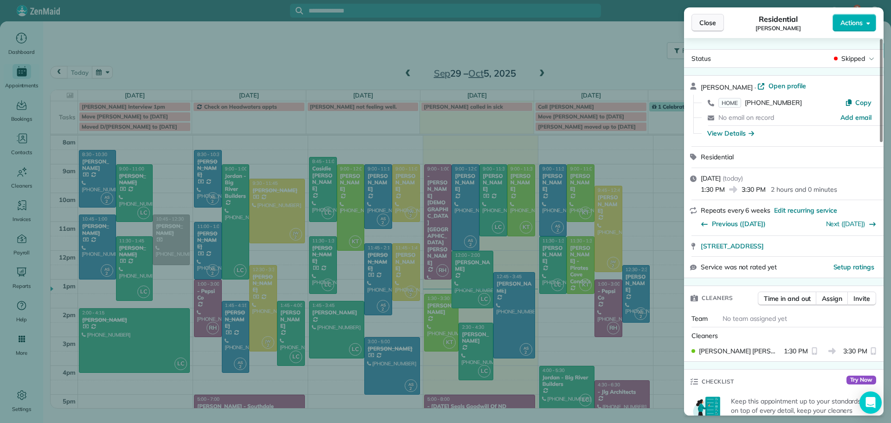
click at [710, 22] on span "Close" at bounding box center [707, 22] width 17 height 9
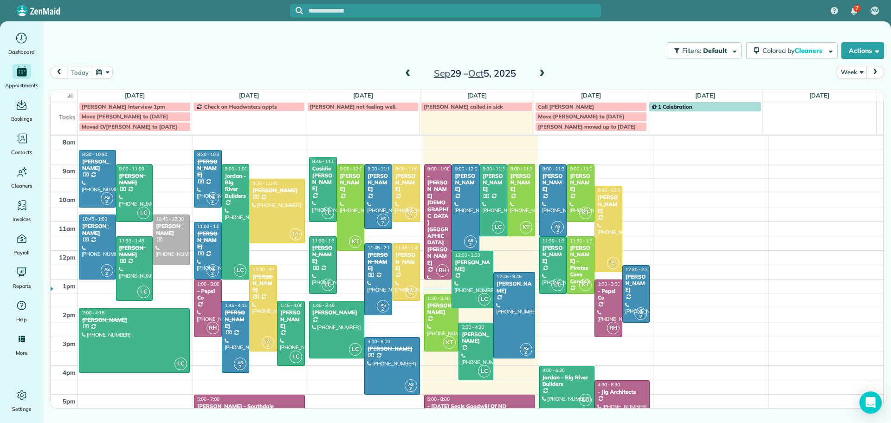
click at [540, 72] on span at bounding box center [542, 74] width 10 height 8
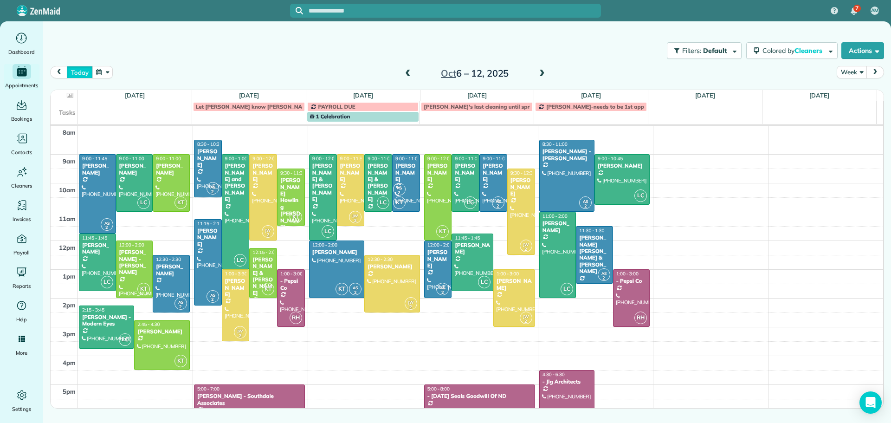
click at [76, 71] on button "today" at bounding box center [80, 72] width 26 height 13
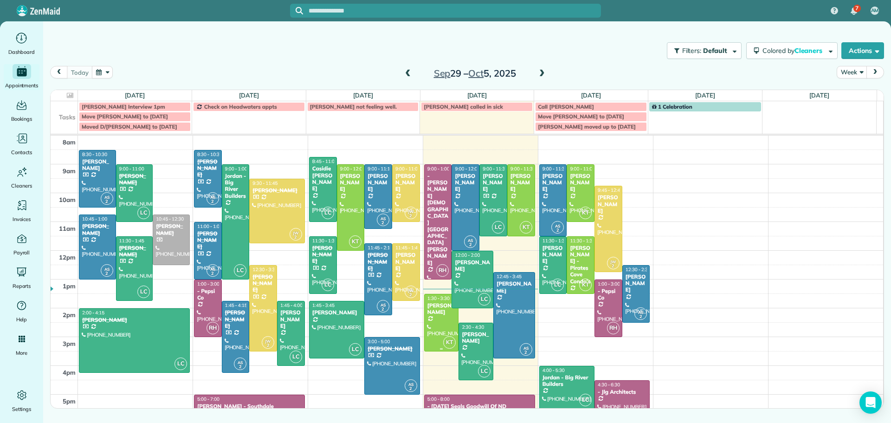
click at [437, 313] on div "[PERSON_NAME]" at bounding box center [441, 308] width 29 height 13
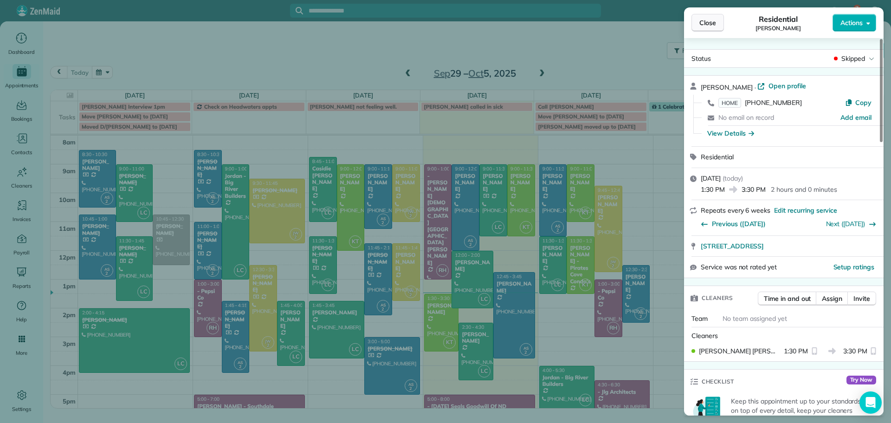
click at [706, 24] on span "Close" at bounding box center [707, 22] width 17 height 9
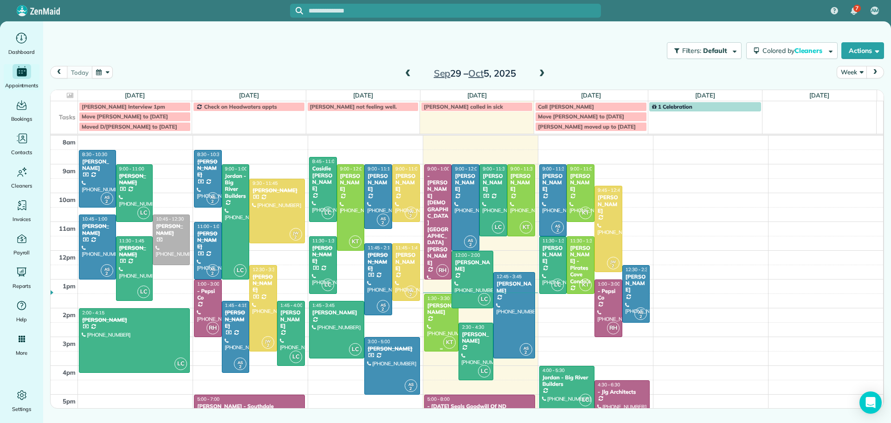
click at [435, 317] on div at bounding box center [442, 322] width 34 height 57
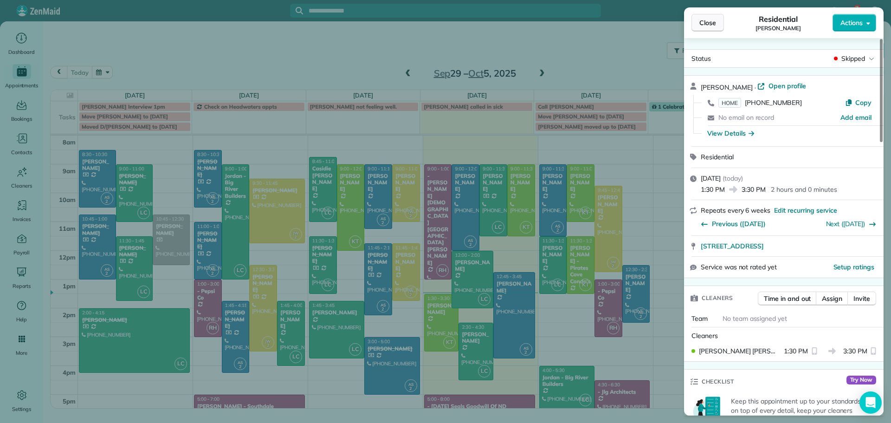
click at [709, 21] on span "Close" at bounding box center [707, 22] width 17 height 9
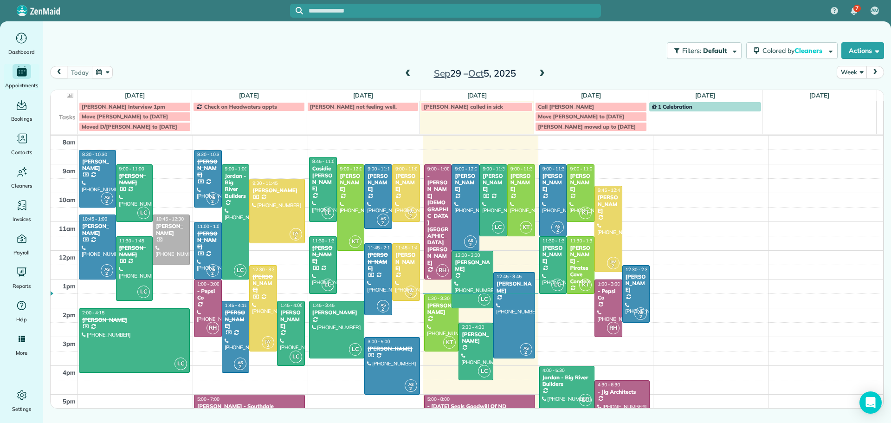
click at [541, 70] on span at bounding box center [542, 74] width 10 height 8
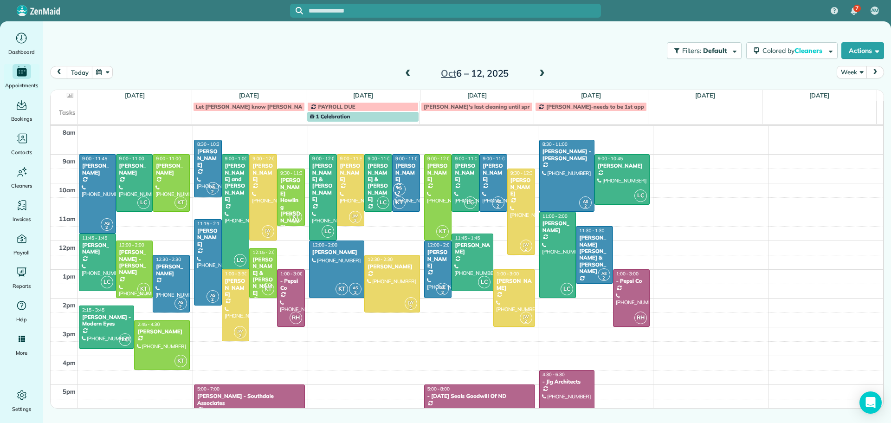
click at [406, 72] on span at bounding box center [408, 74] width 10 height 8
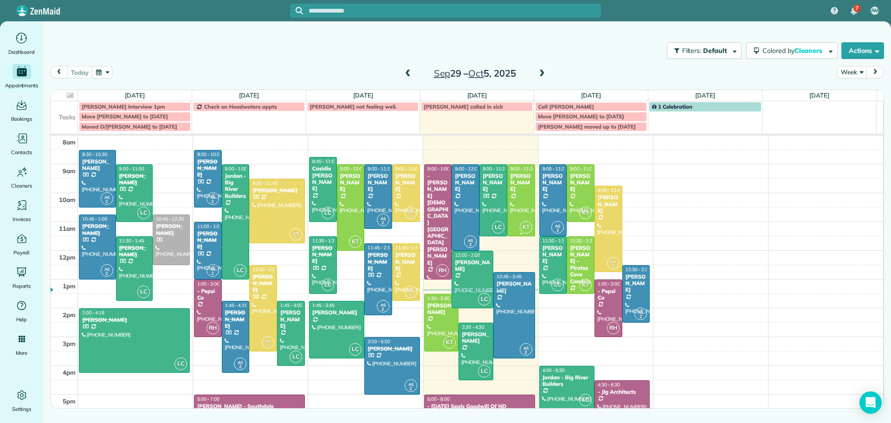
click at [516, 178] on div "[PERSON_NAME]" at bounding box center [521, 183] width 22 height 20
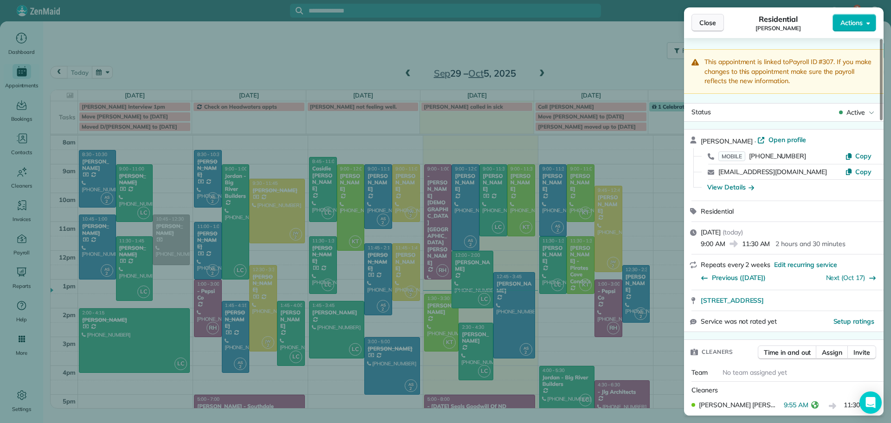
click at [702, 20] on span "Close" at bounding box center [707, 22] width 17 height 9
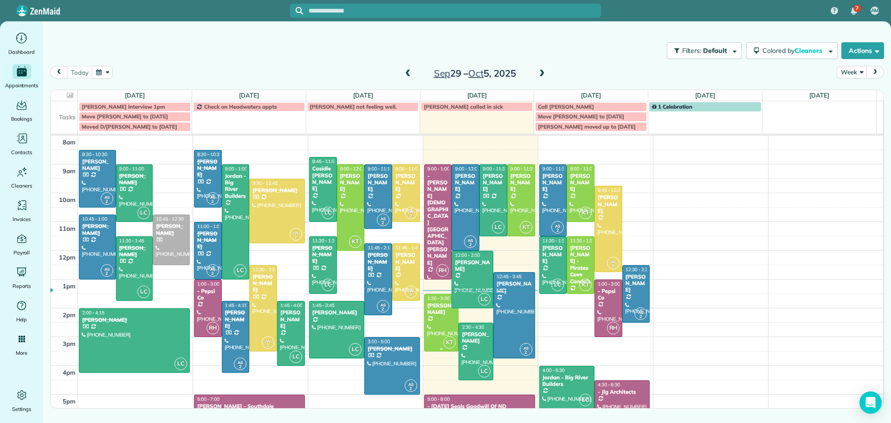
click at [432, 313] on div "Marian Meyer" at bounding box center [441, 308] width 29 height 13
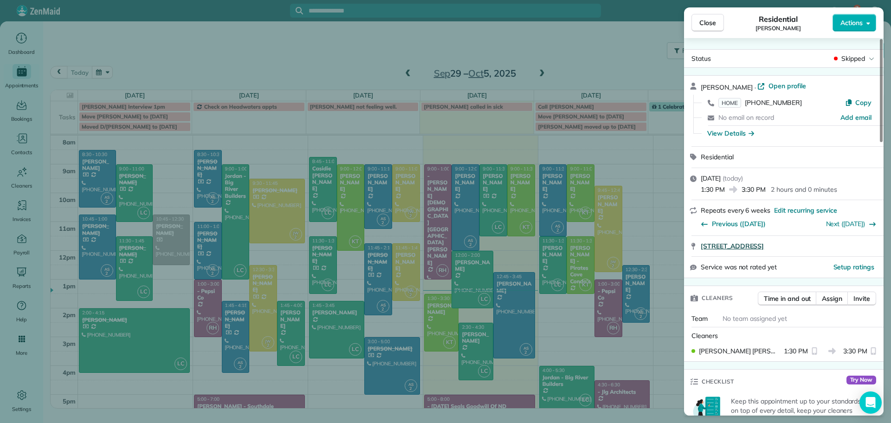
click at [747, 244] on span "[STREET_ADDRESS]" at bounding box center [732, 245] width 63 height 9
click at [710, 23] on span "Close" at bounding box center [707, 22] width 17 height 9
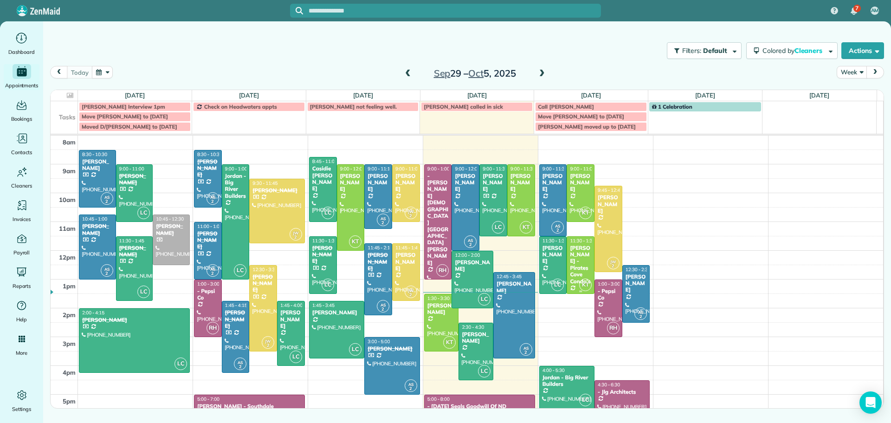
click at [575, 261] on div "[PERSON_NAME] - Pirates Cove Condo's" at bounding box center [580, 265] width 22 height 40
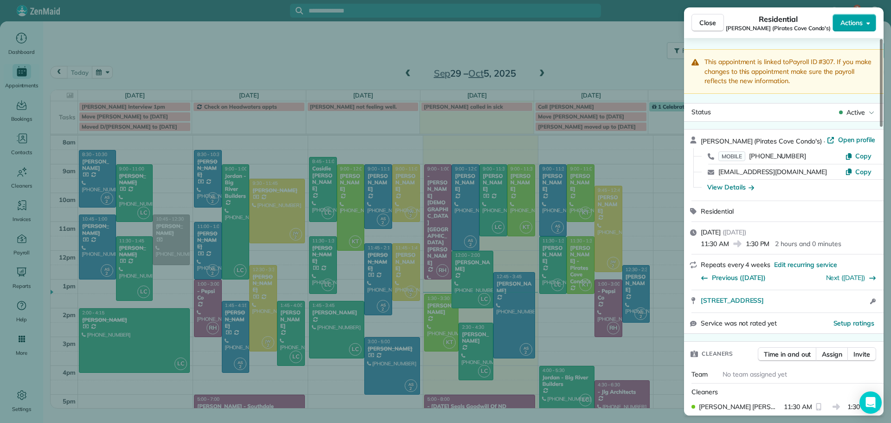
click at [846, 20] on span "Actions" at bounding box center [851, 22] width 22 height 9
click at [569, 260] on div "Close Residential Paul Driver (Pirates Cove Condo's) Actions This appointment i…" at bounding box center [445, 211] width 891 height 423
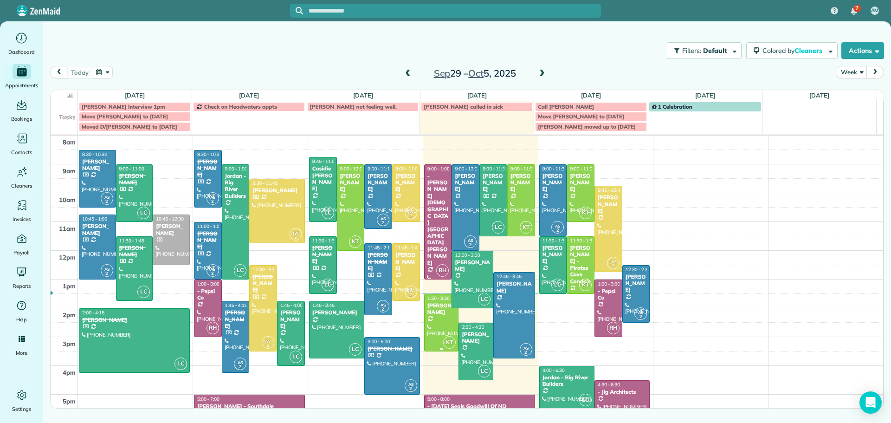
click at [435, 313] on div "[PERSON_NAME]" at bounding box center [441, 308] width 29 height 13
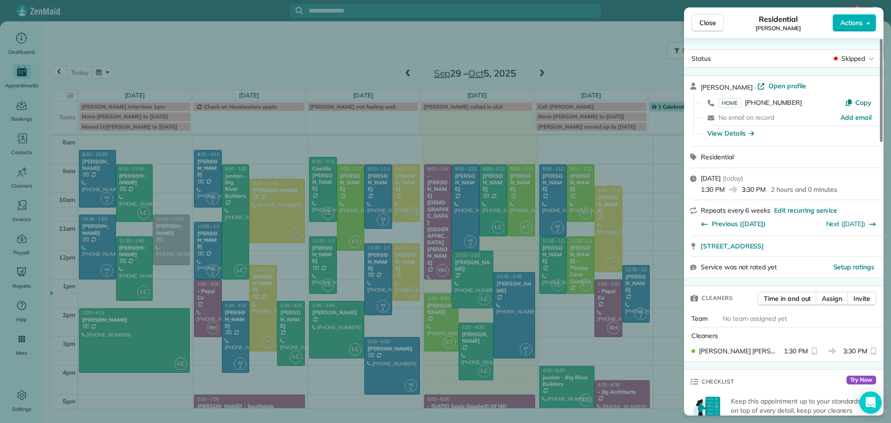
click at [713, 21] on span "Close" at bounding box center [707, 22] width 17 height 9
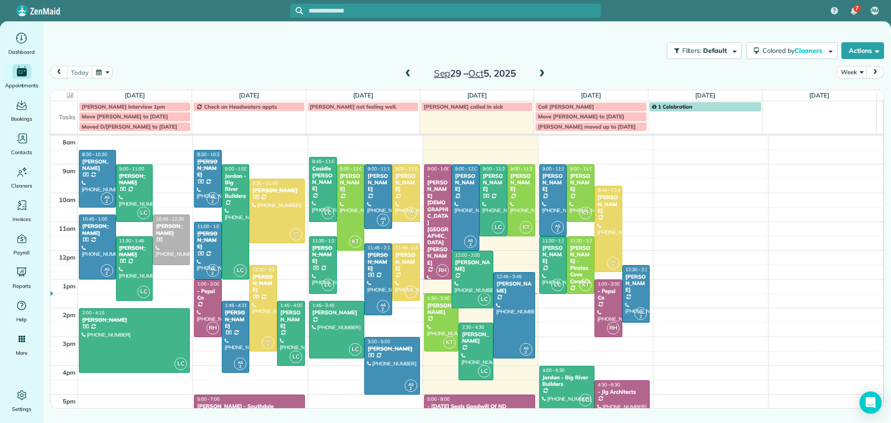
click at [478, 124] on td "[PERSON_NAME] called in sick" at bounding box center [477, 116] width 114 height 30
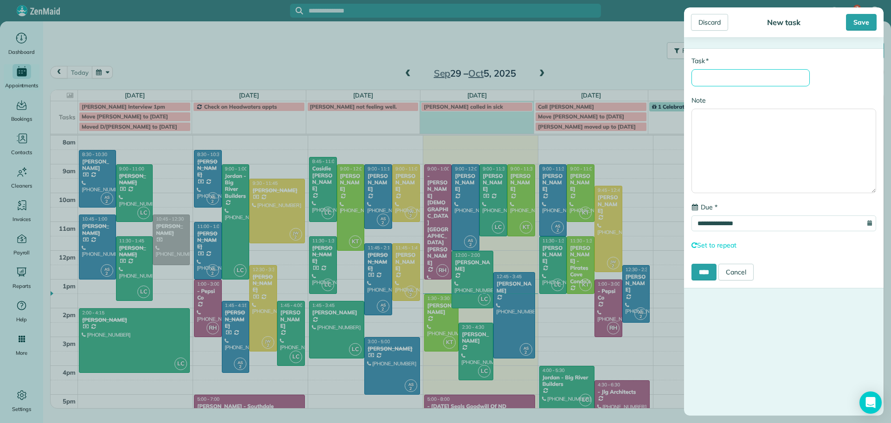
click at [756, 79] on input "* Task" at bounding box center [750, 77] width 118 height 17
type input "**********"
click at [703, 273] on input "****" at bounding box center [703, 272] width 25 height 17
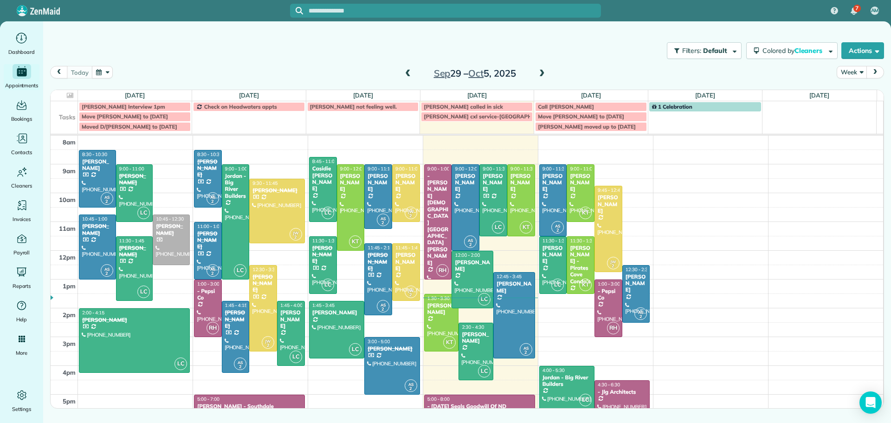
click at [541, 71] on span at bounding box center [542, 74] width 10 height 8
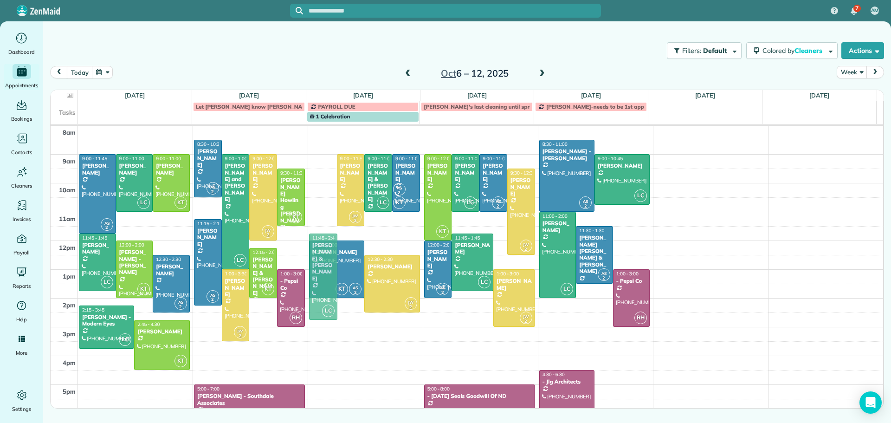
drag, startPoint x: 321, startPoint y: 164, endPoint x: 316, endPoint y: 241, distance: 77.1
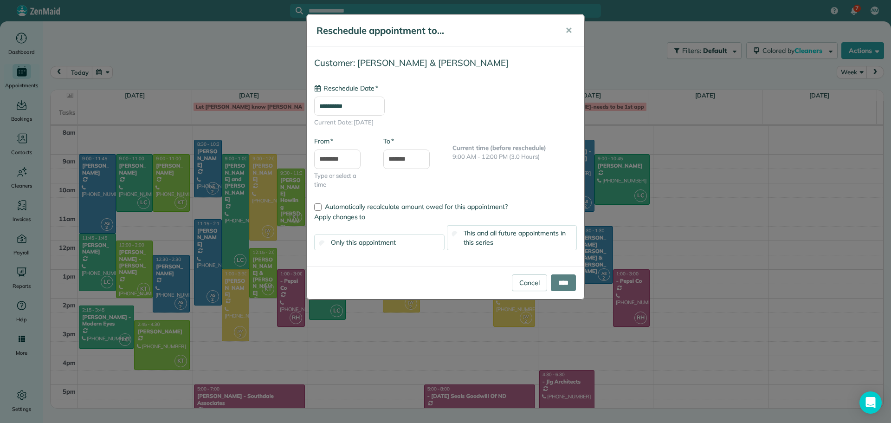
type input "**********"
click at [513, 233] on span "This and all future appointments in this series" at bounding box center [515, 238] width 103 height 18
click at [558, 281] on input "****" at bounding box center [563, 282] width 25 height 17
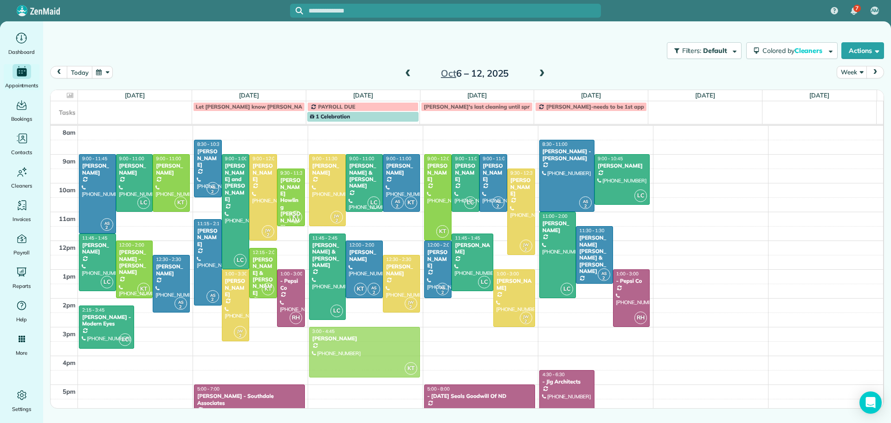
drag, startPoint x: 157, startPoint y: 336, endPoint x: 330, endPoint y: 333, distance: 173.6
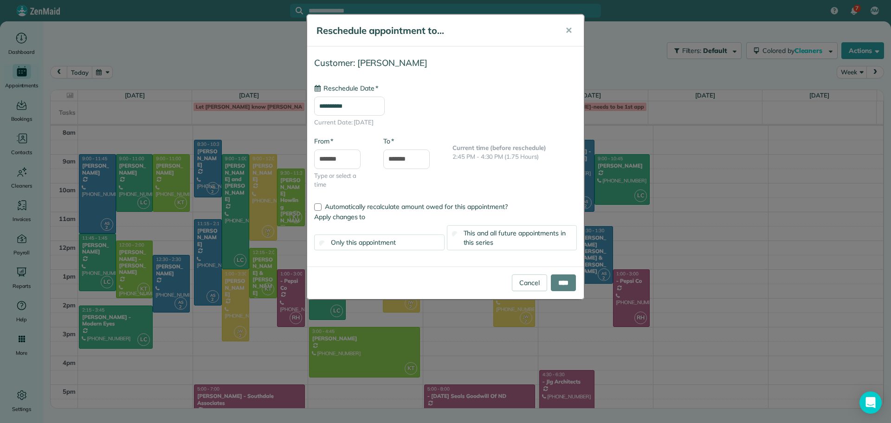
type input "**********"
click at [567, 31] on span "✕" at bounding box center [568, 30] width 7 height 11
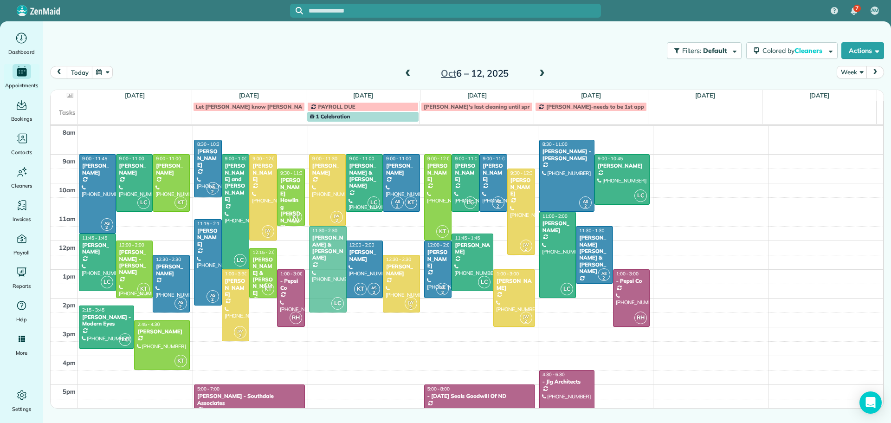
drag, startPoint x: 330, startPoint y: 255, endPoint x: 329, endPoint y: 245, distance: 9.3
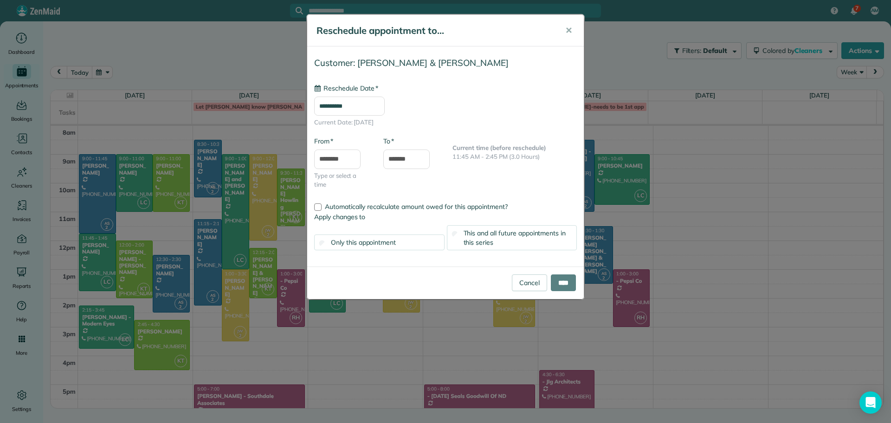
type input "**********"
click at [490, 236] on span "This and all future appointments in this series" at bounding box center [515, 238] width 103 height 18
click at [565, 278] on input "****" at bounding box center [563, 282] width 25 height 17
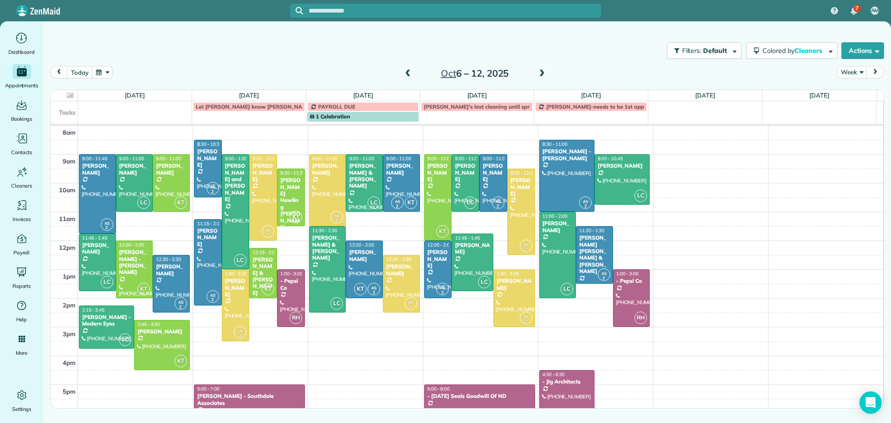
click at [408, 71] on span at bounding box center [408, 74] width 10 height 8
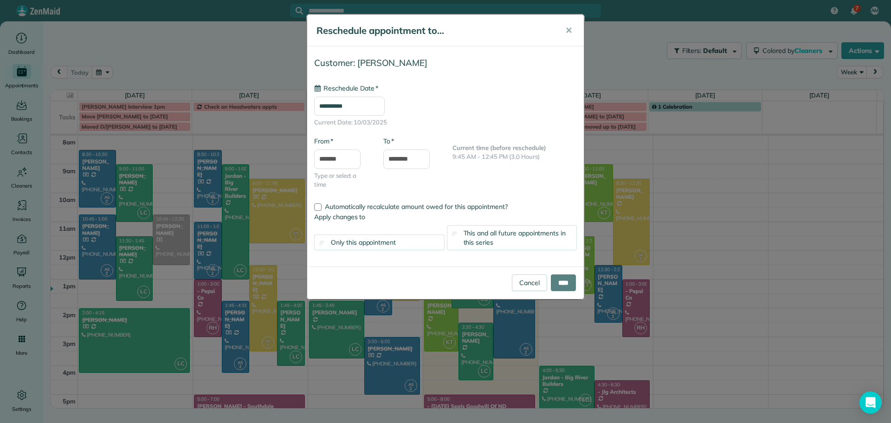
type input "**********"
click at [560, 288] on input "****" at bounding box center [563, 282] width 25 height 17
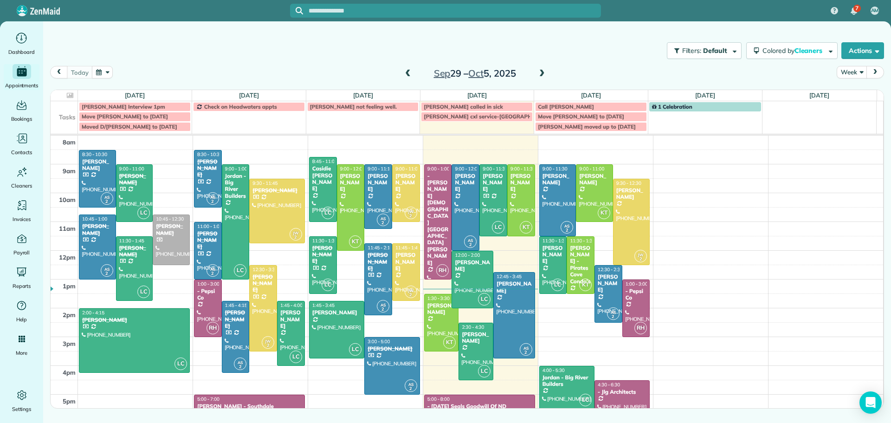
click at [542, 71] on span at bounding box center [542, 74] width 10 height 8
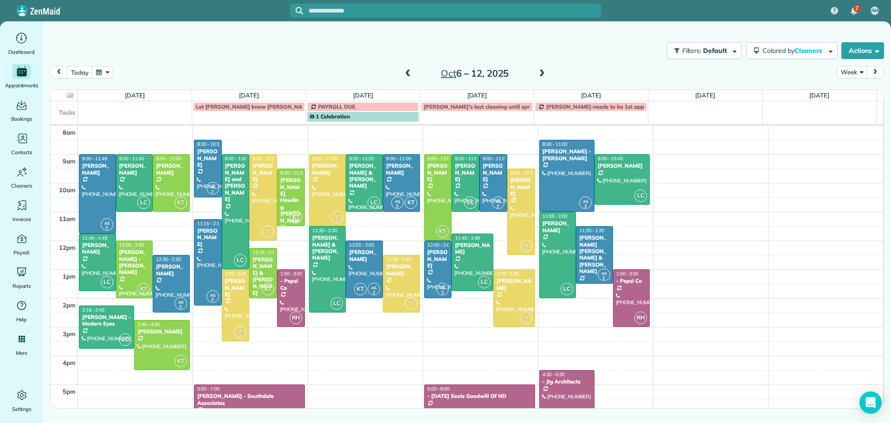
click at [543, 71] on span at bounding box center [542, 74] width 10 height 8
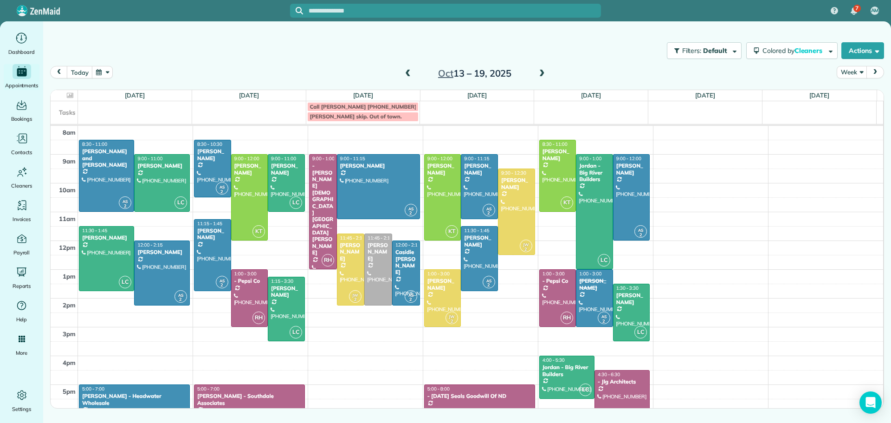
click at [540, 69] on span at bounding box center [542, 74] width 10 height 14
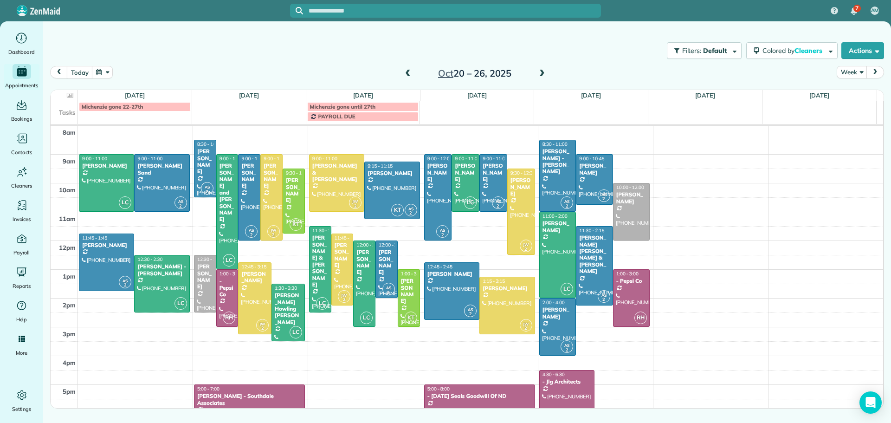
click at [540, 71] on span at bounding box center [542, 74] width 10 height 8
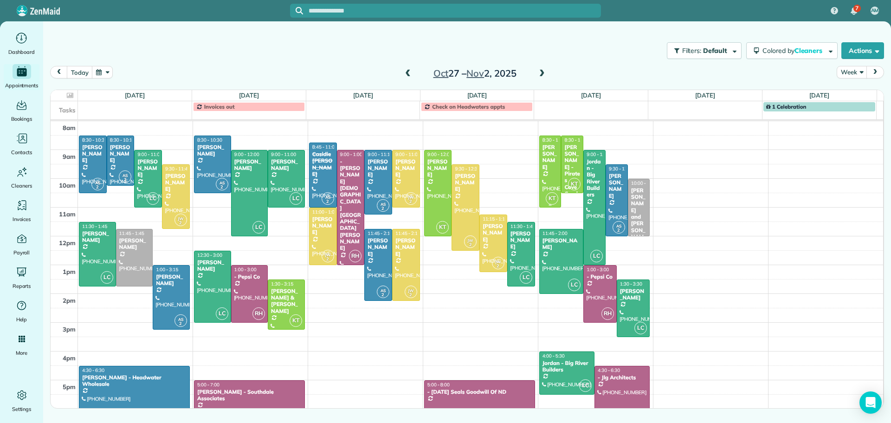
click at [544, 153] on div "[PERSON_NAME]" at bounding box center [550, 157] width 17 height 27
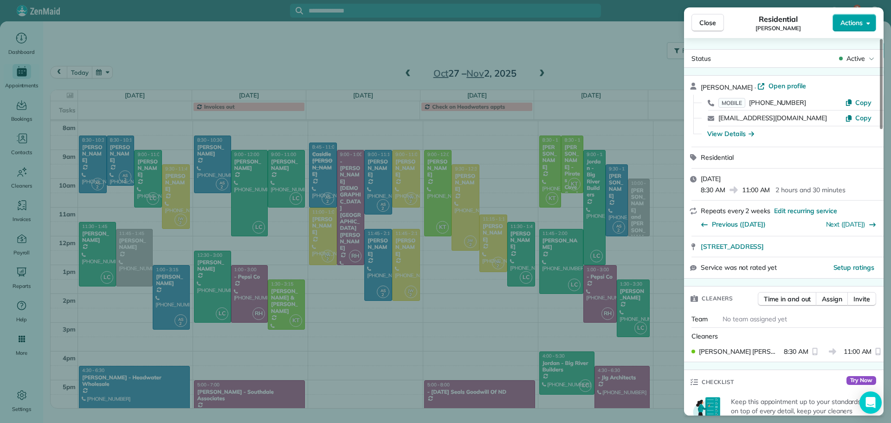
click at [859, 24] on span "Actions" at bounding box center [851, 22] width 22 height 9
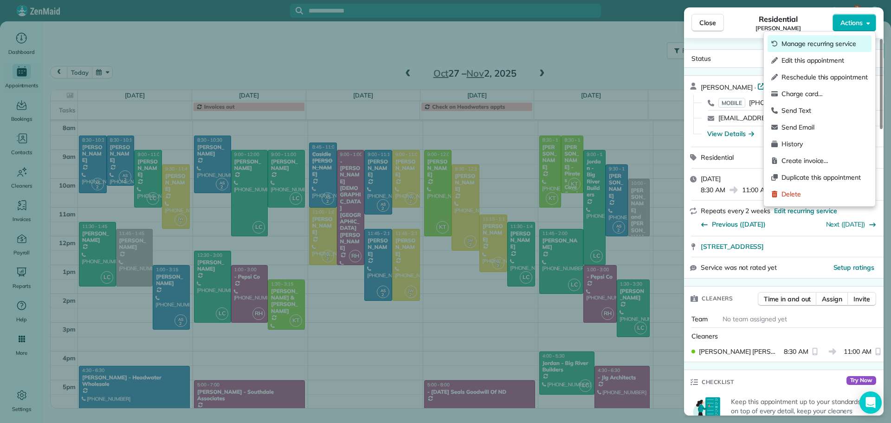
click at [803, 42] on span "Manage recurring service" at bounding box center [824, 43] width 86 height 9
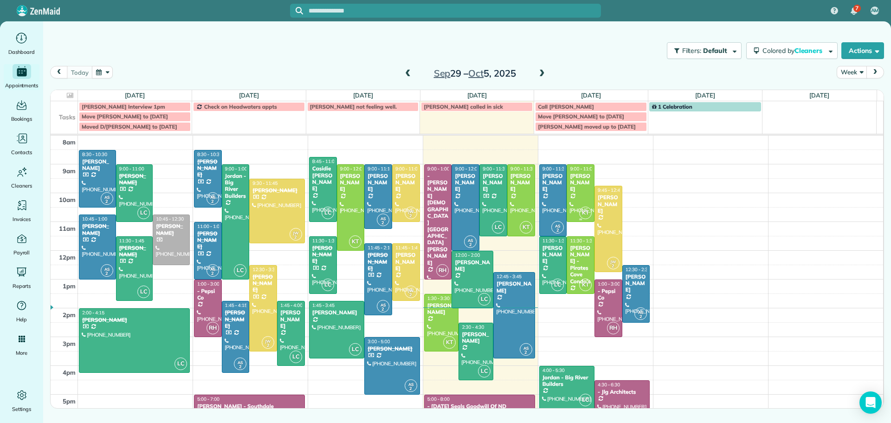
click at [577, 176] on div "[PERSON_NAME]" at bounding box center [580, 183] width 22 height 20
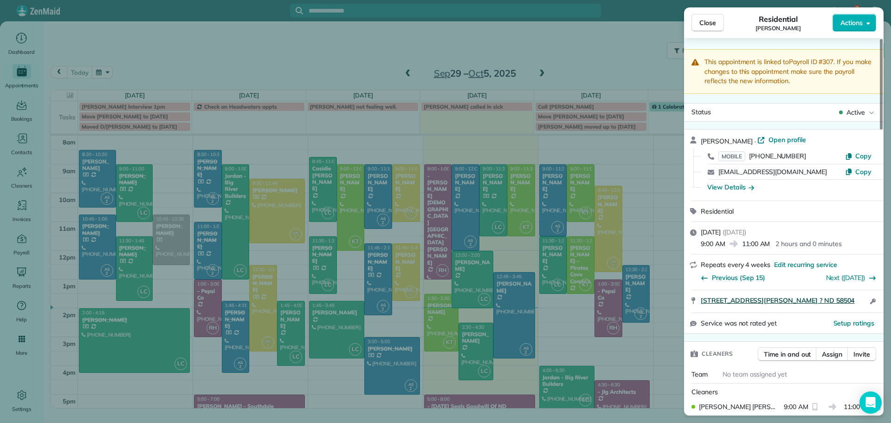
click at [730, 297] on span "[STREET_ADDRESS][PERSON_NAME] ? ND 58504" at bounding box center [778, 300] width 154 height 9
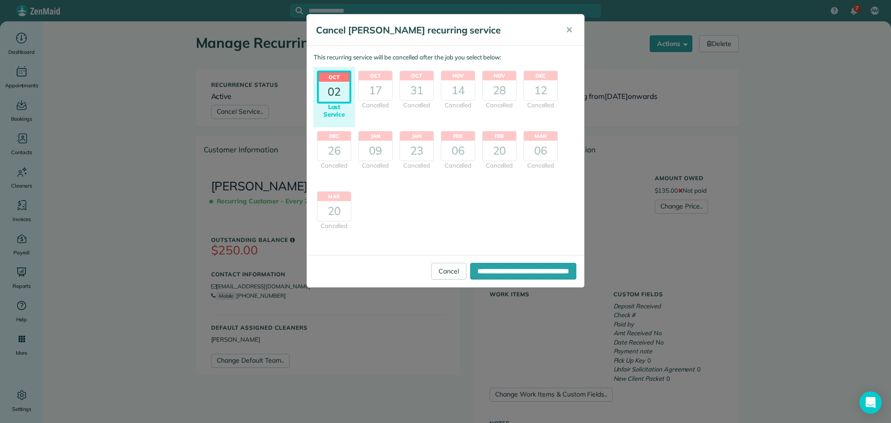
click at [335, 80] on header "Oct" at bounding box center [334, 77] width 31 height 10
click at [498, 268] on input "**********" at bounding box center [523, 271] width 106 height 17
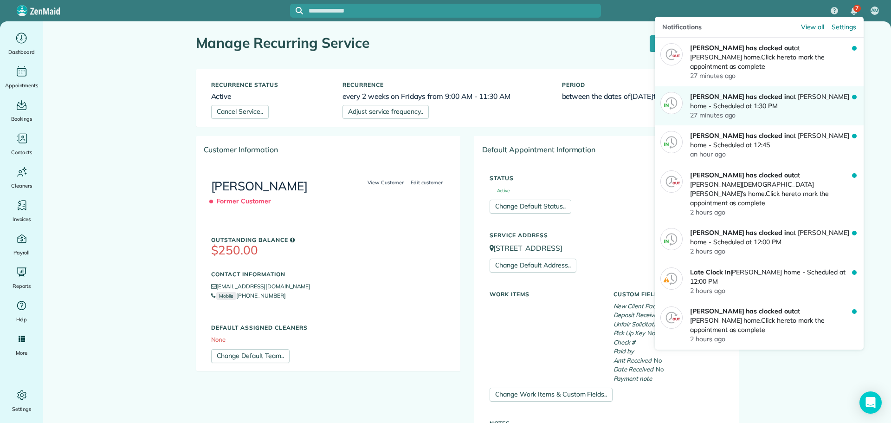
click at [812, 93] on p "Karrie Timm has clocked in at Marian Meyer's home - Scheduled at 1:30 PM" at bounding box center [771, 101] width 162 height 19
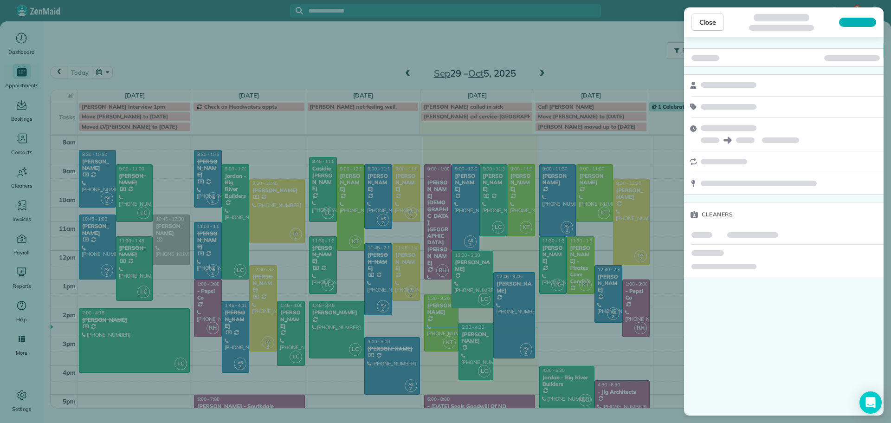
click at [563, 61] on div "Close Cleaners" at bounding box center [445, 211] width 891 height 423
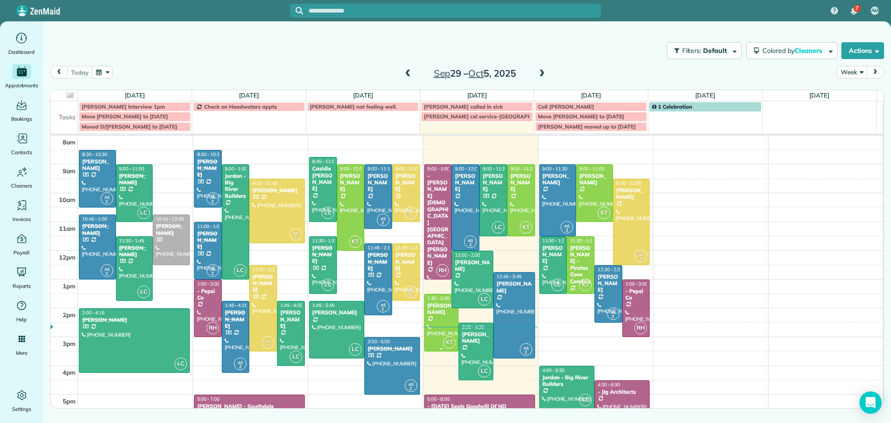
click at [434, 317] on div at bounding box center [442, 322] width 34 height 57
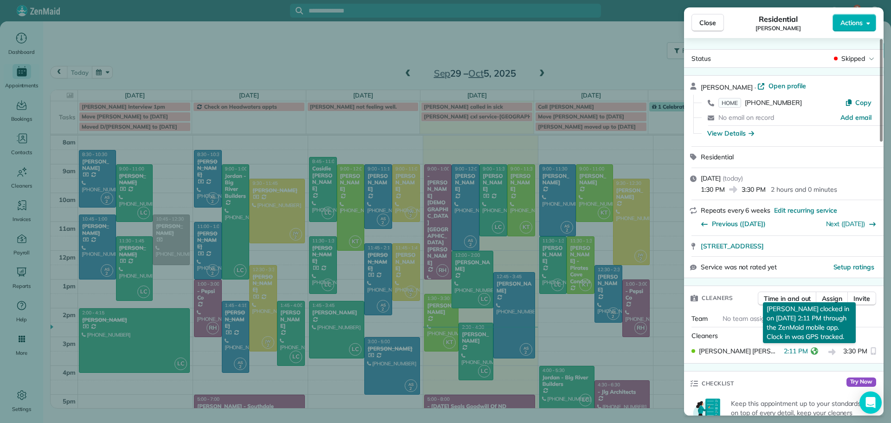
click at [811, 352] on icon "reset" at bounding box center [814, 350] width 7 height 7
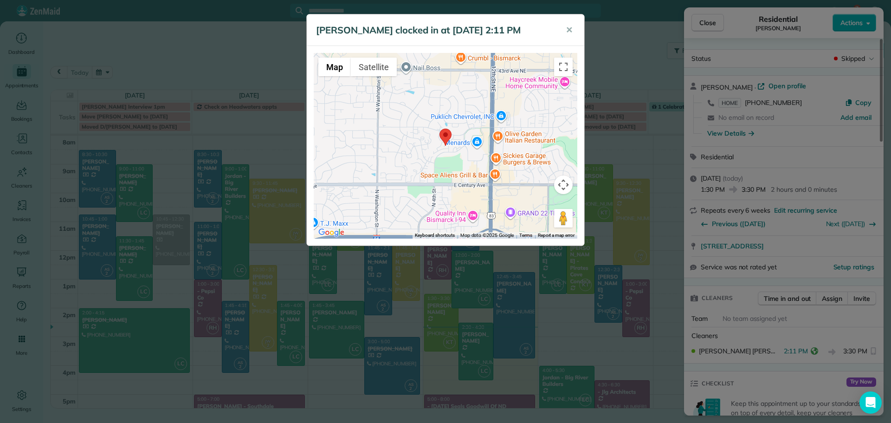
click at [439, 129] on area at bounding box center [439, 129] width 0 height 0
click at [572, 25] on span "✕" at bounding box center [569, 30] width 7 height 11
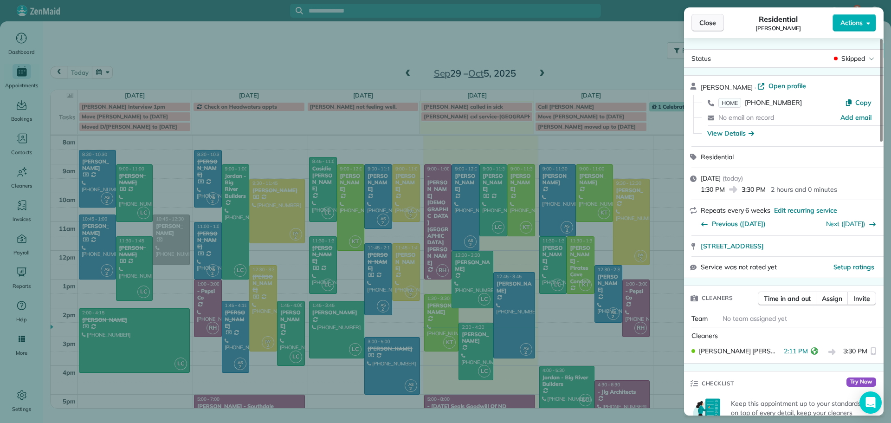
click at [702, 22] on span "Close" at bounding box center [707, 22] width 17 height 9
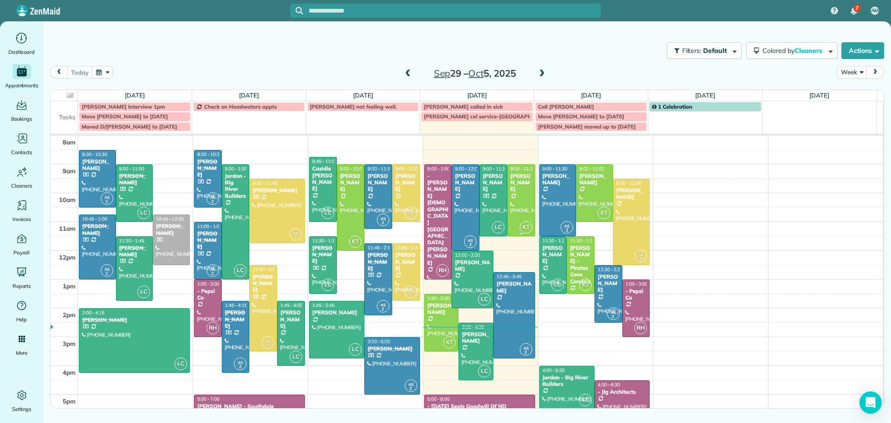
click at [520, 179] on div "[PERSON_NAME]" at bounding box center [521, 183] width 22 height 20
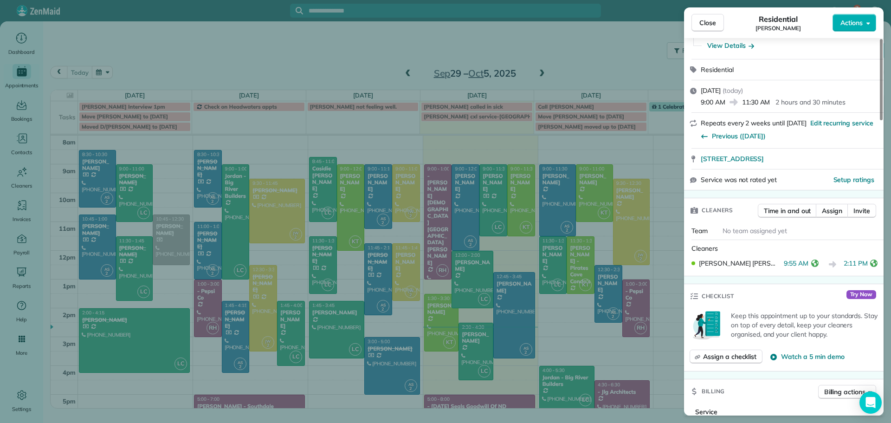
scroll to position [329, 0]
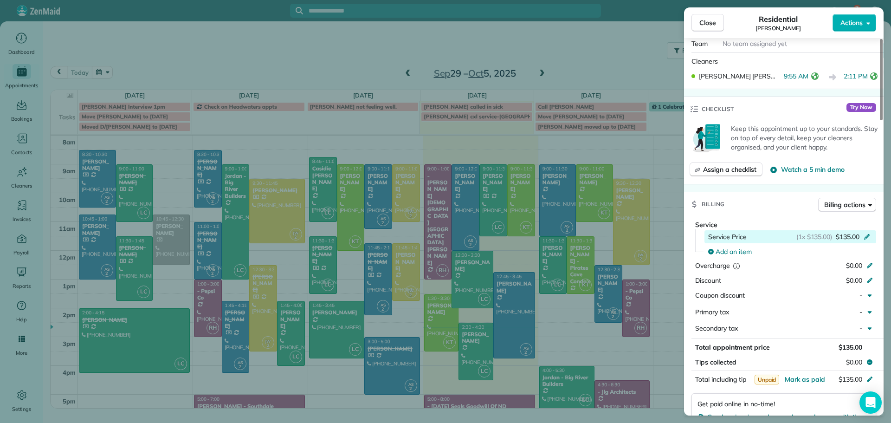
click at [866, 233] on icon at bounding box center [866, 235] width 7 height 7
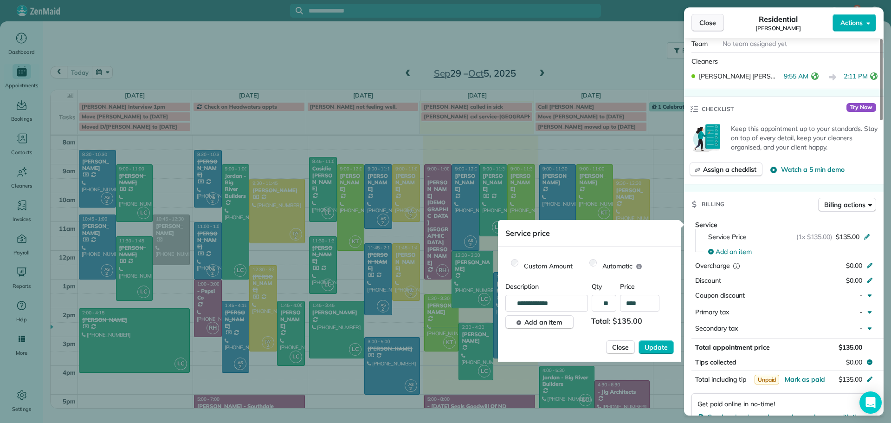
click at [700, 19] on span "Close" at bounding box center [707, 22] width 17 height 9
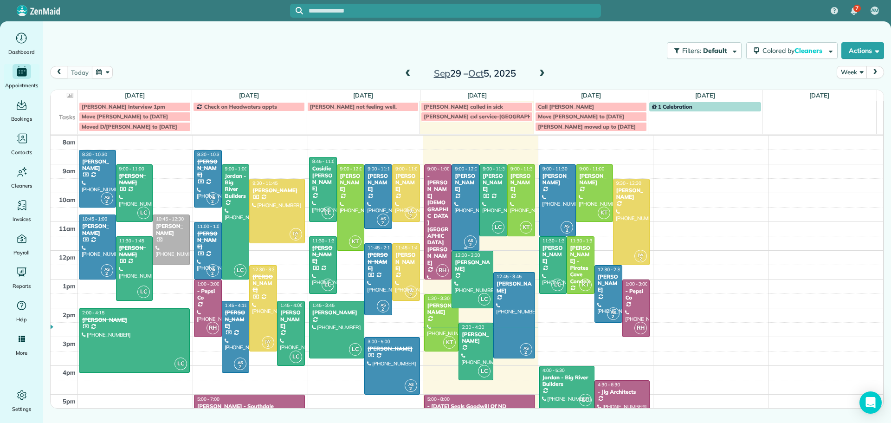
click at [457, 195] on div at bounding box center [465, 207] width 27 height 85
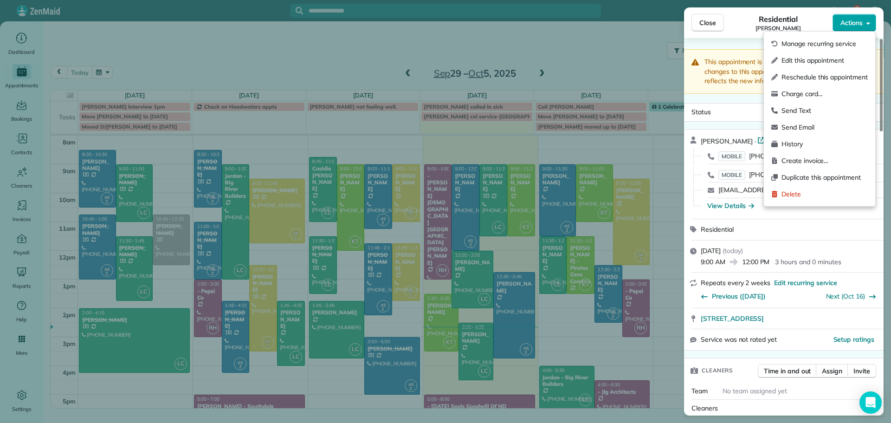
click at [846, 24] on span "Actions" at bounding box center [851, 22] width 22 height 9
click at [801, 94] on span "Charge card…" at bounding box center [824, 93] width 86 height 9
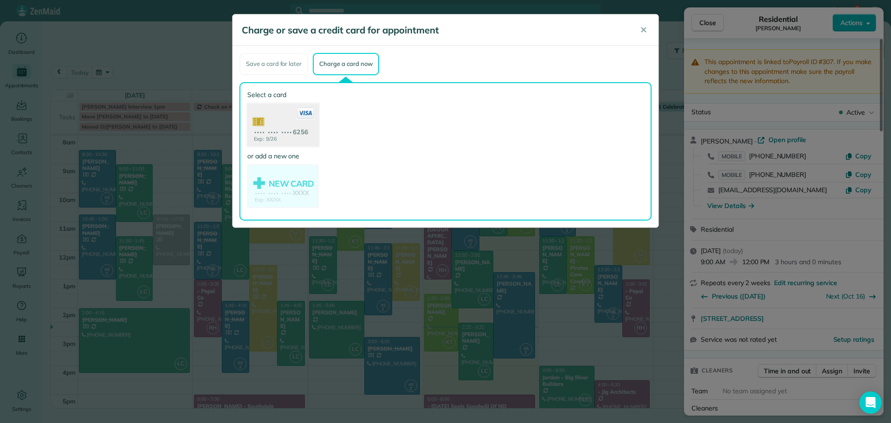
click at [288, 126] on use at bounding box center [282, 125] width 71 height 45
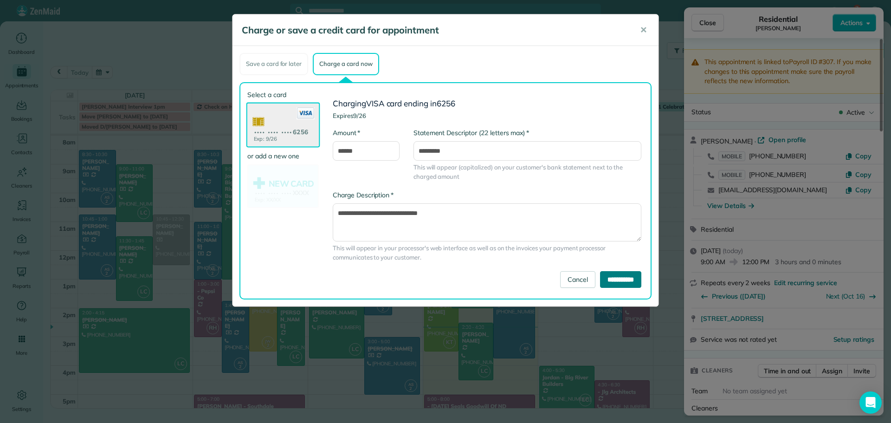
click at [612, 277] on input "**********" at bounding box center [620, 279] width 41 height 17
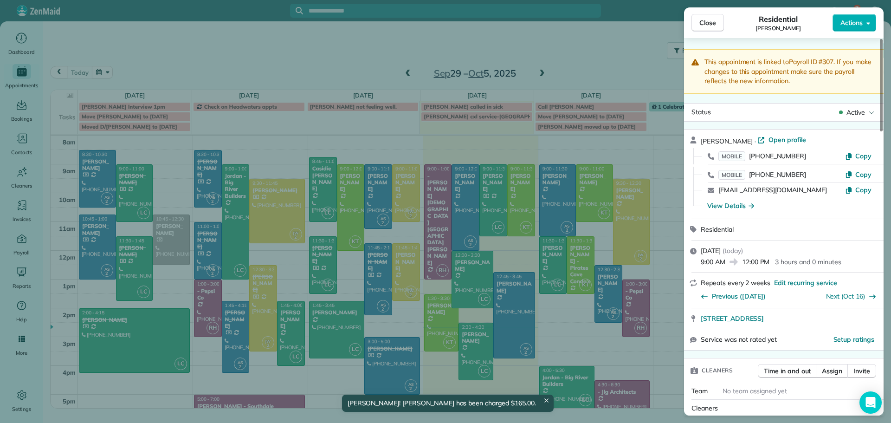
click at [715, 21] on span "Close" at bounding box center [707, 22] width 17 height 9
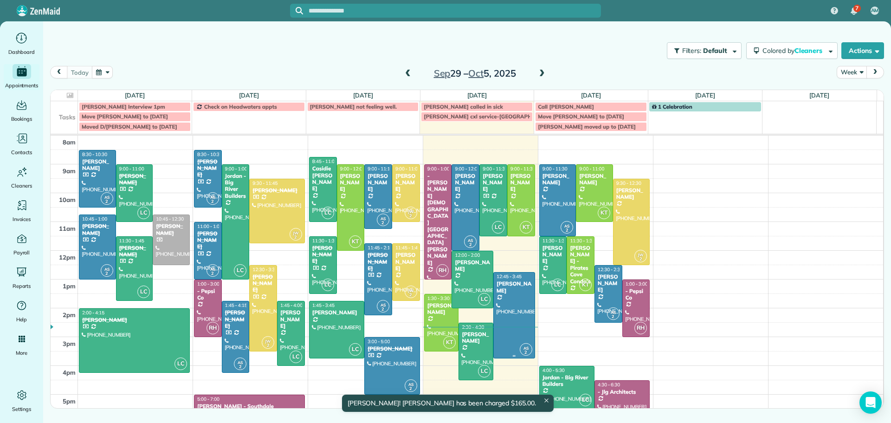
click at [507, 299] on div at bounding box center [514, 314] width 41 height 85
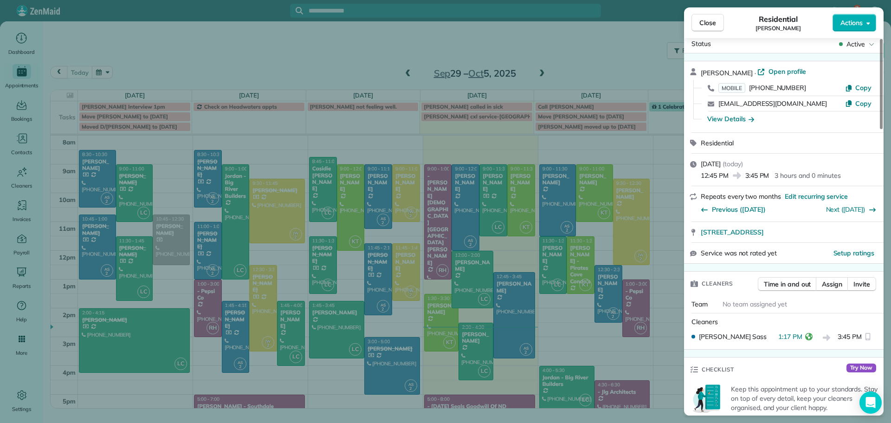
scroll to position [48, 0]
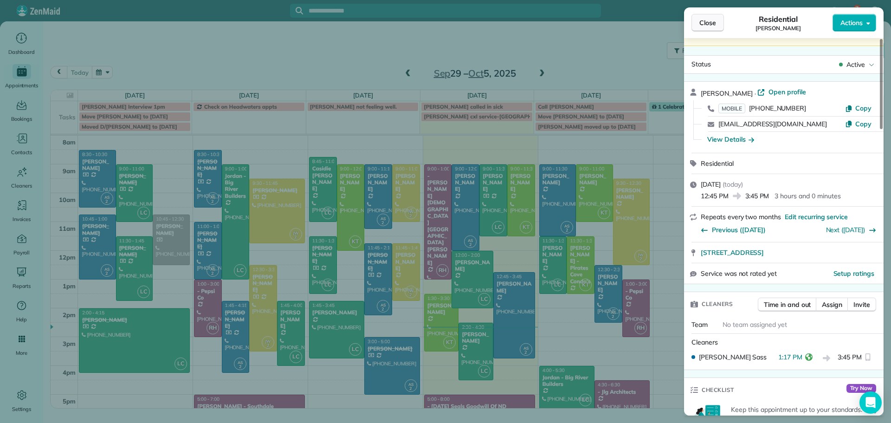
click at [707, 24] on span "Close" at bounding box center [707, 22] width 17 height 9
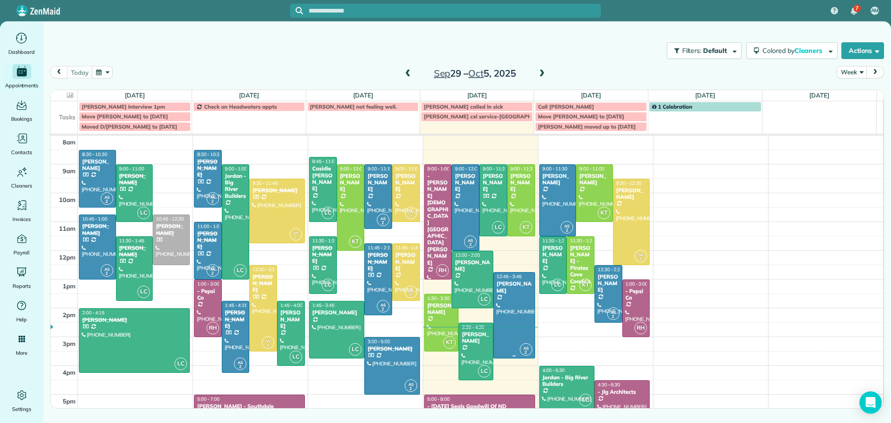
click at [512, 292] on div "[PERSON_NAME]" at bounding box center [514, 286] width 36 height 13
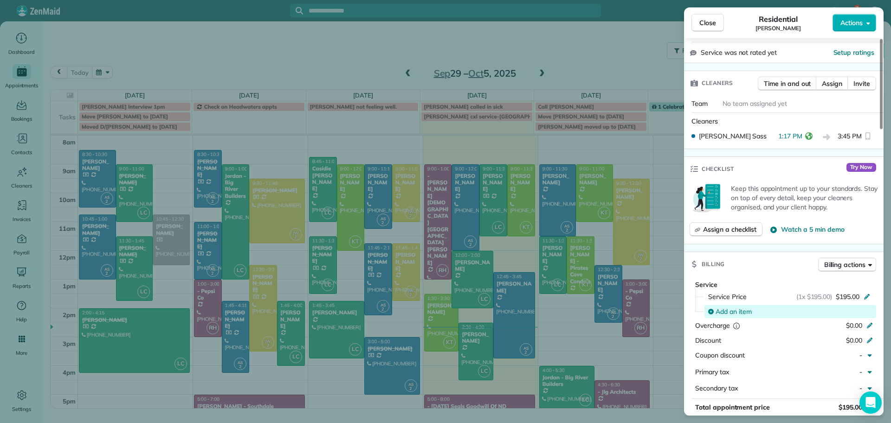
scroll to position [278, 0]
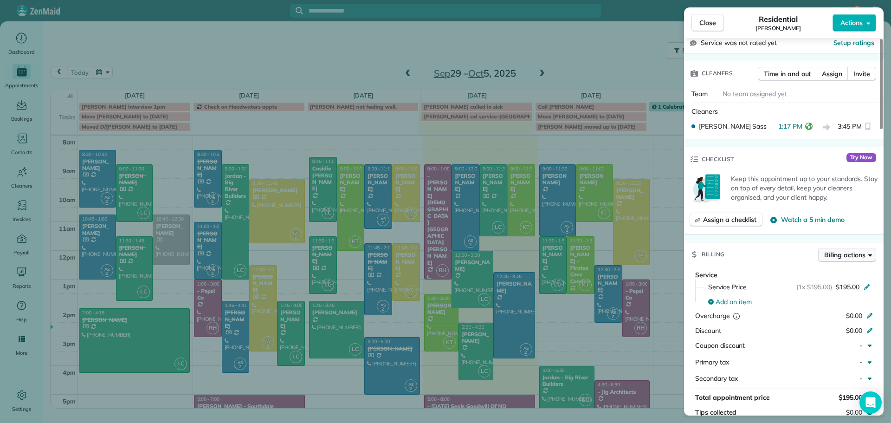
click at [844, 250] on span "Billing actions" at bounding box center [844, 254] width 41 height 9
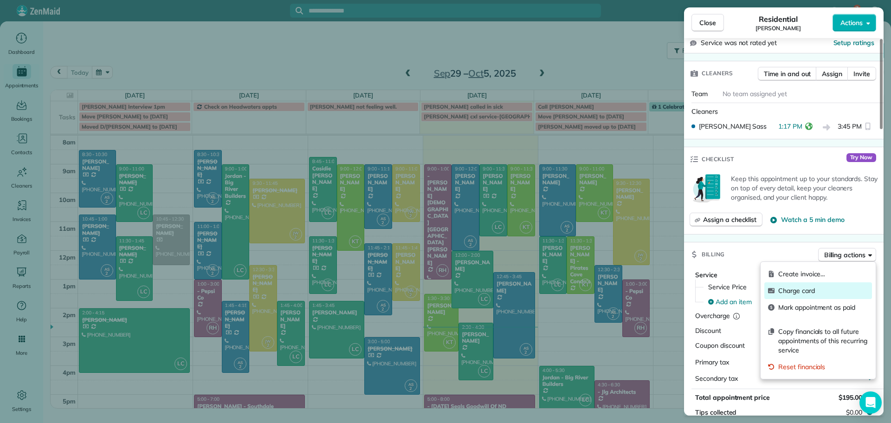
click at [794, 288] on span "Charge card" at bounding box center [823, 290] width 90 height 9
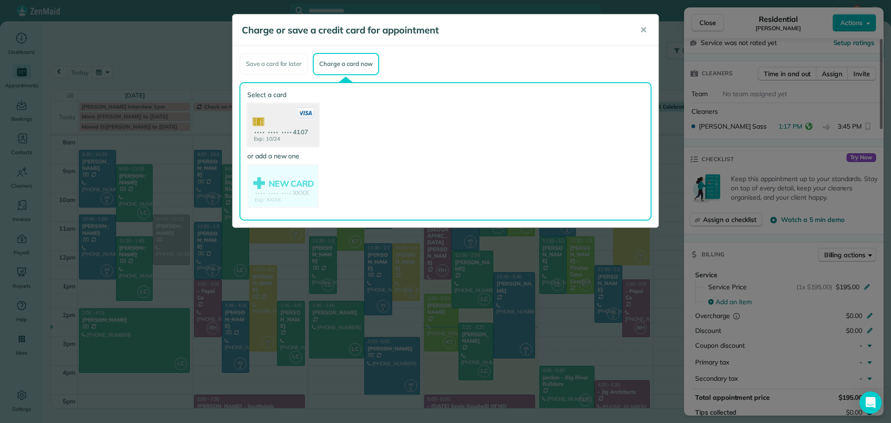
click at [291, 122] on use at bounding box center [282, 125] width 71 height 45
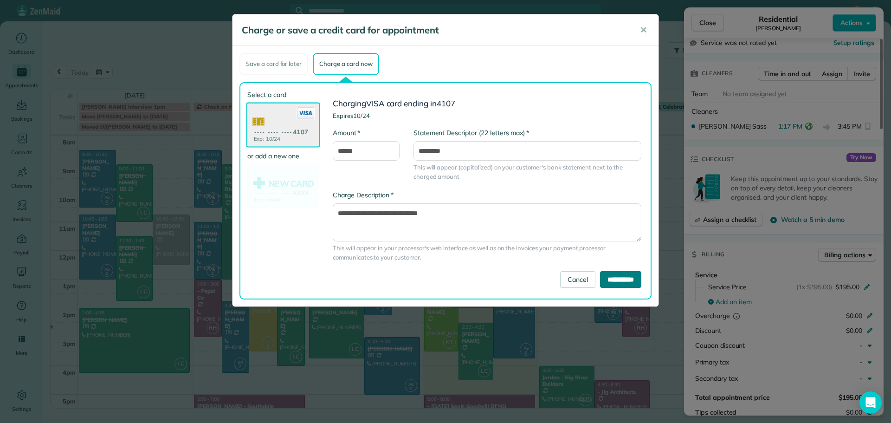
click at [611, 276] on input "**********" at bounding box center [620, 279] width 41 height 17
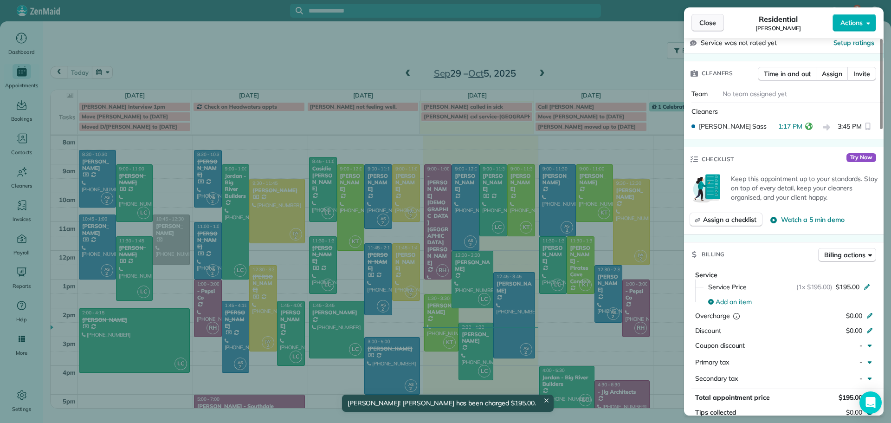
click at [708, 23] on span "Close" at bounding box center [707, 22] width 17 height 9
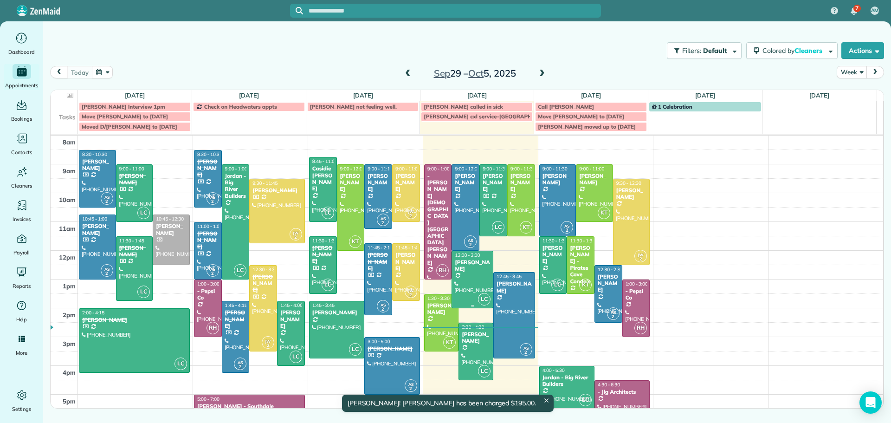
click at [463, 268] on div at bounding box center [472, 279] width 41 height 57
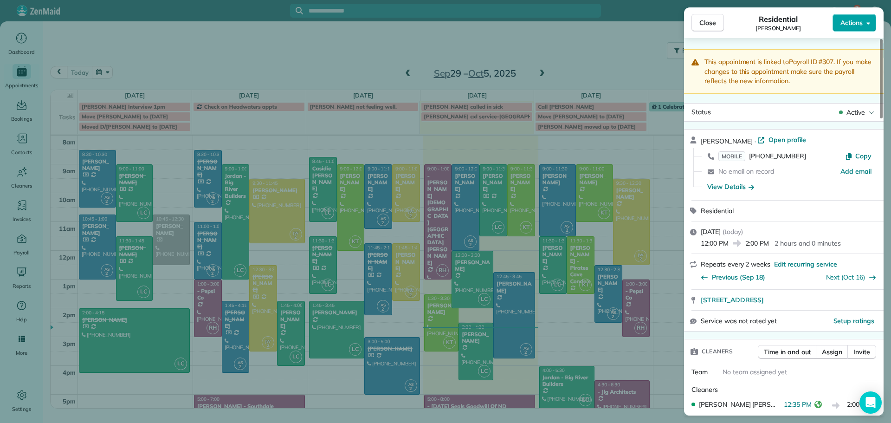
click at [842, 20] on span "Actions" at bounding box center [851, 22] width 22 height 9
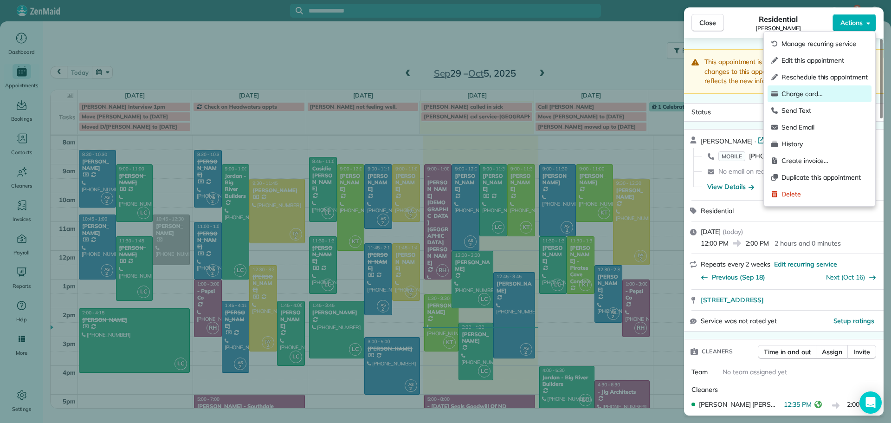
click at [808, 93] on span "Charge card…" at bounding box center [824, 93] width 86 height 9
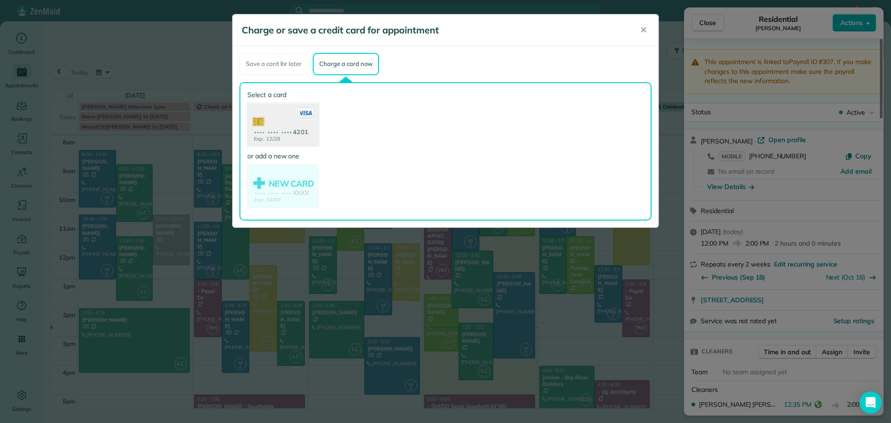
click at [278, 129] on use at bounding box center [282, 125] width 71 height 45
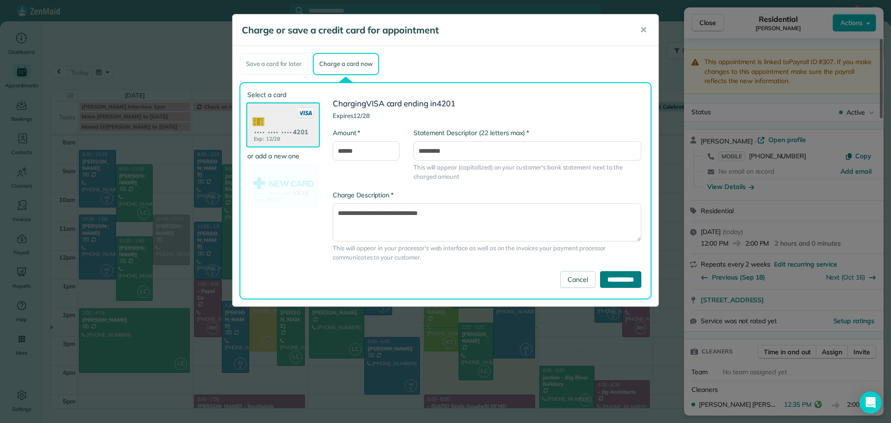
click at [605, 281] on input "**********" at bounding box center [620, 279] width 41 height 17
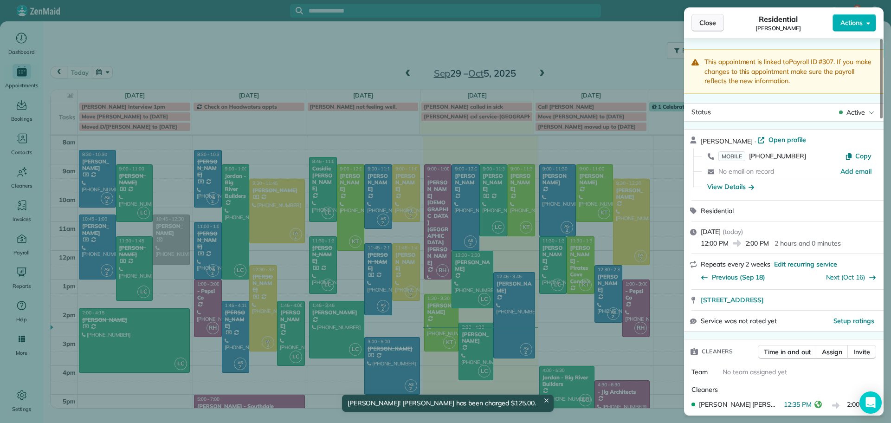
click at [711, 22] on span "Close" at bounding box center [707, 22] width 17 height 9
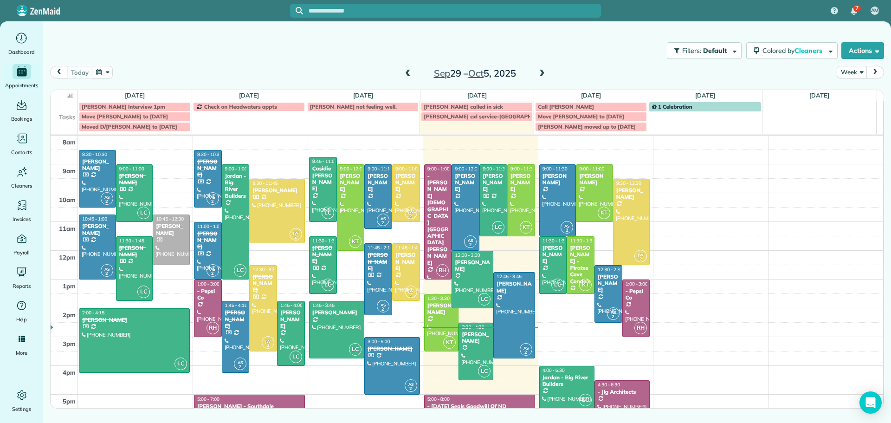
click at [375, 179] on div "[PERSON_NAME]" at bounding box center [378, 183] width 22 height 20
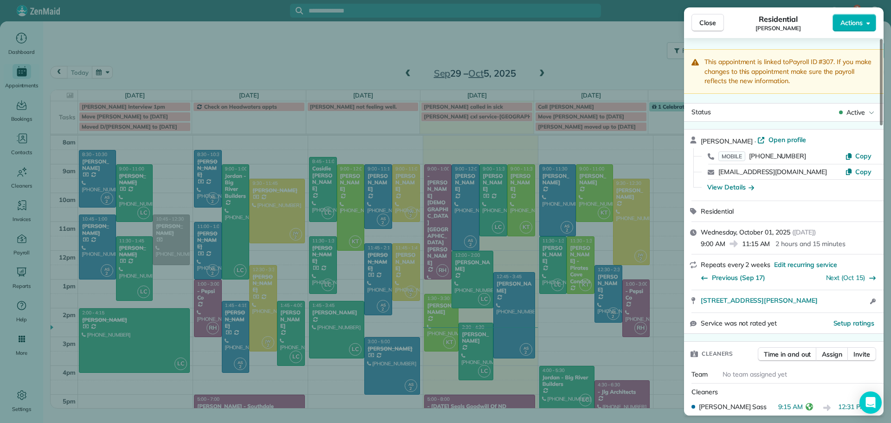
scroll to position [278, 0]
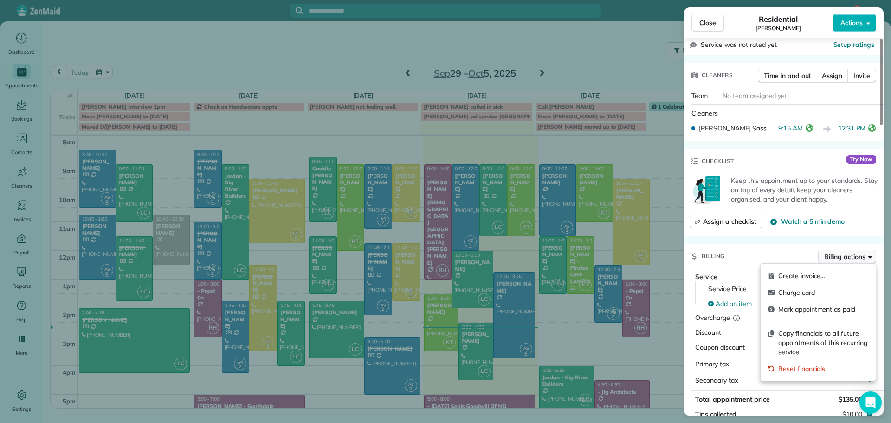
click at [843, 256] on span "Billing actions" at bounding box center [844, 256] width 41 height 9
click at [804, 291] on span "Charge card" at bounding box center [823, 292] width 90 height 9
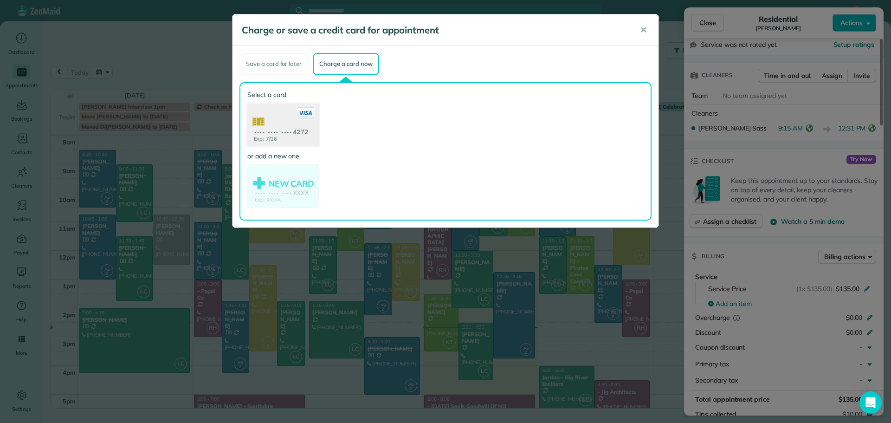
click at [277, 128] on use at bounding box center [282, 125] width 71 height 45
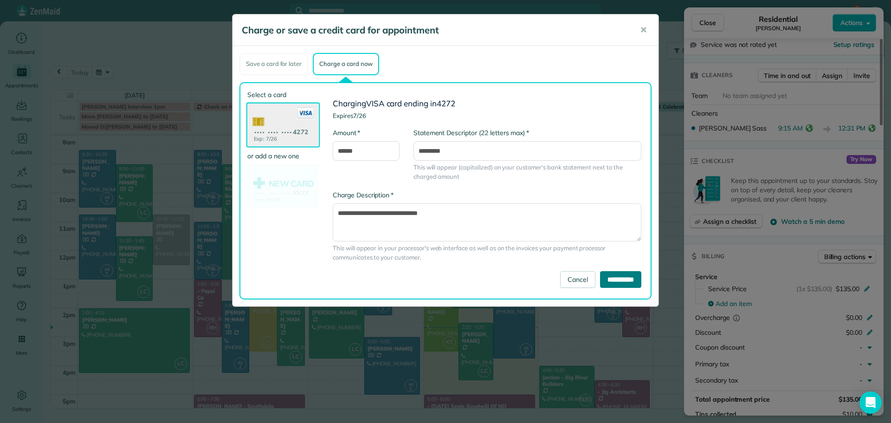
click at [606, 279] on input "**********" at bounding box center [620, 279] width 41 height 17
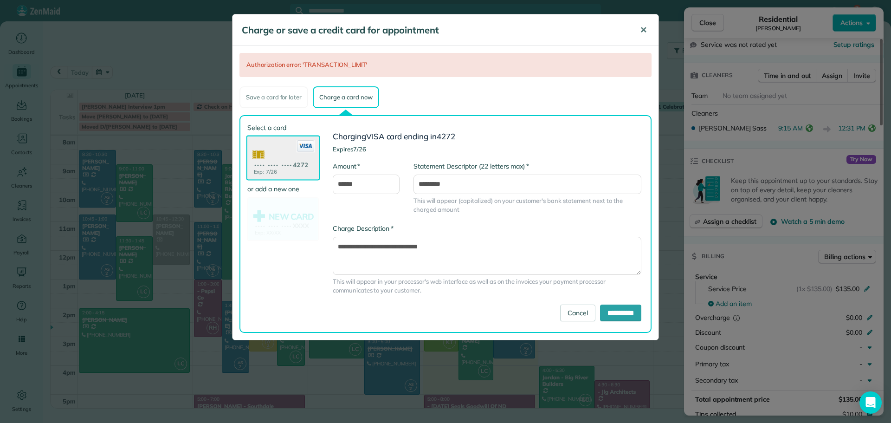
click at [643, 26] on span "✕" at bounding box center [643, 30] width 7 height 11
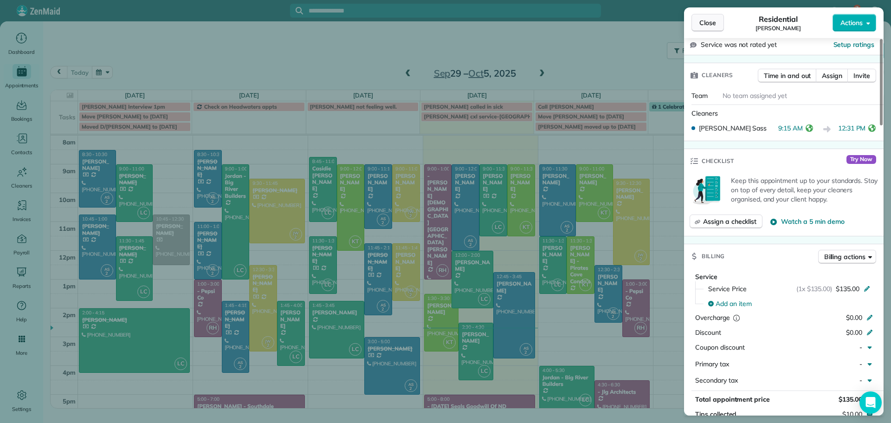
click at [711, 17] on button "Close" at bounding box center [707, 23] width 32 height 18
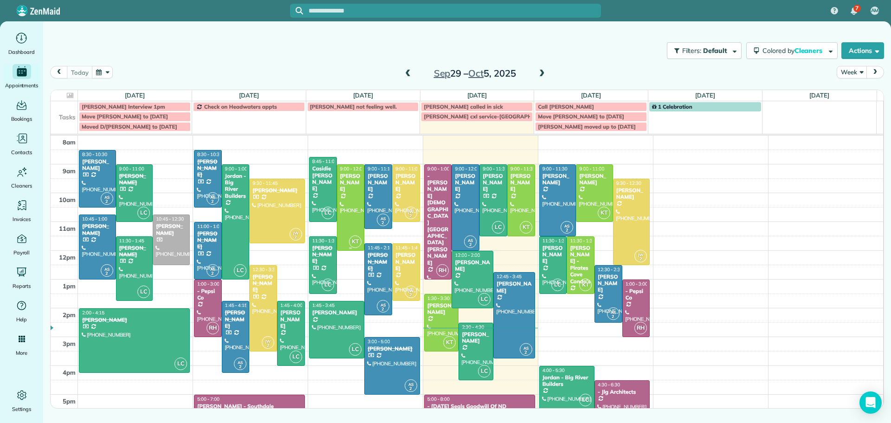
click at [343, 192] on div "[PERSON_NAME]" at bounding box center [351, 183] width 22 height 20
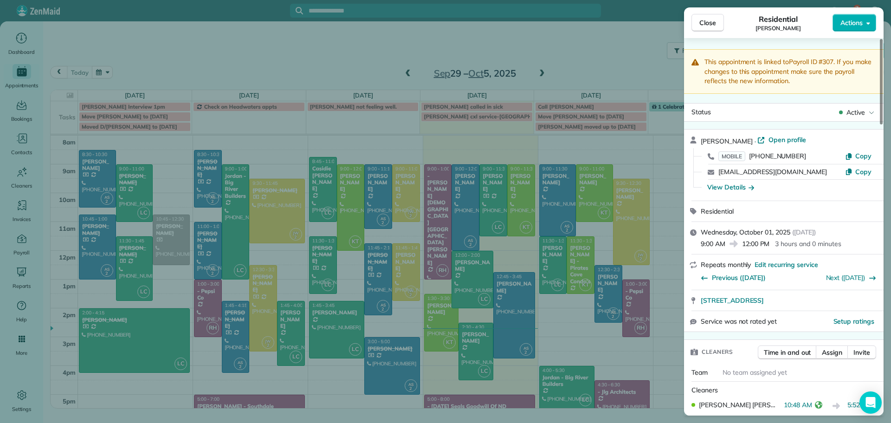
scroll to position [186, 0]
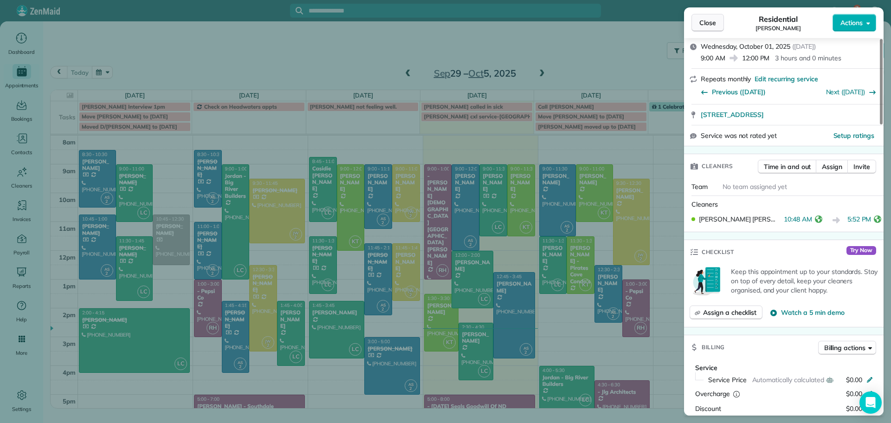
click at [701, 22] on span "Close" at bounding box center [707, 22] width 17 height 9
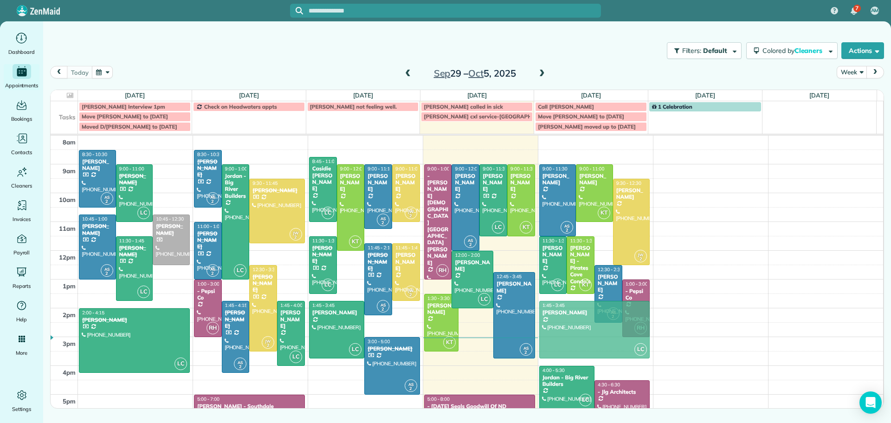
drag, startPoint x: 465, startPoint y: 343, endPoint x: 541, endPoint y: 324, distance: 78.0
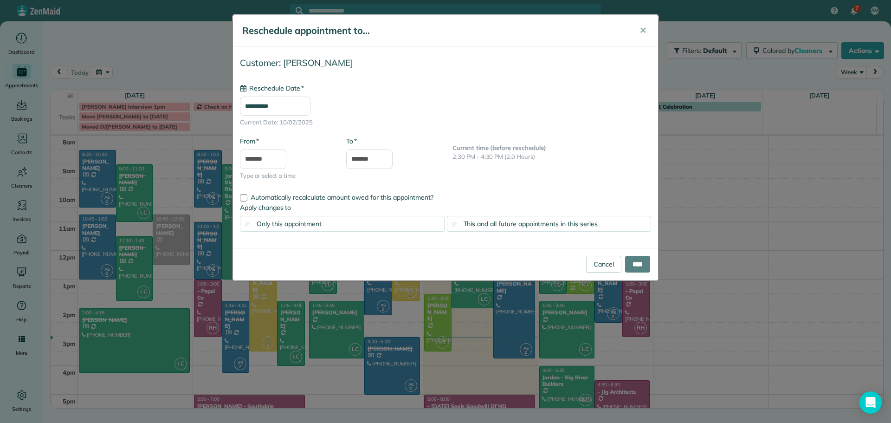
type input "**********"
click at [633, 265] on input "****" at bounding box center [637, 264] width 25 height 17
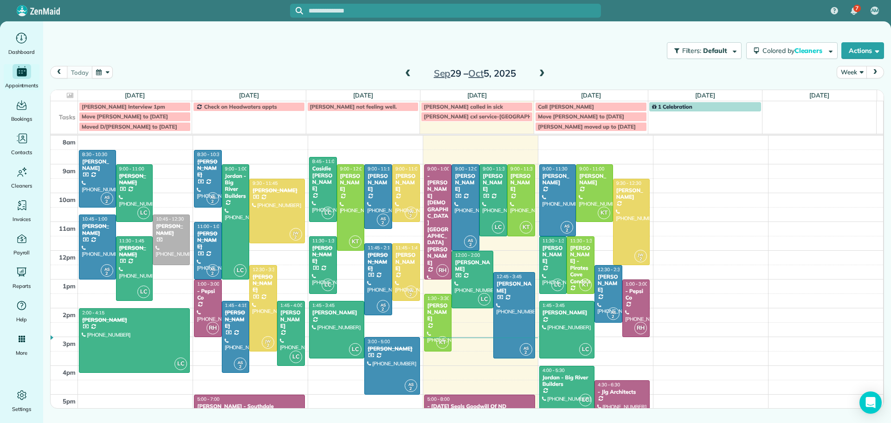
click at [434, 125] on td "[PERSON_NAME] cxl service-[GEOGRAPHIC_DATA]" at bounding box center [477, 121] width 114 height 20
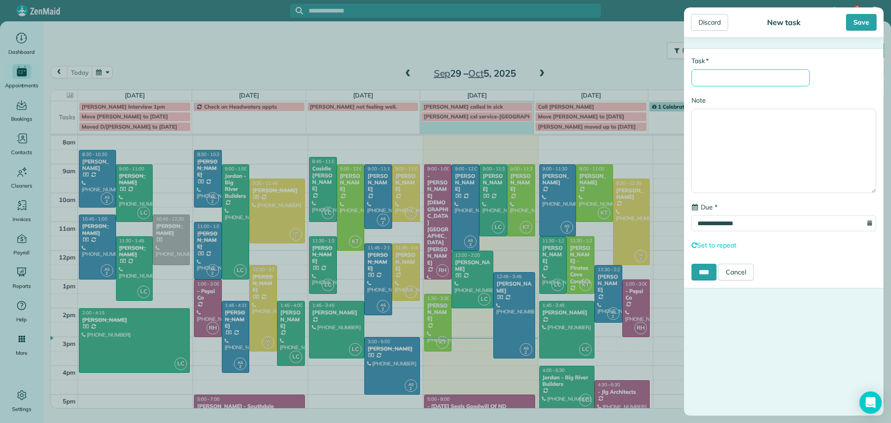
click at [708, 77] on input "* Task" at bounding box center [750, 77] width 118 height 17
type input "**********"
click at [700, 271] on input "****" at bounding box center [703, 272] width 25 height 17
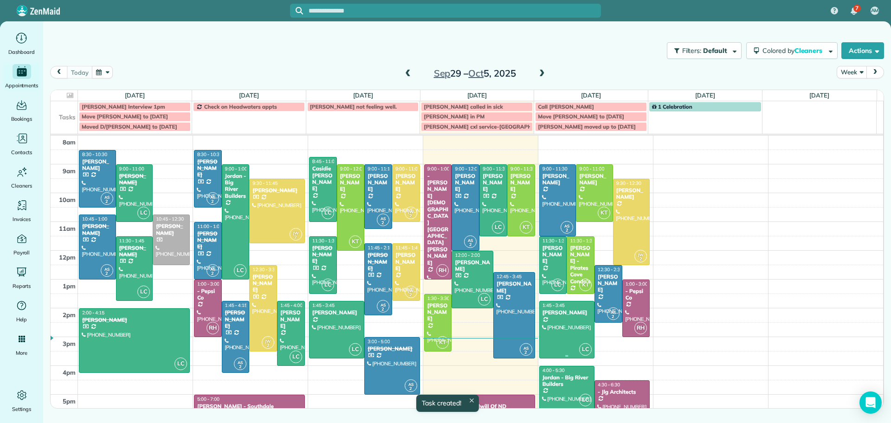
click at [564, 316] on div "[PERSON_NAME]" at bounding box center [567, 312] width 50 height 6
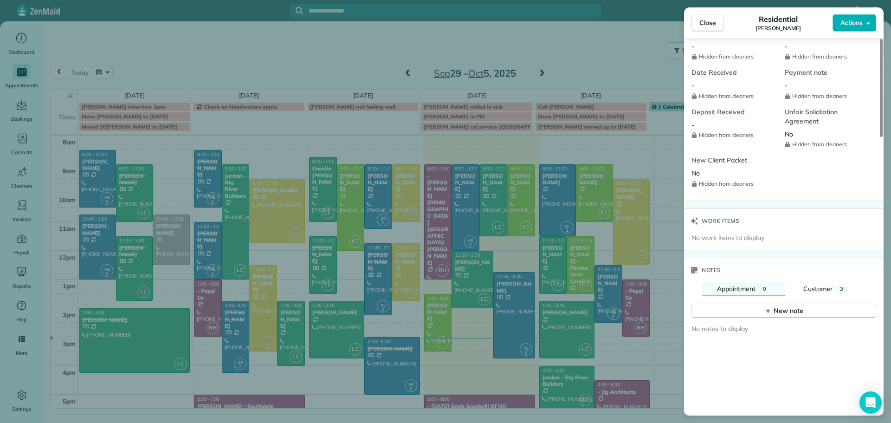
scroll to position [882, 0]
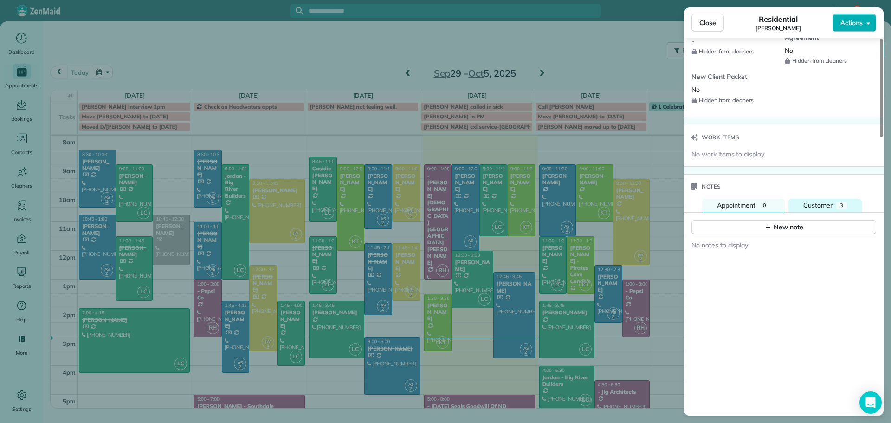
click at [832, 201] on span "Customer" at bounding box center [817, 205] width 29 height 8
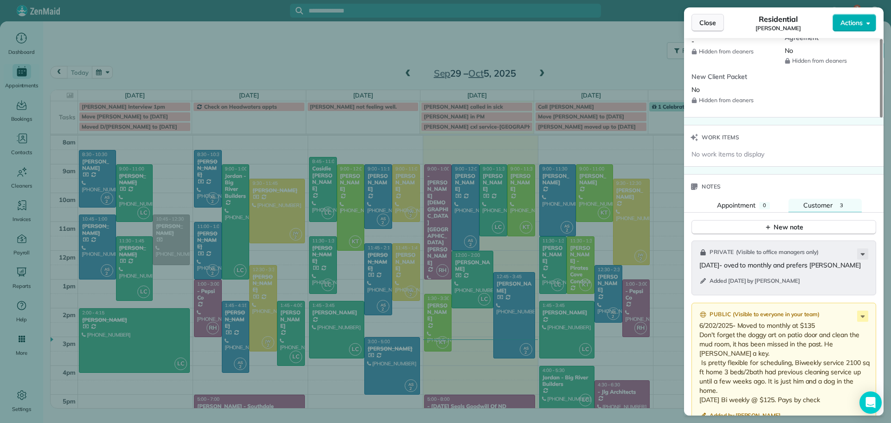
click at [707, 24] on span "Close" at bounding box center [707, 22] width 17 height 9
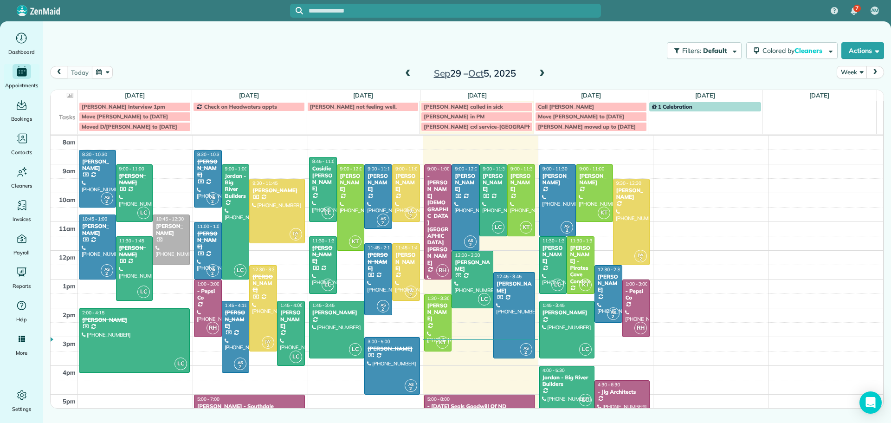
click at [374, 186] on div "[PERSON_NAME]" at bounding box center [378, 183] width 22 height 20
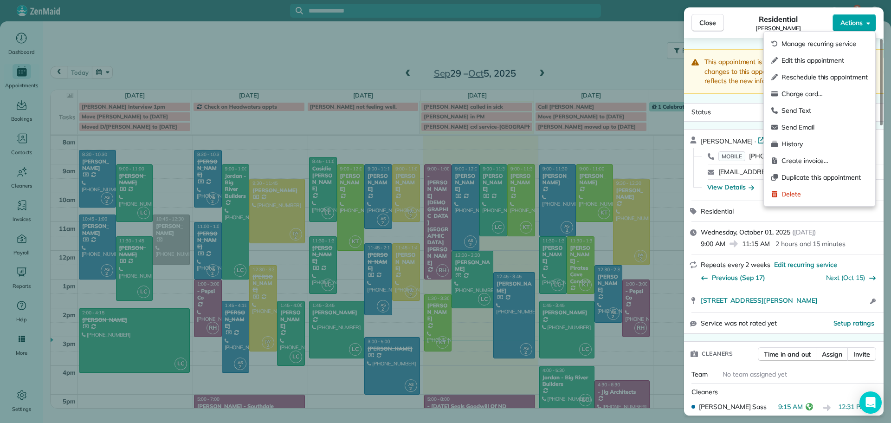
click at [849, 24] on span "Actions" at bounding box center [851, 22] width 22 height 9
click at [788, 93] on span "Charge card…" at bounding box center [824, 93] width 86 height 9
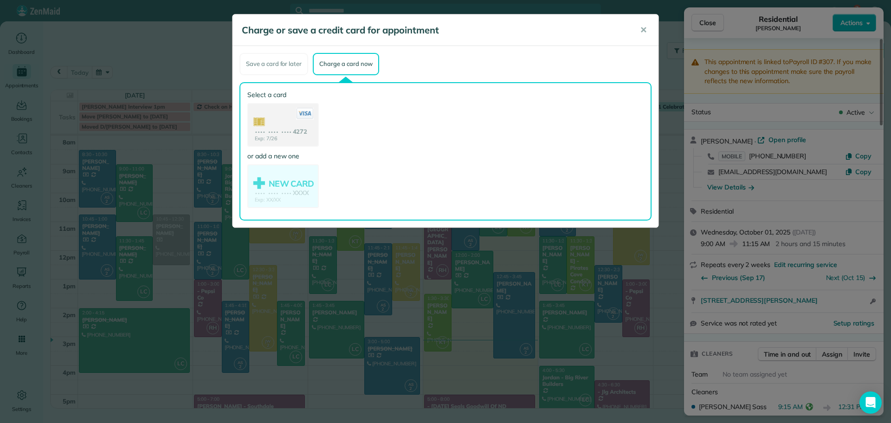
click at [283, 126] on use at bounding box center [283, 126] width 70 height 44
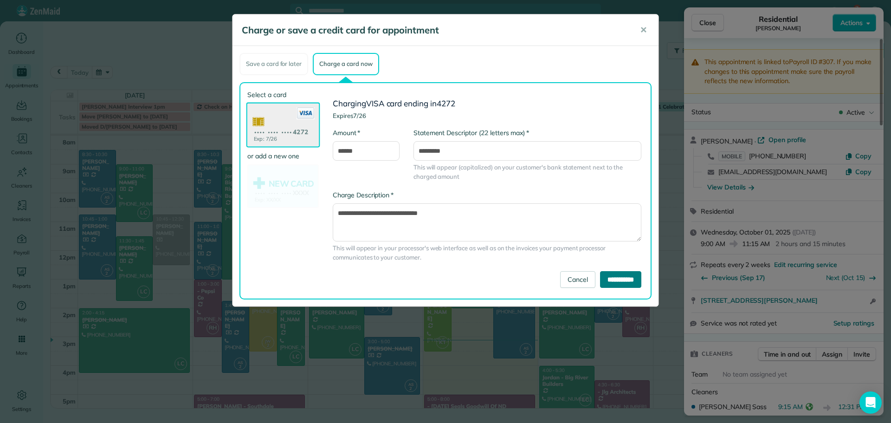
click at [609, 280] on input "**********" at bounding box center [620, 279] width 41 height 17
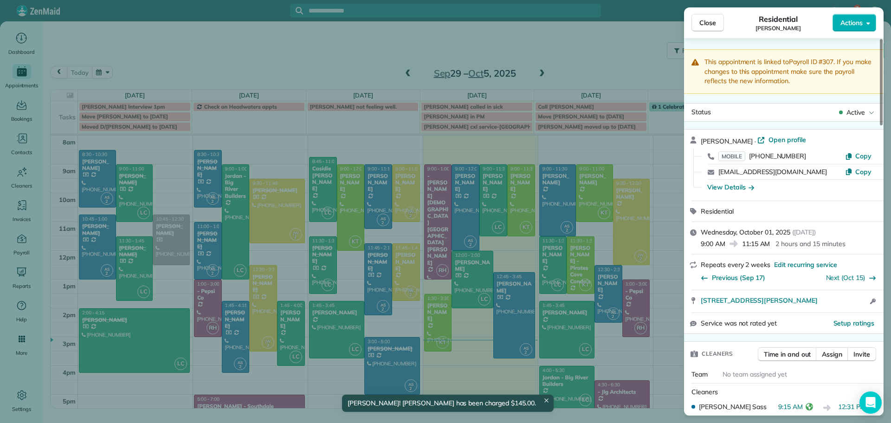
drag, startPoint x: 710, startPoint y: 24, endPoint x: 721, endPoint y: 0, distance: 26.0
click at [710, 20] on span "Close" at bounding box center [707, 22] width 17 height 9
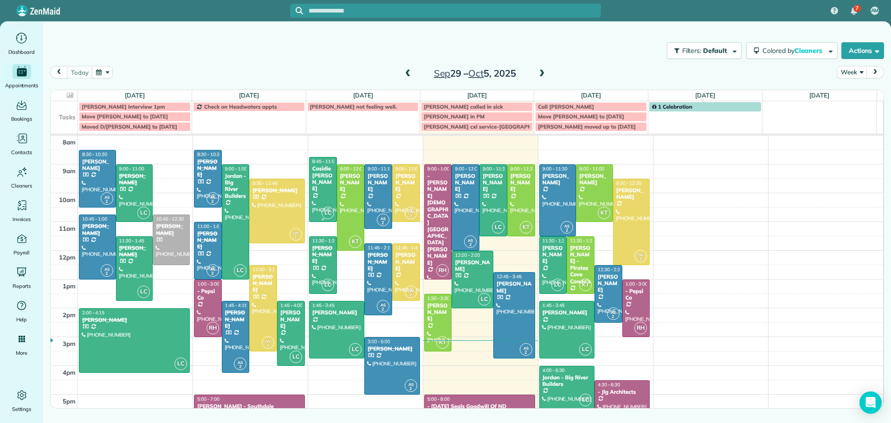
click at [317, 179] on div "Casidie [PERSON_NAME]" at bounding box center [323, 178] width 22 height 27
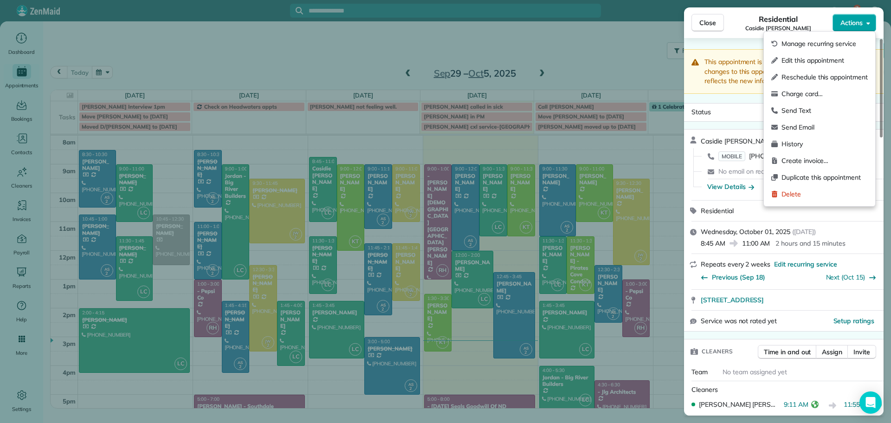
click at [847, 22] on span "Actions" at bounding box center [851, 22] width 22 height 9
click at [839, 133] on div "Send Email" at bounding box center [820, 127] width 104 height 17
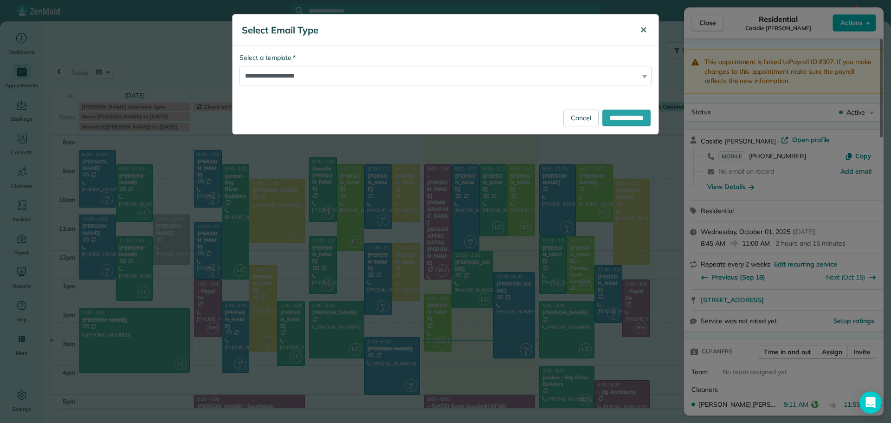
click at [645, 29] on span "✕" at bounding box center [643, 30] width 7 height 11
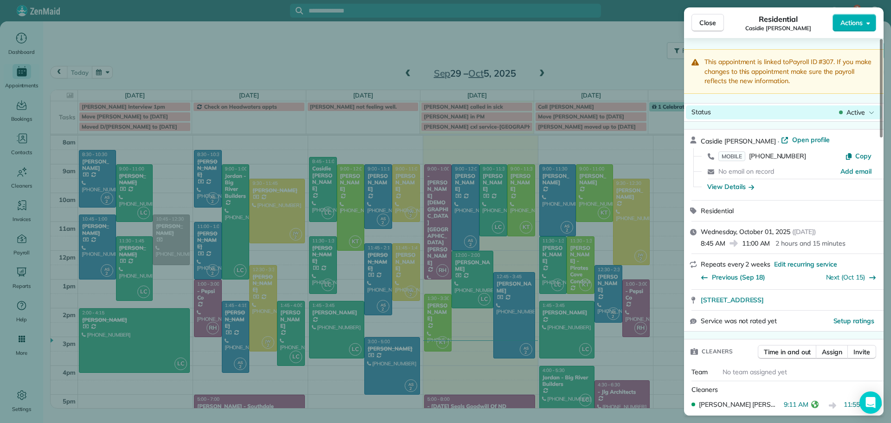
click at [858, 112] on span "Active" at bounding box center [855, 112] width 19 height 9
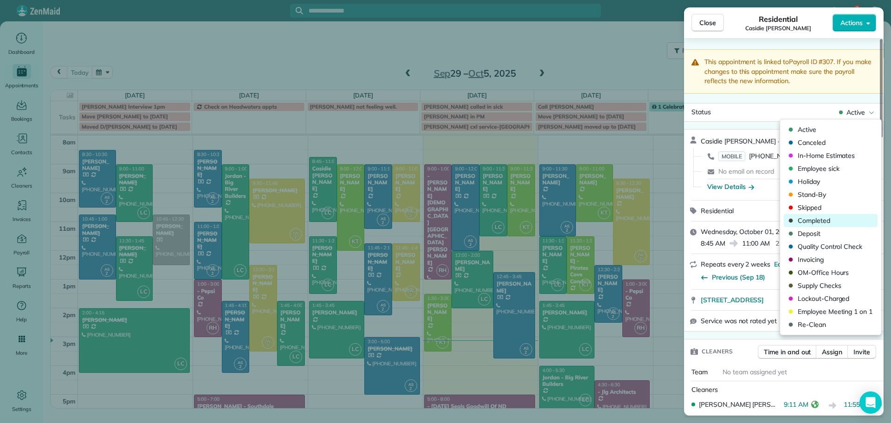
click at [816, 219] on span "Completed" at bounding box center [837, 220] width 78 height 9
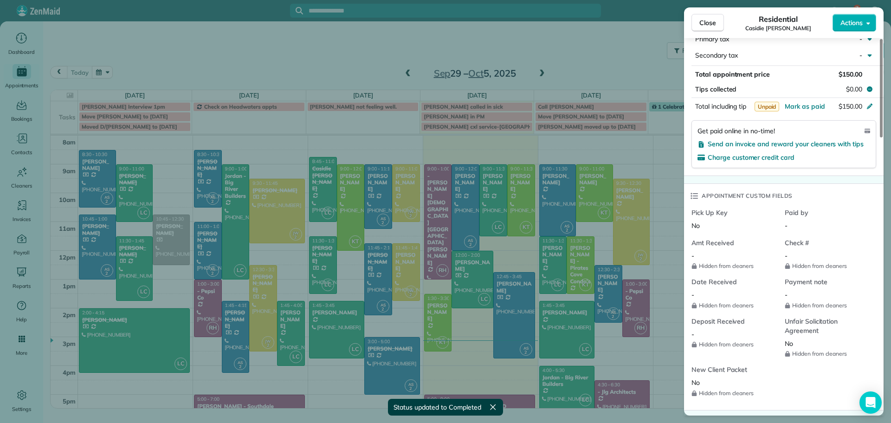
scroll to position [470, 0]
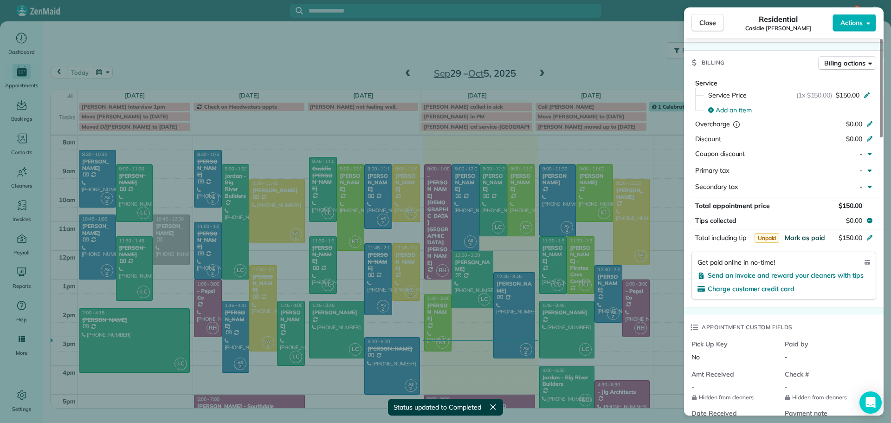
click at [808, 236] on span "Mark as paid" at bounding box center [805, 237] width 40 height 8
click at [807, 237] on span "Paid" at bounding box center [816, 237] width 18 height 10
click at [706, 24] on span "Close" at bounding box center [707, 22] width 17 height 9
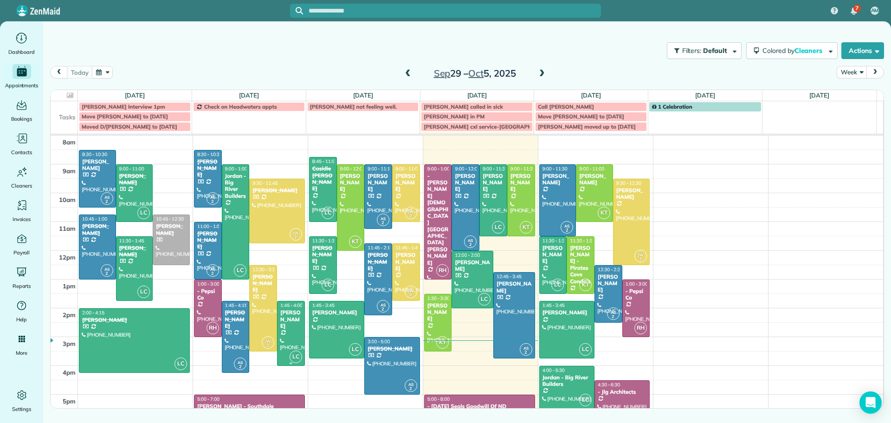
click at [282, 319] on div "[PERSON_NAME]" at bounding box center [291, 319] width 22 height 20
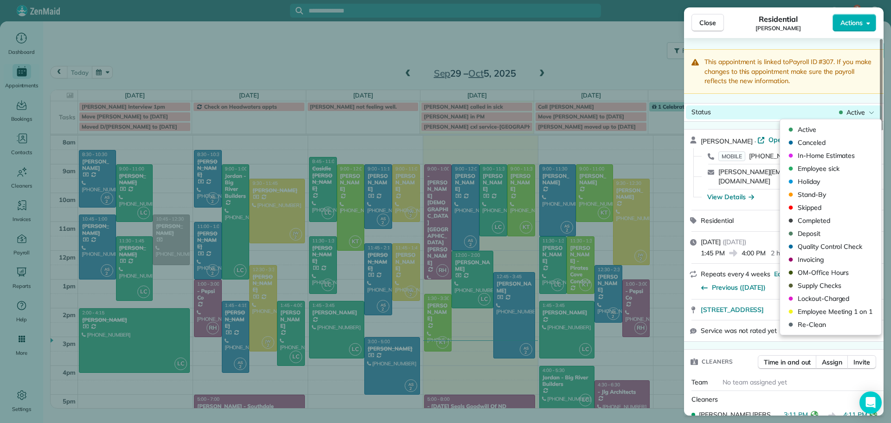
click at [853, 112] on span "Active" at bounding box center [855, 112] width 19 height 9
click at [809, 219] on span "Completed" at bounding box center [837, 220] width 78 height 9
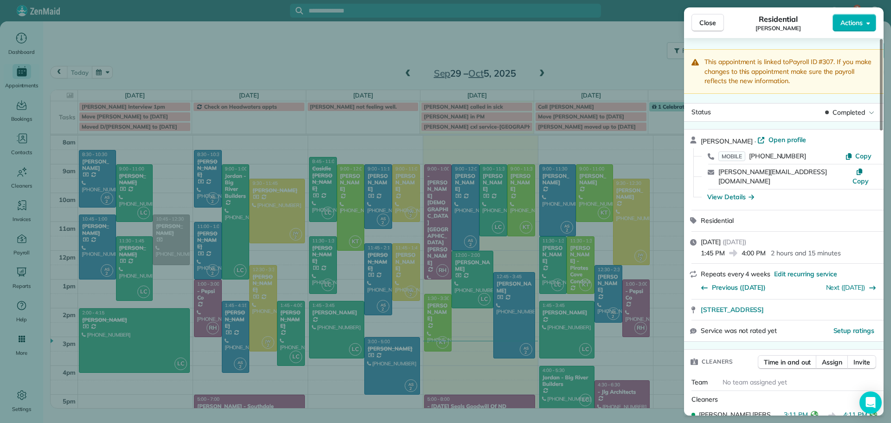
scroll to position [186, 0]
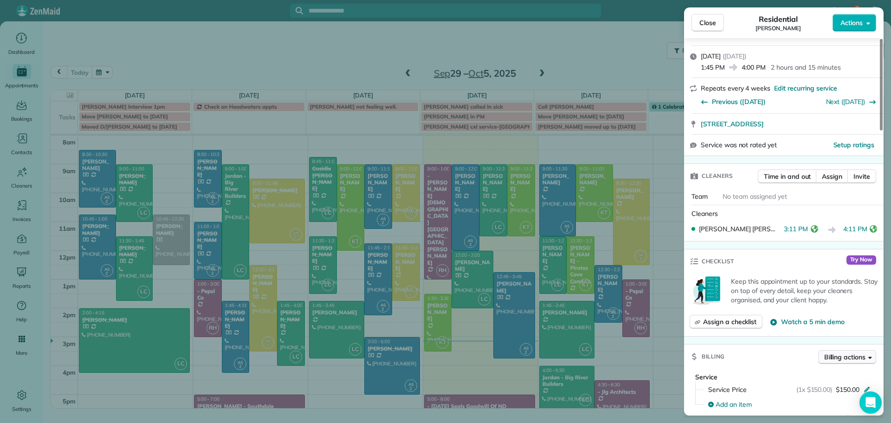
click at [845, 352] on span "Billing actions" at bounding box center [844, 356] width 41 height 9
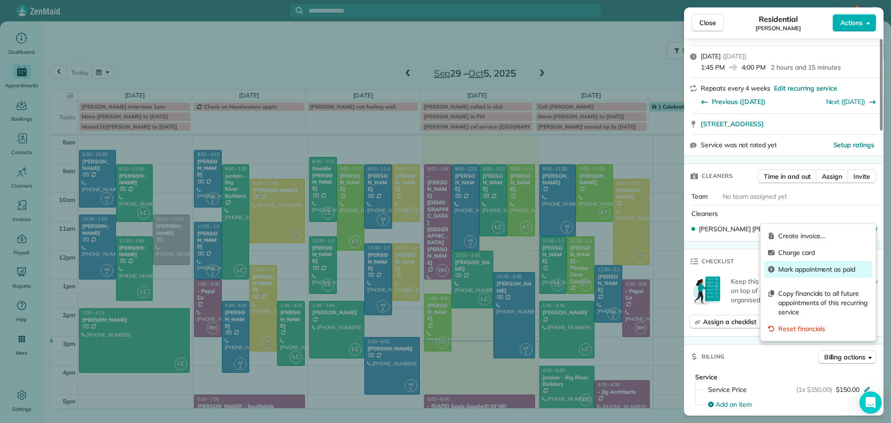
click at [793, 268] on span "Mark appointment as paid" at bounding box center [823, 269] width 90 height 9
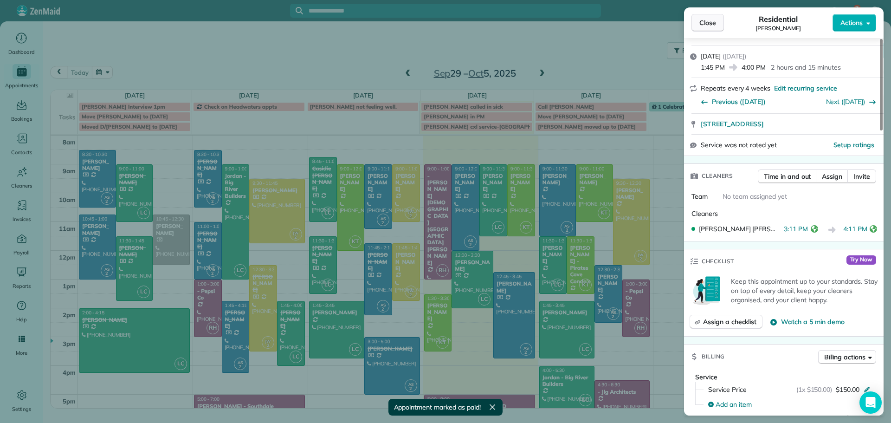
click at [711, 23] on span "Close" at bounding box center [707, 22] width 17 height 9
